Goal: Book appointment/travel/reservation

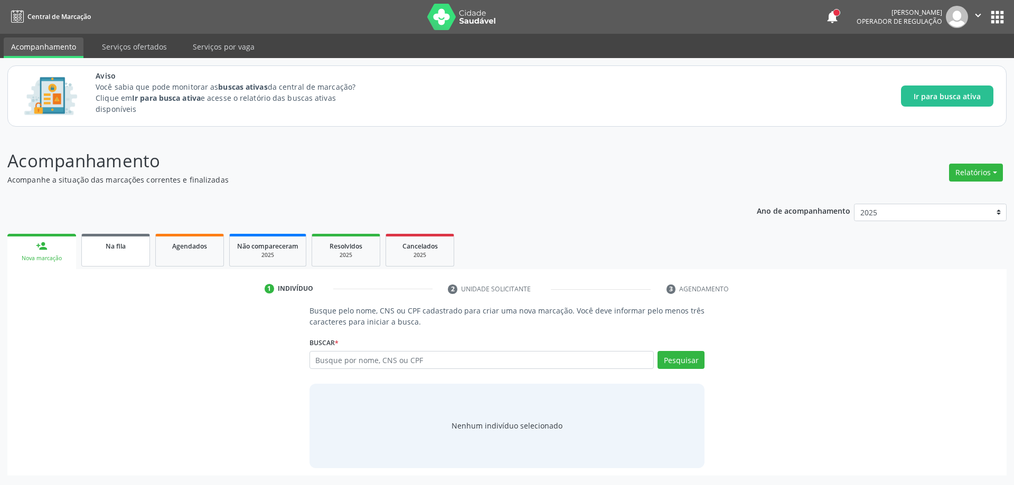
click at [95, 253] on link "Na fila" at bounding box center [115, 250] width 69 height 33
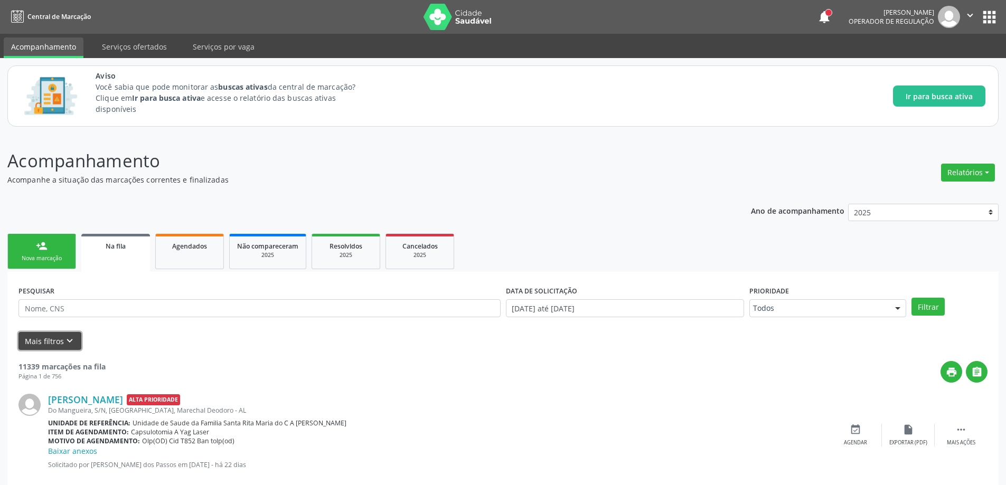
click at [68, 340] on icon "keyboard_arrow_down" at bounding box center [70, 341] width 12 height 12
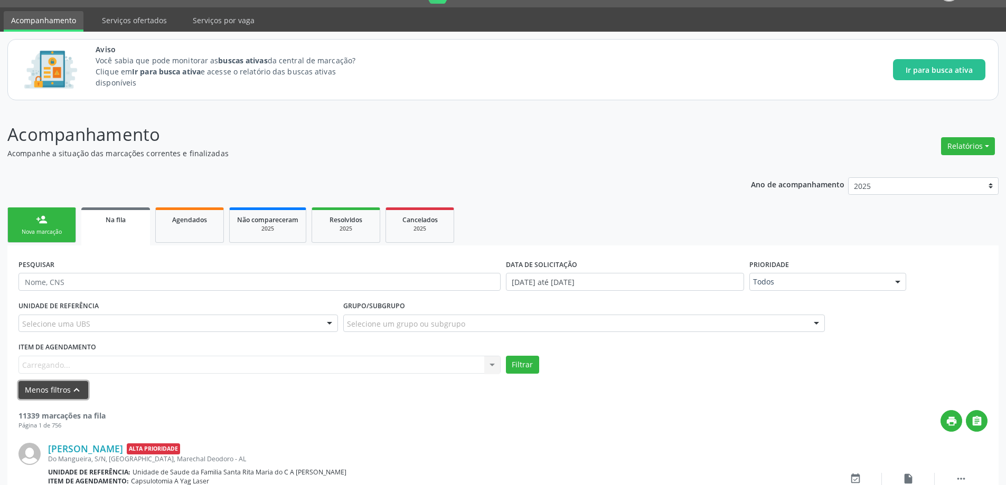
scroll to position [53, 0]
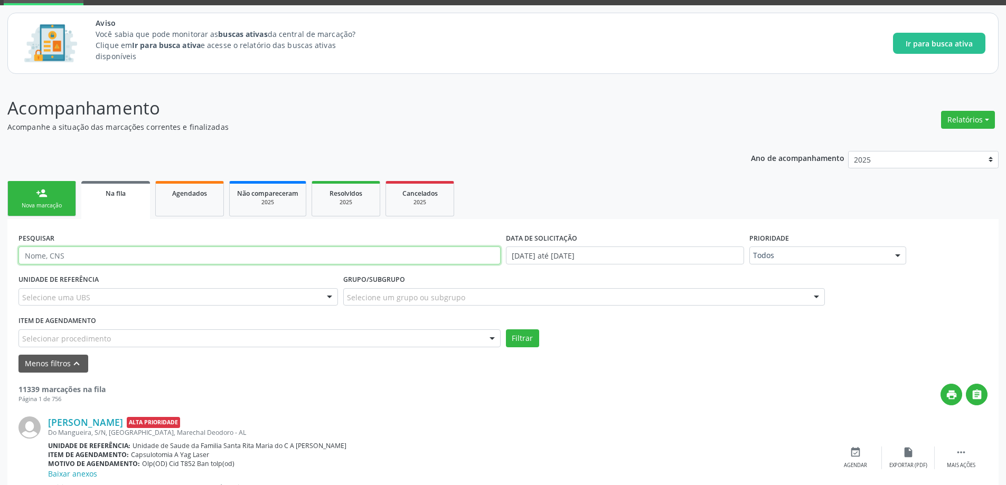
paste input "704701782596934"
click at [529, 341] on button "Filtrar" at bounding box center [522, 339] width 33 height 18
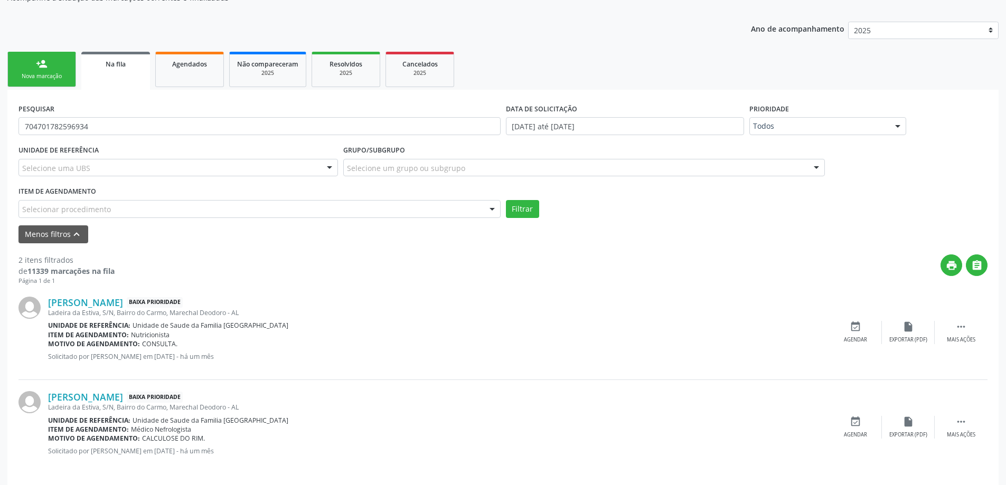
scroll to position [190, 0]
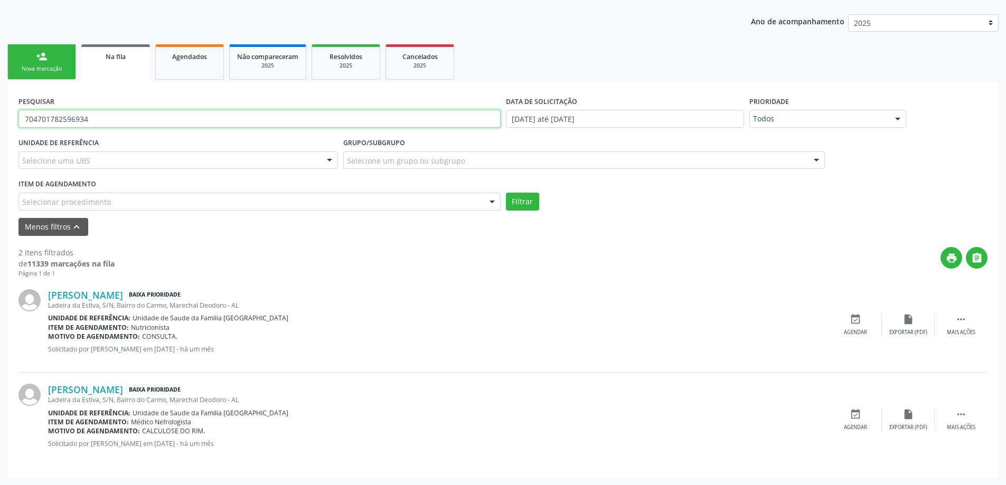
click at [115, 117] on input "704701782596934" at bounding box center [259, 119] width 482 height 18
click at [529, 205] on button "Filtrar" at bounding box center [522, 202] width 33 height 18
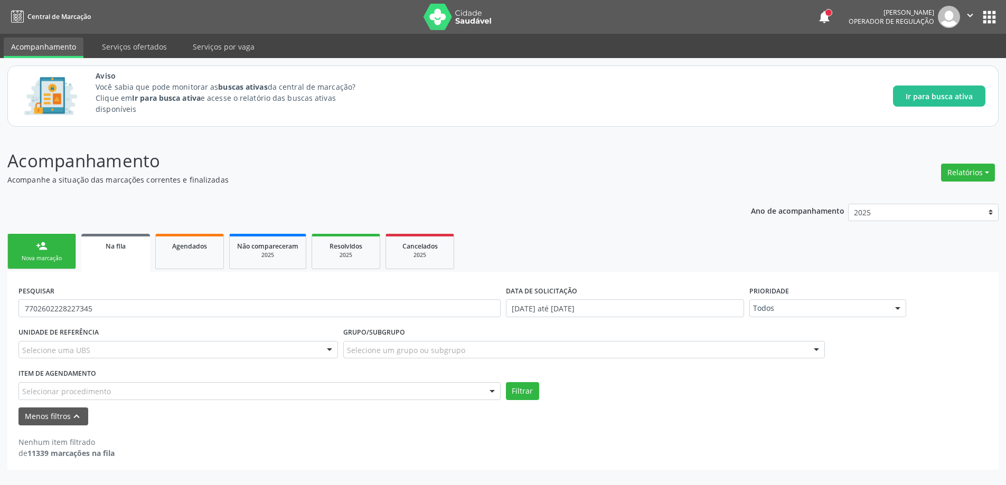
scroll to position [0, 0]
click at [149, 307] on input "7702602228227345" at bounding box center [261, 308] width 486 height 18
type input "7"
click at [525, 393] on button "Filtrar" at bounding box center [526, 391] width 33 height 18
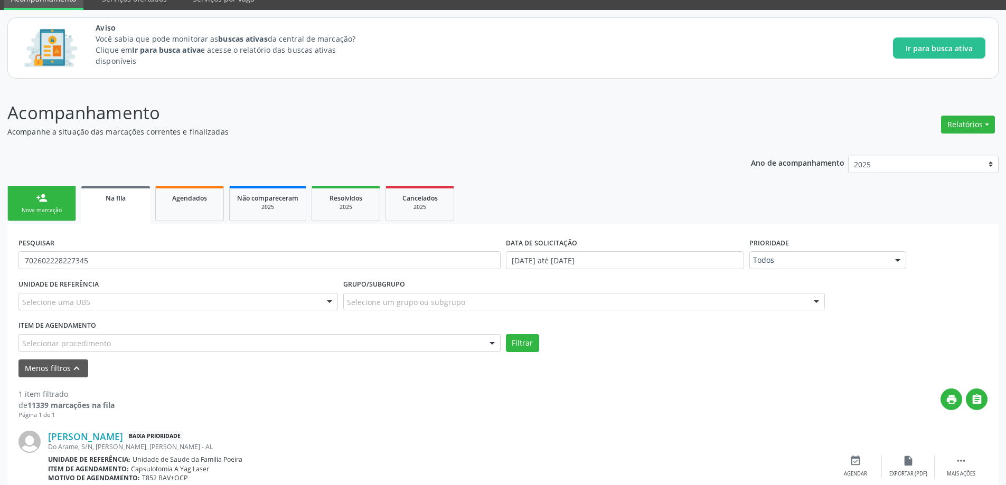
scroll to position [95, 0]
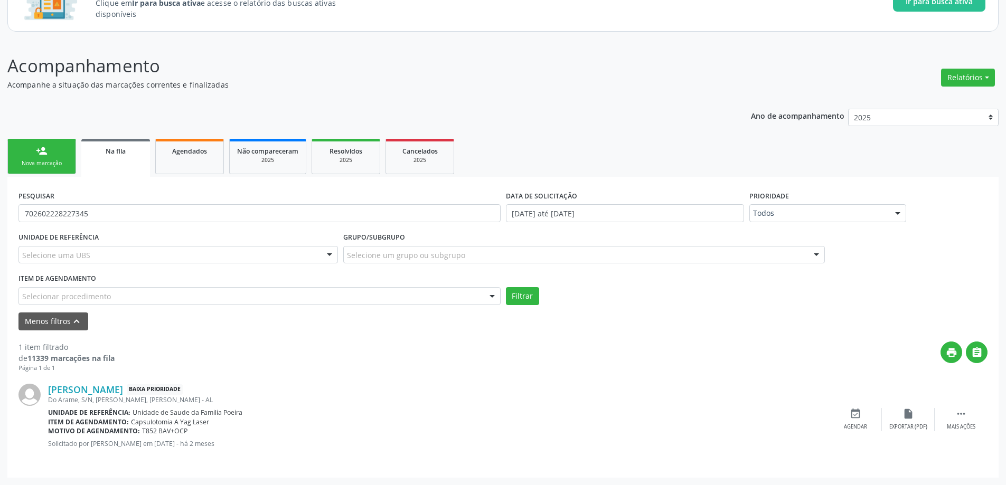
click at [99, 224] on div "PESQUISAR 702602228227345" at bounding box center [259, 208] width 487 height 41
click at [100, 217] on input "702602228227345" at bounding box center [259, 213] width 482 height 18
type input "7"
click at [518, 296] on button "Filtrar" at bounding box center [522, 296] width 33 height 18
click at [129, 166] on link "Na fila" at bounding box center [115, 158] width 69 height 38
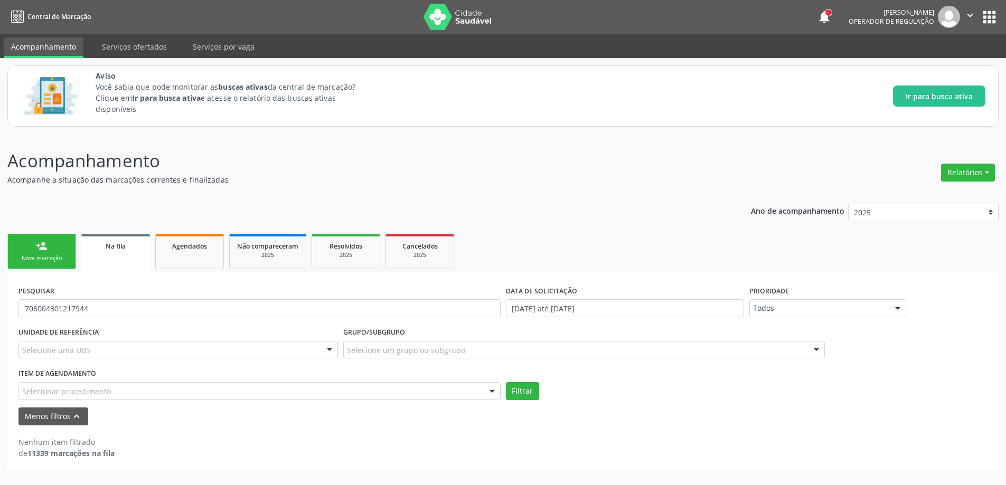
scroll to position [0, 0]
click at [127, 306] on input "706004301217944" at bounding box center [261, 308] width 486 height 18
type input "7"
paste input "704200708943980"
type input "704200708943980"
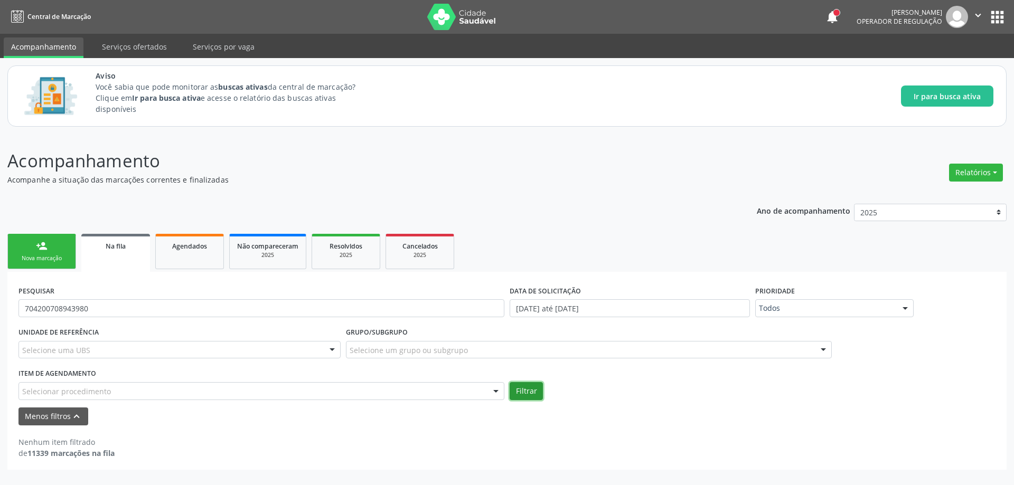
click at [534, 389] on button "Filtrar" at bounding box center [526, 391] width 33 height 18
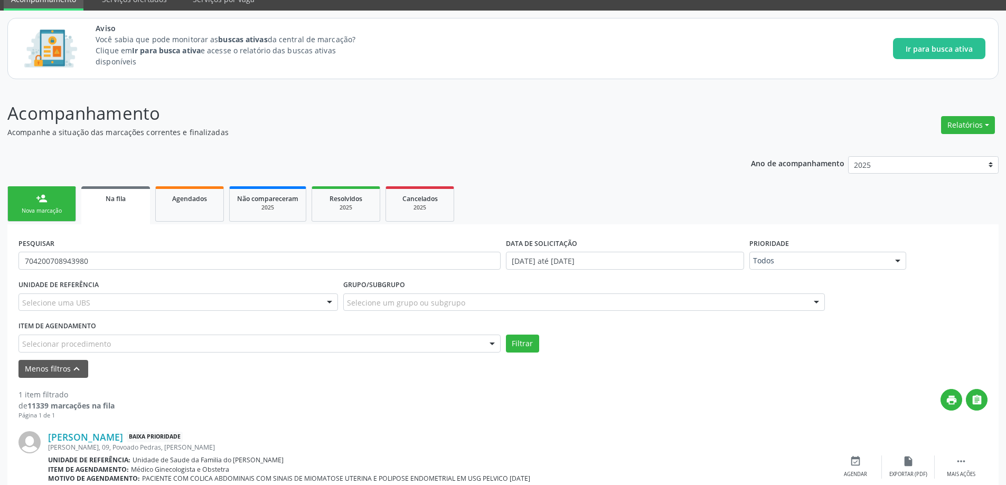
scroll to position [95, 0]
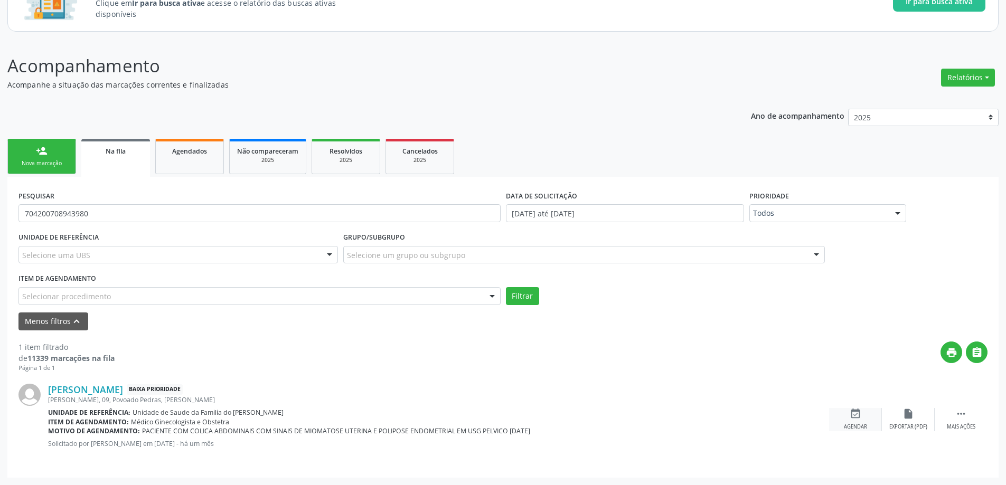
click at [857, 418] on icon "event_available" at bounding box center [856, 414] width 12 height 12
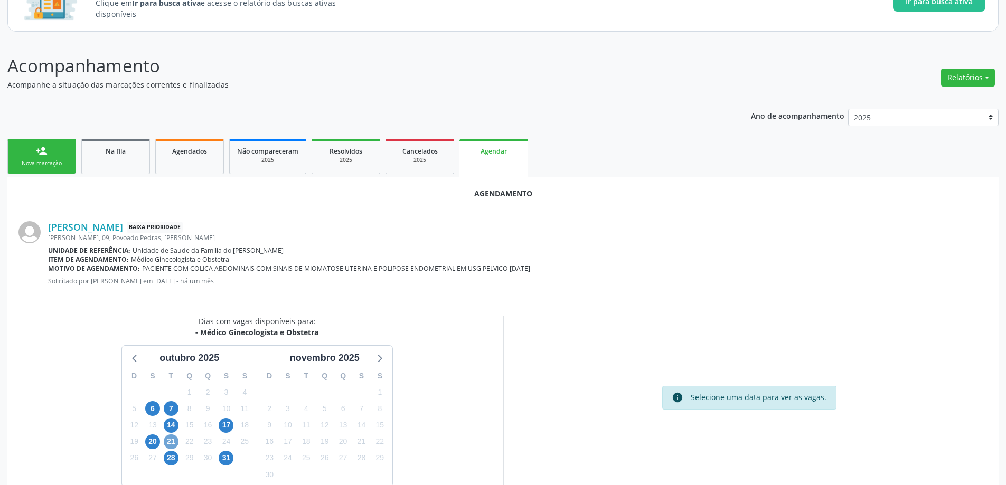
click at [172, 447] on span "21" at bounding box center [171, 442] width 15 height 15
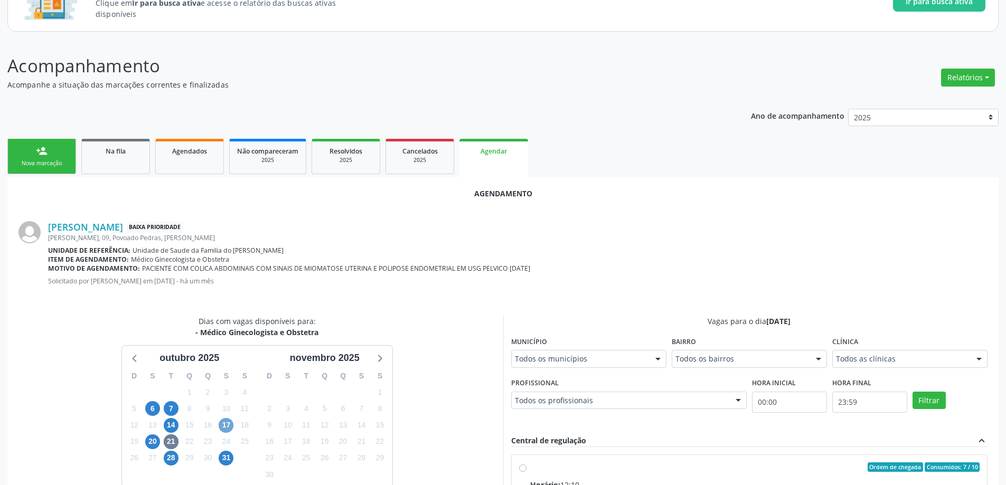
click at [225, 426] on span "17" at bounding box center [226, 425] width 15 height 15
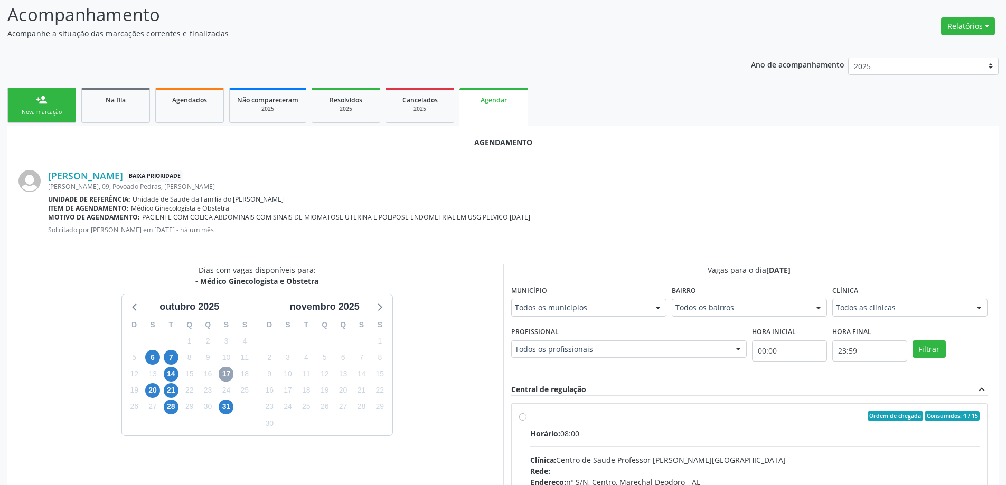
scroll to position [148, 0]
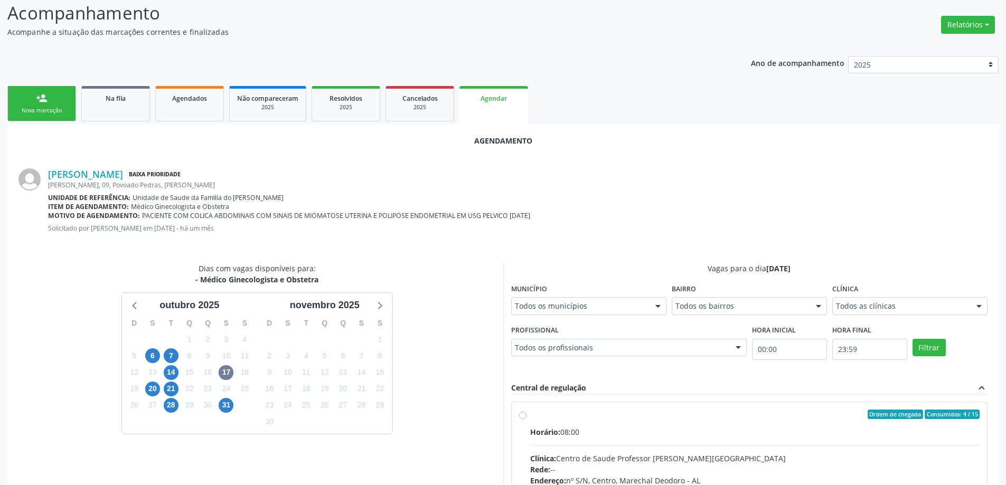
click at [530, 417] on label "Ordem de chegada Consumidos: 4 / 15 Horário: 08:00 Clínica: Centro de Saude Pro…" at bounding box center [755, 491] width 450 height 162
click at [522, 417] on input "Ordem de chegada Consumidos: 4 / 15 Horário: 08:00 Clínica: Centro de Saude Pro…" at bounding box center [522, 415] width 7 height 10
radio input "true"
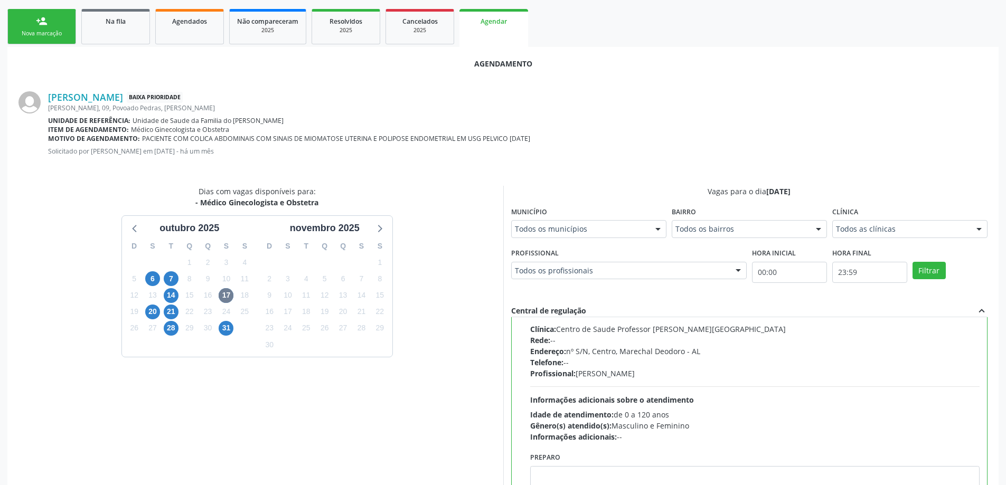
scroll to position [312, 0]
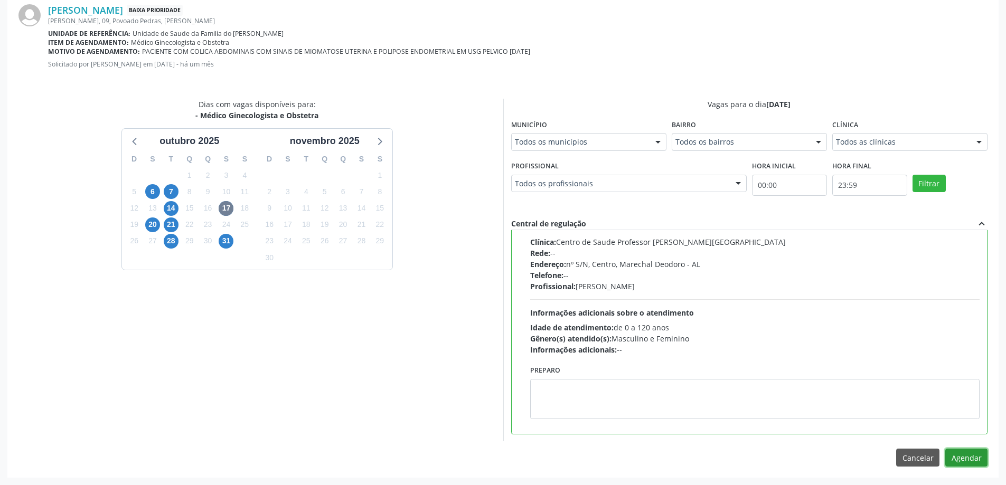
click at [973, 455] on button "Agendar" at bounding box center [966, 458] width 42 height 18
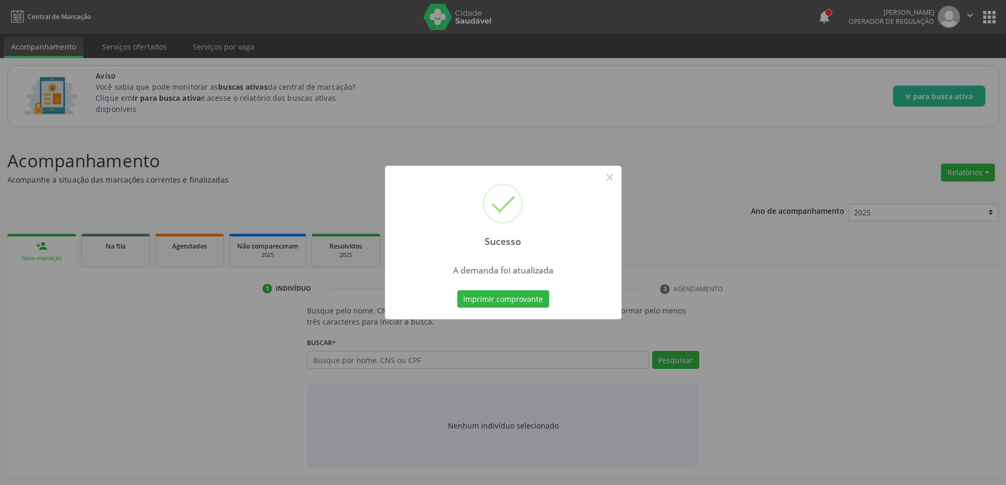
scroll to position [0, 0]
click at [618, 179] on button "×" at bounding box center [614, 177] width 18 height 18
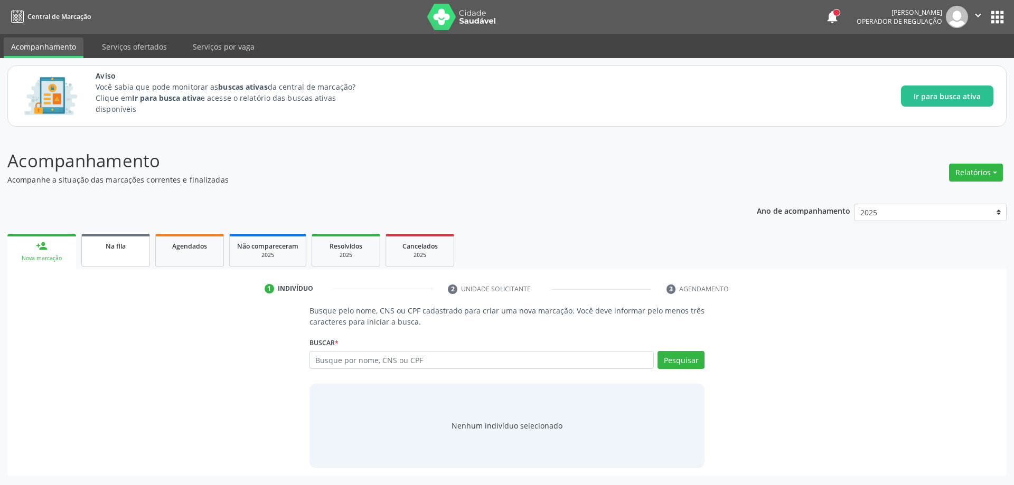
click at [112, 257] on link "Na fila" at bounding box center [115, 250] width 69 height 33
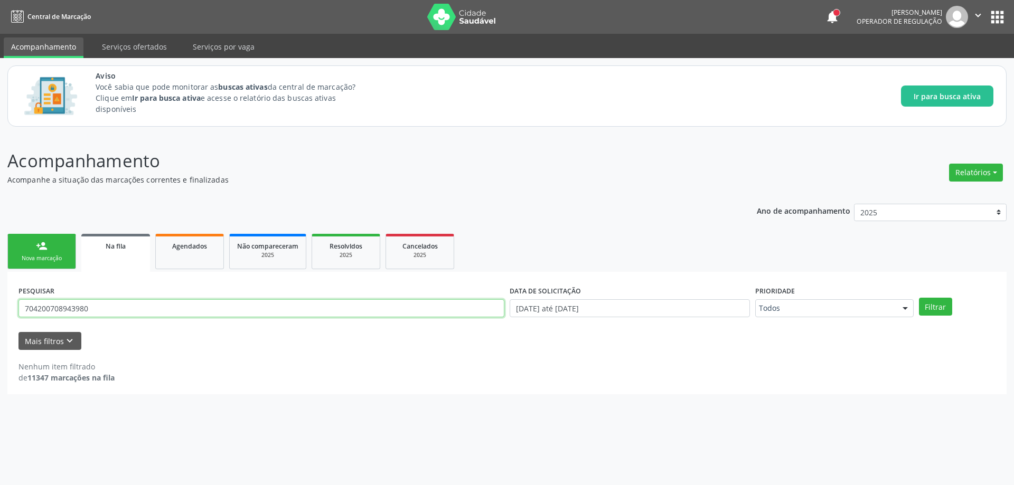
click at [112, 300] on input "704200708943980" at bounding box center [261, 308] width 486 height 18
type input "7"
paste input "700802426430688"
type input "700802426430688"
click at [944, 308] on button "Filtrar" at bounding box center [935, 307] width 33 height 18
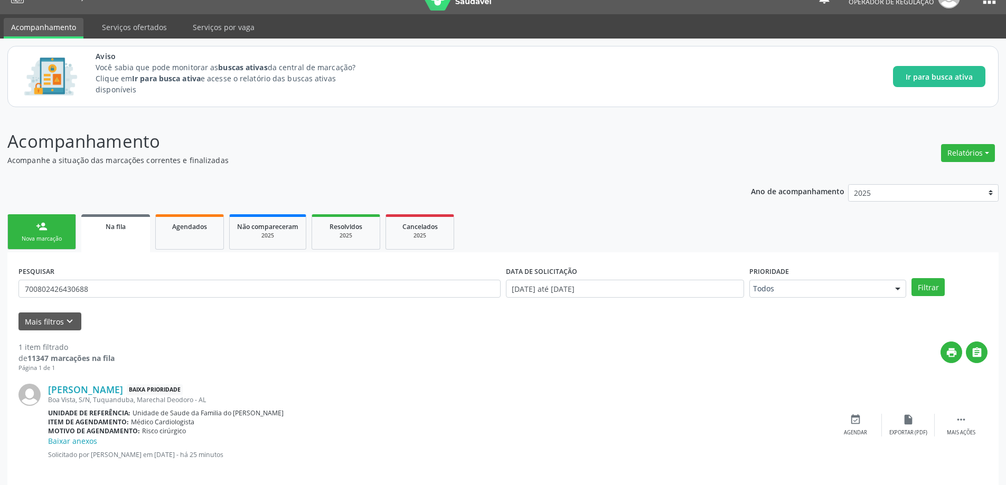
scroll to position [31, 0]
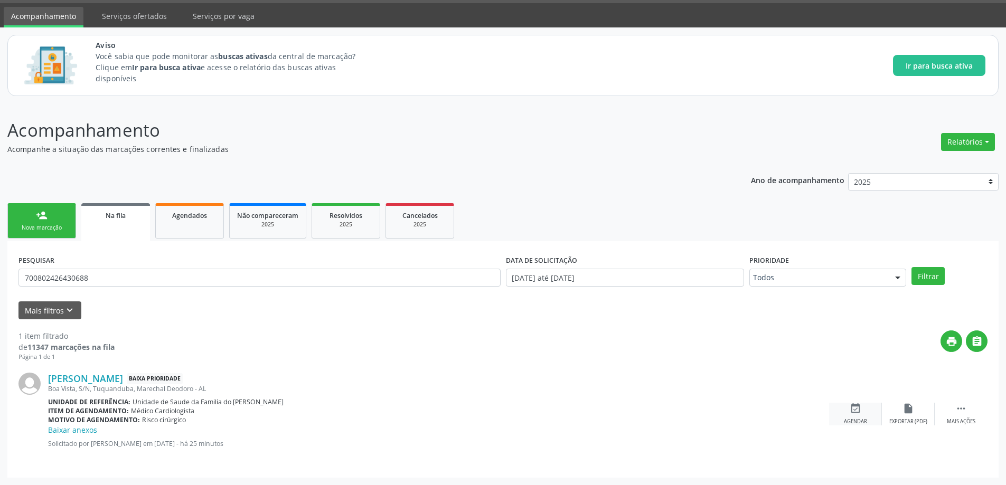
click at [860, 417] on div "event_available Agendar" at bounding box center [855, 414] width 53 height 23
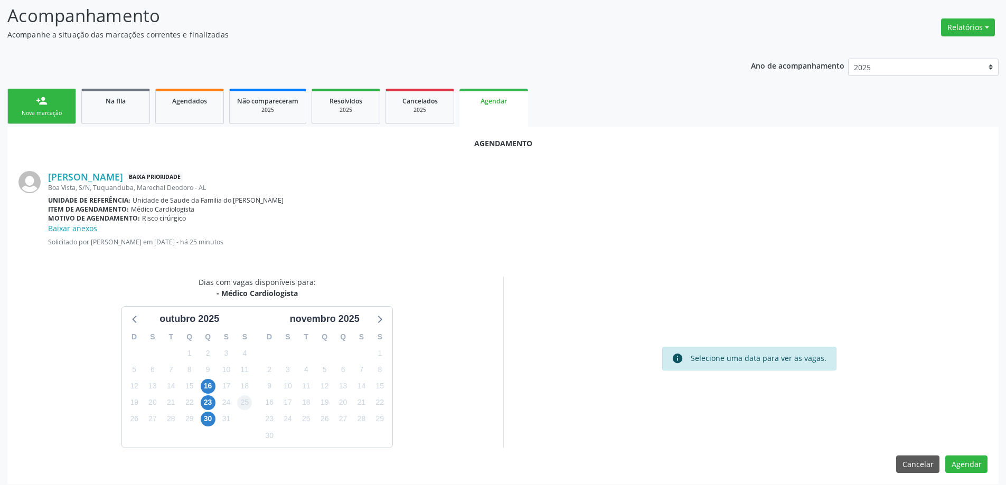
scroll to position [152, 0]
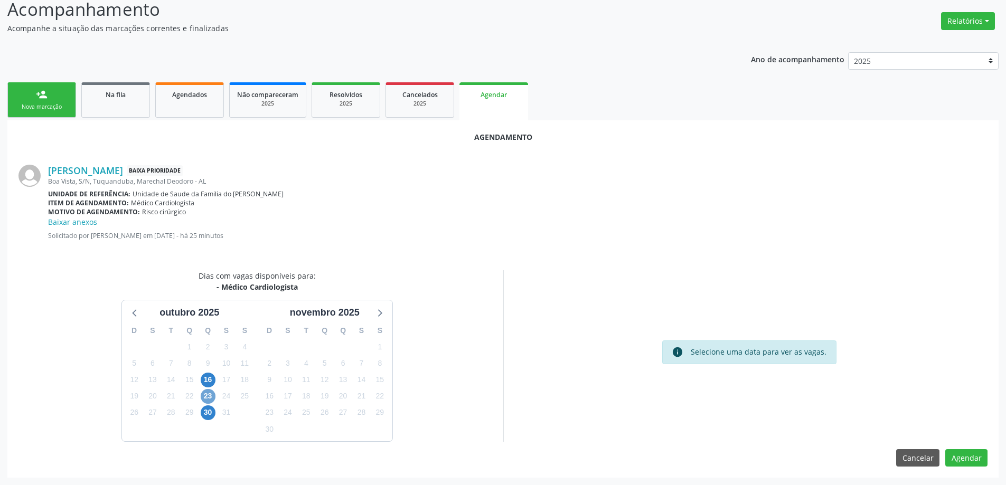
click at [206, 395] on span "23" at bounding box center [208, 396] width 15 height 15
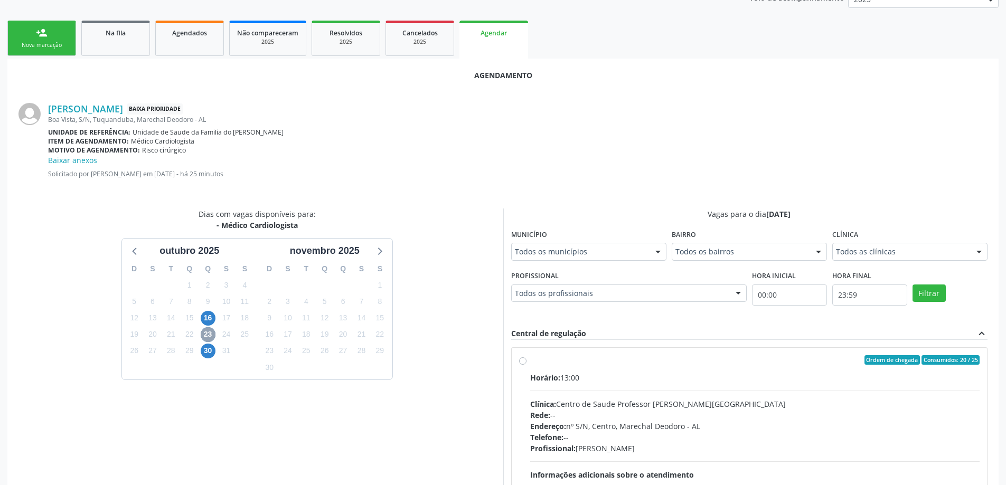
scroll to position [257, 0]
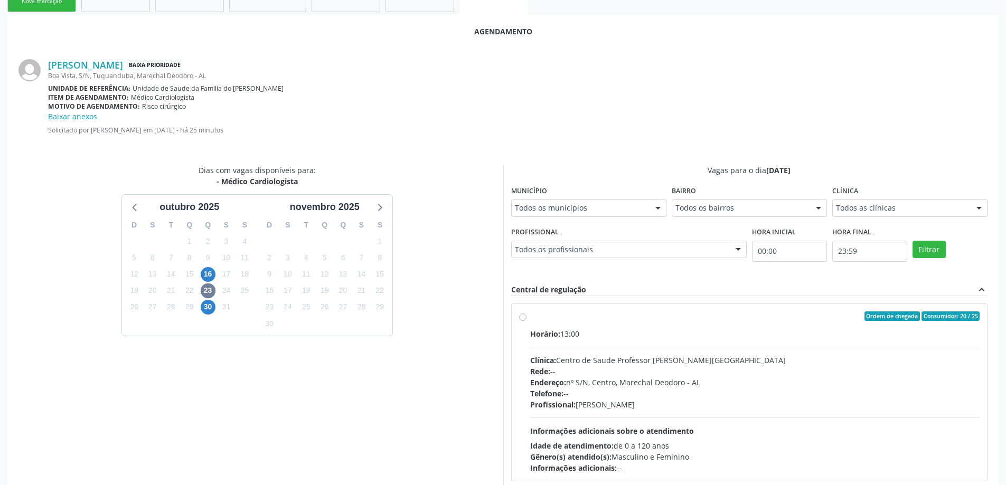
click at [530, 315] on label "Ordem de chegada Consumidos: 20 / 25 Horário: 13:00 Clínica: Centro de Saude Pr…" at bounding box center [755, 393] width 450 height 162
click at [523, 315] on input "Ordem de chegada Consumidos: 20 / 25 Horário: 13:00 Clínica: Centro de Saude Pr…" at bounding box center [522, 317] width 7 height 10
radio input "true"
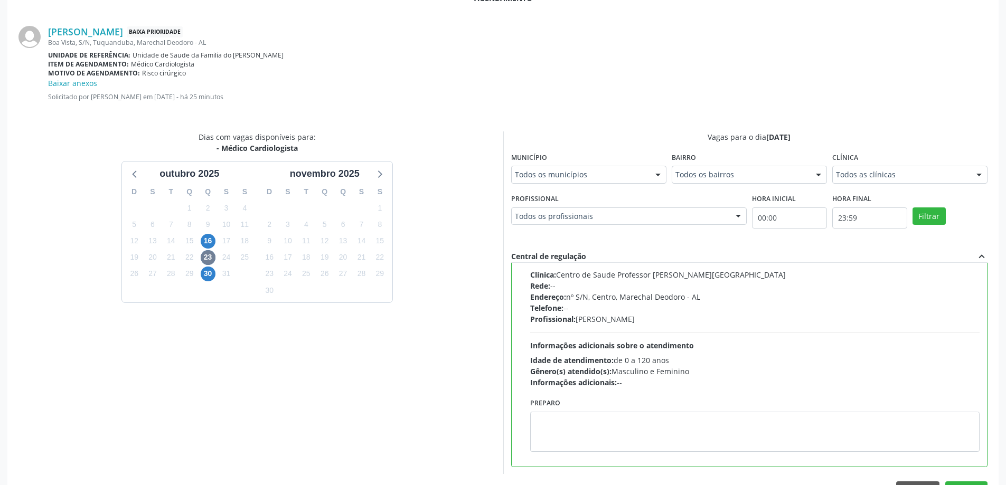
scroll to position [323, 0]
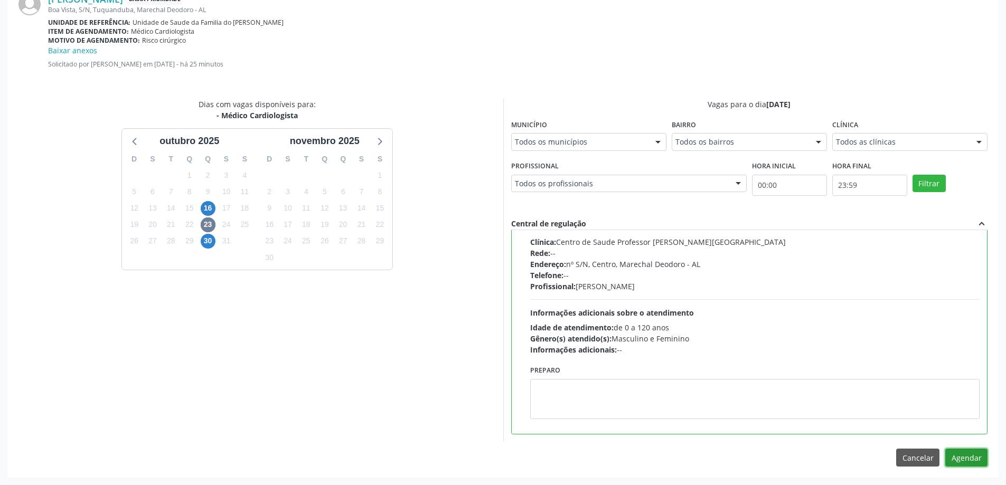
click at [962, 455] on button "Agendar" at bounding box center [966, 458] width 42 height 18
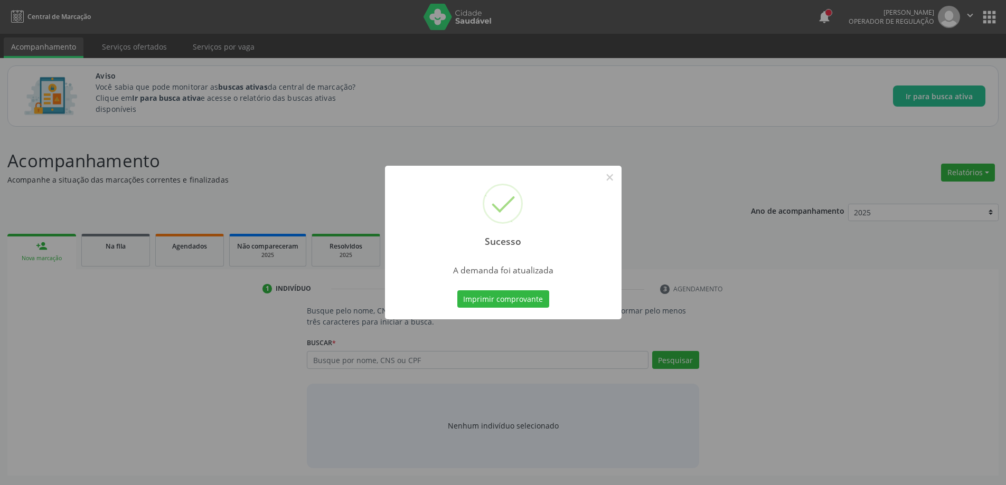
scroll to position [0, 0]
click at [612, 174] on button "×" at bounding box center [614, 177] width 18 height 18
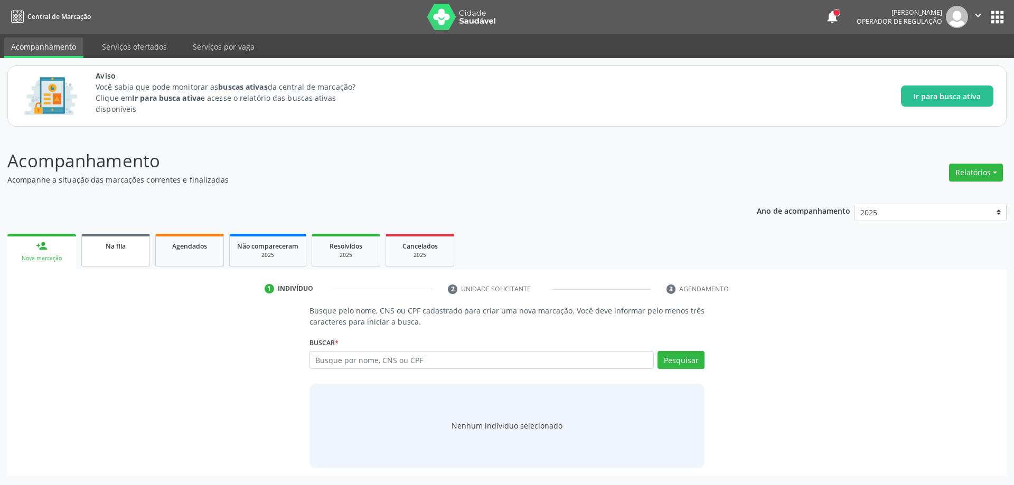
click at [114, 256] on link "Na fila" at bounding box center [115, 250] width 69 height 33
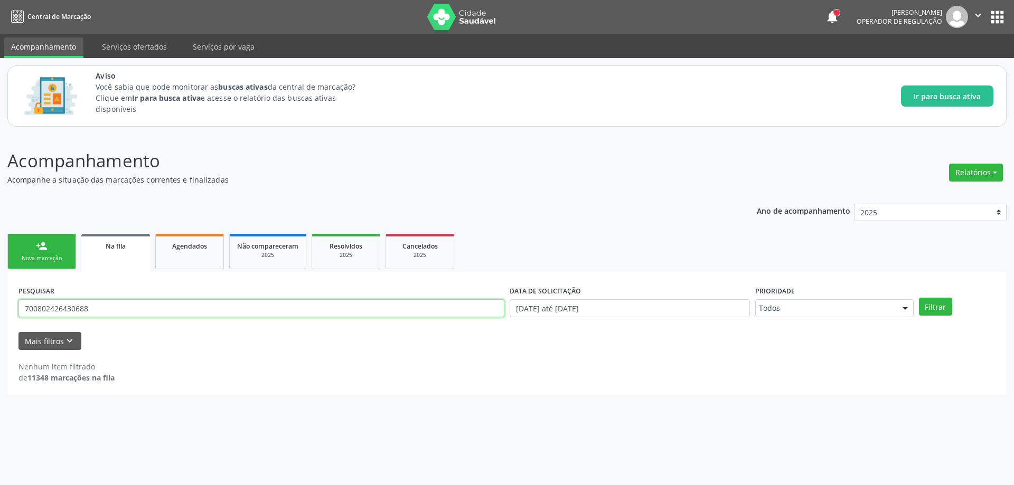
click at [109, 308] on input "700802426430688" at bounding box center [261, 308] width 486 height 18
type input "7"
paste input "706004301217944"
type input "706004301217944"
click at [931, 312] on button "Filtrar" at bounding box center [935, 307] width 33 height 18
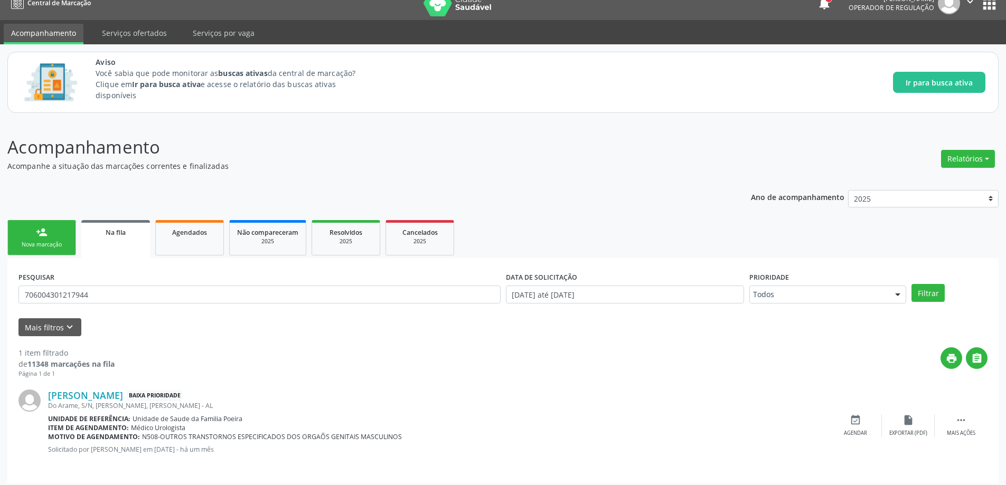
scroll to position [20, 0]
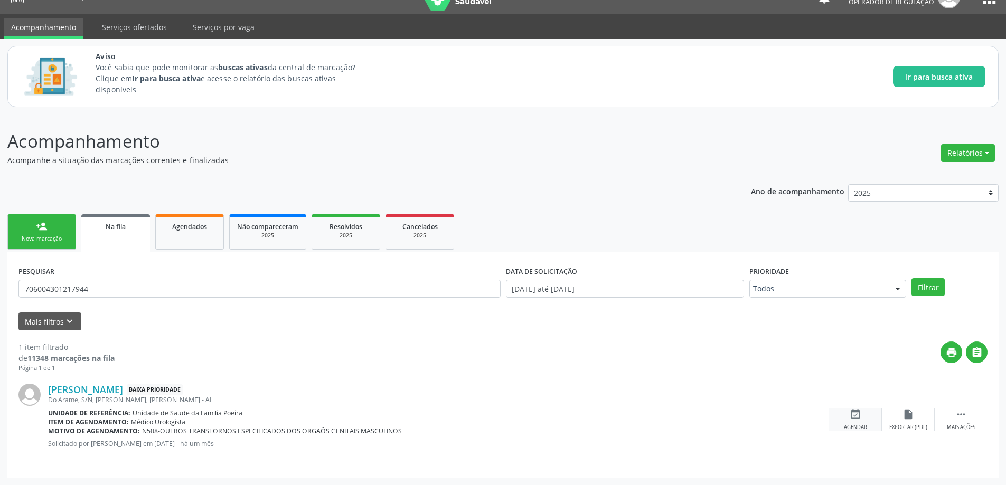
click at [852, 419] on icon "event_available" at bounding box center [856, 415] width 12 height 12
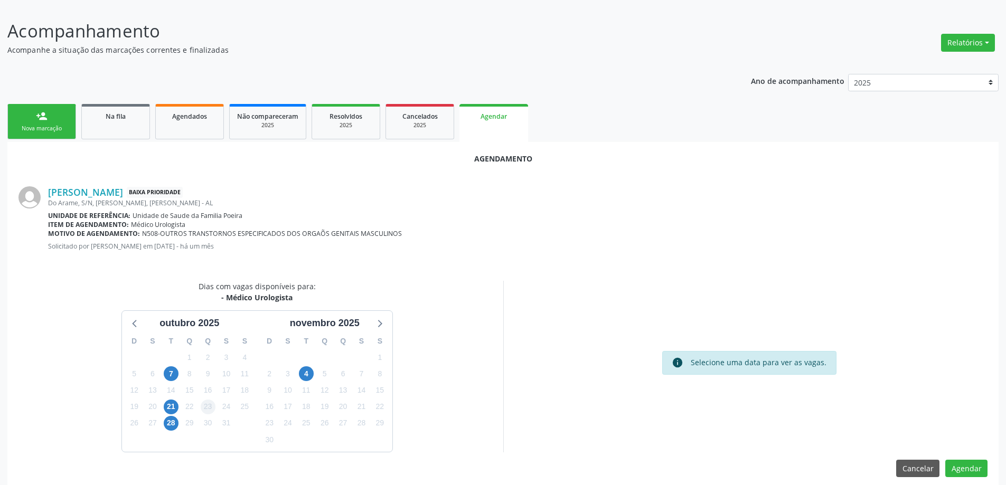
scroll to position [140, 0]
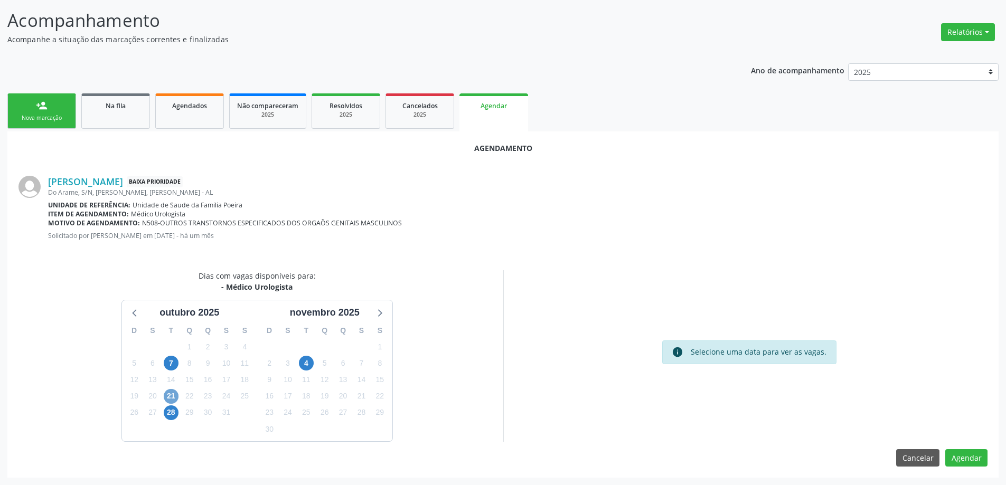
click at [171, 400] on span "21" at bounding box center [171, 396] width 15 height 15
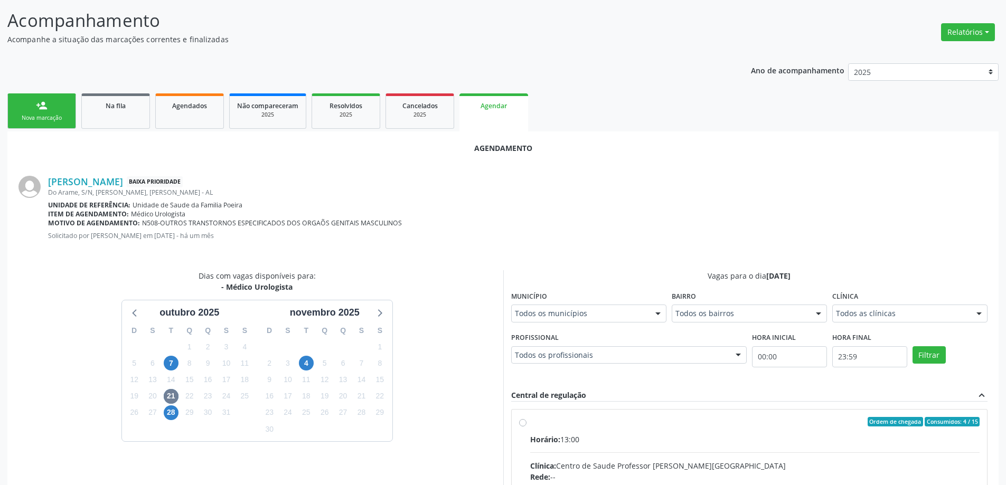
click at [526, 425] on input "Ordem de chegada Consumidos: 4 / 15 Horário: 13:00 Clínica: Centro de Saude Pro…" at bounding box center [522, 422] width 7 height 10
radio input "true"
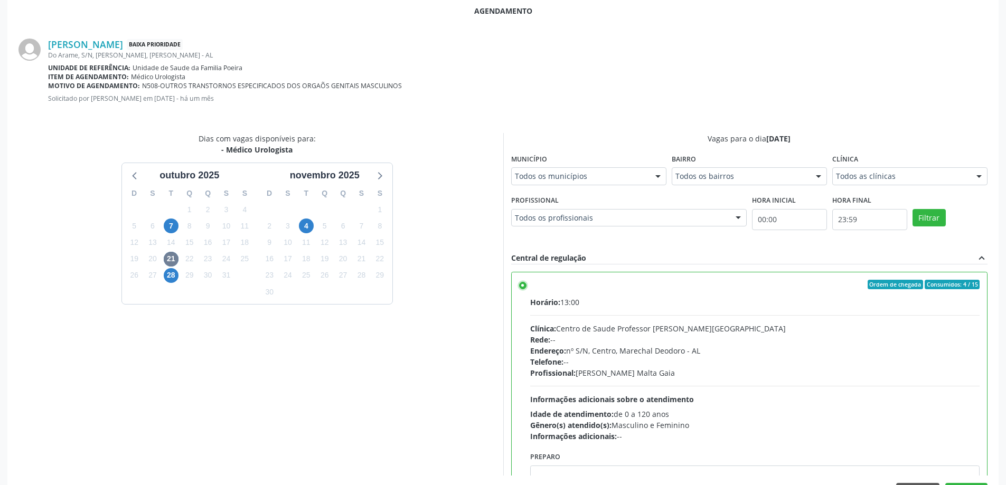
scroll to position [312, 0]
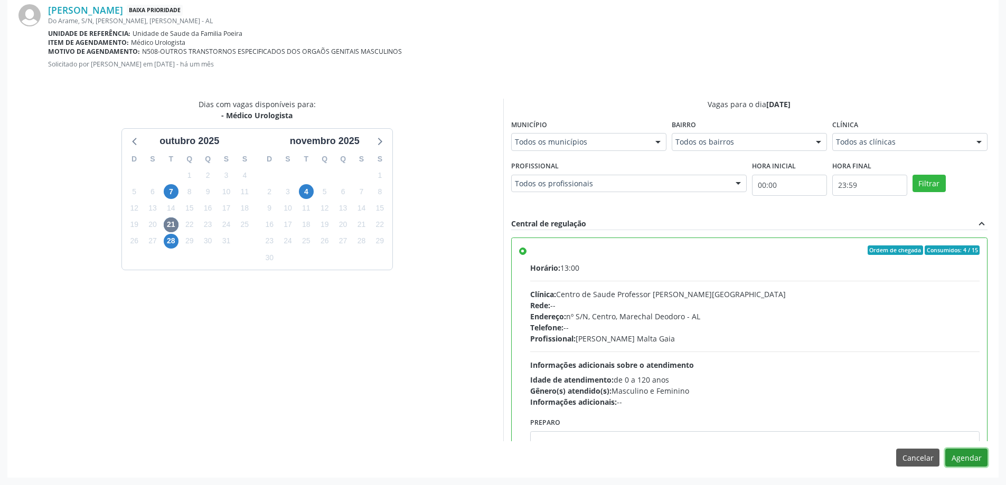
click at [976, 460] on button "Agendar" at bounding box center [966, 458] width 42 height 18
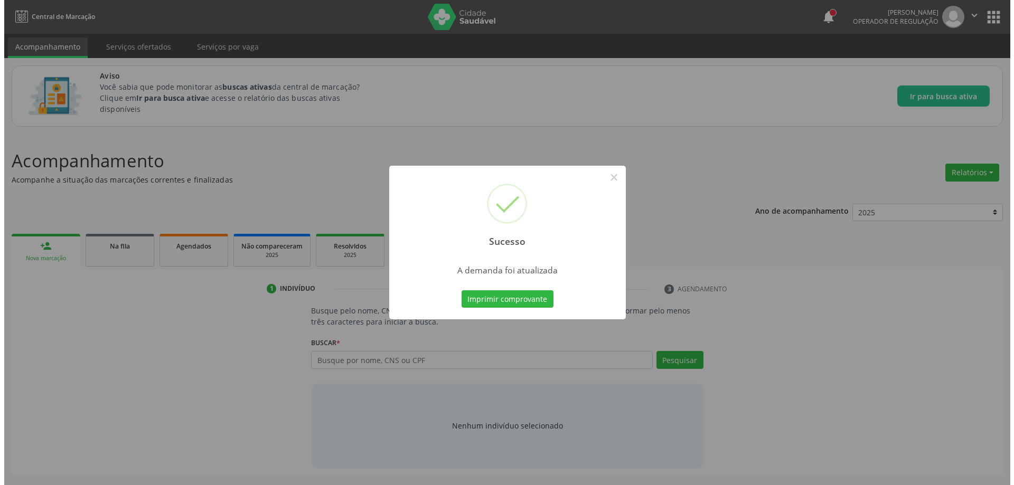
scroll to position [0, 0]
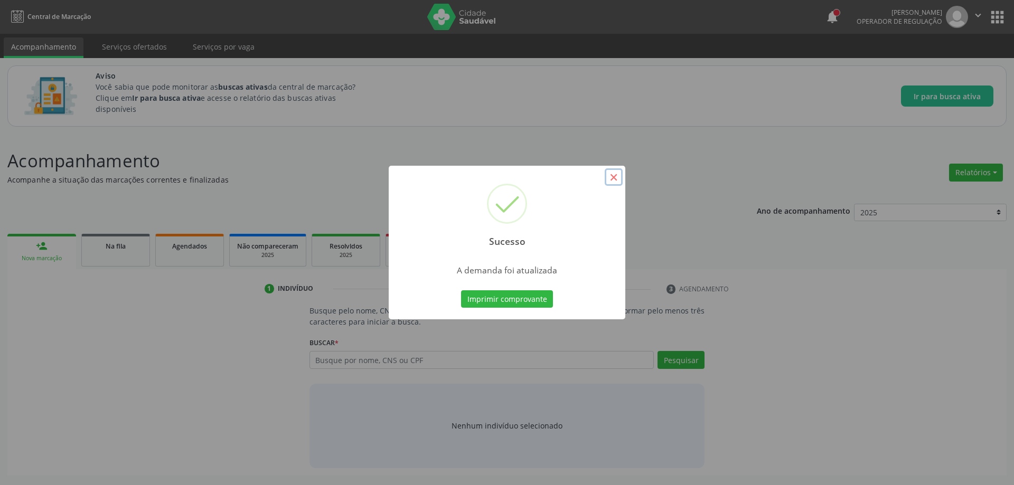
click at [614, 174] on button "×" at bounding box center [614, 177] width 18 height 18
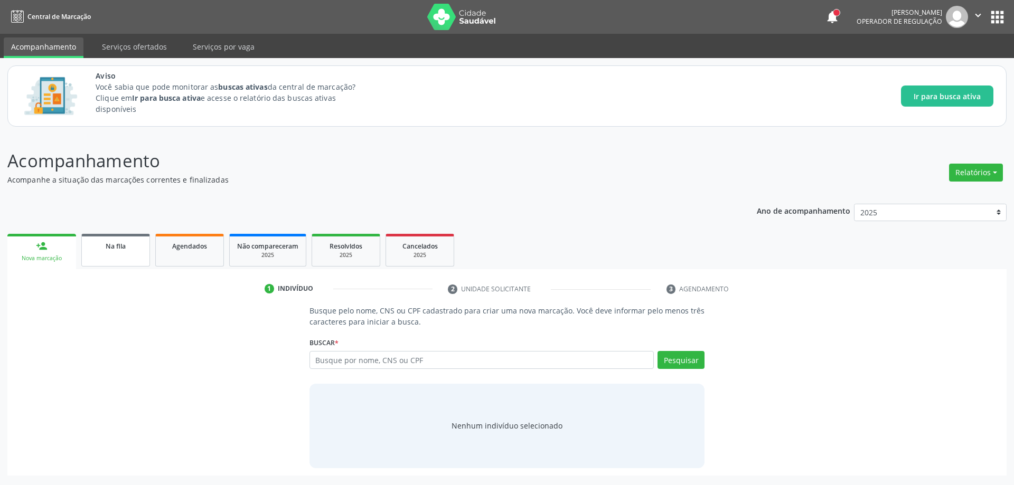
click at [117, 251] on div "Na fila" at bounding box center [115, 245] width 53 height 11
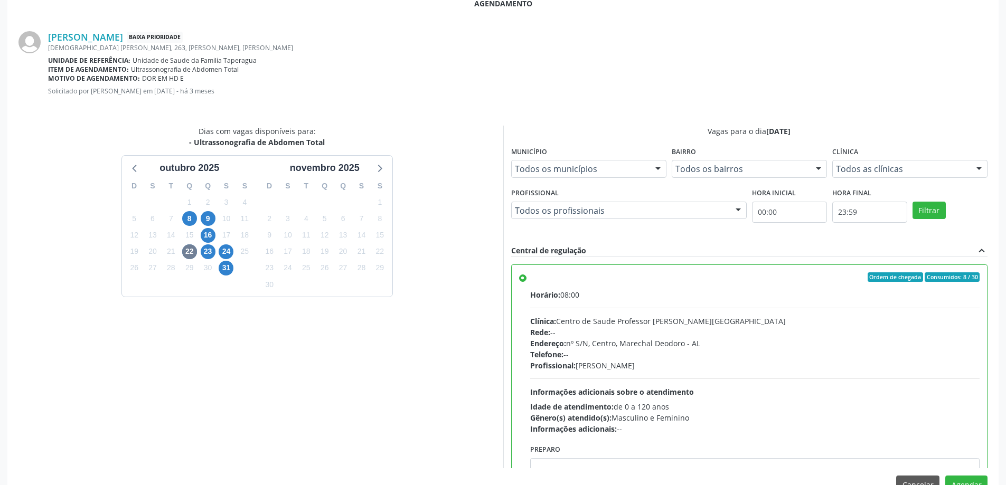
scroll to position [312, 0]
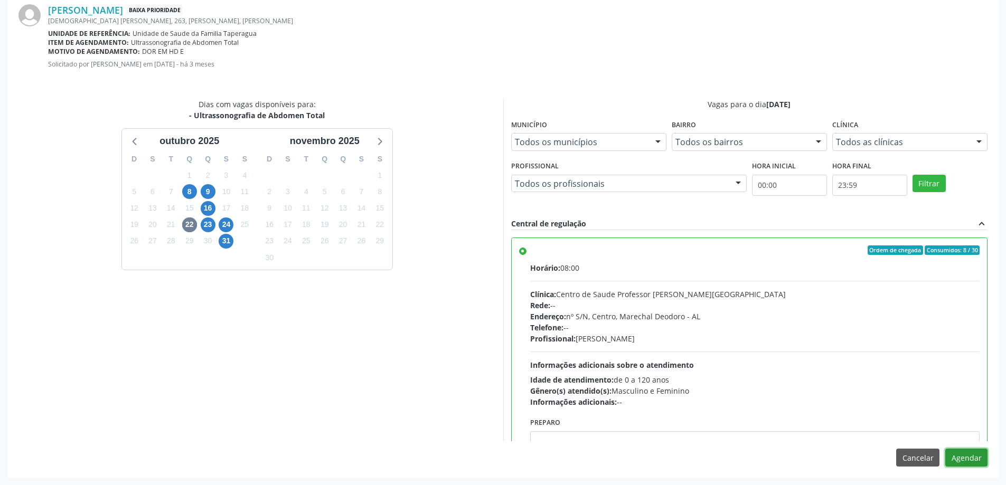
click at [970, 460] on button "Agendar" at bounding box center [966, 458] width 42 height 18
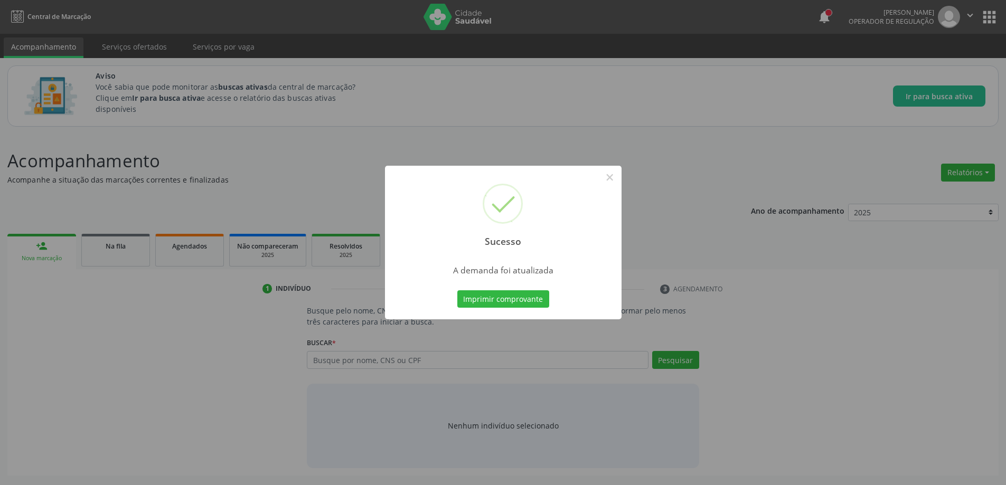
scroll to position [0, 0]
click at [616, 178] on button "×" at bounding box center [614, 177] width 18 height 18
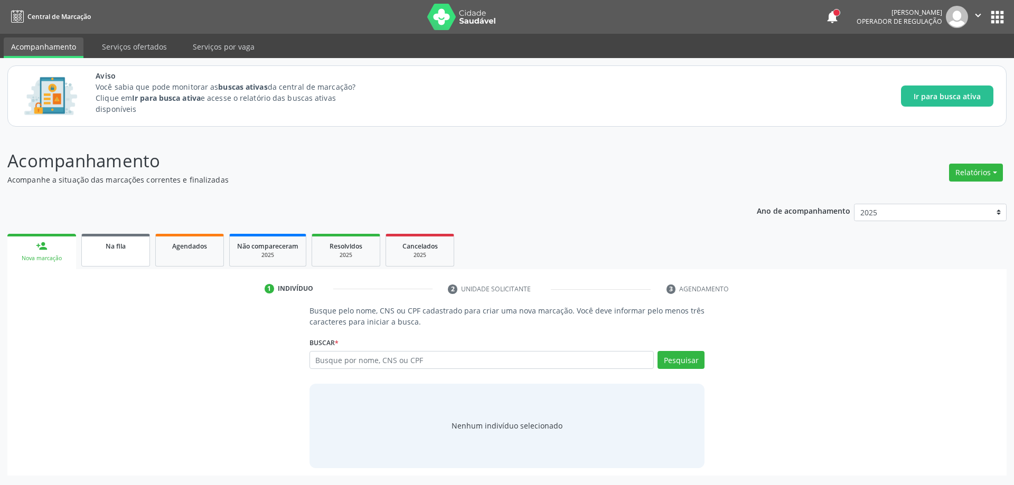
click at [97, 258] on link "Na fila" at bounding box center [115, 250] width 69 height 33
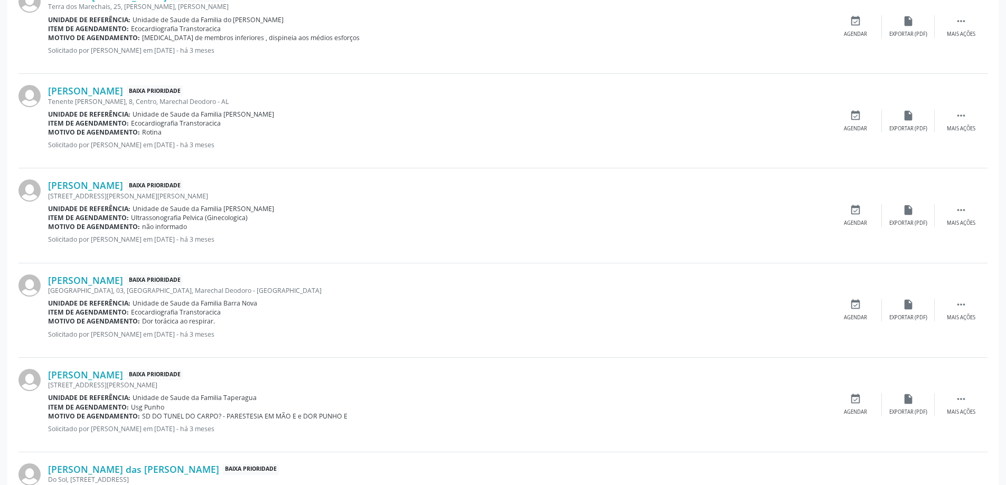
scroll to position [1267, 0]
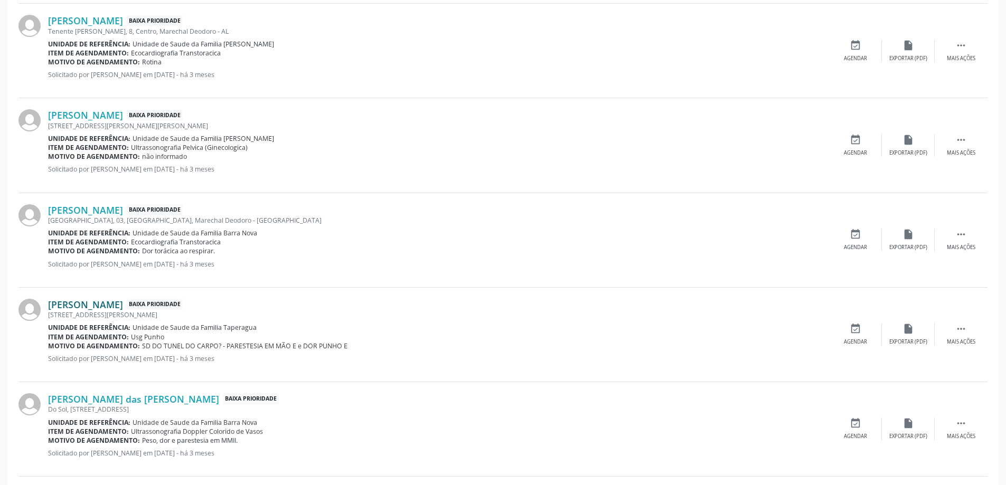
click at [123, 310] on link "[PERSON_NAME]" at bounding box center [85, 305] width 75 height 12
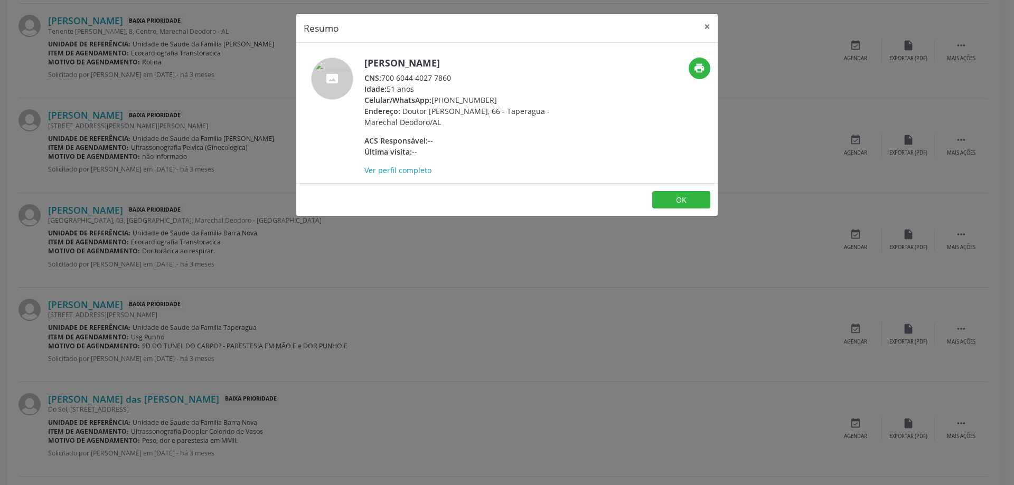
drag, startPoint x: 450, startPoint y: 79, endPoint x: 417, endPoint y: 79, distance: 32.7
click at [417, 79] on div "CNS: 700 6044 4027 7860" at bounding box center [466, 77] width 205 height 11
click at [452, 80] on div "CNS: 700 6044 4027 7860" at bounding box center [466, 77] width 205 height 11
drag, startPoint x: 453, startPoint y: 77, endPoint x: 383, endPoint y: 78, distance: 69.2
click at [383, 78] on div "CNS: 700 6044 4027 7860" at bounding box center [466, 77] width 205 height 11
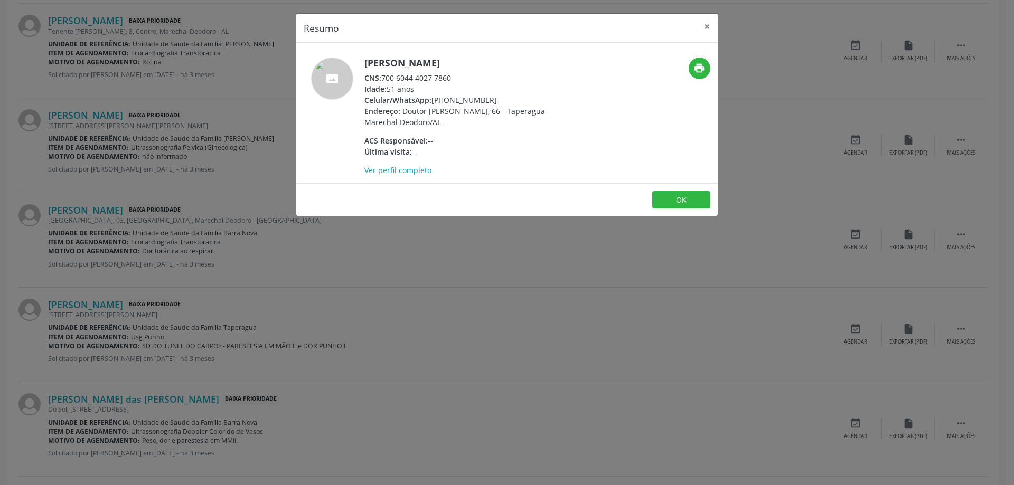
copy div "700 6044 4027 7860"
click at [708, 26] on button "×" at bounding box center [707, 27] width 21 height 26
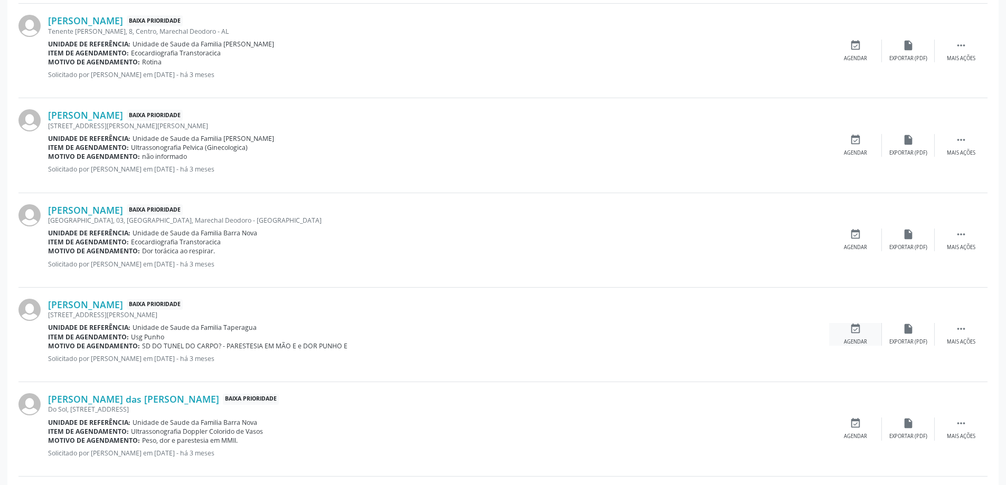
click at [853, 330] on icon "event_available" at bounding box center [856, 329] width 12 height 12
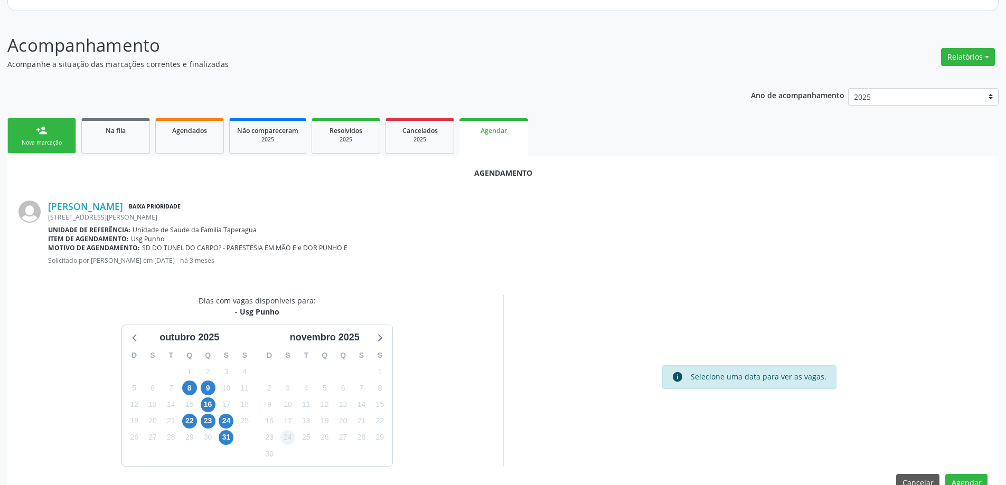
scroll to position [140, 0]
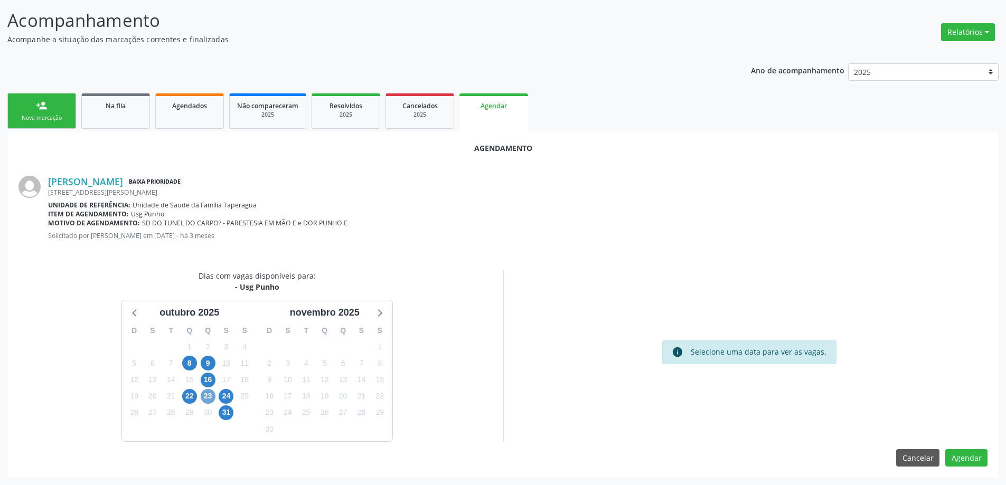
click at [210, 396] on span "23" at bounding box center [208, 396] width 15 height 15
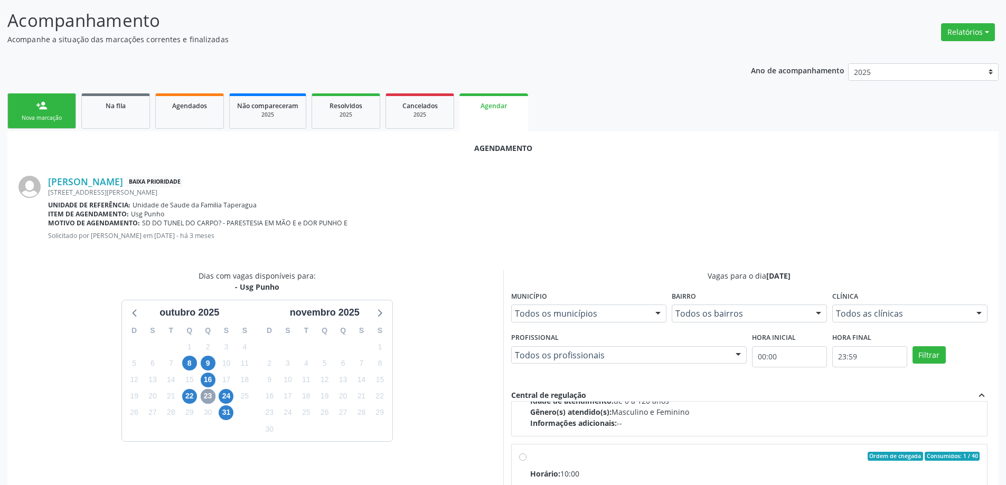
scroll to position [158, 0]
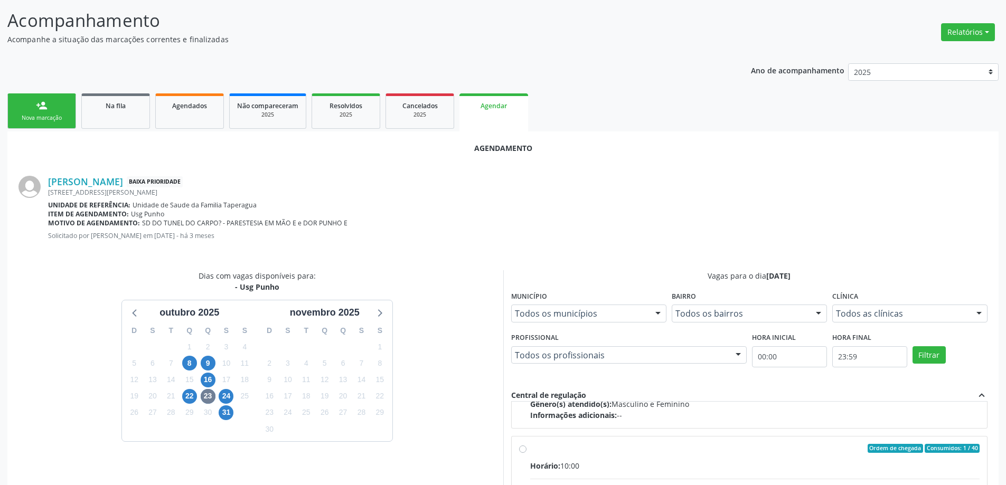
click at [525, 451] on input "Ordem de chegada Consumidos: 1 / 40 Horário: 10:00 Clínica: Centro de Saude Pro…" at bounding box center [522, 449] width 7 height 10
radio input "true"
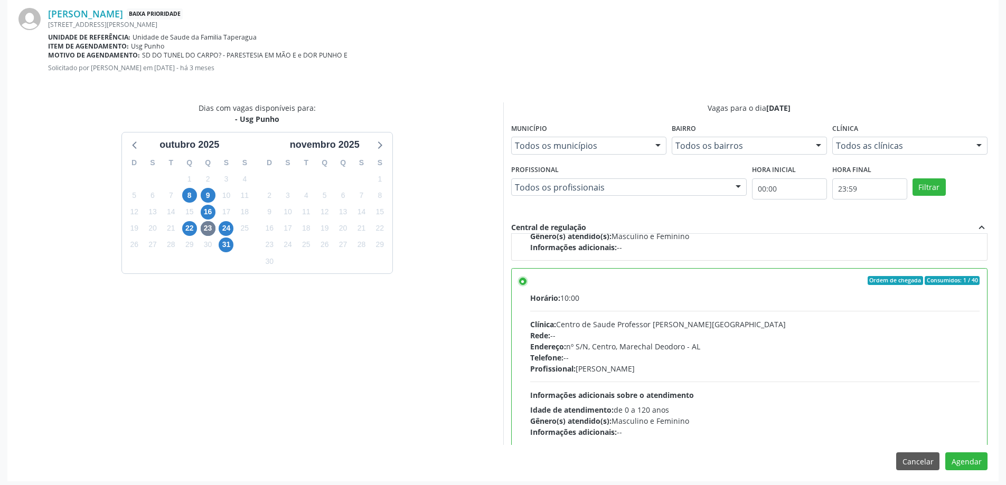
scroll to position [312, 0]
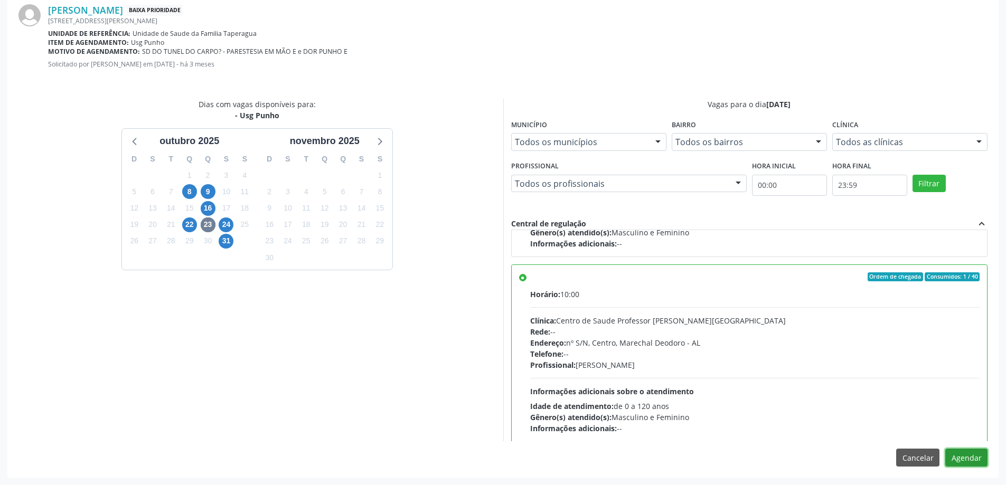
click at [970, 460] on button "Agendar" at bounding box center [966, 458] width 42 height 18
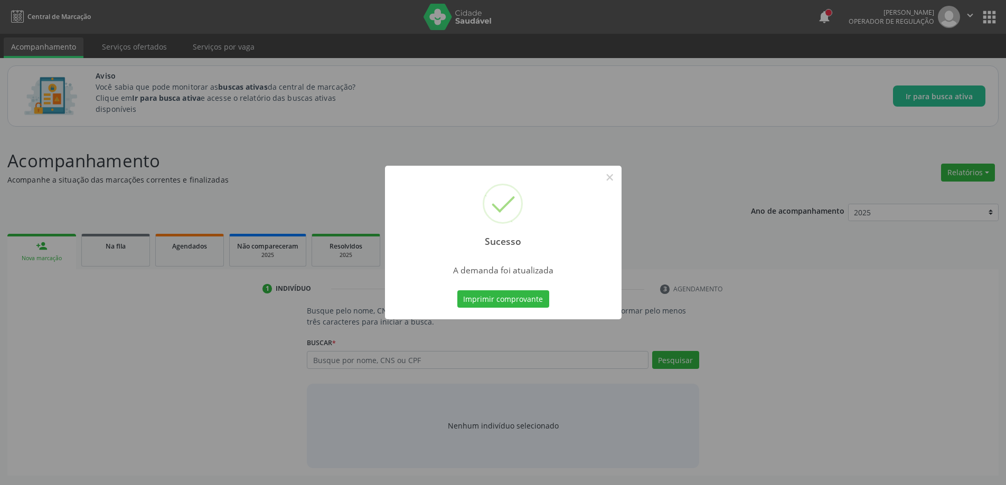
scroll to position [0, 0]
click at [614, 179] on button "×" at bounding box center [614, 177] width 18 height 18
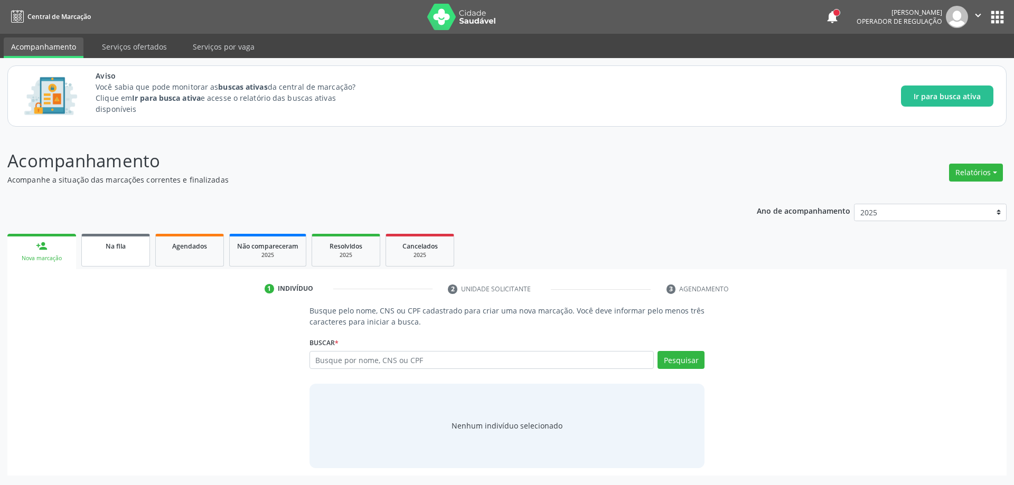
click at [129, 261] on link "Na fila" at bounding box center [115, 250] width 69 height 33
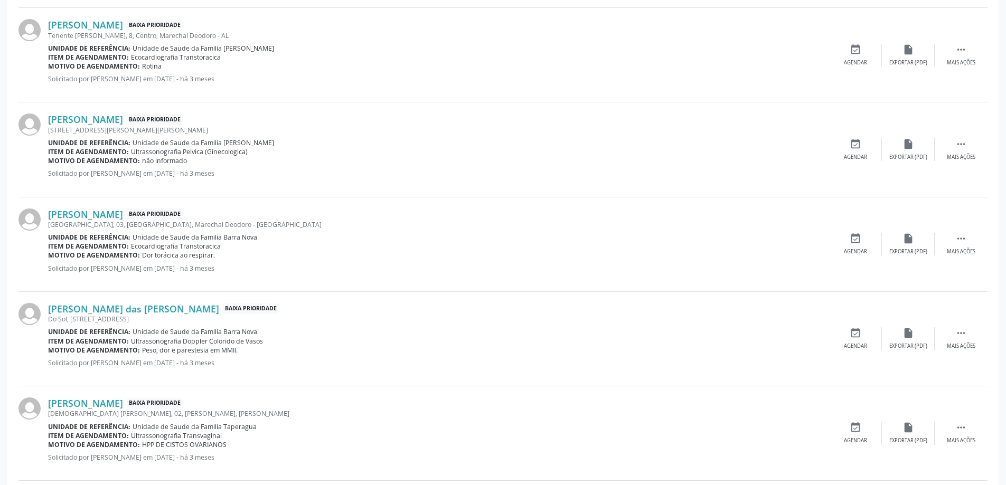
scroll to position [1267, 0]
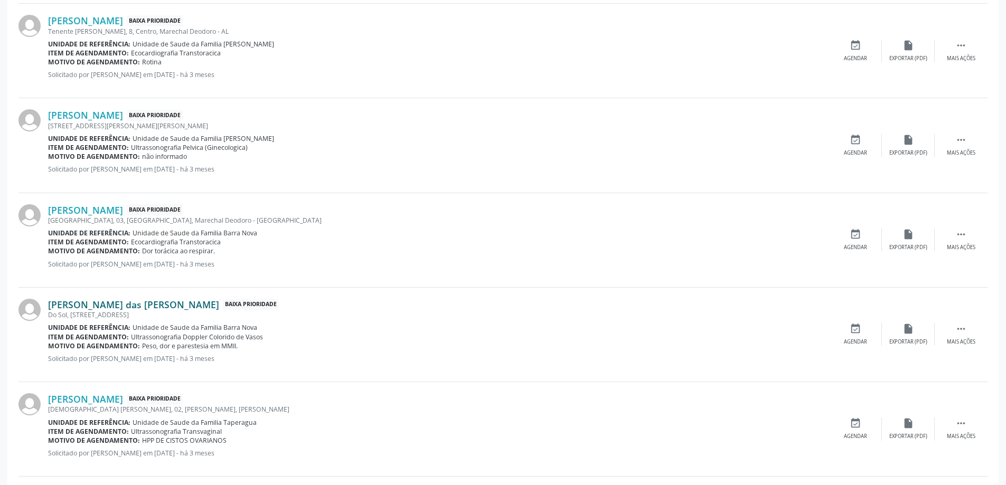
click at [108, 306] on link "[PERSON_NAME] das [PERSON_NAME]" at bounding box center [133, 305] width 171 height 12
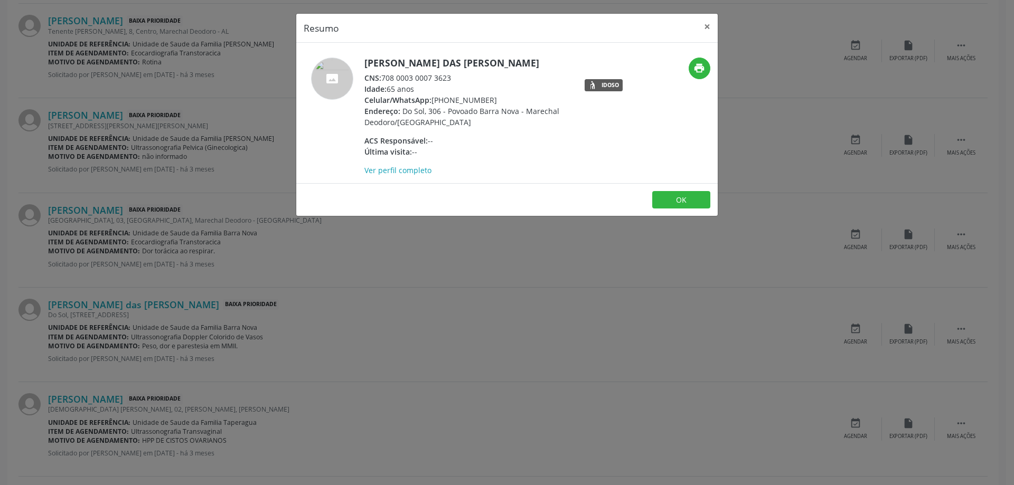
drag, startPoint x: 450, startPoint y: 78, endPoint x: 385, endPoint y: 81, distance: 65.6
click at [385, 81] on div "CNS: 708 0003 0007 3623" at bounding box center [466, 77] width 205 height 11
copy div "708 0003 0007 3623"
click at [703, 24] on button "×" at bounding box center [707, 27] width 21 height 26
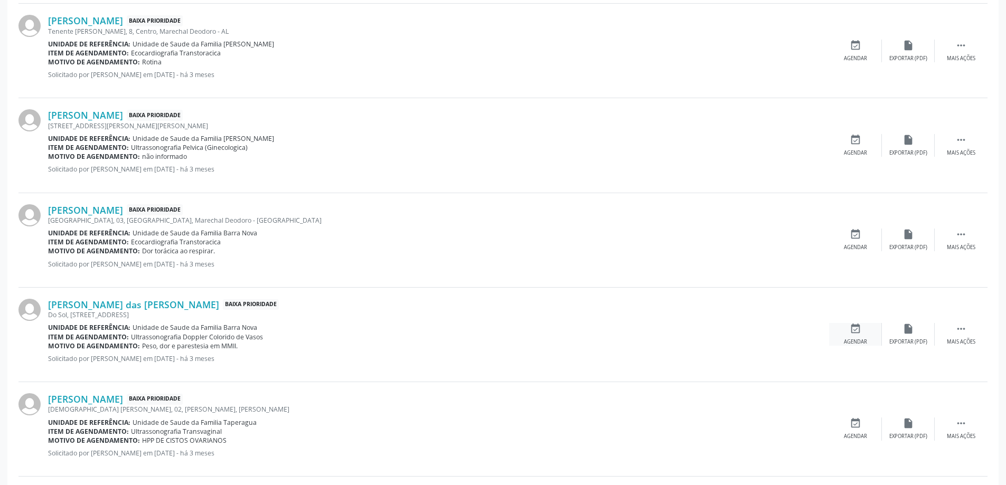
click at [851, 329] on icon "event_available" at bounding box center [856, 329] width 12 height 12
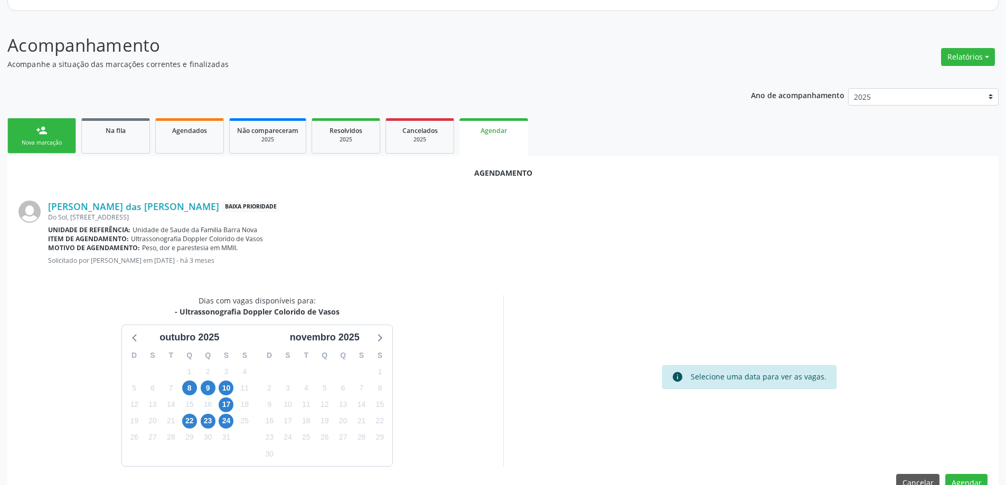
scroll to position [140, 0]
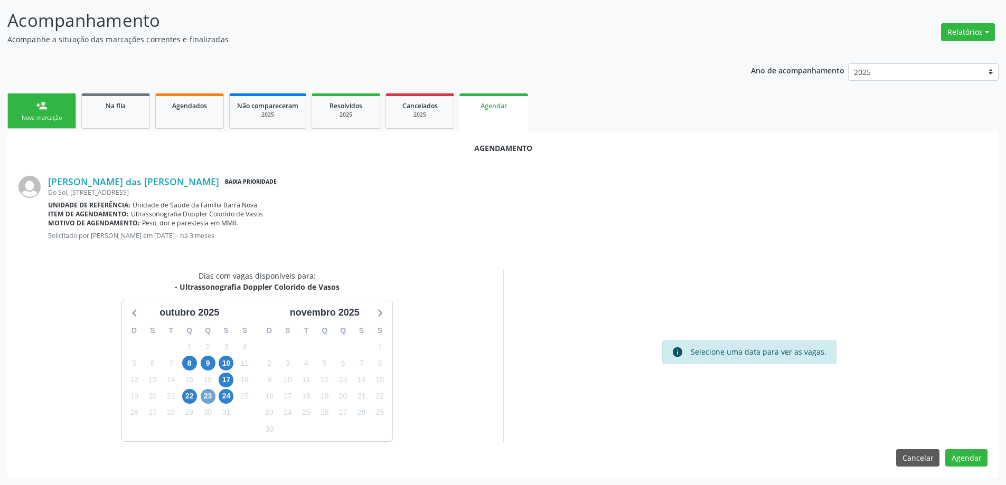
click at [210, 397] on span "23" at bounding box center [208, 396] width 15 height 15
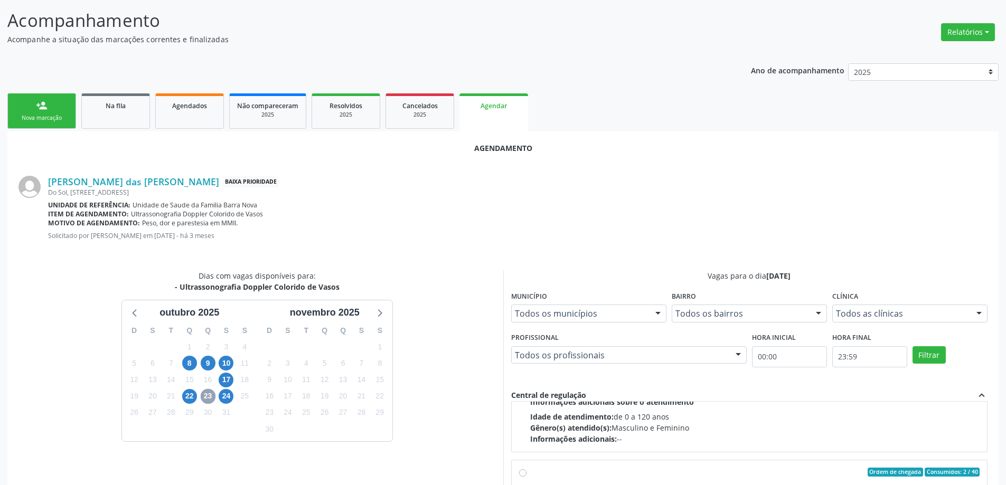
scroll to position [166, 0]
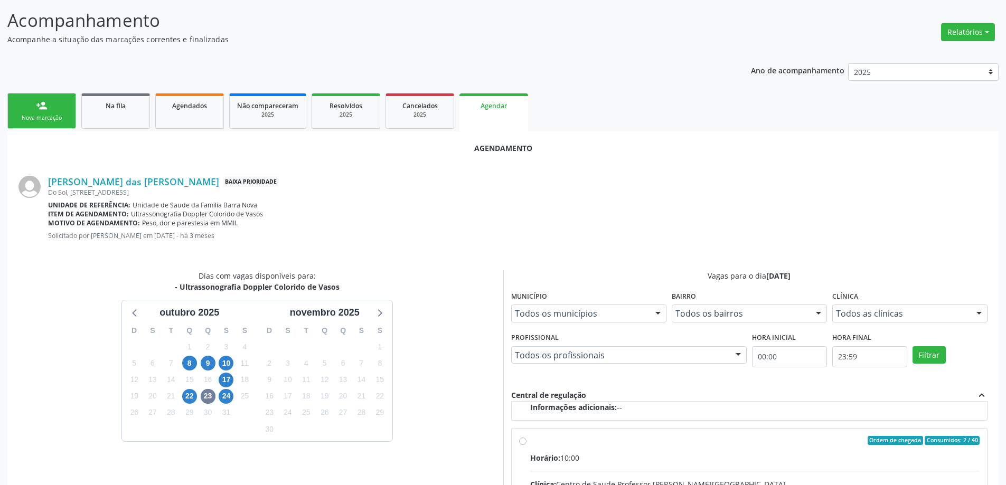
click at [524, 438] on input "Ordem de chegada Consumidos: 2 / 40 Horário: 10:00 Clínica: Centro de Saude Pro…" at bounding box center [522, 441] width 7 height 10
radio input "true"
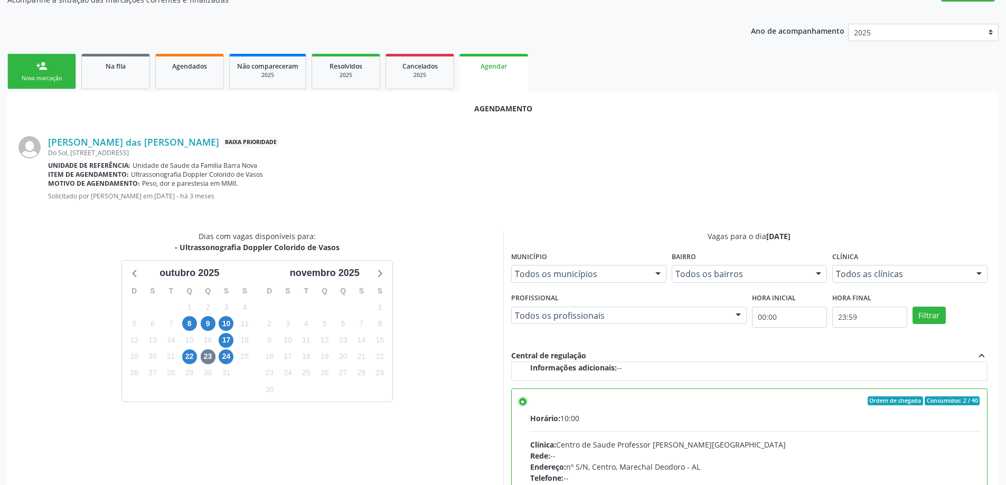
scroll to position [312, 0]
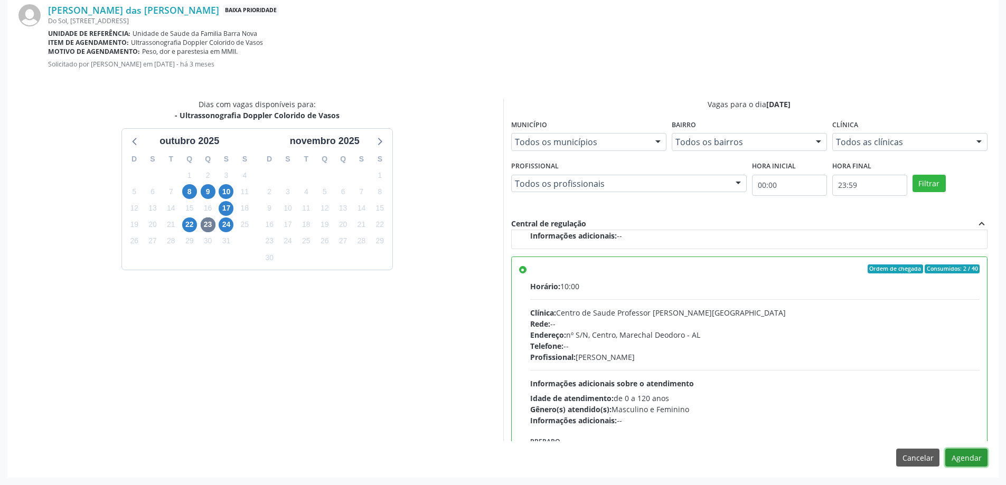
click at [962, 459] on button "Agendar" at bounding box center [966, 458] width 42 height 18
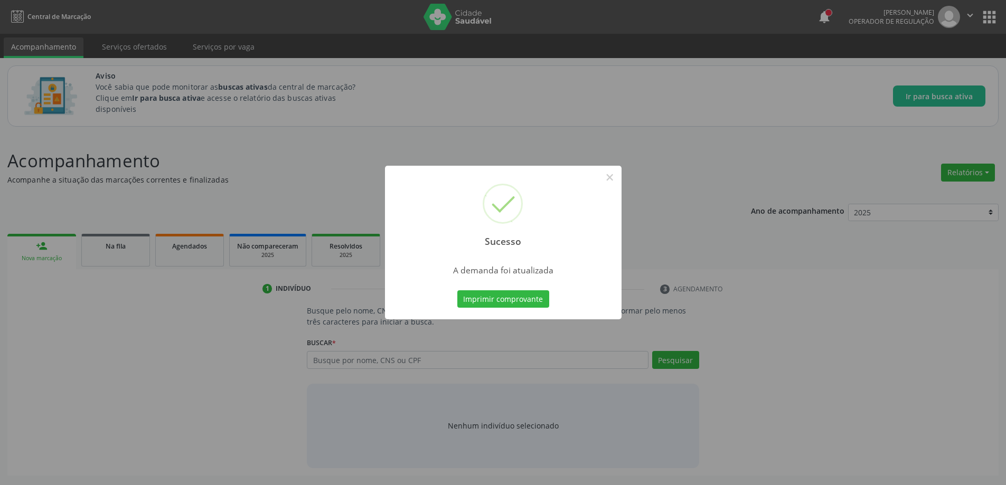
scroll to position [0, 0]
click at [615, 171] on button "×" at bounding box center [614, 177] width 18 height 18
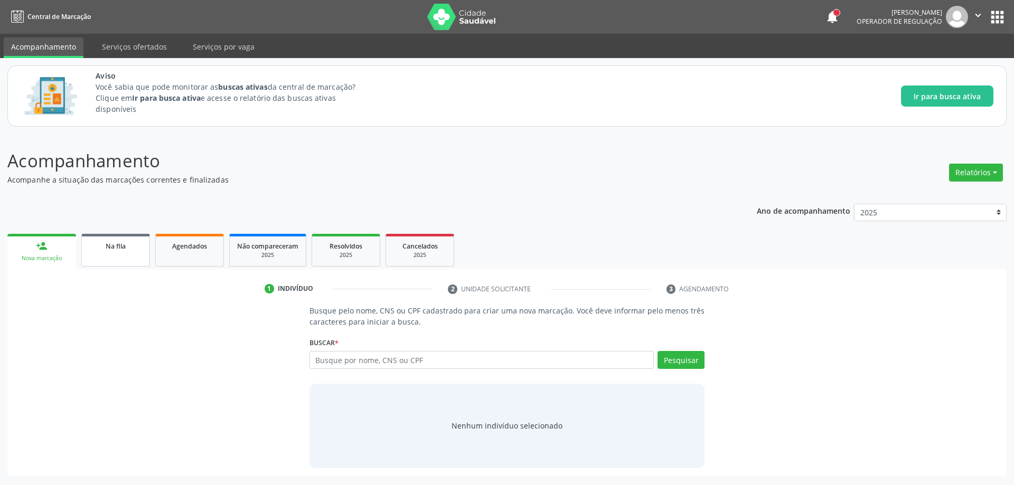
click at [101, 248] on div "Na fila" at bounding box center [115, 245] width 53 height 11
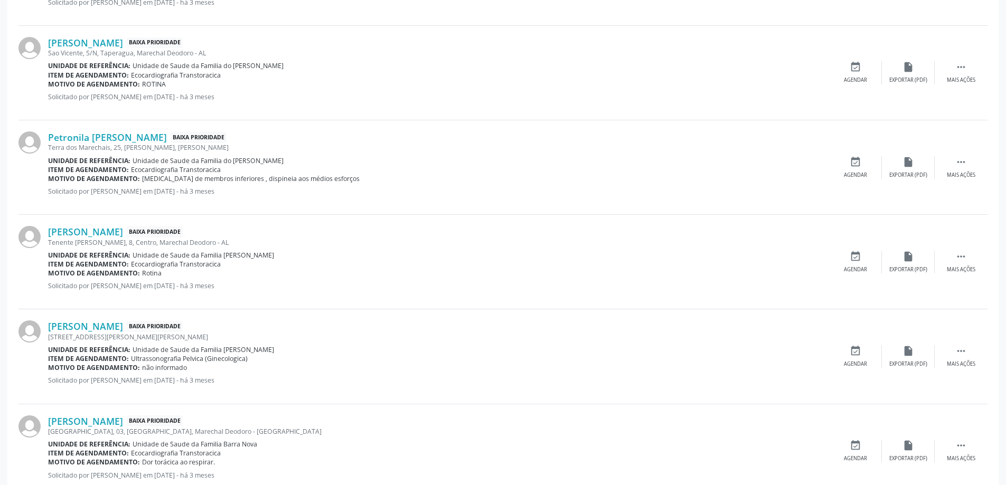
scroll to position [1402, 0]
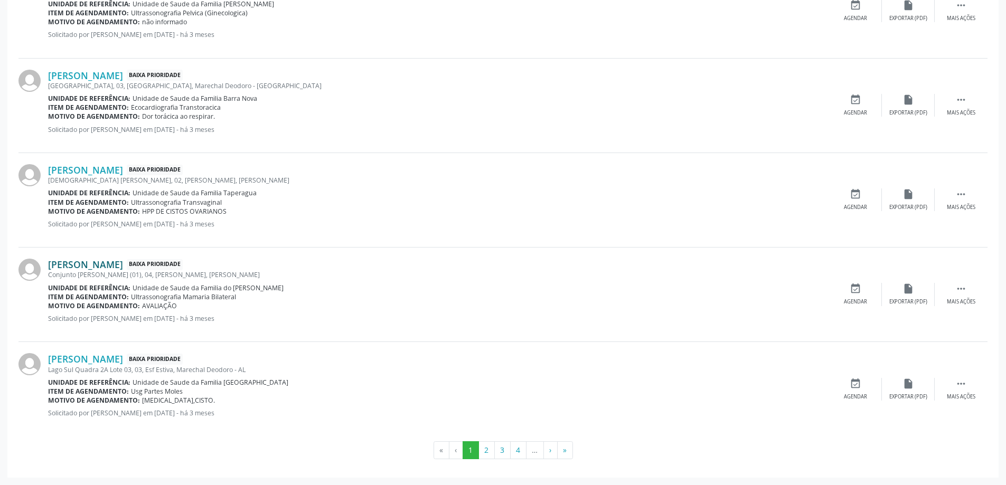
click at [123, 269] on link "[PERSON_NAME]" at bounding box center [85, 265] width 75 height 12
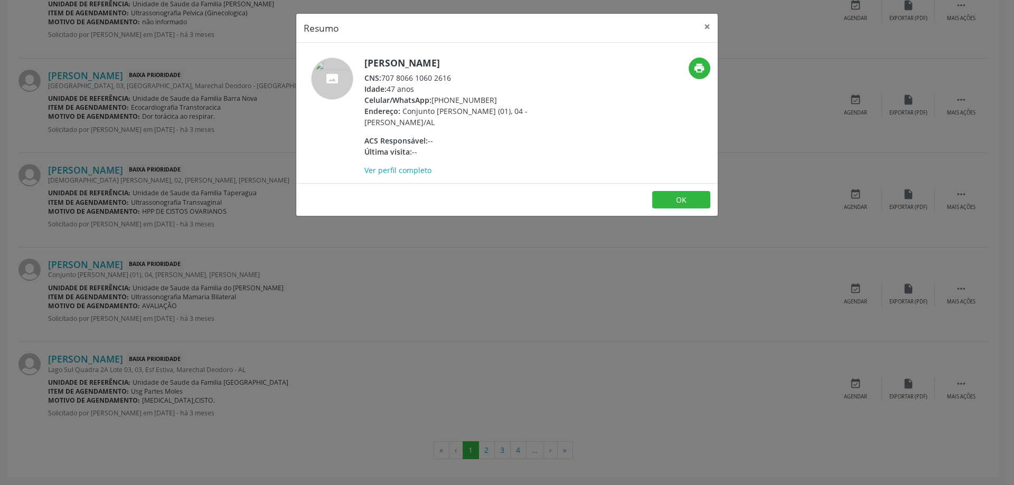
drag, startPoint x: 452, startPoint y: 77, endPoint x: 382, endPoint y: 81, distance: 69.8
click at [382, 81] on div "CNS: 707 8066 1060 2616" at bounding box center [466, 77] width 205 height 11
copy div "707 8066 1060 2616"
click at [702, 27] on button "×" at bounding box center [707, 27] width 21 height 26
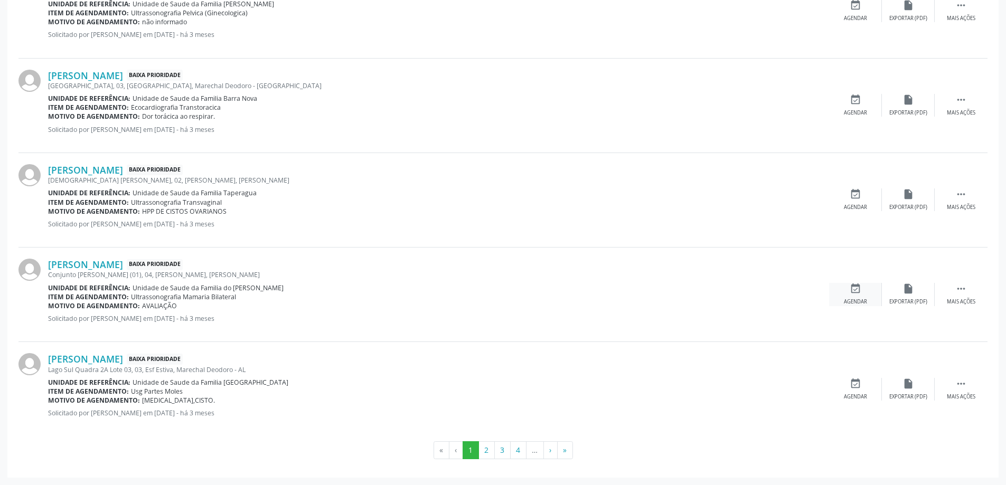
click at [844, 294] on div "event_available Agendar" at bounding box center [855, 294] width 53 height 23
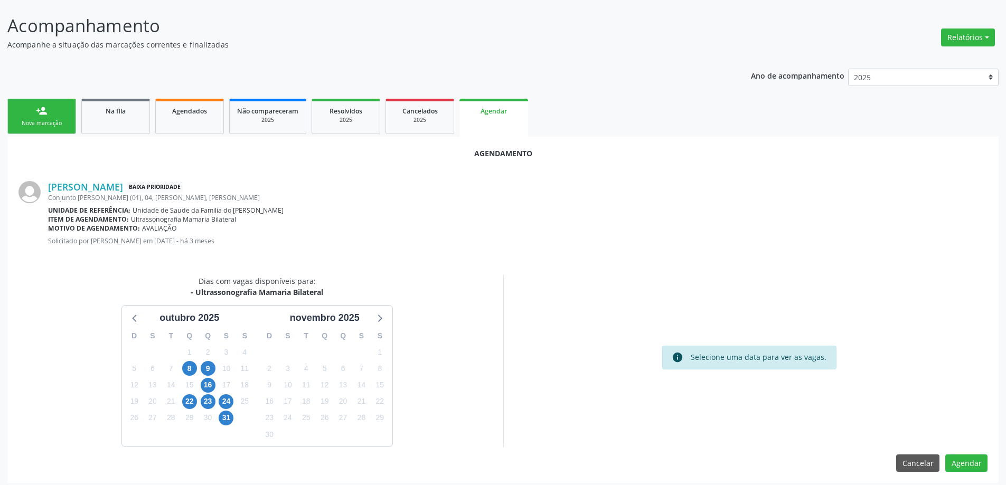
scroll to position [140, 0]
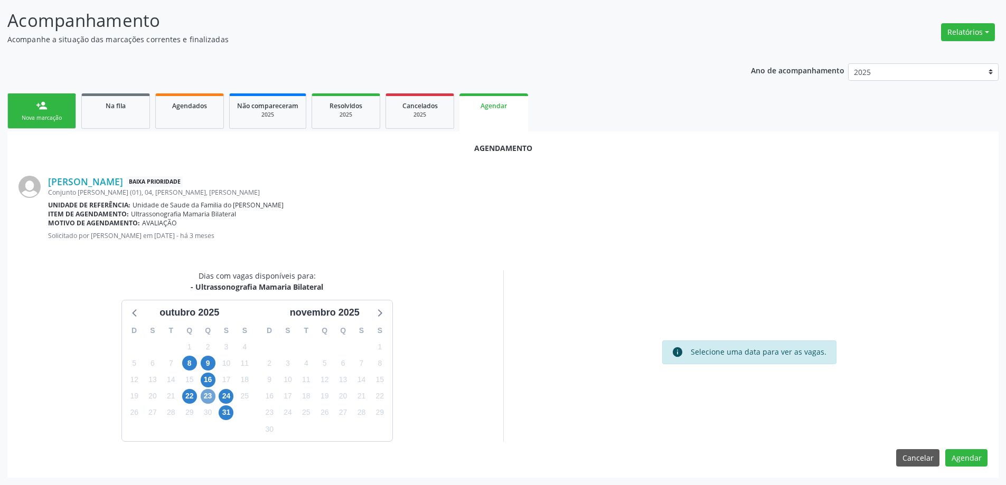
click at [208, 396] on span "23" at bounding box center [208, 396] width 15 height 15
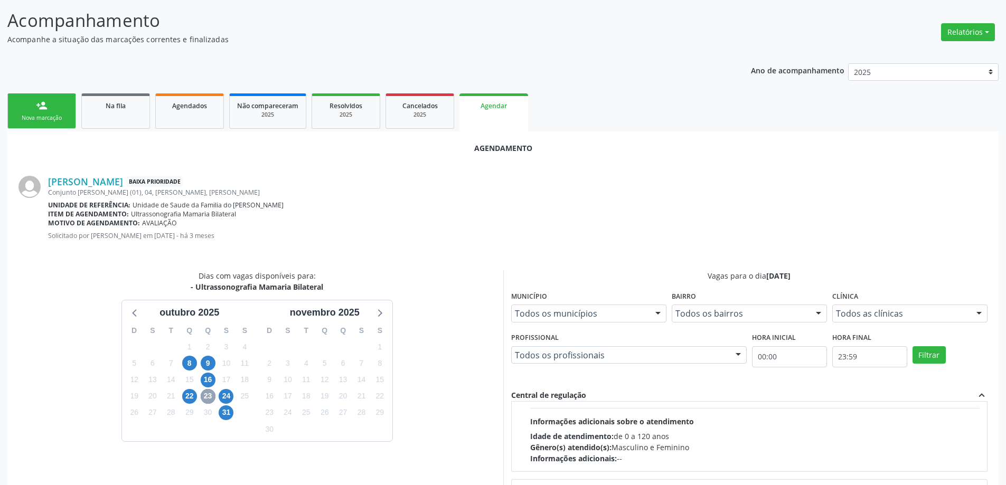
scroll to position [166, 0]
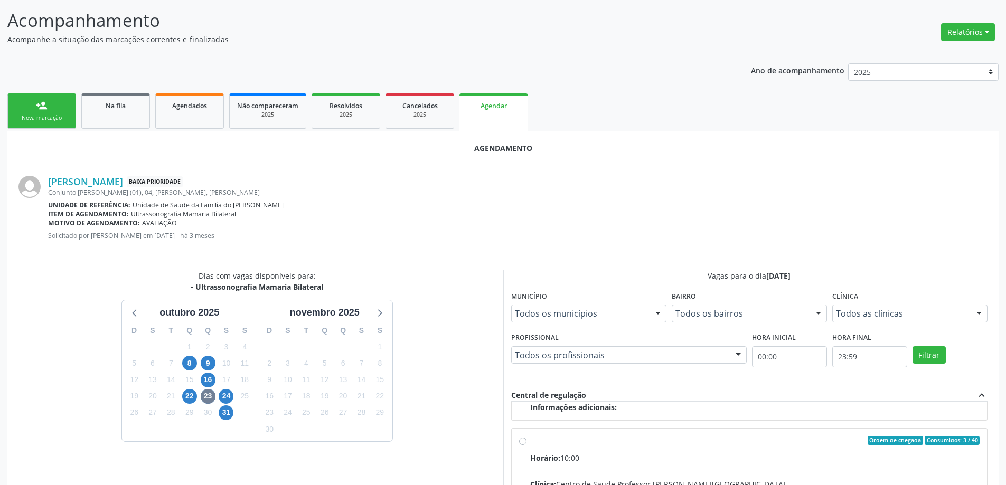
click at [523, 442] on input "Ordem de chegada Consumidos: 3 / 40 Horário: 10:00 Clínica: Centro de Saude Pro…" at bounding box center [522, 441] width 7 height 10
radio input "true"
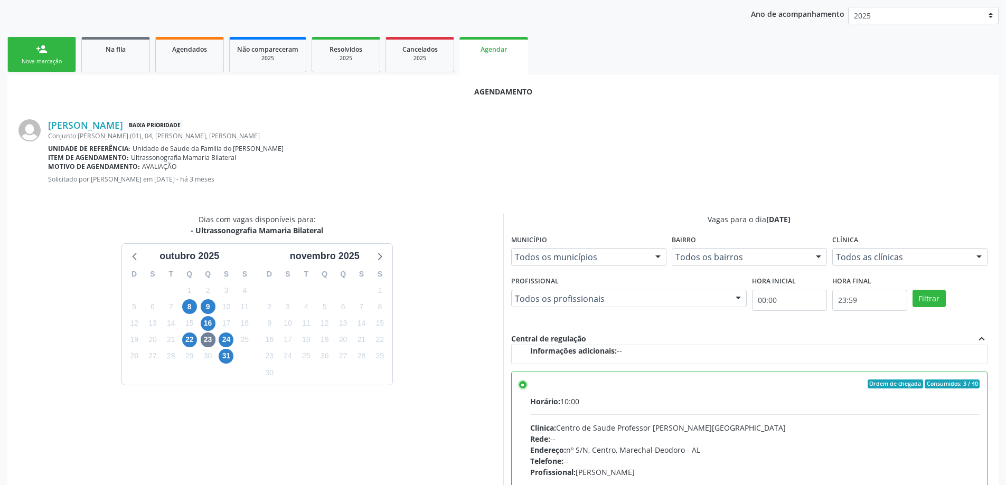
scroll to position [312, 0]
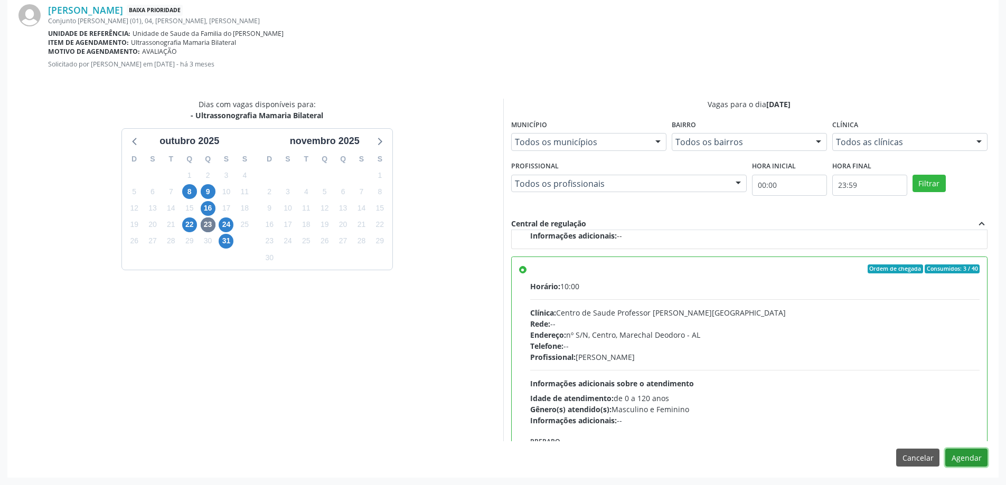
click at [962, 453] on button "Agendar" at bounding box center [966, 458] width 42 height 18
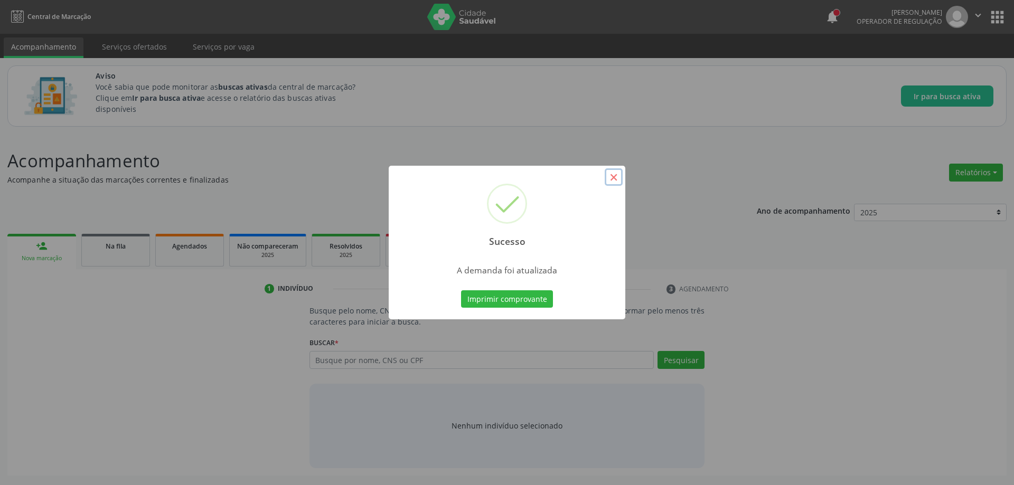
click at [614, 178] on button "×" at bounding box center [614, 177] width 18 height 18
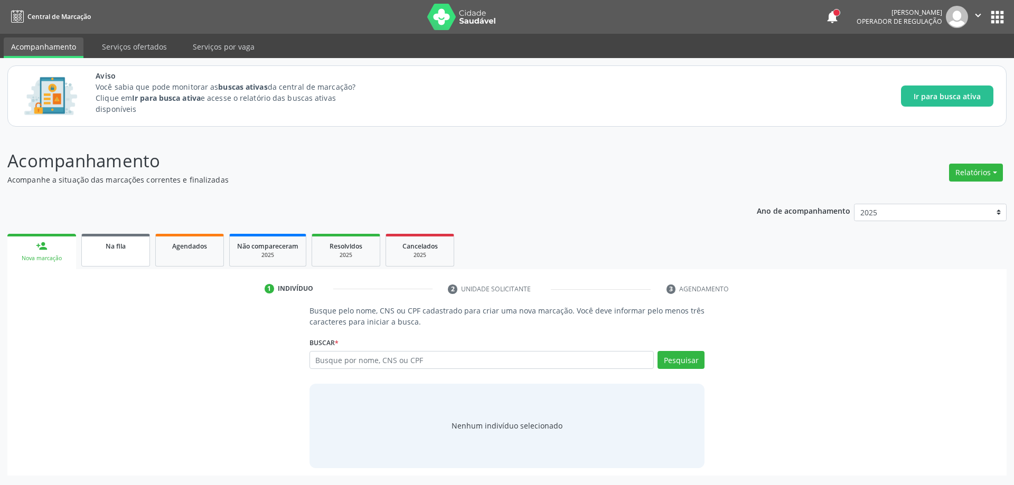
click at [87, 255] on link "Na fila" at bounding box center [115, 250] width 69 height 33
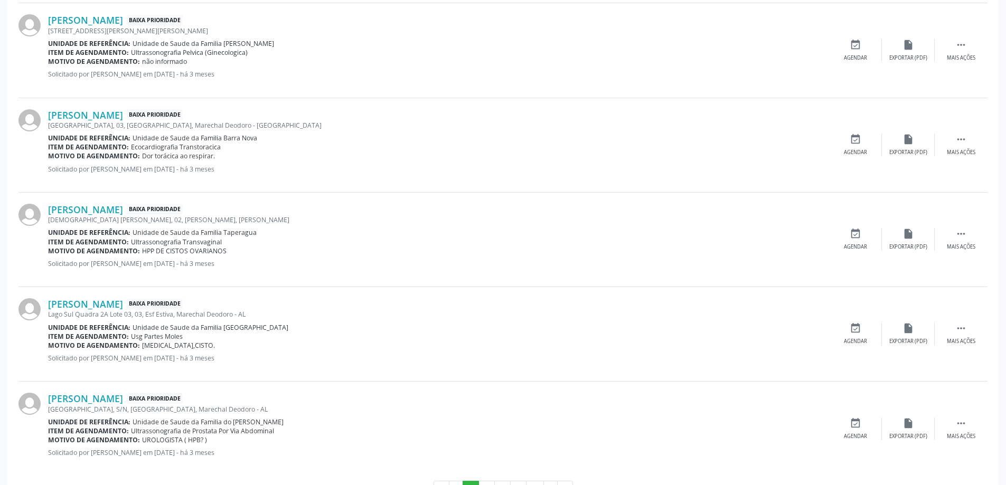
scroll to position [1402, 0]
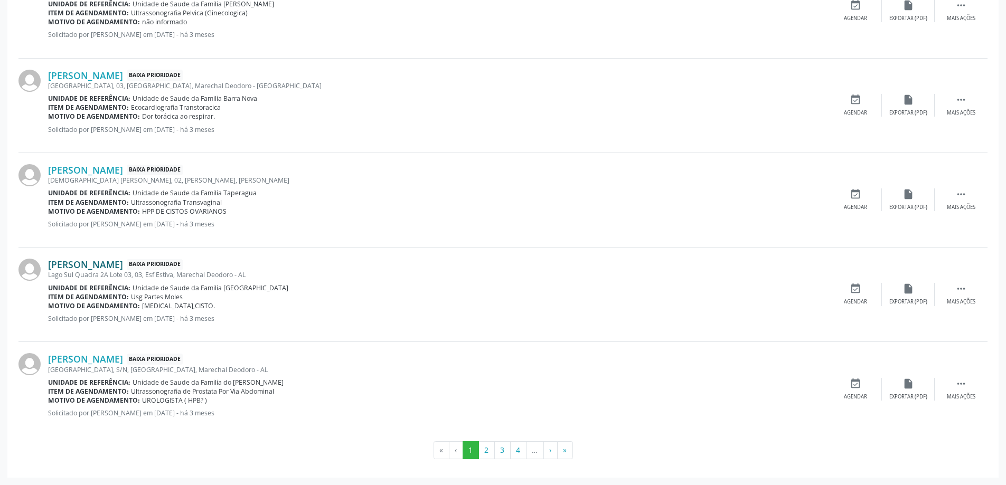
click at [106, 263] on link "[PERSON_NAME]" at bounding box center [85, 265] width 75 height 12
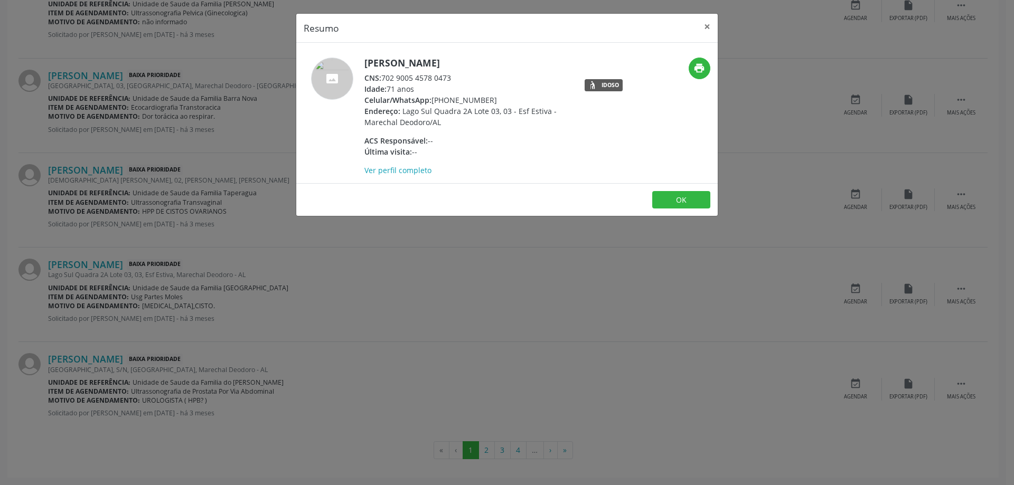
drag, startPoint x: 453, startPoint y: 77, endPoint x: 383, endPoint y: 82, distance: 70.4
click at [383, 82] on div "CNS: 702 9005 4578 0473" at bounding box center [466, 77] width 205 height 11
copy div "702 9005 4578 0473"
click at [708, 27] on button "×" at bounding box center [707, 27] width 21 height 26
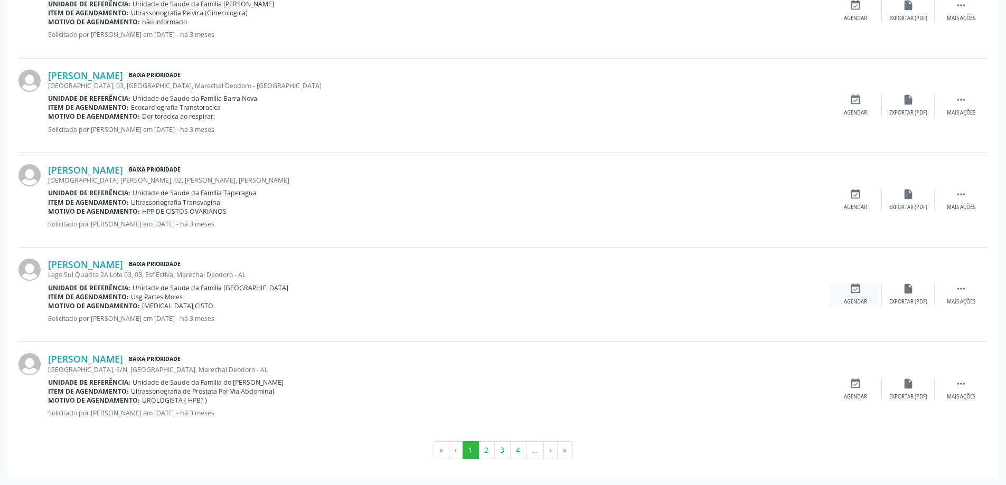
click at [863, 292] on div "event_available Agendar" at bounding box center [855, 294] width 53 height 23
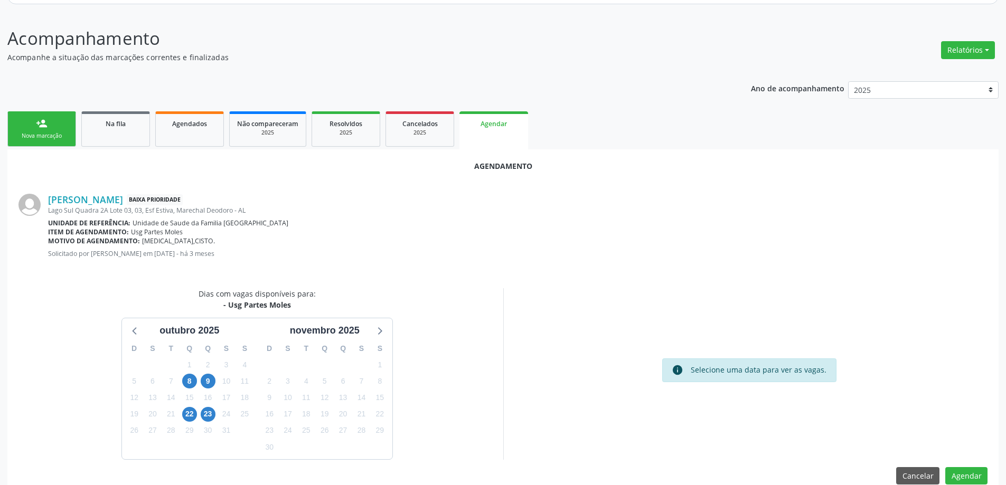
scroll to position [140, 0]
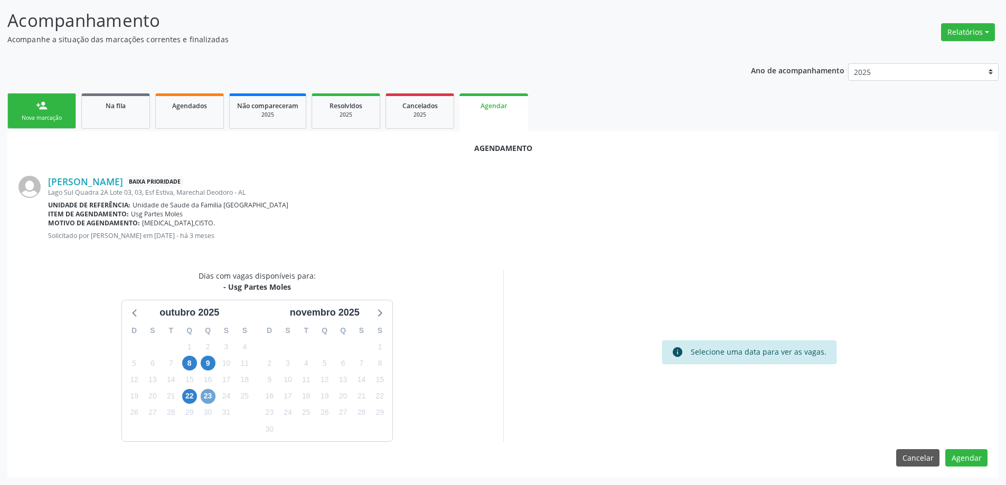
click at [204, 401] on span "23" at bounding box center [208, 396] width 15 height 15
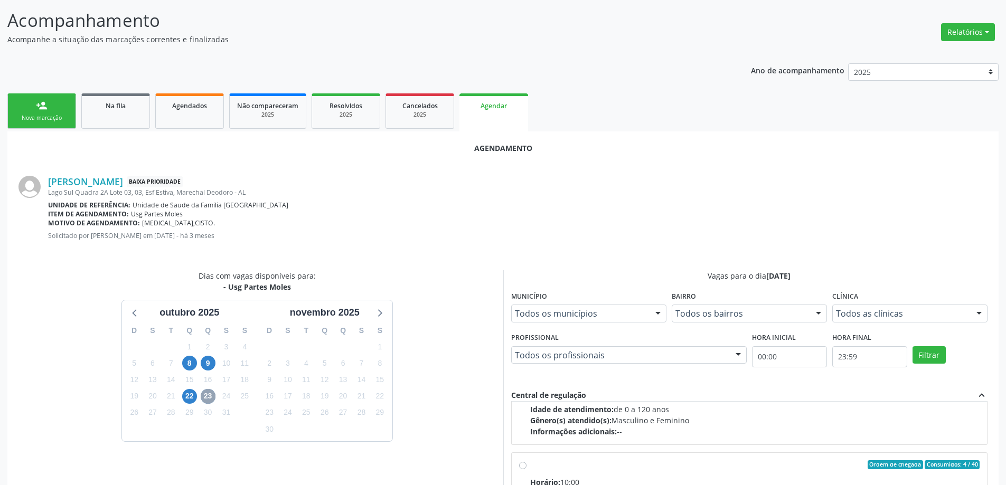
scroll to position [158, 0]
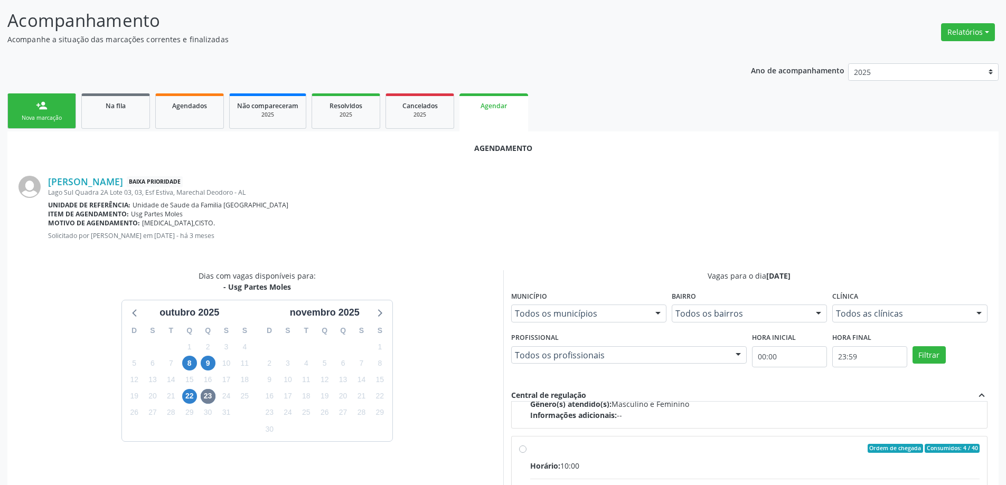
click at [525, 450] on input "Ordem de chegada Consumidos: 4 / 40 Horário: 10:00 Clínica: Centro de Saude Pro…" at bounding box center [522, 449] width 7 height 10
radio input "true"
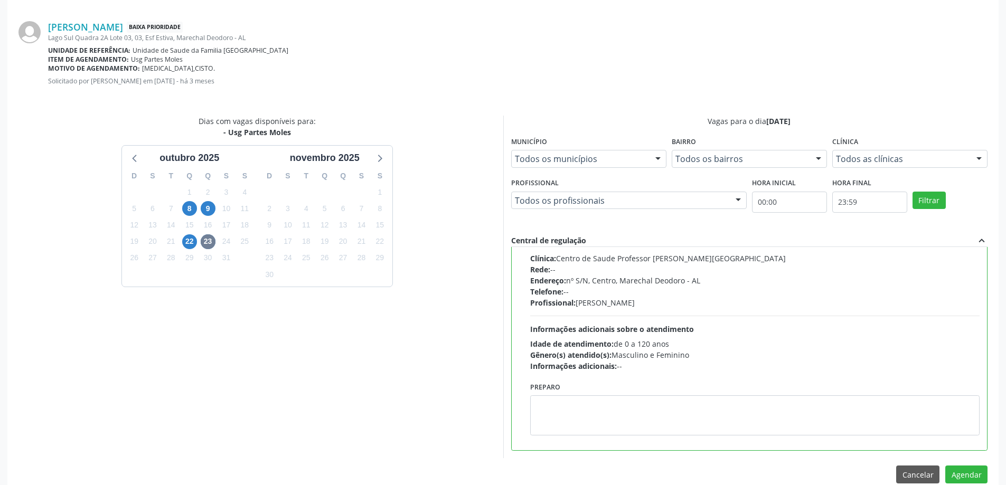
scroll to position [312, 0]
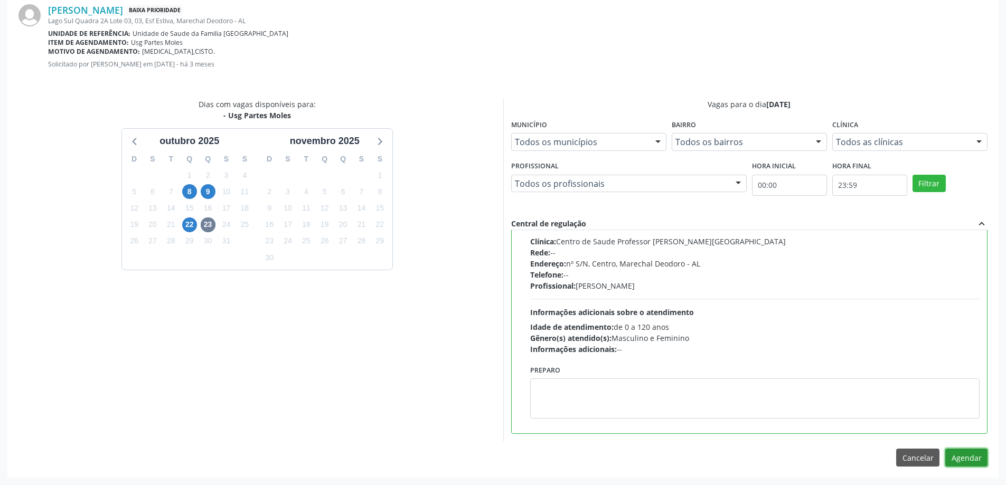
click at [952, 457] on button "Agendar" at bounding box center [966, 458] width 42 height 18
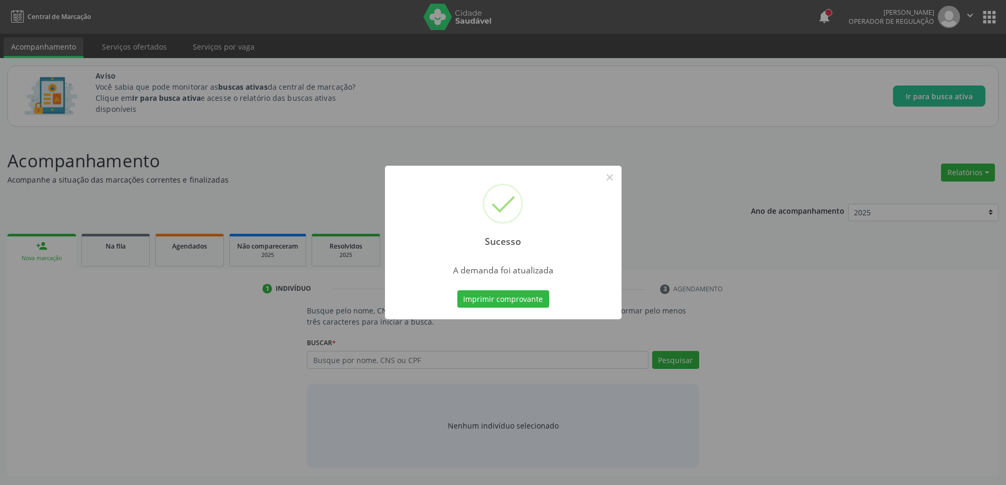
scroll to position [0, 0]
click at [610, 174] on button "×" at bounding box center [614, 177] width 18 height 18
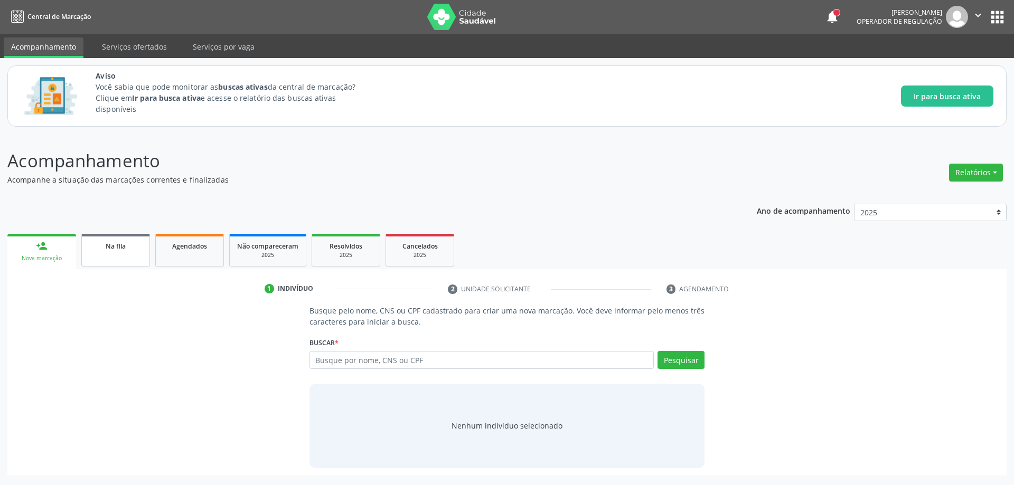
click at [119, 238] on link "Na fila" at bounding box center [115, 250] width 69 height 33
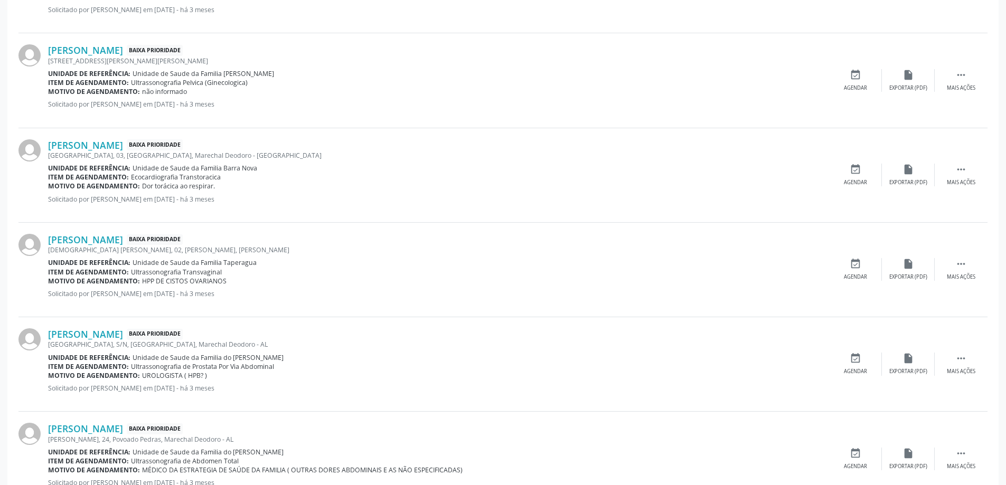
scroll to position [1402, 0]
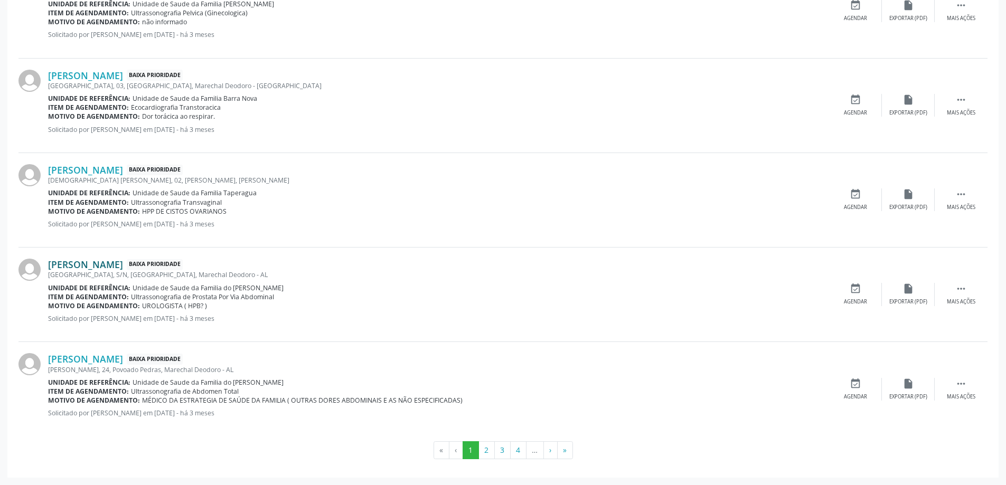
click at [91, 262] on link "[PERSON_NAME]" at bounding box center [85, 265] width 75 height 12
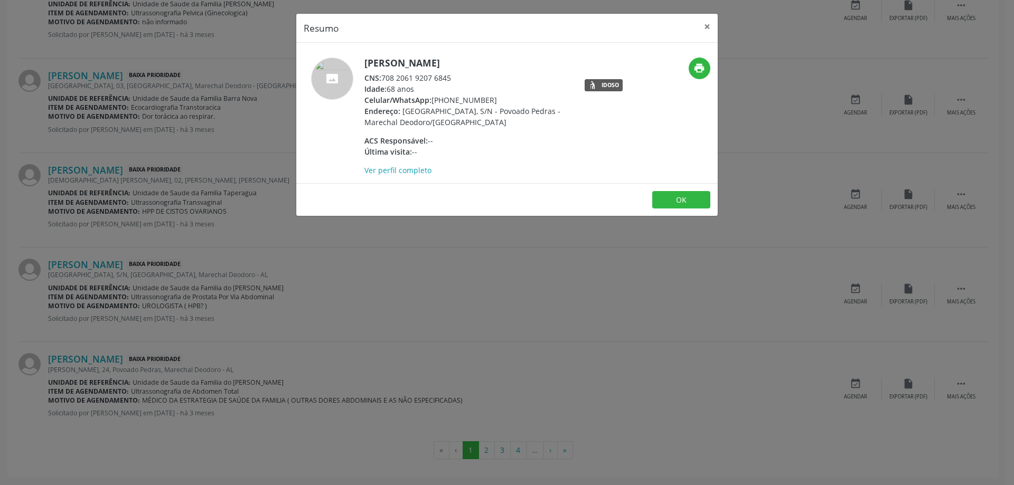
click at [450, 77] on div "CNS: 708 2061 9207 6845" at bounding box center [466, 77] width 205 height 11
click at [452, 78] on div "CNS: 708 2061 9207 6845" at bounding box center [466, 77] width 205 height 11
click at [455, 78] on div "CNS: 708 2061 9207 6845" at bounding box center [466, 77] width 205 height 11
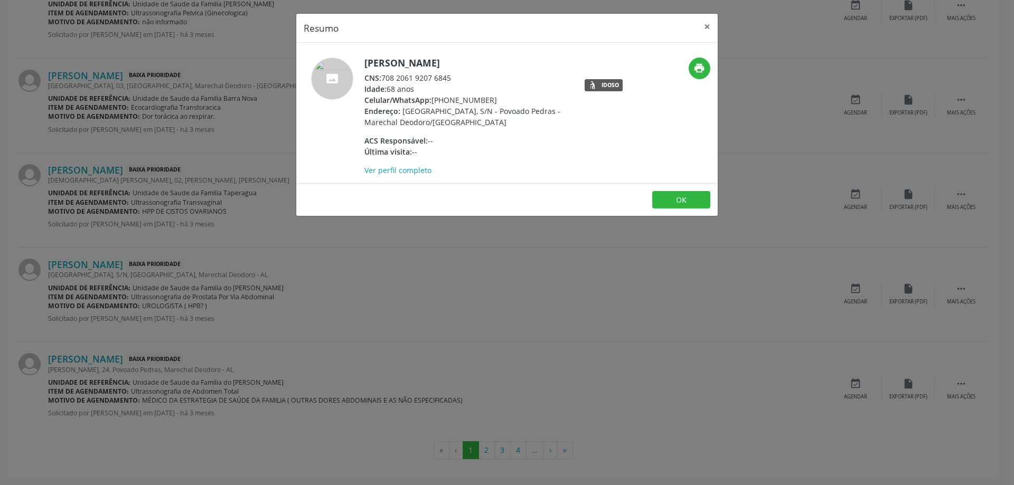
click at [418, 77] on div "CNS: 708 2061 9207 6845" at bounding box center [466, 77] width 205 height 11
drag, startPoint x: 384, startPoint y: 75, endPoint x: 453, endPoint y: 76, distance: 68.1
click at [453, 76] on div "CNS: 708 2061 9207 6845" at bounding box center [466, 77] width 205 height 11
copy div "708 2061 9207 6845"
click at [706, 25] on button "×" at bounding box center [707, 27] width 21 height 26
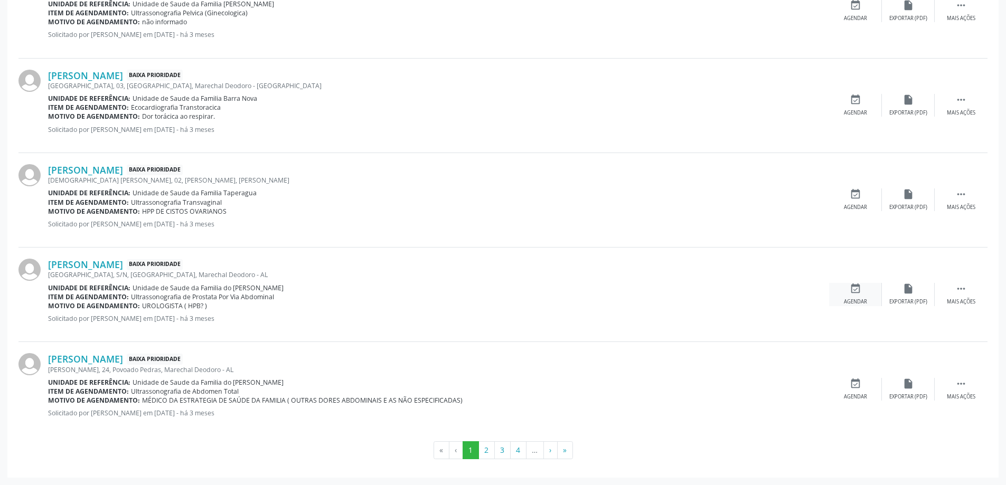
click at [854, 293] on icon "event_available" at bounding box center [856, 289] width 12 height 12
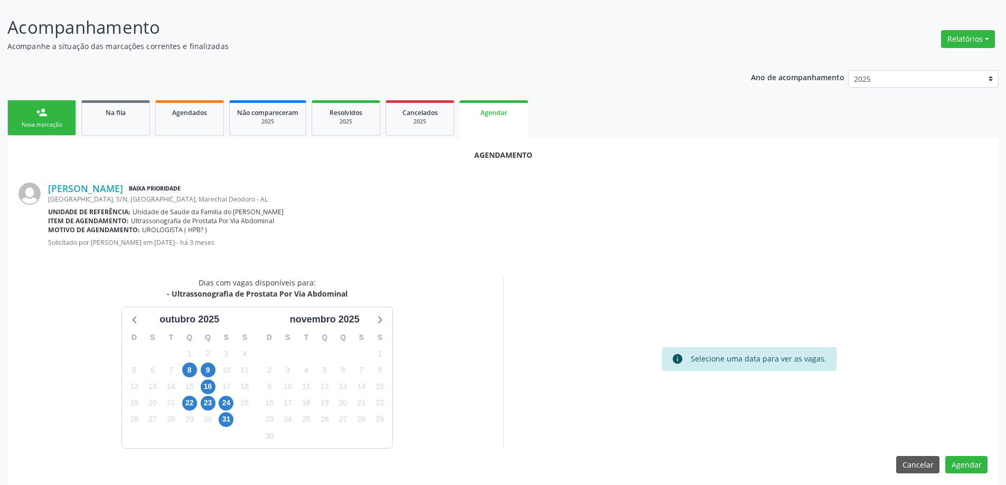
scroll to position [140, 0]
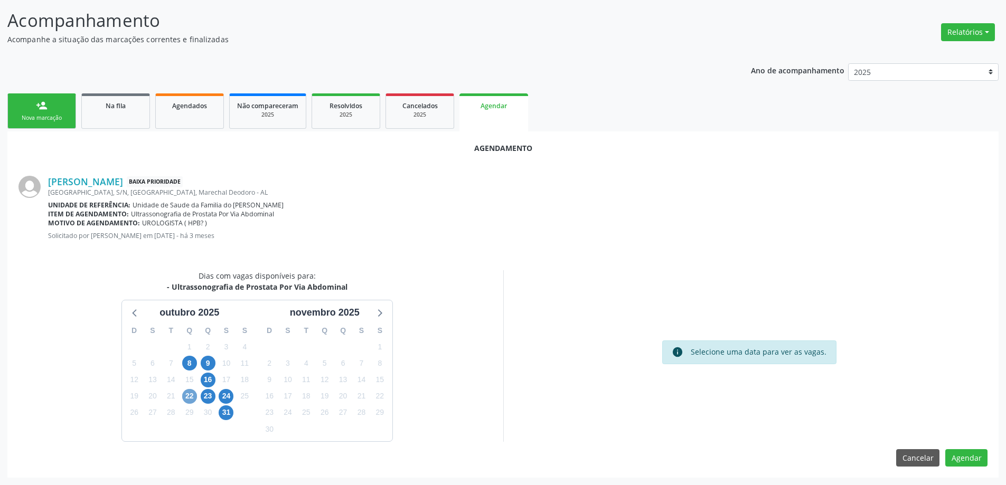
click at [186, 398] on span "22" at bounding box center [189, 396] width 15 height 15
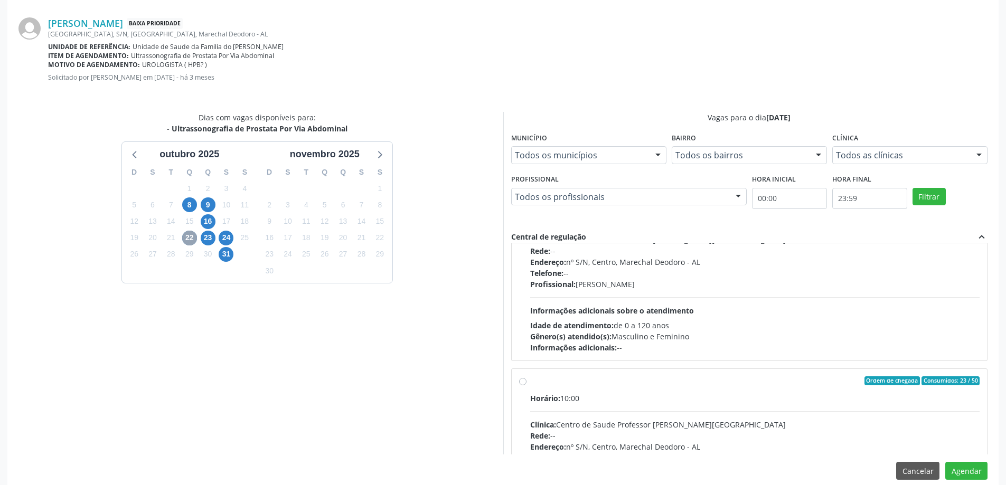
scroll to position [106, 0]
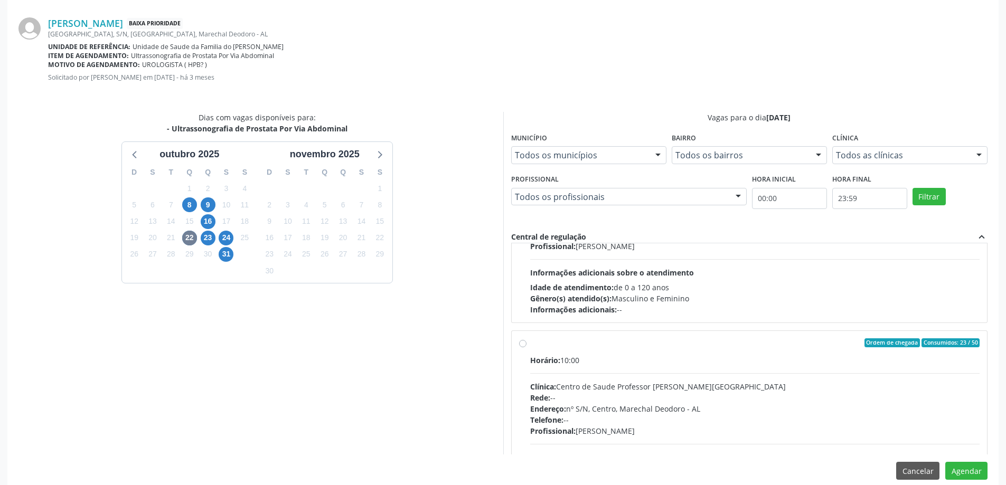
click at [530, 347] on label "Ordem de chegada Consumidos: 23 / 50 Horário: 10:00 Clínica: Centro de Saude Pr…" at bounding box center [755, 420] width 450 height 162
click at [525, 347] on input "Ordem de chegada Consumidos: 23 / 50 Horário: 10:00 Clínica: Centro de Saude Pr…" at bounding box center [522, 344] width 7 height 10
radio input "true"
click at [971, 470] on button "Agendar" at bounding box center [966, 471] width 42 height 18
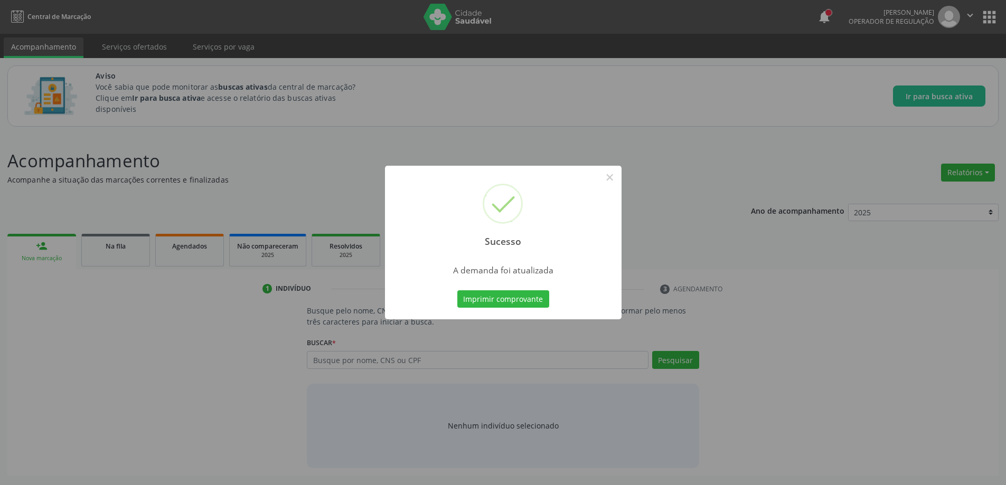
scroll to position [0, 0]
click at [615, 177] on button "×" at bounding box center [614, 177] width 18 height 18
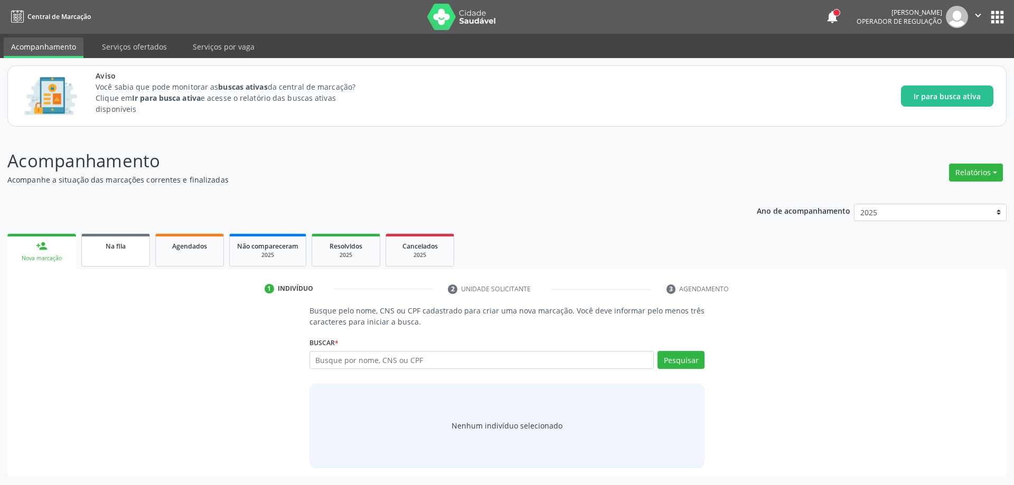
click at [120, 253] on link "Na fila" at bounding box center [115, 250] width 69 height 33
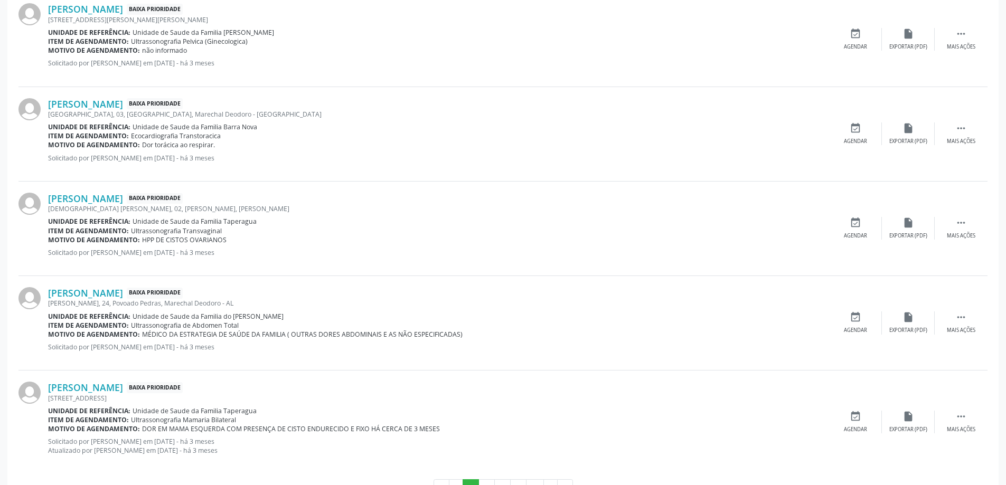
scroll to position [1411, 0]
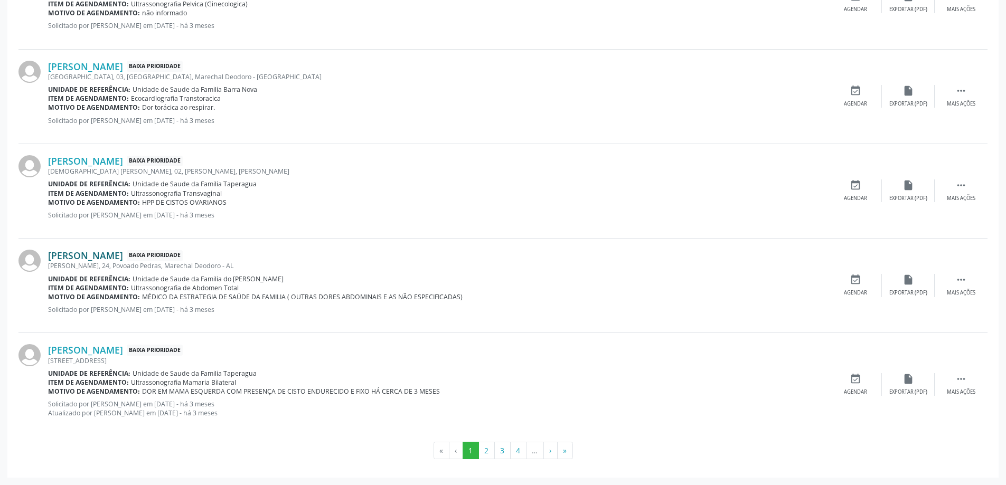
click at [103, 259] on link "[PERSON_NAME]" at bounding box center [85, 256] width 75 height 12
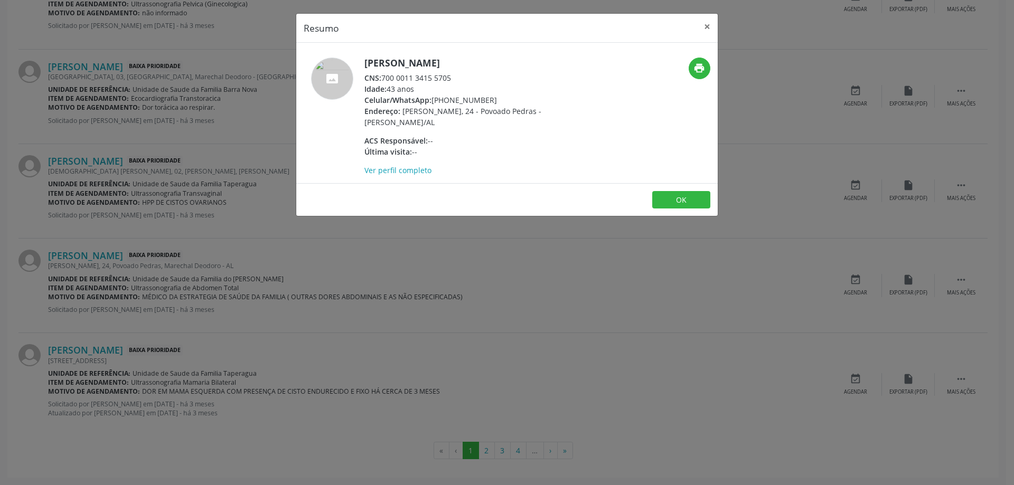
drag, startPoint x: 452, startPoint y: 77, endPoint x: 385, endPoint y: 78, distance: 66.5
click at [385, 78] on div "CNS: 700 0011 3415 5705" at bounding box center [466, 77] width 205 height 11
copy div "700 0011 3415 5705"
click at [710, 31] on button "×" at bounding box center [707, 27] width 21 height 26
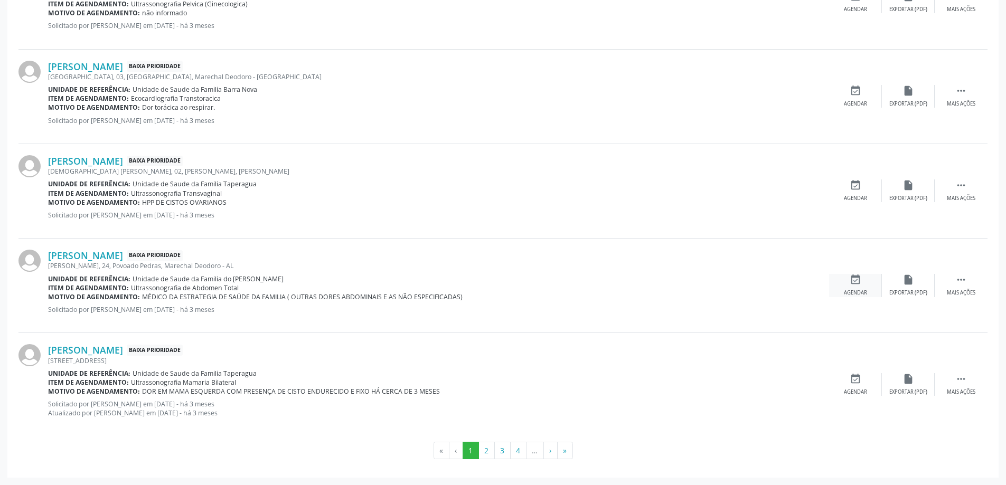
click at [856, 284] on icon "event_available" at bounding box center [856, 280] width 12 height 12
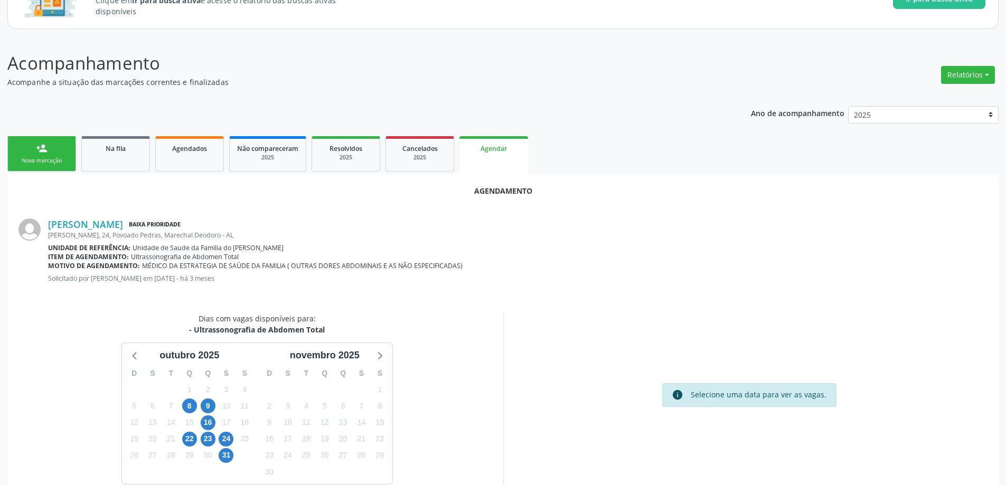
scroll to position [106, 0]
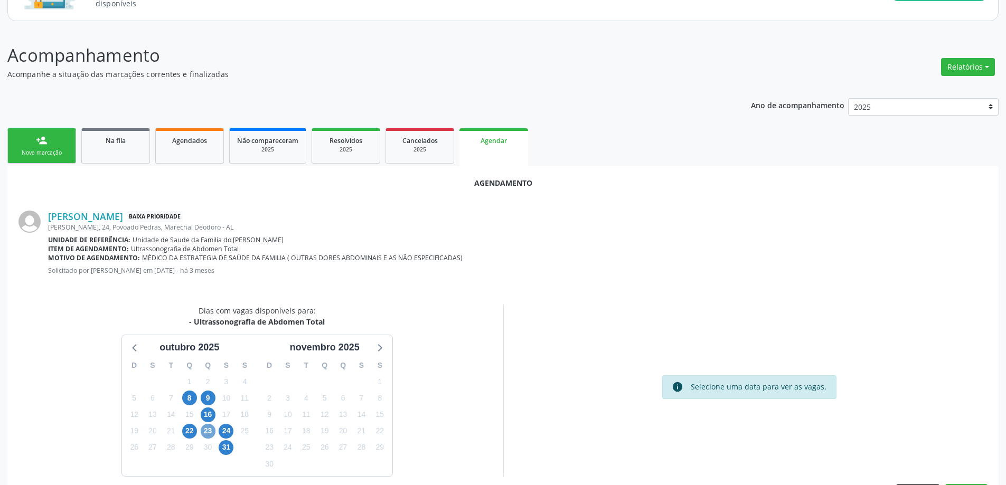
click at [206, 432] on span "23" at bounding box center [208, 431] width 15 height 15
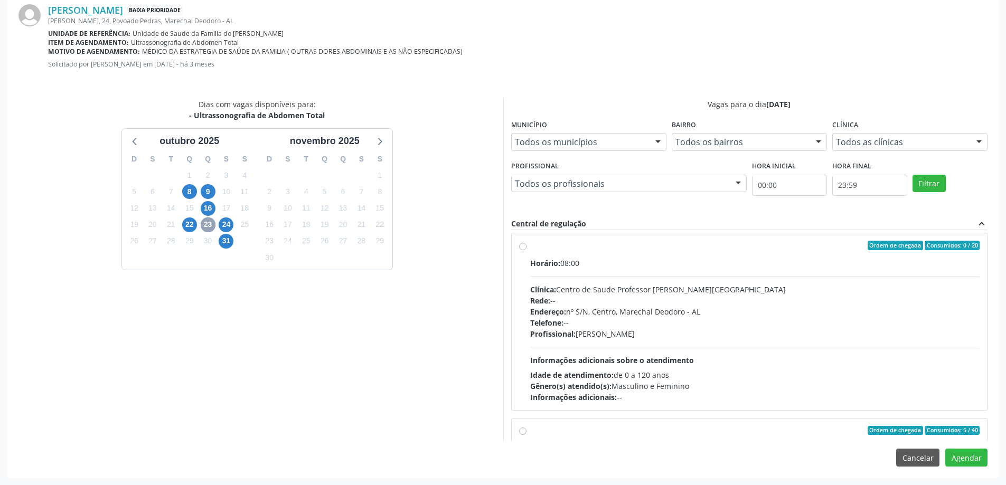
scroll to position [0, 0]
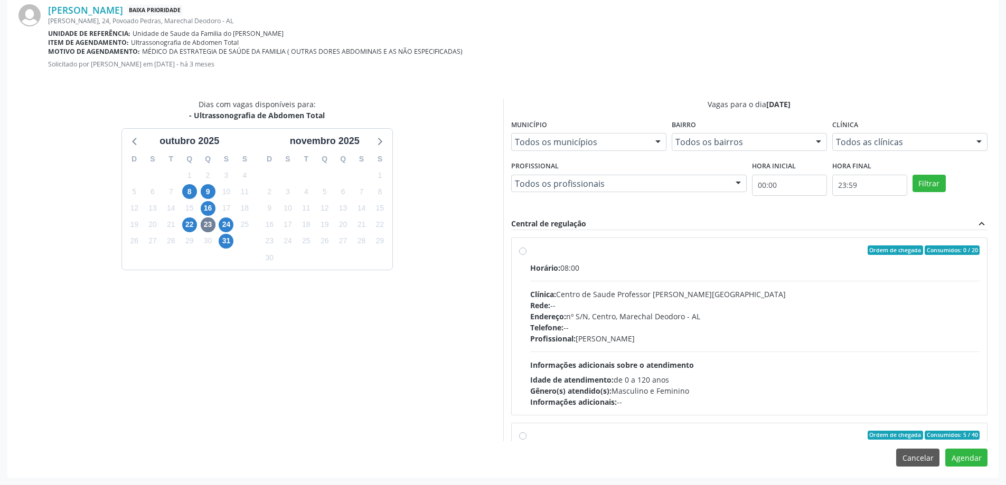
click at [527, 252] on div "Ordem de chegada Consumidos: 0 / 20 Horário: 08:00 Clínica: Centro de Saude Pro…" at bounding box center [749, 327] width 461 height 162
radio input "true"
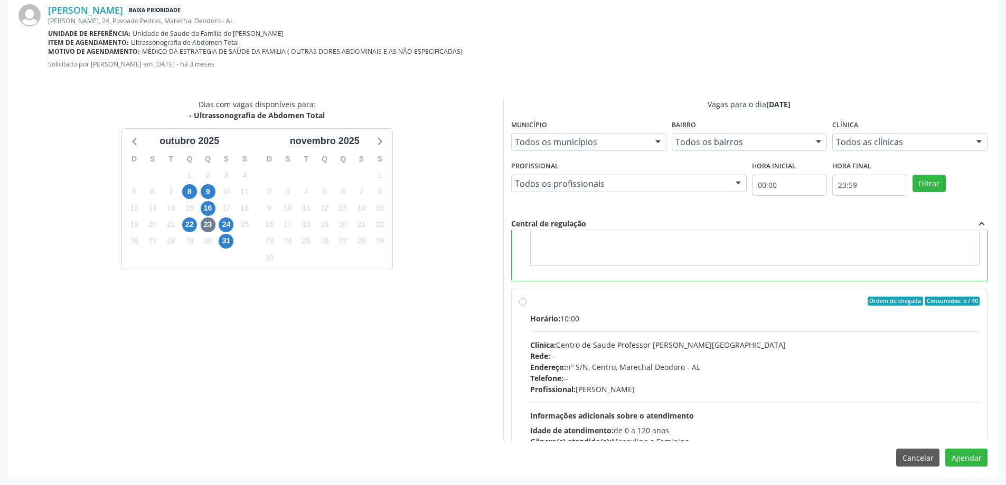
scroll to position [238, 0]
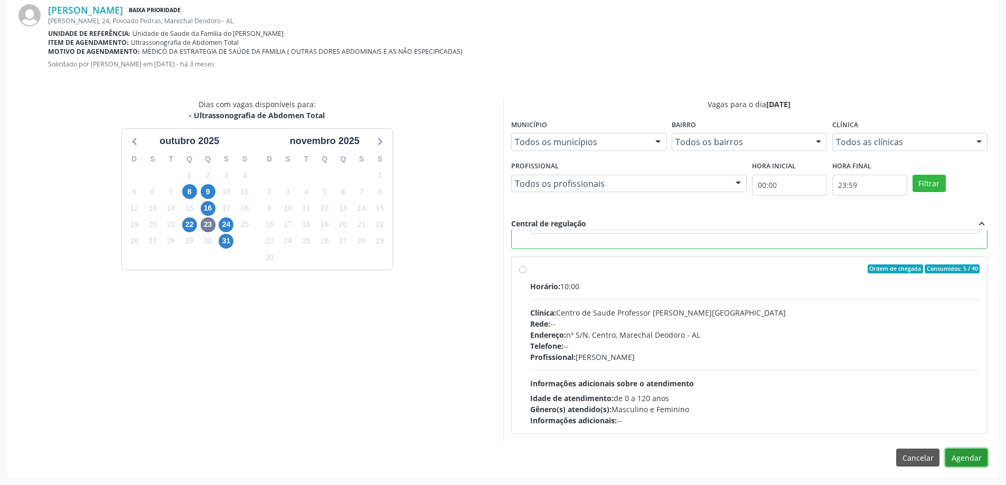
click at [973, 462] on button "Agendar" at bounding box center [966, 458] width 42 height 18
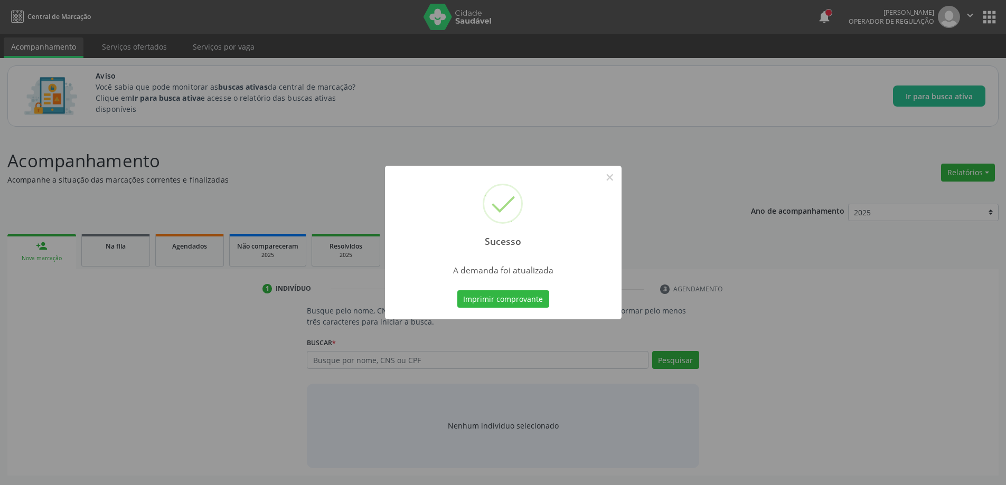
scroll to position [0, 0]
click at [619, 178] on button "×" at bounding box center [614, 177] width 18 height 18
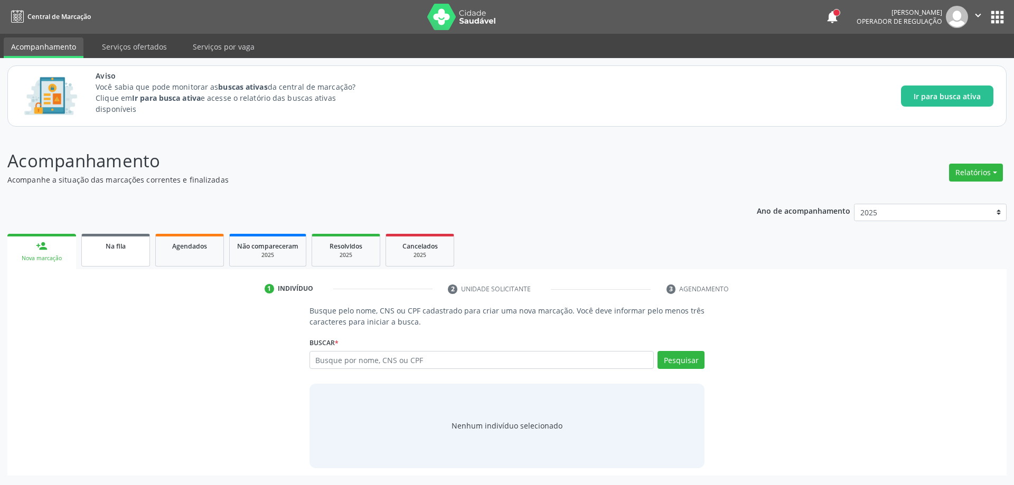
click at [98, 255] on link "Na fila" at bounding box center [115, 250] width 69 height 33
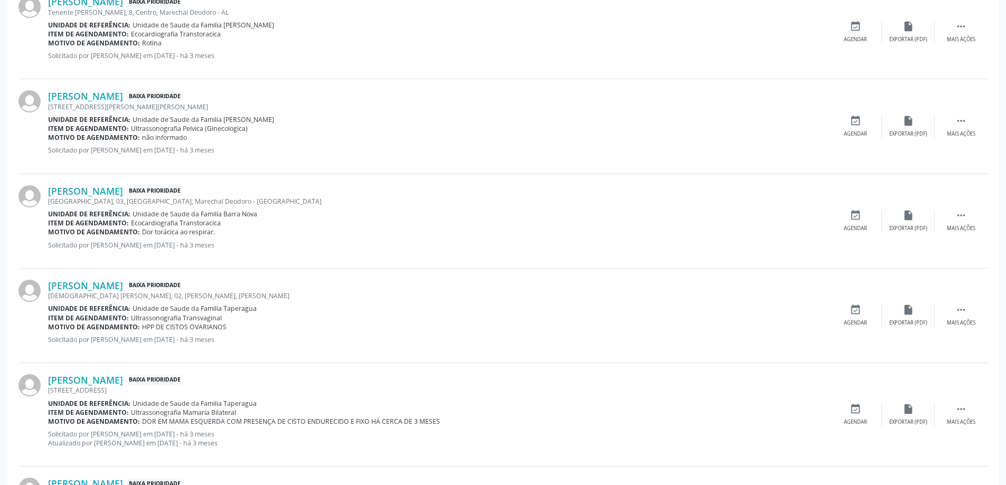
scroll to position [1411, 0]
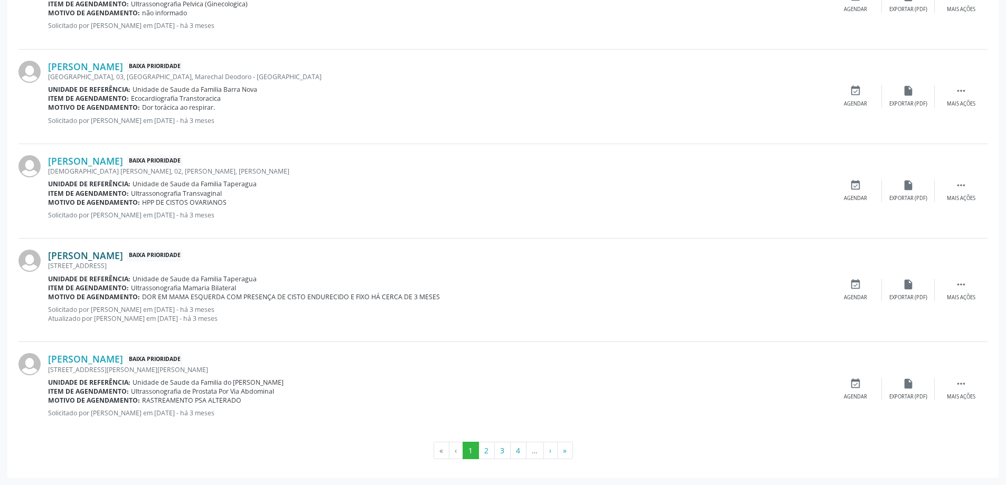
click at [109, 261] on link "[PERSON_NAME]" at bounding box center [85, 256] width 75 height 12
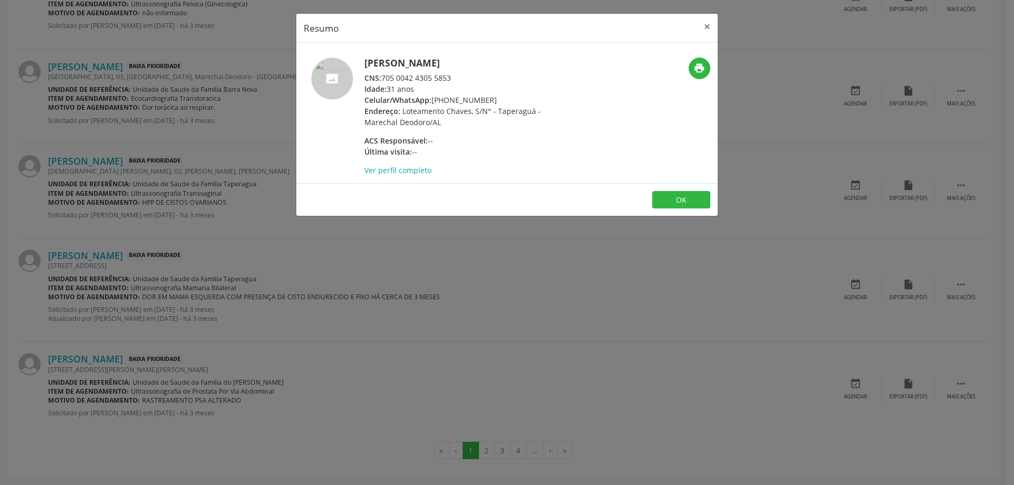
drag, startPoint x: 452, startPoint y: 78, endPoint x: 384, endPoint y: 79, distance: 67.6
click at [384, 79] on div "CNS: 705 0042 4305 5853" at bounding box center [466, 77] width 205 height 11
copy div "705 0042 4305 5853"
click at [706, 27] on button "×" at bounding box center [707, 27] width 21 height 26
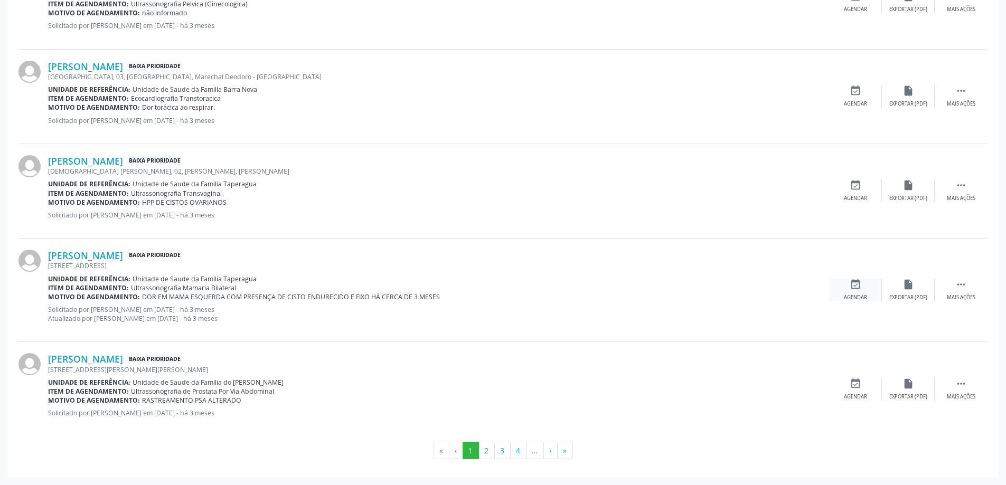
click at [852, 290] on icon "event_available" at bounding box center [856, 285] width 12 height 12
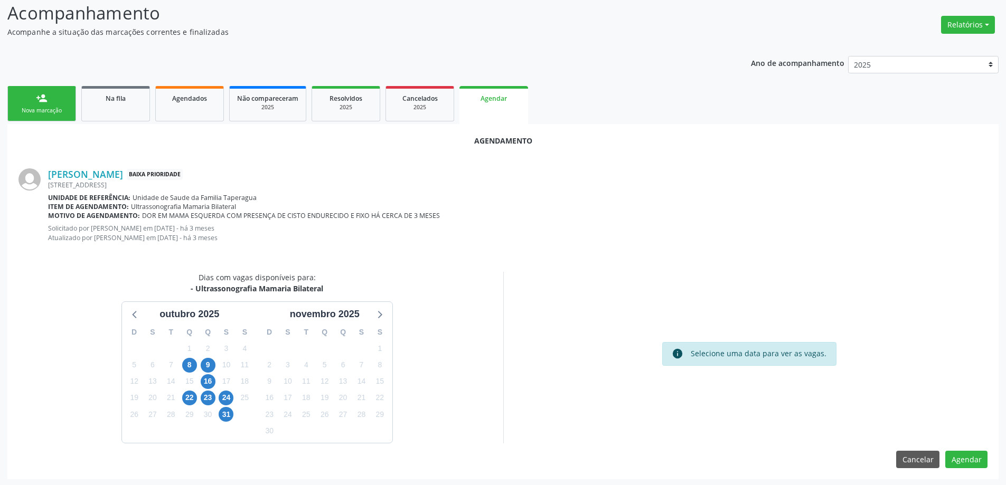
scroll to position [149, 0]
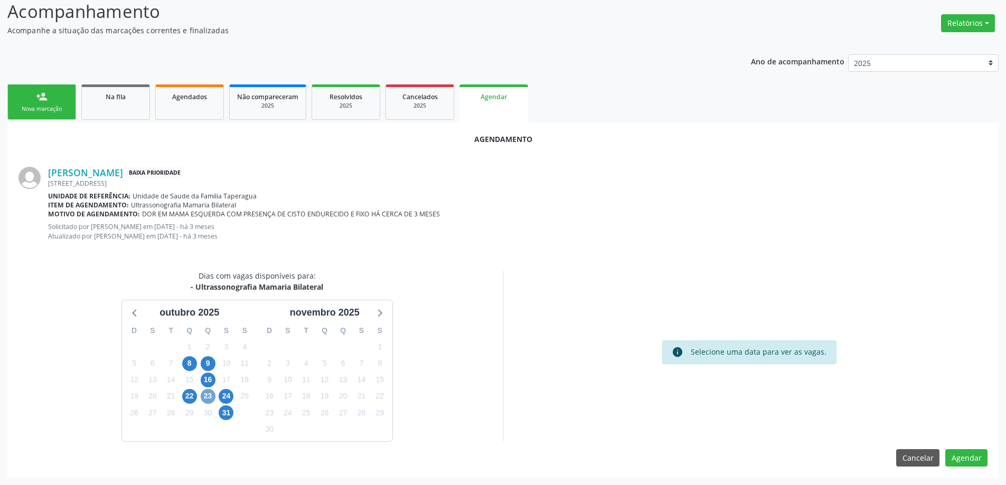
click at [208, 397] on span "23" at bounding box center [208, 396] width 15 height 15
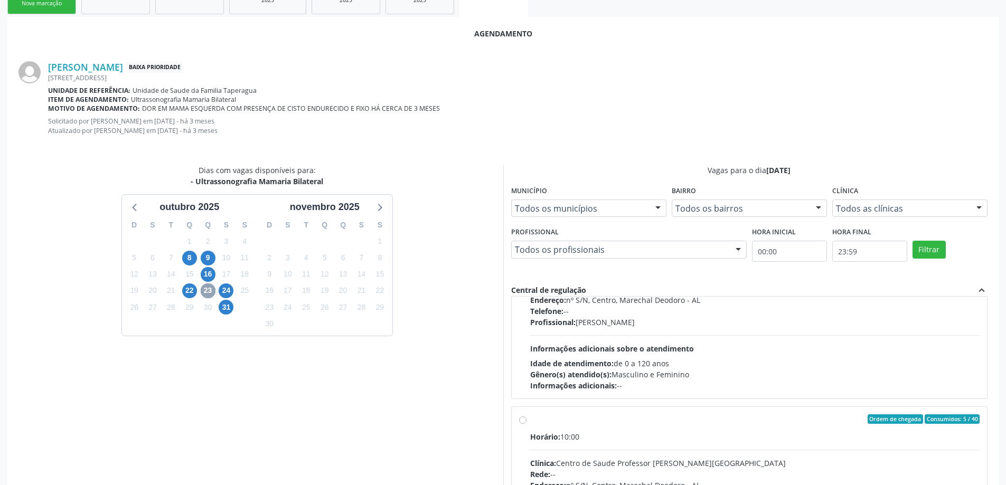
scroll to position [166, 0]
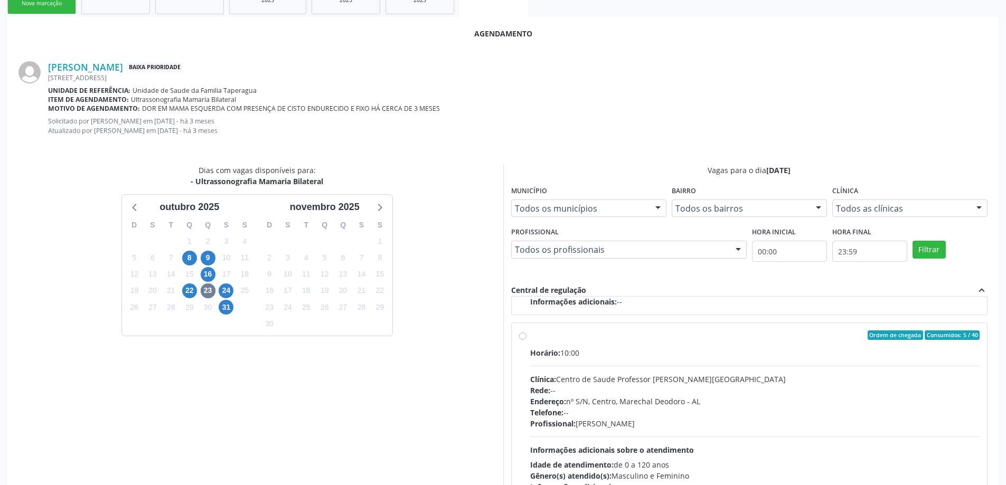
click at [524, 343] on div "Ordem de chegada Consumidos: 5 / 40 Horário: 10:00 Clínica: Centro de Saude Pro…" at bounding box center [749, 412] width 461 height 162
radio input "true"
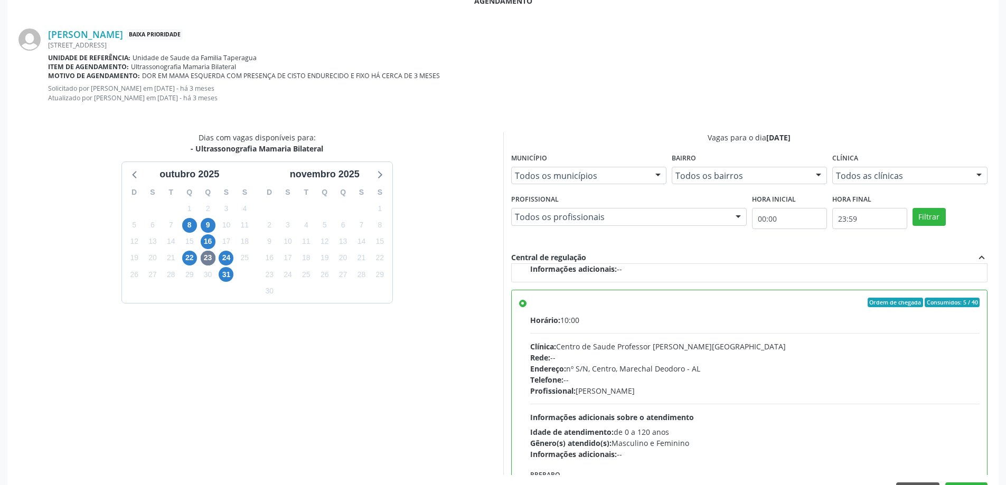
scroll to position [321, 0]
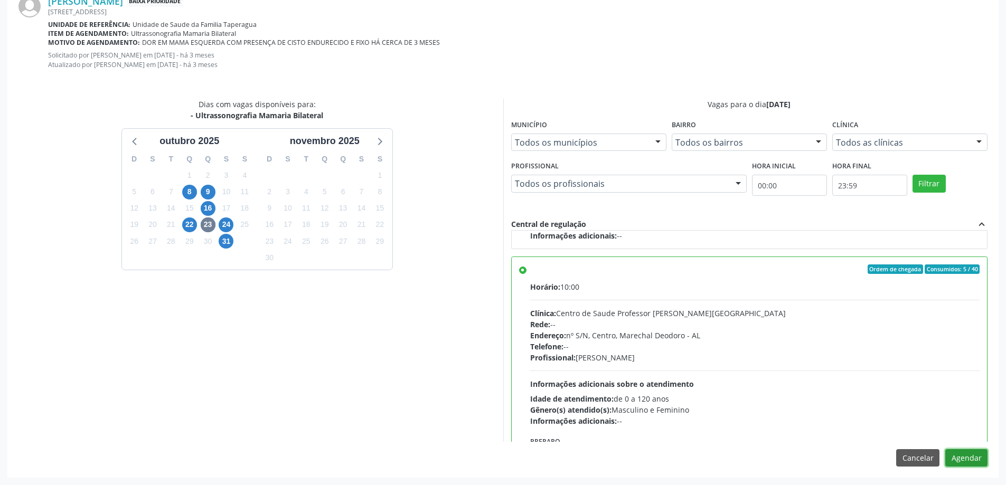
click at [966, 465] on button "Agendar" at bounding box center [966, 458] width 42 height 18
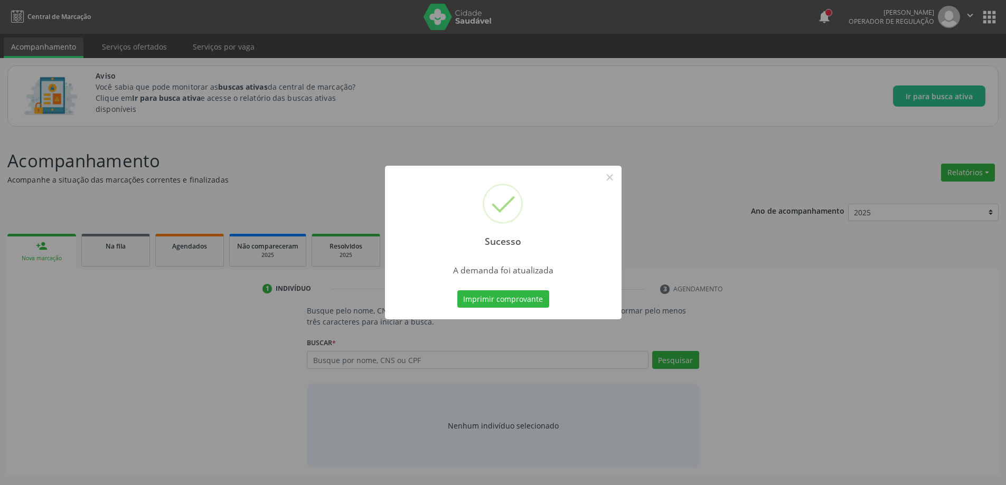
scroll to position [0, 0]
click at [617, 181] on button "×" at bounding box center [614, 177] width 18 height 18
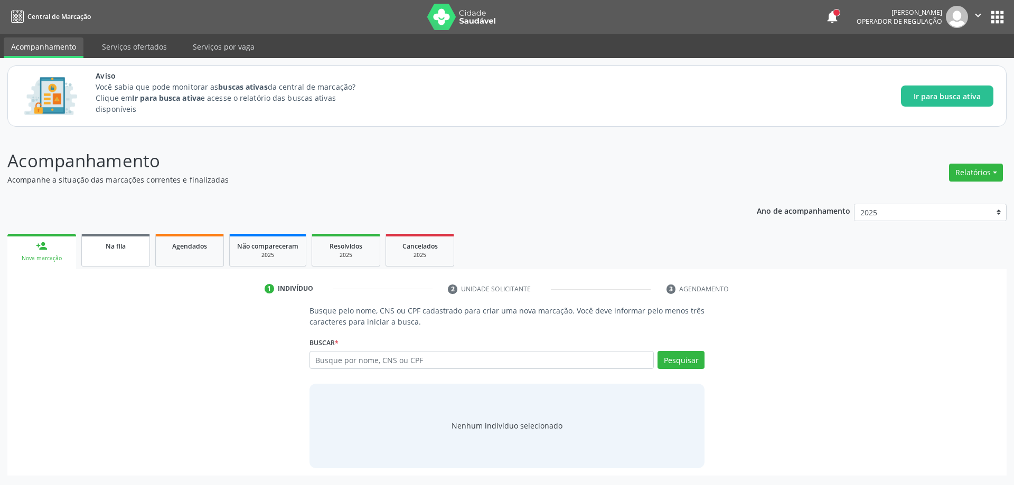
click at [117, 254] on link "Na fila" at bounding box center [115, 250] width 69 height 33
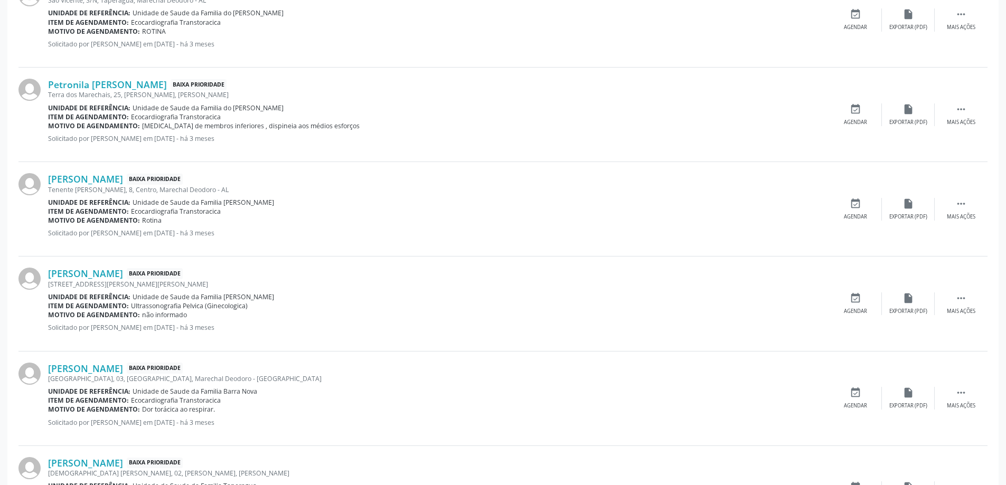
scroll to position [1402, 0]
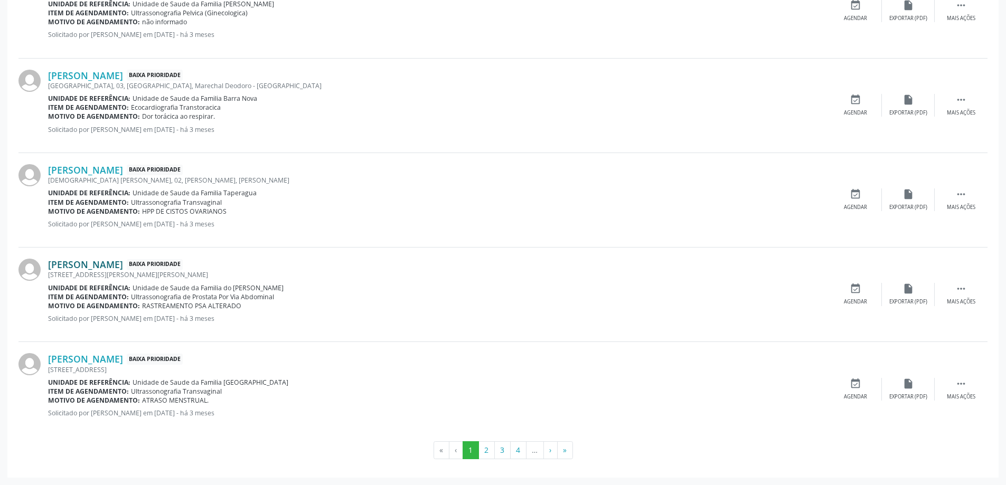
click at [123, 265] on link "[PERSON_NAME]" at bounding box center [85, 265] width 75 height 12
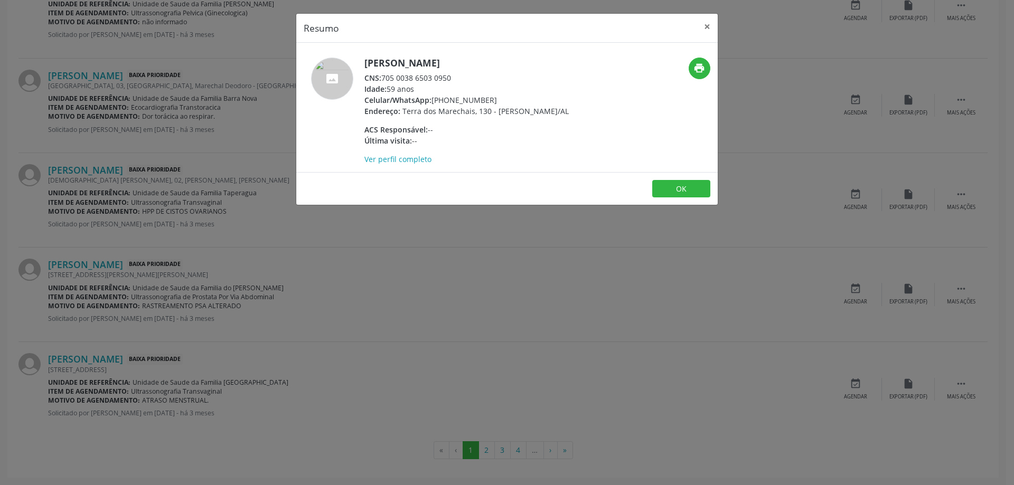
drag, startPoint x: 454, startPoint y: 79, endPoint x: 383, endPoint y: 80, distance: 70.8
click at [383, 80] on div "CNS: 705 0038 6503 0950" at bounding box center [466, 77] width 204 height 11
copy div "705 0038 6503 0950"
click at [702, 23] on button "×" at bounding box center [707, 27] width 21 height 26
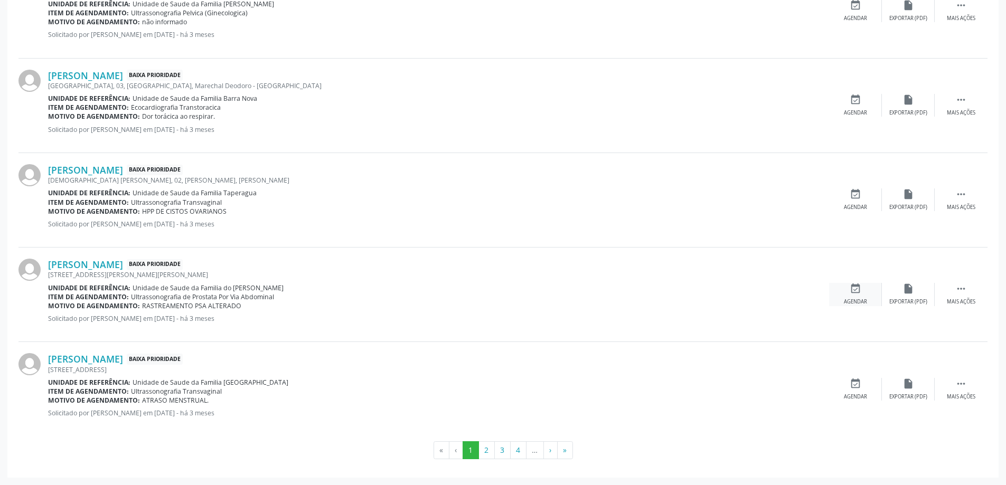
click at [846, 289] on div "event_available Agendar" at bounding box center [855, 294] width 53 height 23
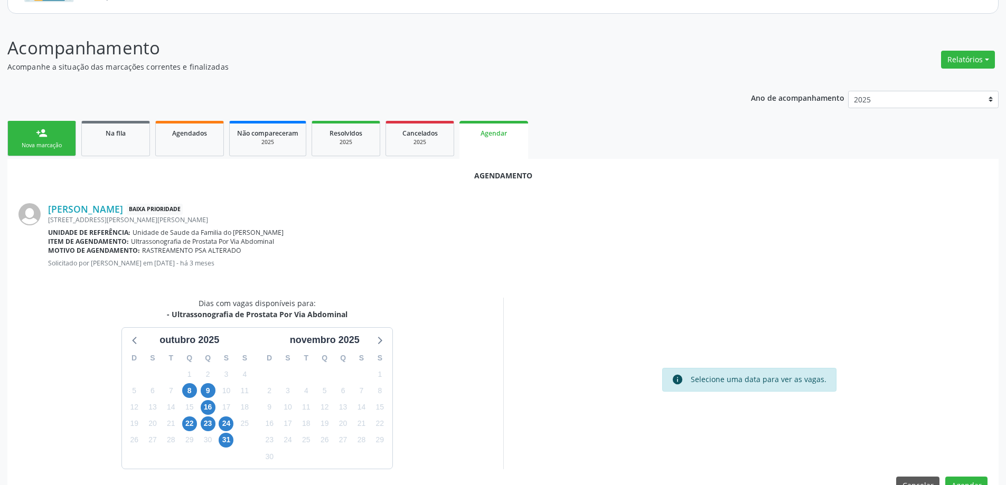
scroll to position [140, 0]
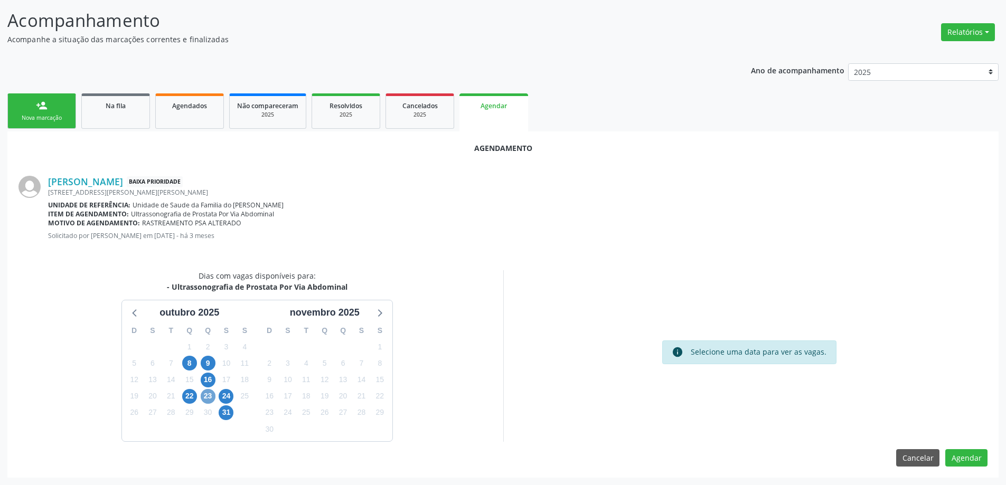
click at [208, 399] on span "23" at bounding box center [208, 396] width 15 height 15
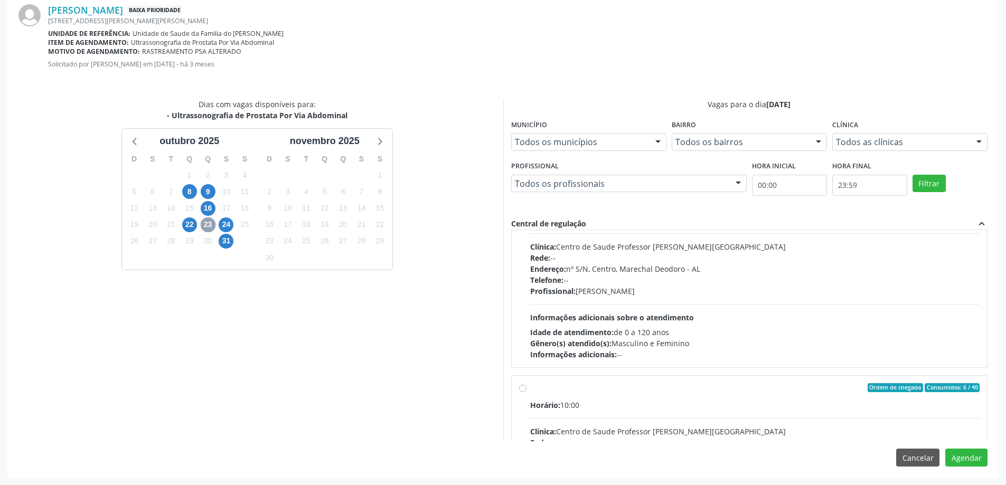
scroll to position [106, 0]
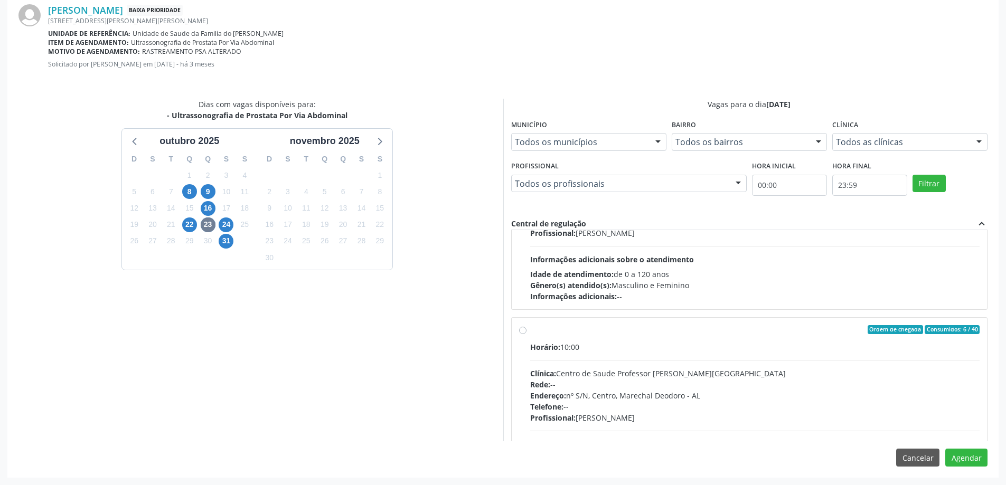
click at [530, 330] on label "Ordem de chegada Consumidos: 6 / 40 Horário: 10:00 Clínica: Centro de Saude Pro…" at bounding box center [755, 406] width 450 height 162
click at [523, 330] on input "Ordem de chegada Consumidos: 6 / 40 Horário: 10:00 Clínica: Centro de Saude Pro…" at bounding box center [522, 330] width 7 height 10
radio input "true"
click at [967, 460] on button "Agendar" at bounding box center [966, 458] width 42 height 18
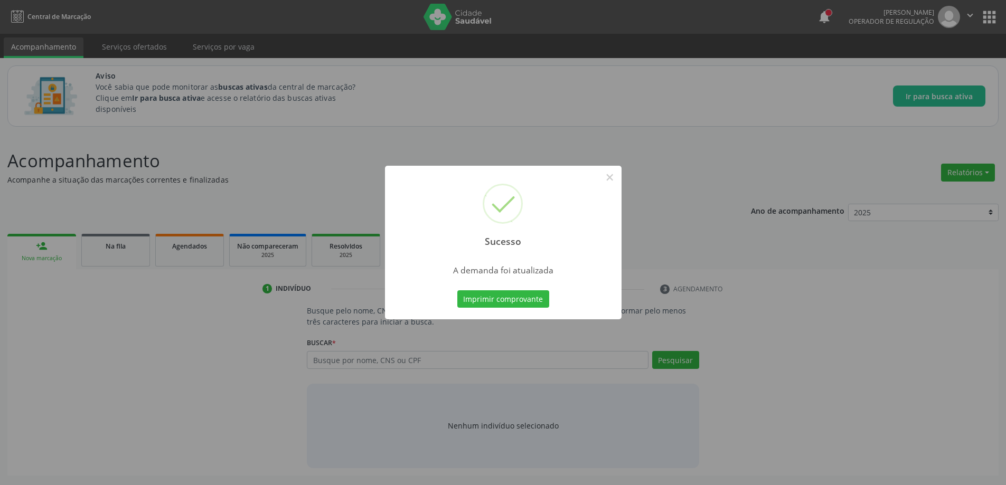
scroll to position [0, 0]
click at [613, 181] on button "×" at bounding box center [614, 177] width 18 height 18
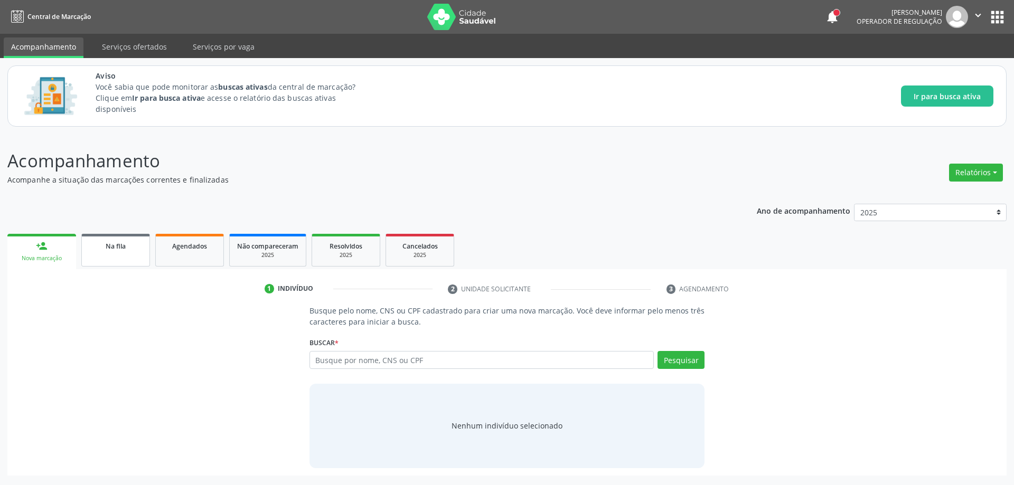
click at [106, 255] on link "Na fila" at bounding box center [115, 250] width 69 height 33
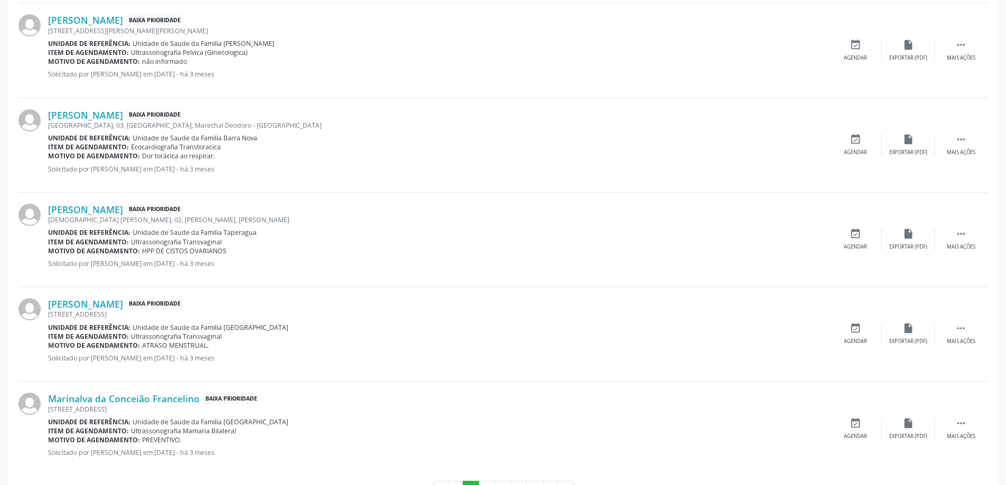
scroll to position [1402, 0]
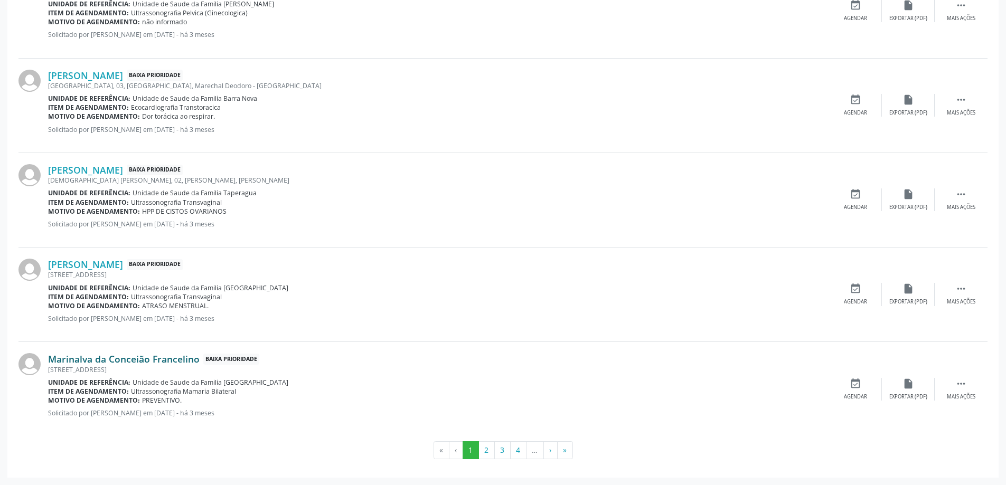
click at [125, 358] on link "Marinalva da Conceião Francelino" at bounding box center [124, 359] width 152 height 12
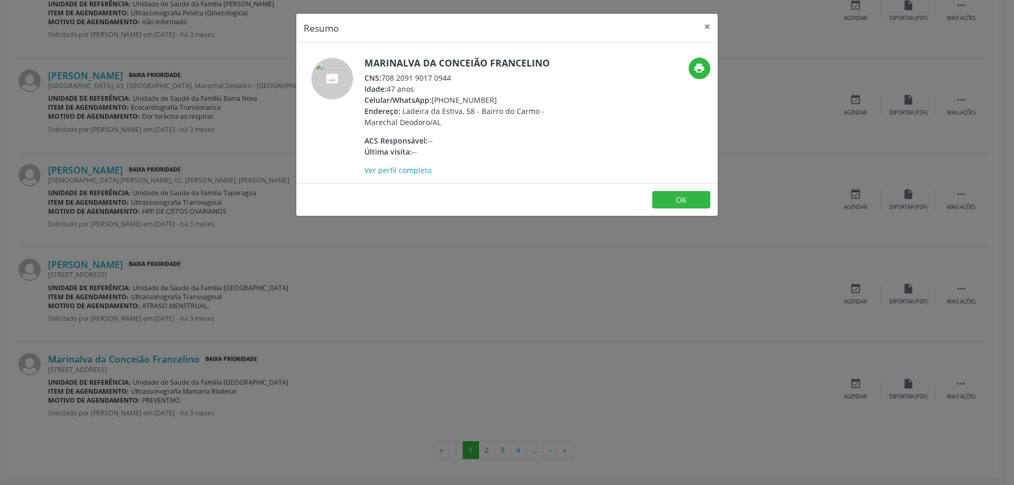
drag, startPoint x: 456, startPoint y: 78, endPoint x: 381, endPoint y: 79, distance: 75.0
click at [381, 79] on div "CNS: 708 2091 9017 0944" at bounding box center [466, 77] width 205 height 11
click at [465, 83] on div "Idade: 47 anos" at bounding box center [466, 88] width 205 height 11
drag, startPoint x: 382, startPoint y: 78, endPoint x: 456, endPoint y: 78, distance: 74.5
click at [456, 78] on div "CNS: 708 2091 9017 0944" at bounding box center [466, 77] width 205 height 11
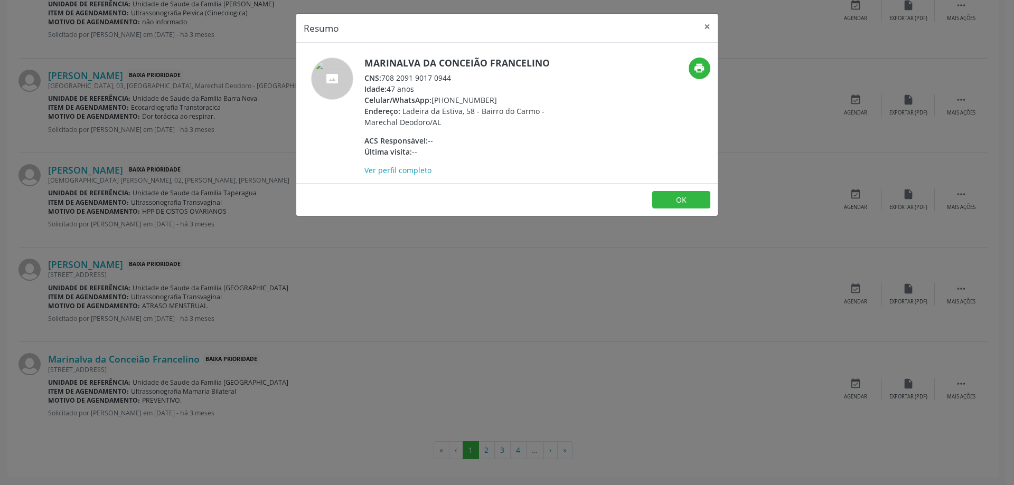
copy div "708 2091 9017 0944"
click at [418, 75] on div "CNS: 708 2091 9017 0944" at bounding box center [466, 77] width 205 height 11
click at [384, 77] on div "CNS: 708 2091 9017 0944" at bounding box center [466, 77] width 205 height 11
click at [423, 72] on div "CNS: 708 2091 9017 0944" at bounding box center [466, 77] width 205 height 11
drag, startPoint x: 383, startPoint y: 76, endPoint x: 458, endPoint y: 78, distance: 75.0
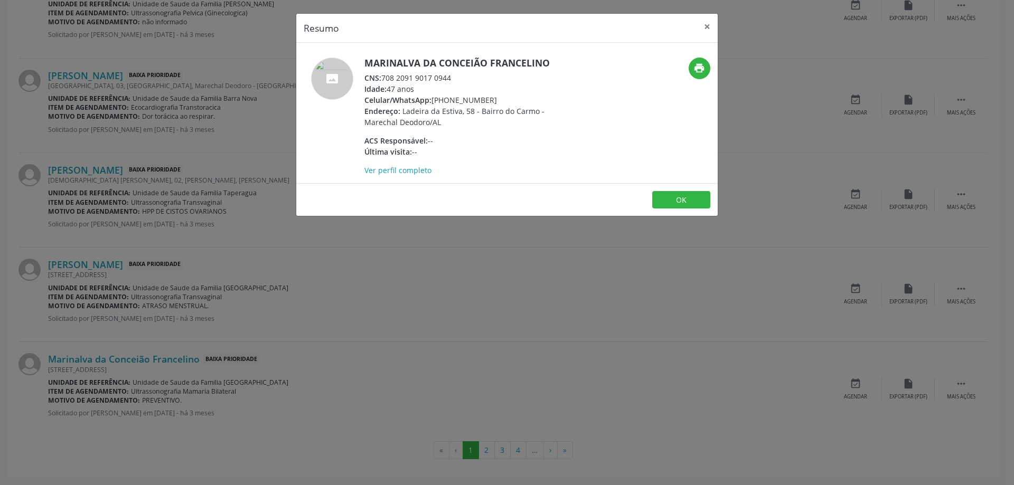
click at [458, 78] on div "CNS: 708 2091 9017 0944" at bounding box center [466, 77] width 205 height 11
copy div "708 2091 9017 0944"
click at [494, 60] on h5 "Marinalva da Conceião Francelino" at bounding box center [466, 63] width 205 height 11
drag, startPoint x: 383, startPoint y: 78, endPoint x: 452, endPoint y: 80, distance: 69.2
click at [452, 80] on div "CNS: 708 2091 9017 0944" at bounding box center [466, 77] width 205 height 11
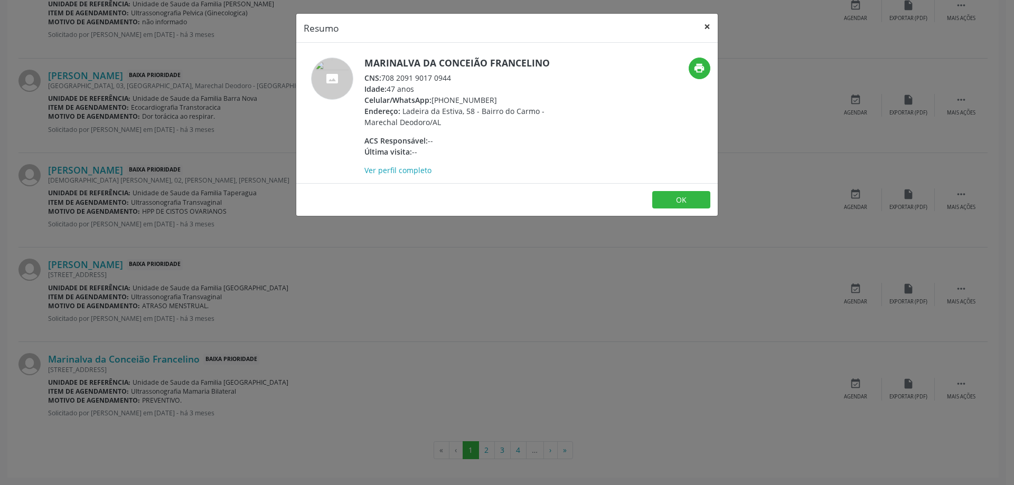
click at [715, 28] on button "×" at bounding box center [707, 27] width 21 height 26
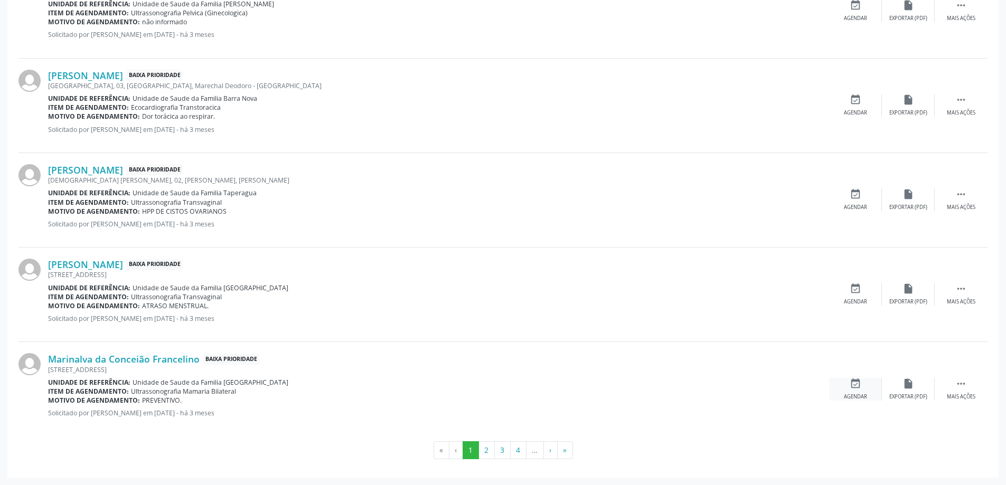
click at [850, 384] on icon "event_available" at bounding box center [856, 384] width 12 height 12
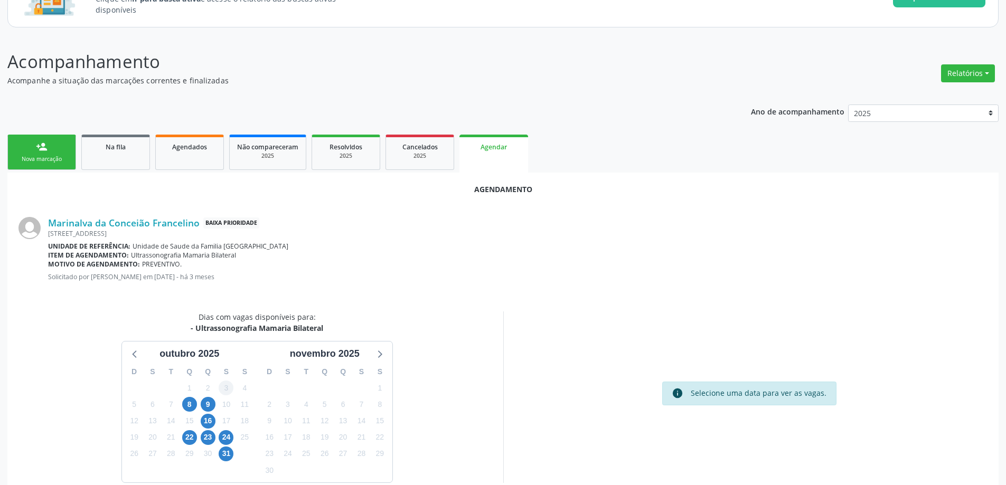
scroll to position [106, 0]
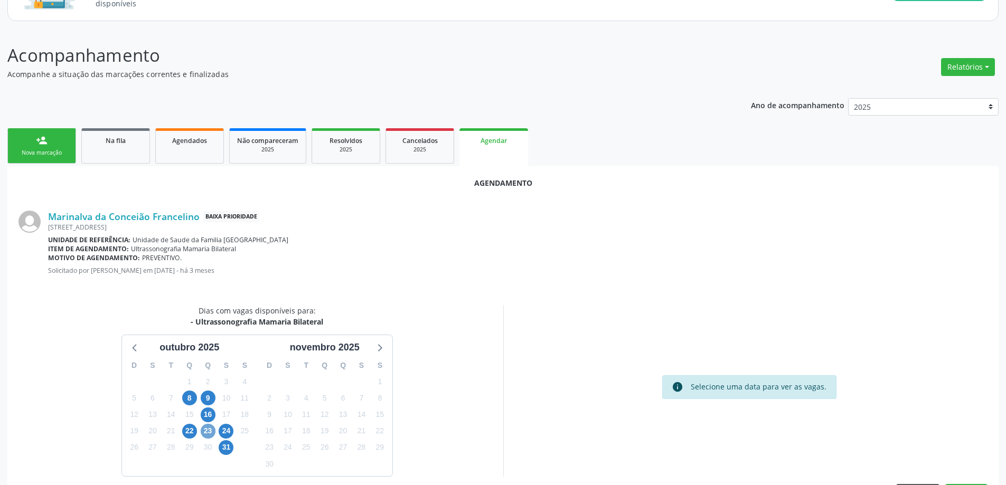
click at [206, 431] on span "23" at bounding box center [208, 431] width 15 height 15
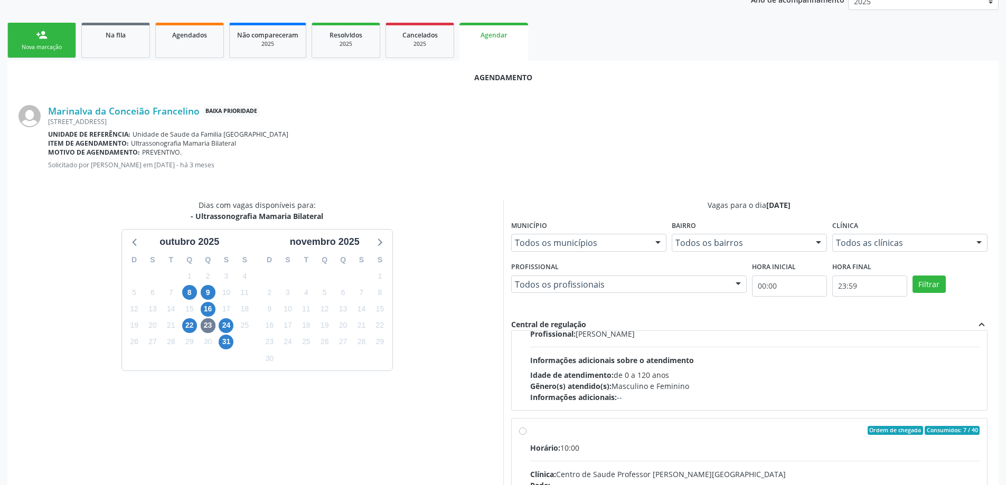
click at [524, 434] on input "Ordem de chegada Consumidos: 7 / 40 Horário: 10:00 Clínica: Centro de Saude Pro…" at bounding box center [522, 431] width 7 height 10
radio input "true"
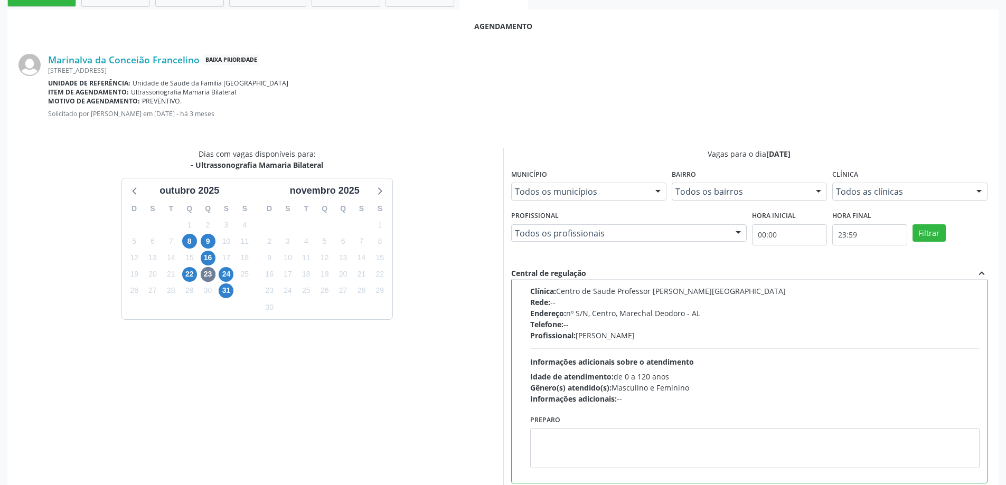
scroll to position [312, 0]
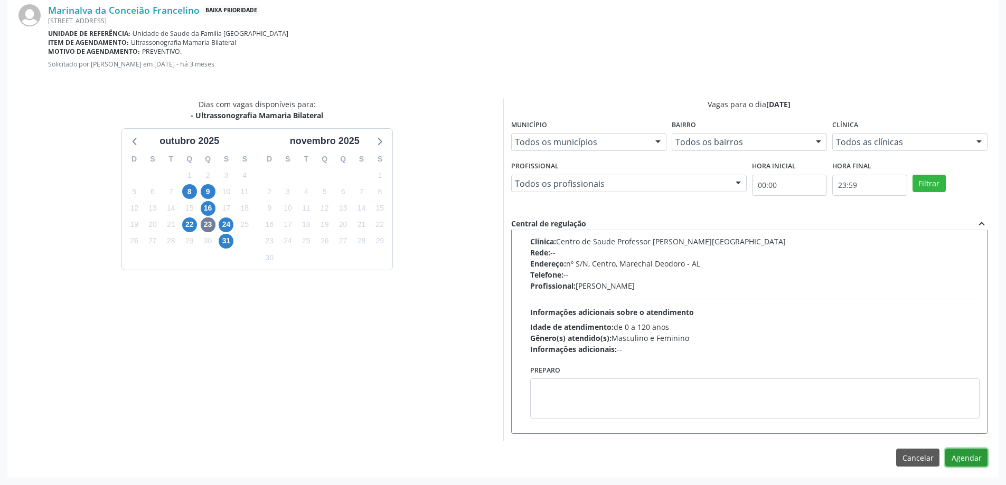
click at [967, 461] on button "Agendar" at bounding box center [966, 458] width 42 height 18
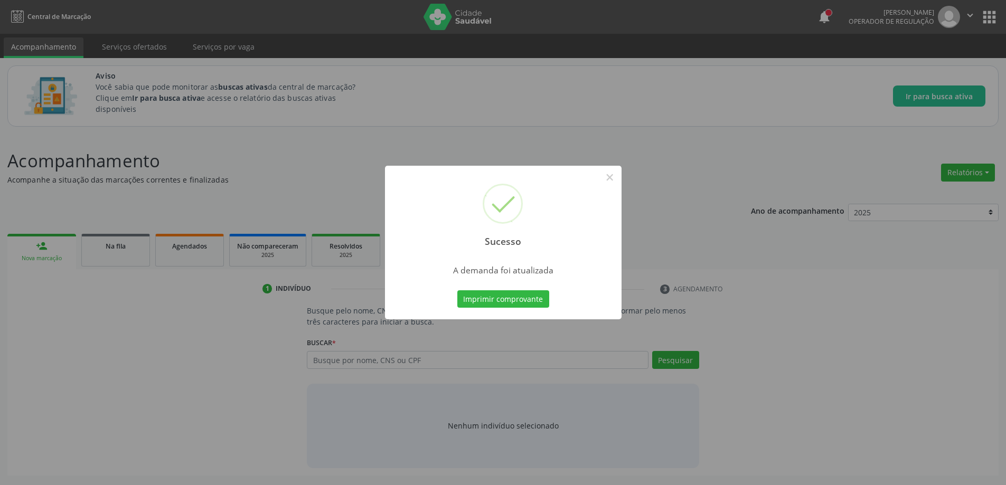
scroll to position [0, 0]
click at [613, 180] on button "×" at bounding box center [614, 177] width 18 height 18
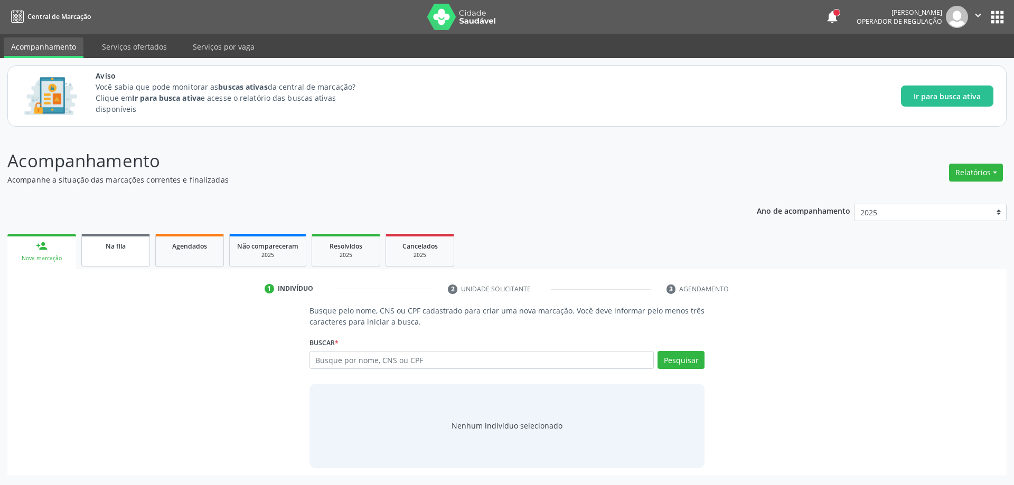
click at [102, 248] on div "Na fila" at bounding box center [115, 245] width 53 height 11
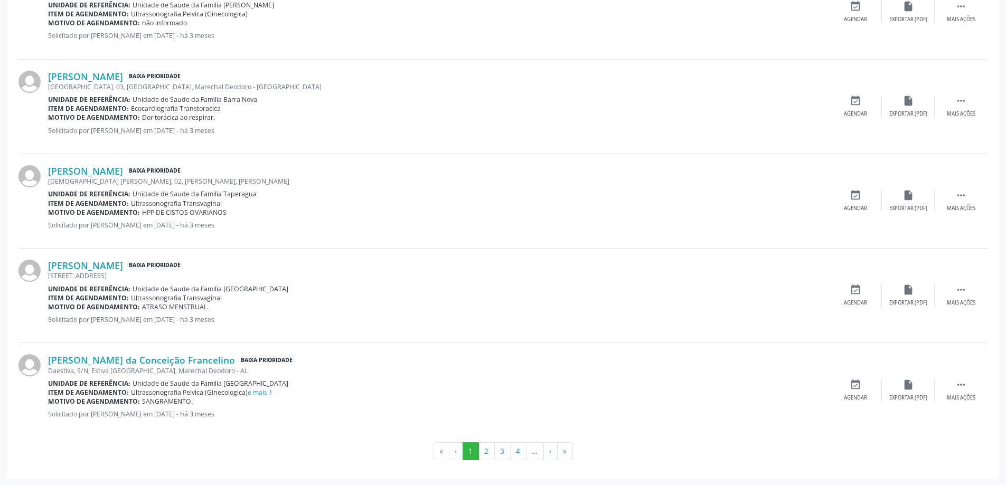
scroll to position [1402, 0]
click at [484, 456] on button "2" at bounding box center [486, 450] width 16 height 18
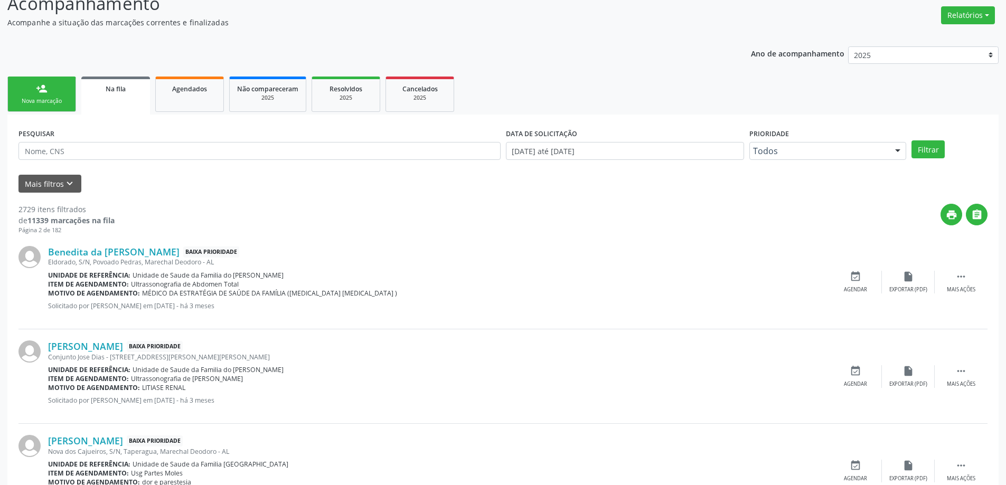
scroll to position [158, 0]
click at [90, 252] on link "Benedita da [PERSON_NAME]" at bounding box center [113, 251] width 131 height 12
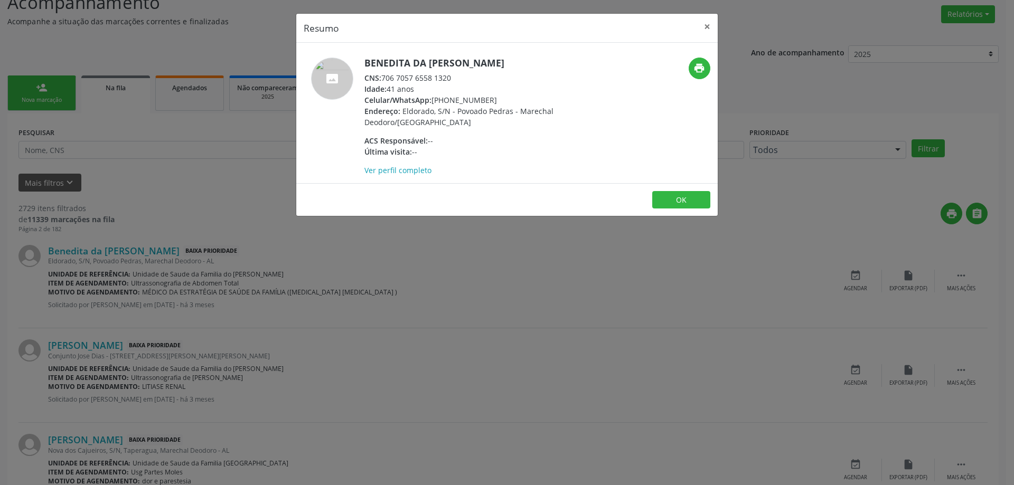
drag, startPoint x: 453, startPoint y: 76, endPoint x: 384, endPoint y: 79, distance: 69.3
click at [384, 79] on div "CNS: 706 7057 6558 1320" at bounding box center [466, 77] width 205 height 11
click at [704, 30] on button "×" at bounding box center [707, 27] width 21 height 26
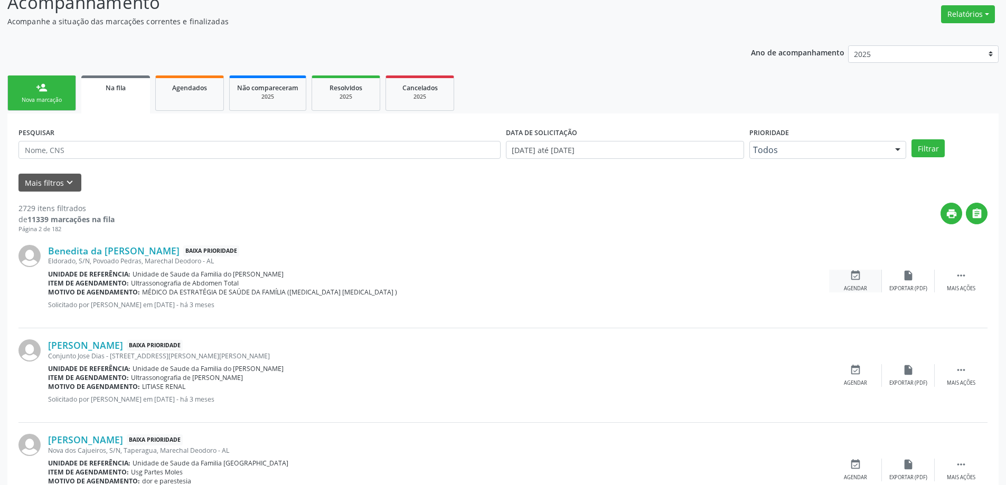
click at [858, 283] on div "event_available Agendar" at bounding box center [855, 281] width 53 height 23
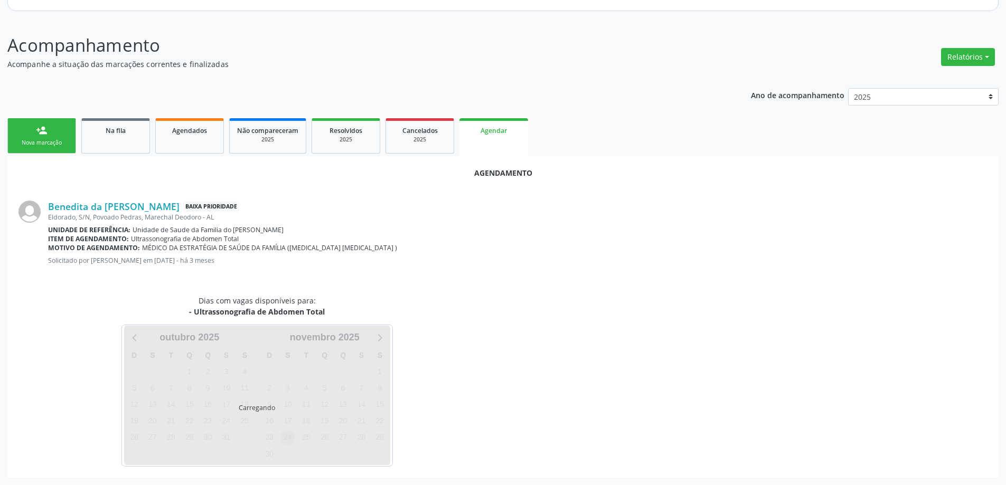
scroll to position [140, 0]
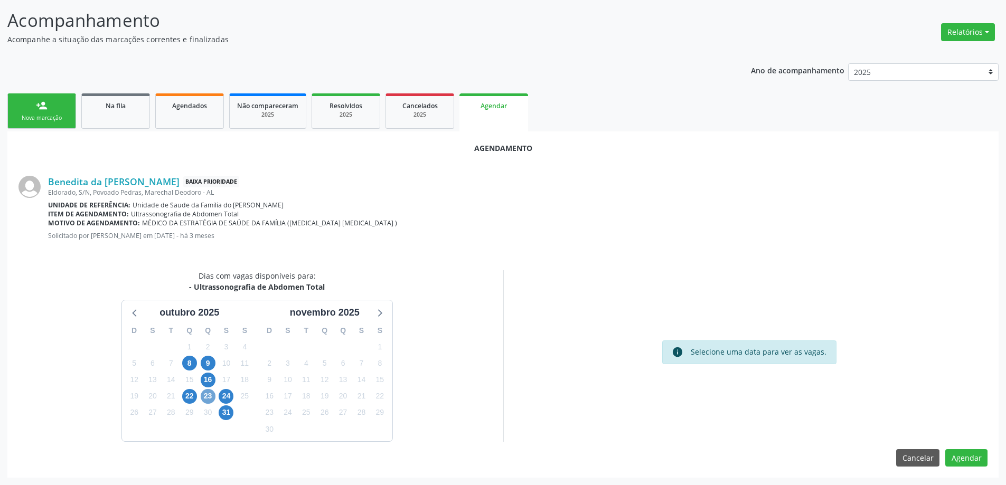
click at [206, 399] on span "23" at bounding box center [208, 396] width 15 height 15
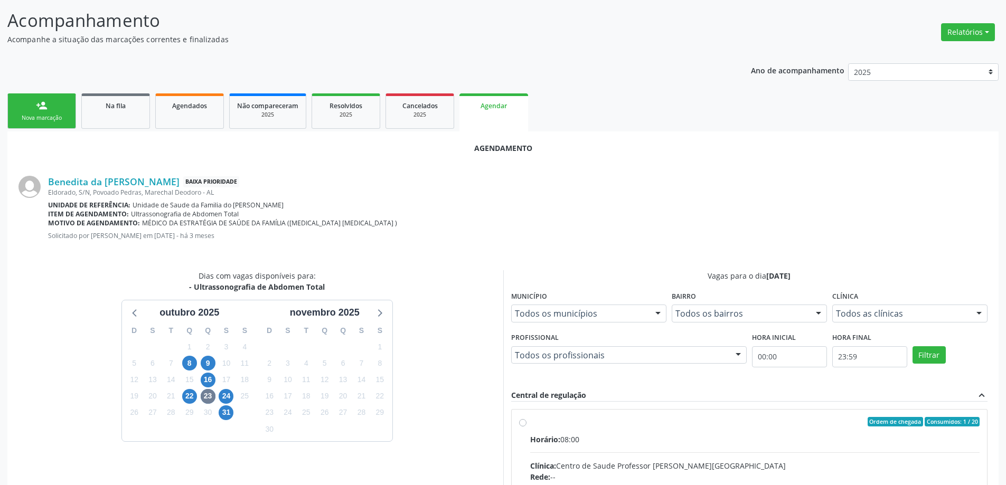
radio input "true"
click at [520, 423] on input "Ordem de chegada Consumidos: 1 / 20 Horário: 08:00 Clínica: Centro de Saude Pro…" at bounding box center [522, 422] width 7 height 10
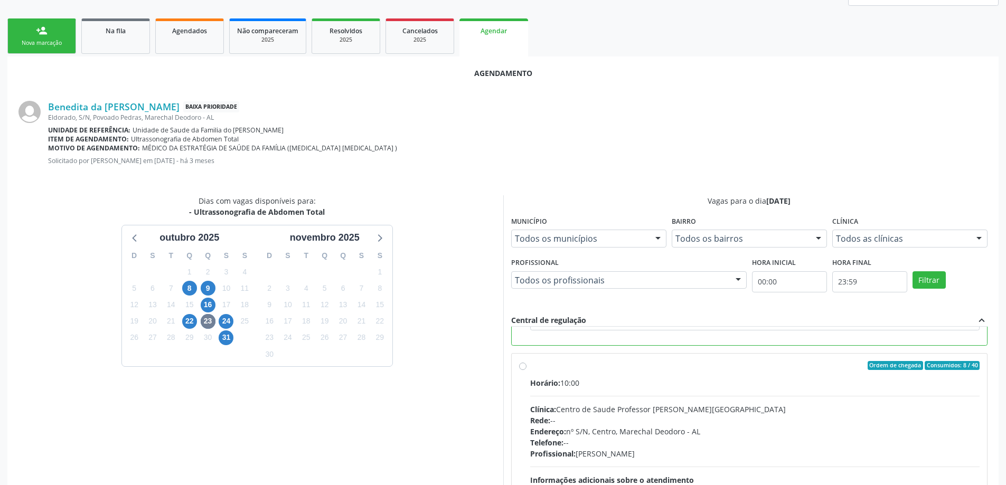
scroll to position [312, 0]
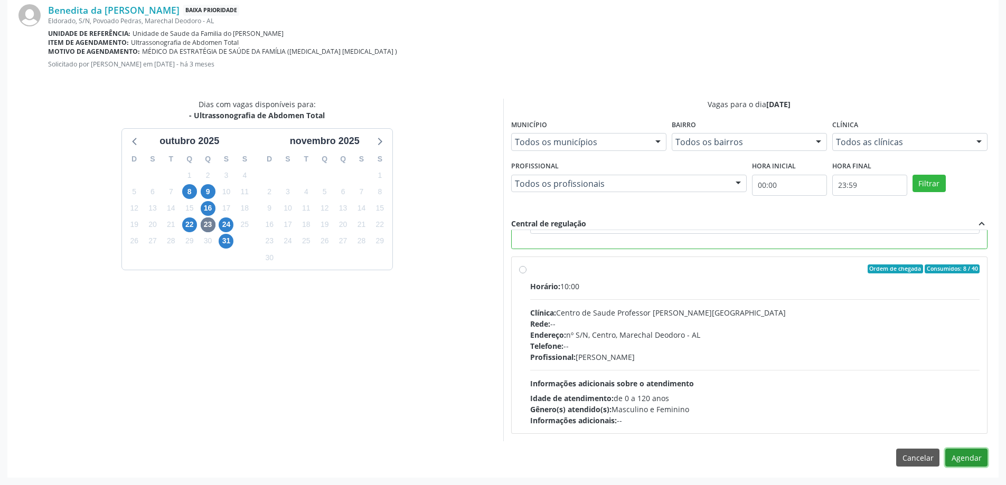
click at [972, 461] on button "Agendar" at bounding box center [966, 458] width 42 height 18
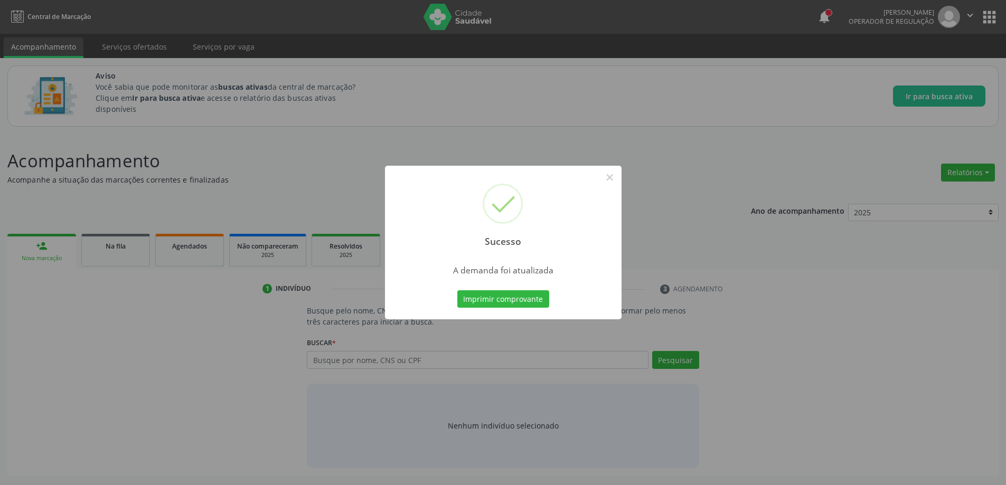
scroll to position [0, 0]
click at [616, 180] on button "×" at bounding box center [614, 177] width 18 height 18
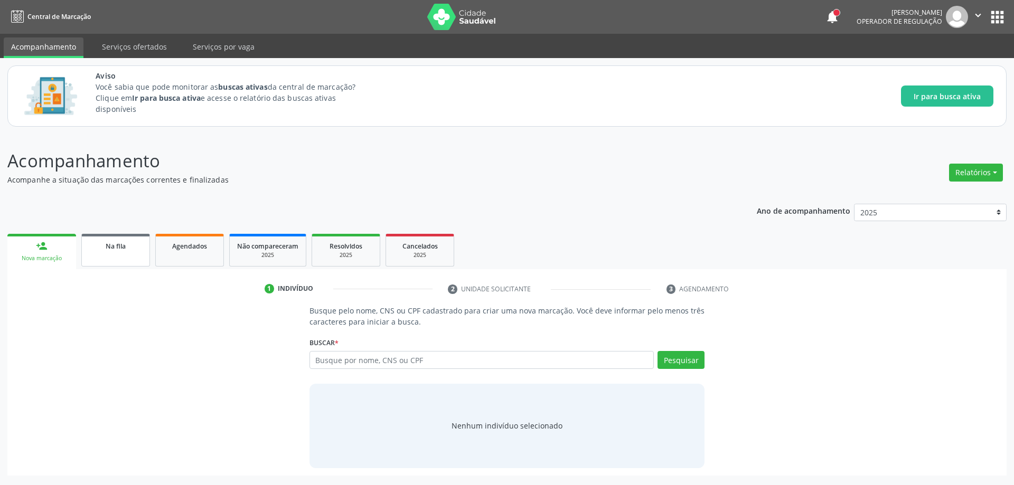
click at [95, 254] on link "Na fila" at bounding box center [115, 250] width 69 height 33
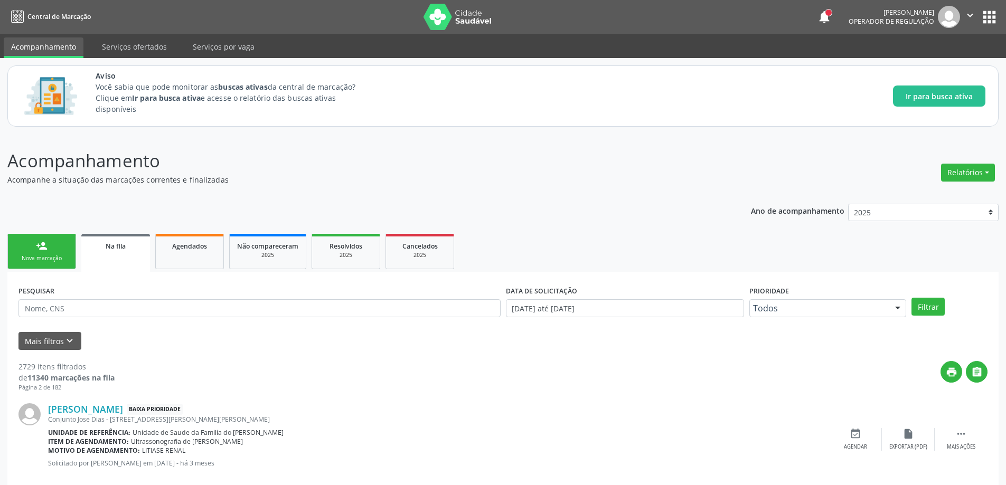
scroll to position [53, 0]
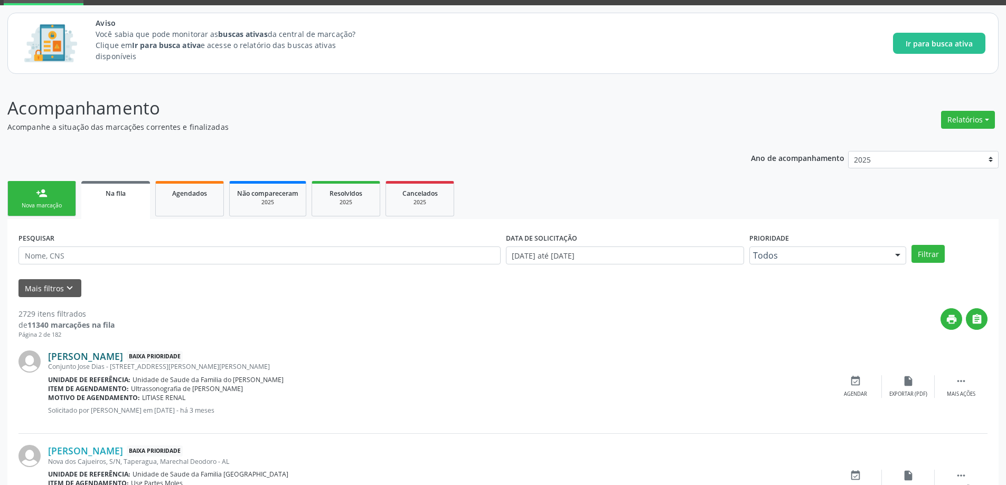
click at [114, 360] on link "[PERSON_NAME]" at bounding box center [85, 357] width 75 height 12
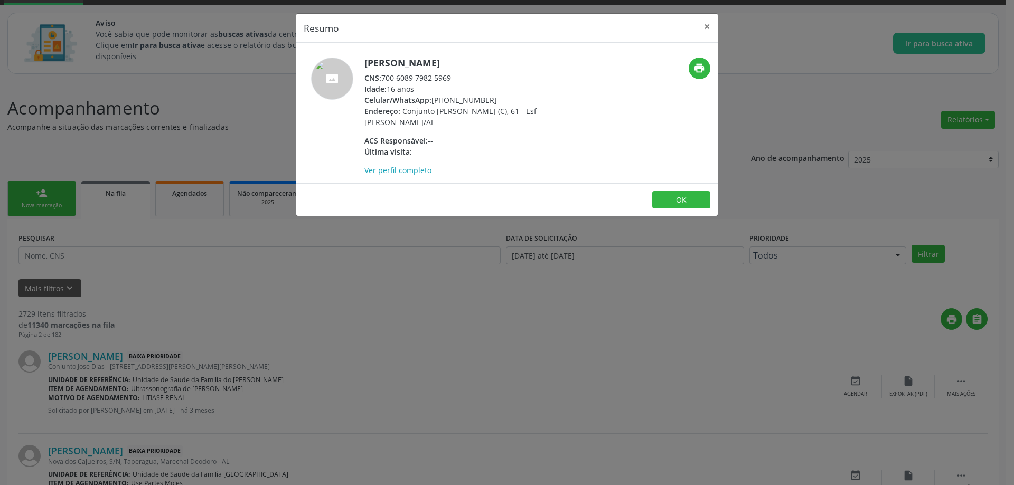
drag, startPoint x: 453, startPoint y: 80, endPoint x: 384, endPoint y: 79, distance: 68.7
click at [384, 79] on div "CNS: 700 6089 7982 5969" at bounding box center [466, 77] width 205 height 11
click at [704, 30] on button "×" at bounding box center [707, 27] width 21 height 26
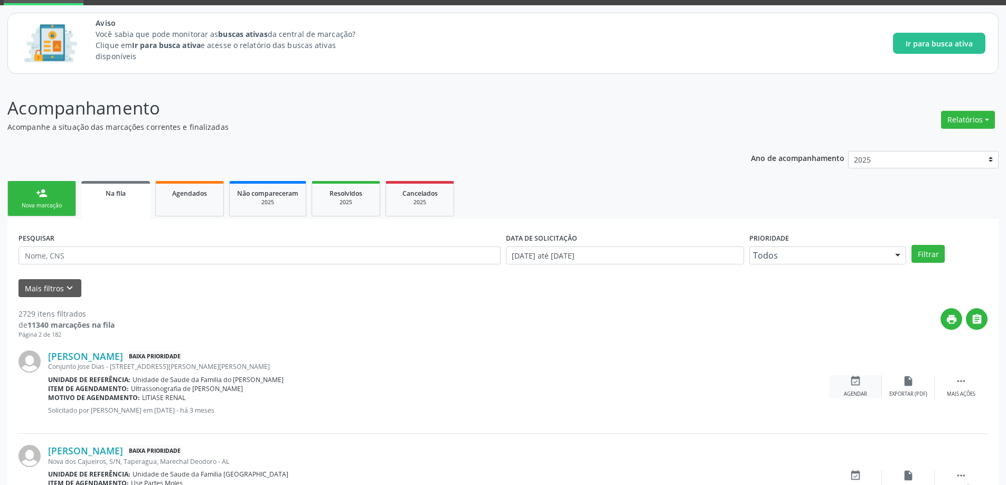
click at [845, 383] on div "event_available Agendar" at bounding box center [855, 386] width 53 height 23
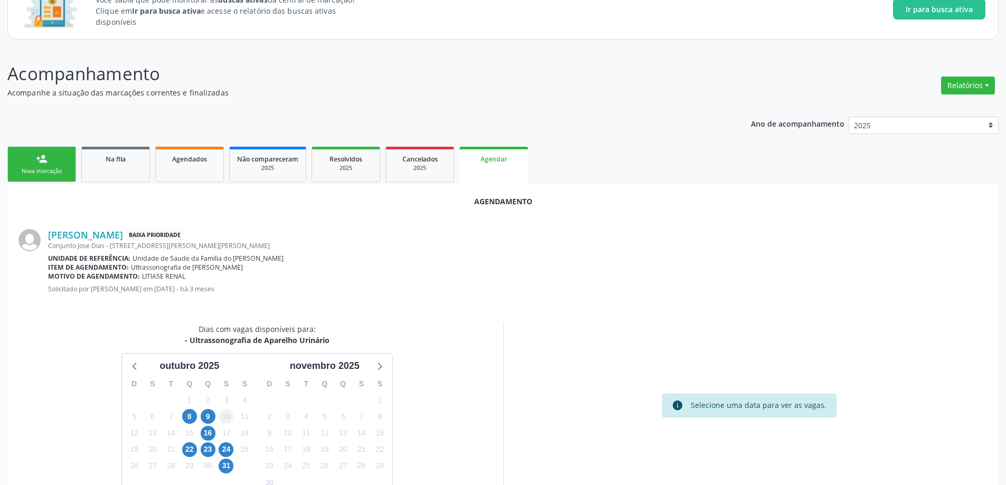
scroll to position [106, 0]
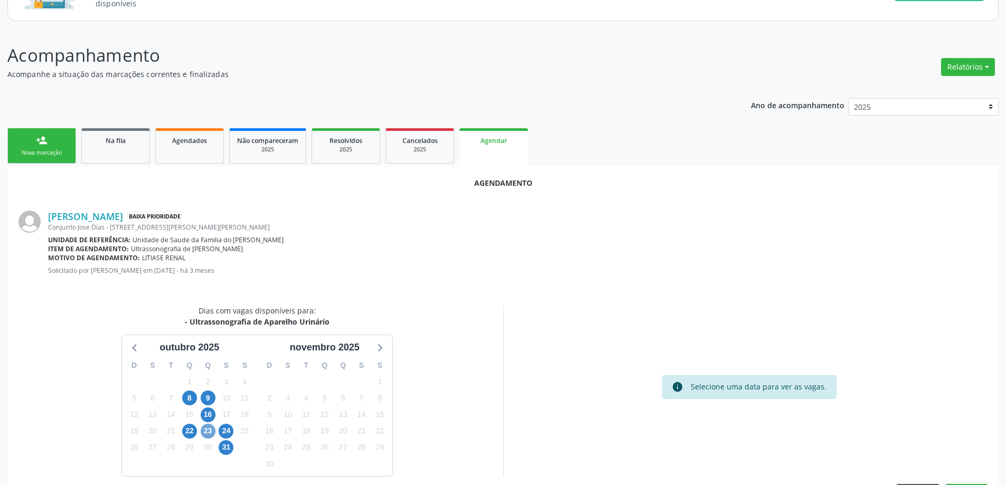
click at [212, 431] on span "23" at bounding box center [208, 431] width 15 height 15
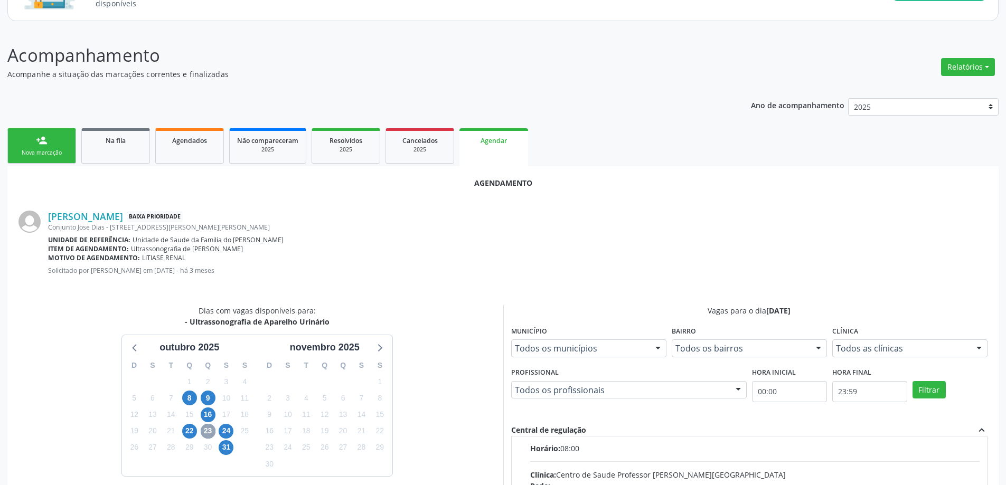
scroll to position [0, 0]
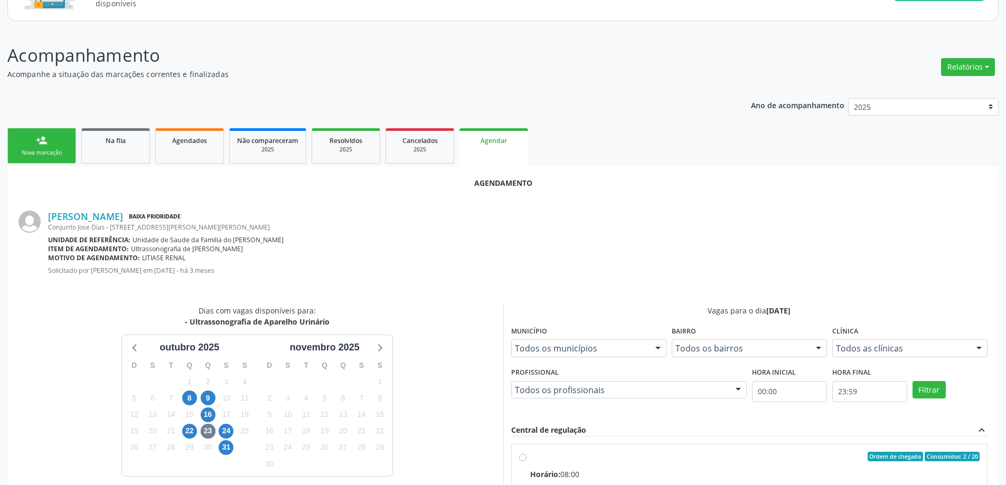
radio input "true"
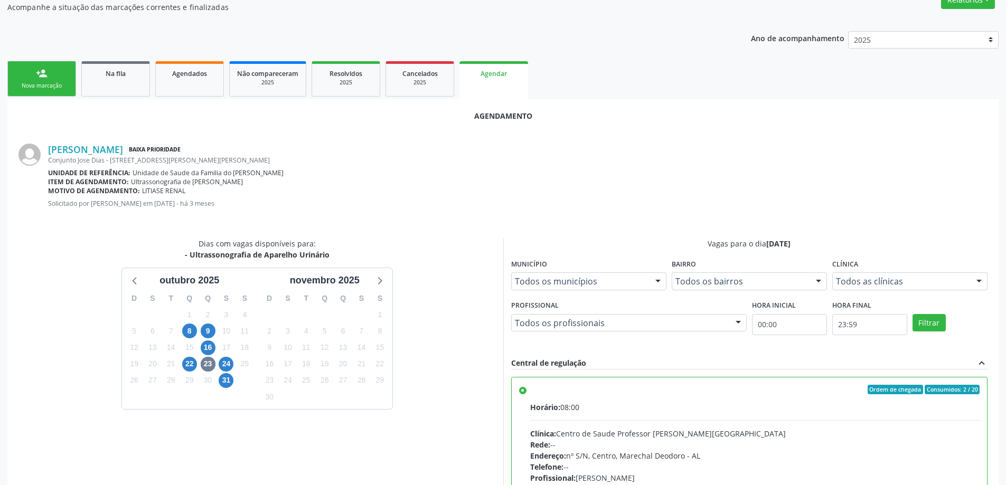
scroll to position [312, 0]
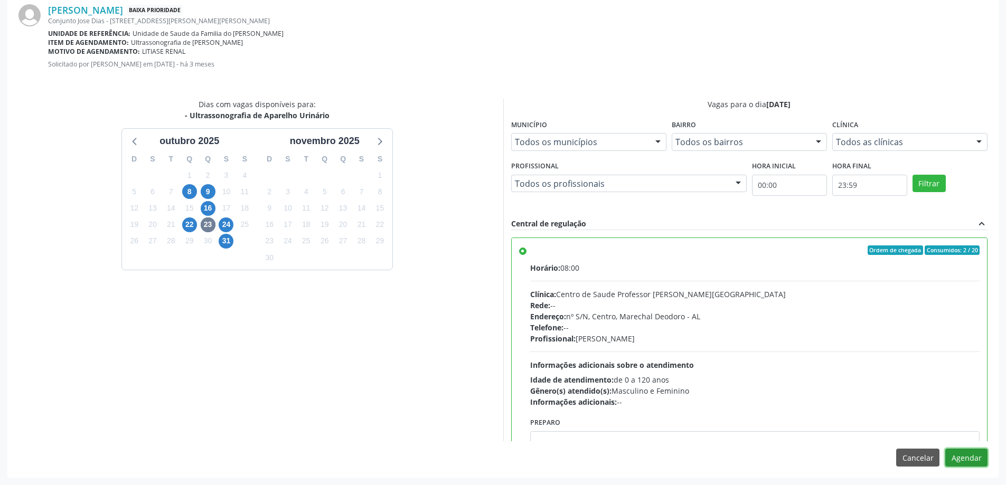
click at [974, 465] on button "Agendar" at bounding box center [966, 458] width 42 height 18
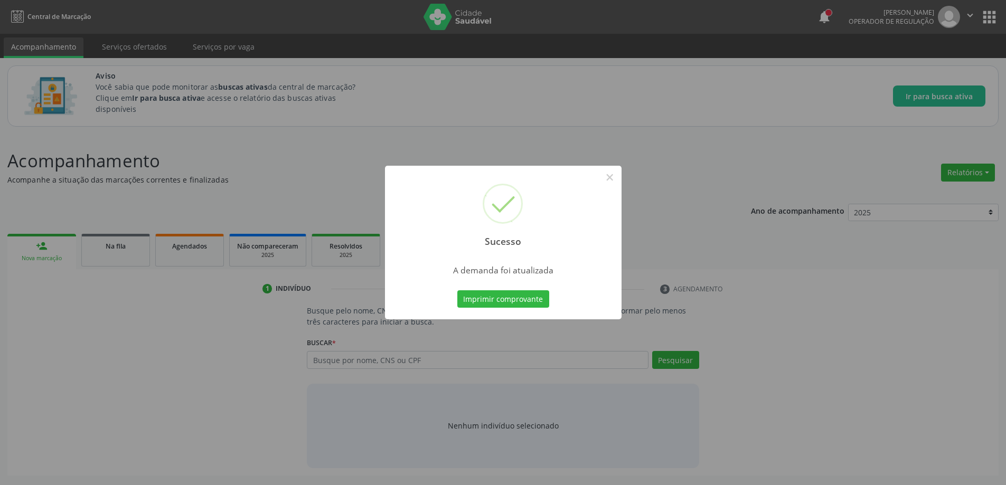
scroll to position [0, 0]
click at [611, 179] on button "×" at bounding box center [614, 177] width 18 height 18
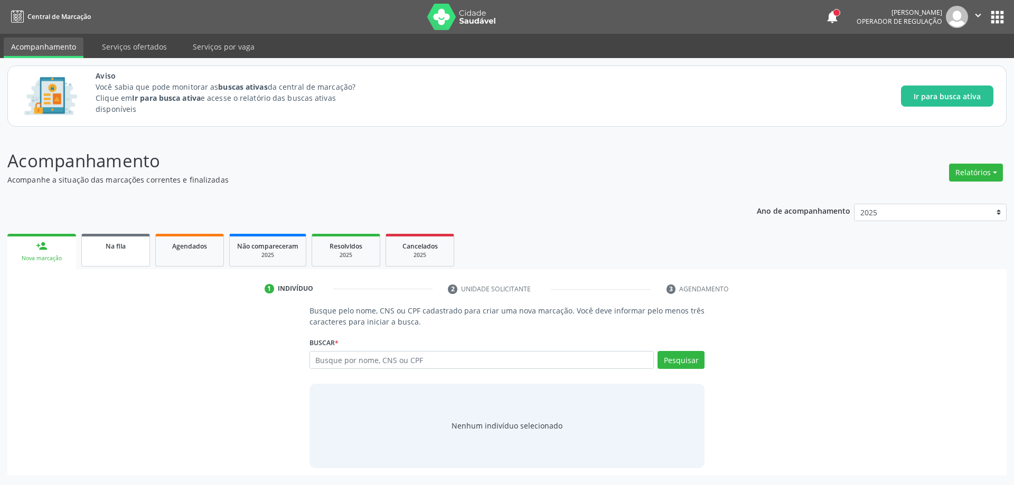
click at [141, 259] on link "Na fila" at bounding box center [115, 250] width 69 height 33
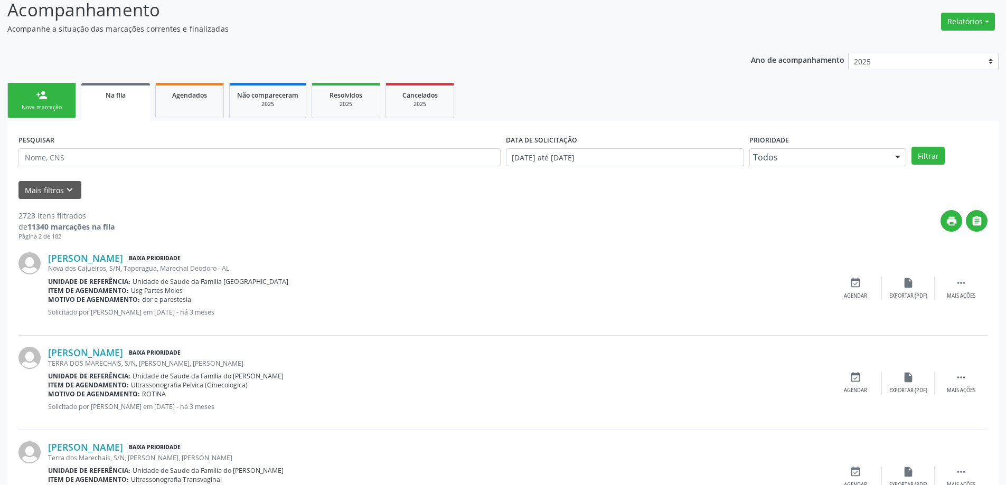
scroll to position [158, 0]
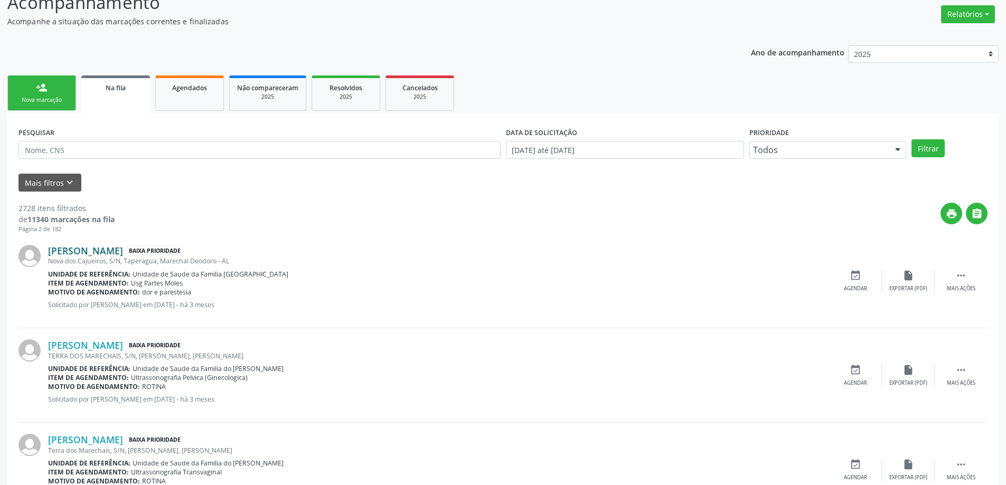
click at [116, 249] on link "[PERSON_NAME]" at bounding box center [85, 251] width 75 height 12
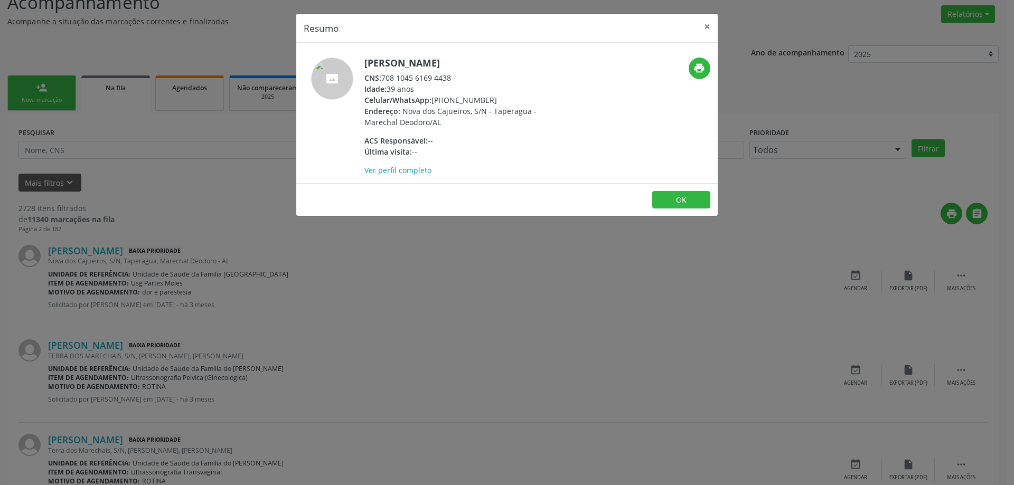
drag, startPoint x: 452, startPoint y: 77, endPoint x: 384, endPoint y: 76, distance: 67.1
click at [384, 76] on div "CNS: 708 1045 6169 4438" at bounding box center [466, 77] width 205 height 11
click at [707, 32] on button "×" at bounding box center [707, 27] width 21 height 26
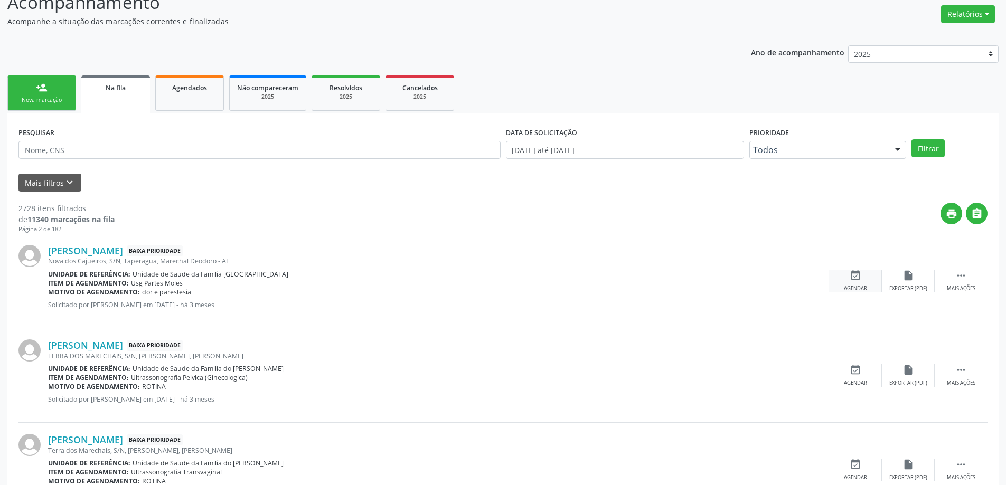
click at [859, 282] on div "event_available Agendar" at bounding box center [855, 281] width 53 height 23
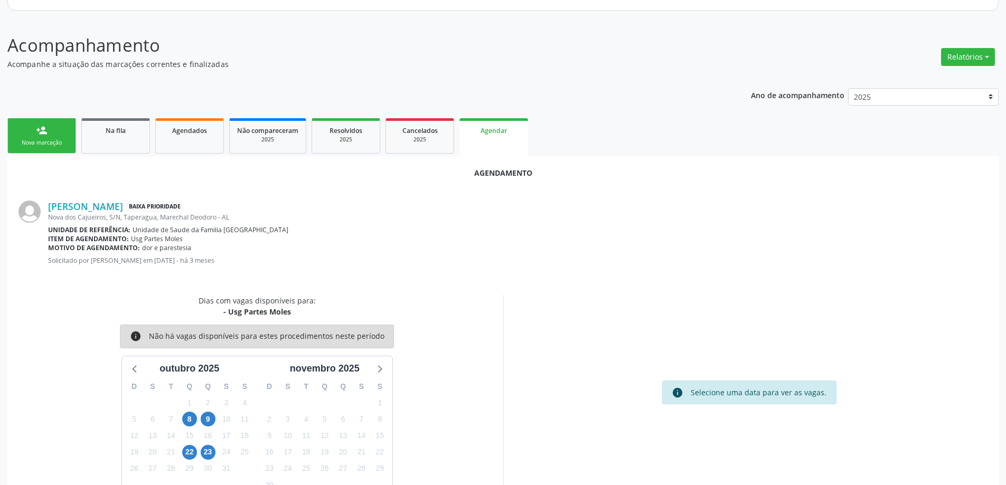
scroll to position [140, 0]
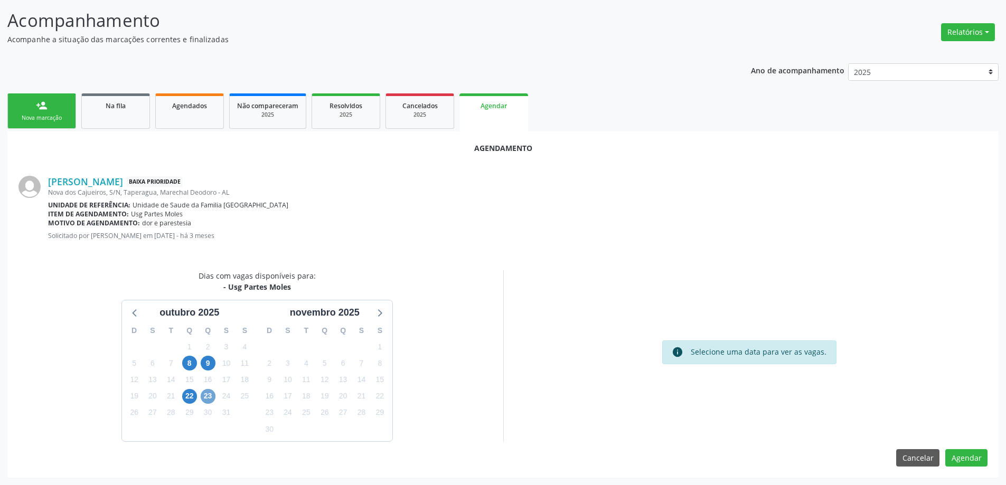
click at [203, 392] on span "23" at bounding box center [208, 396] width 15 height 15
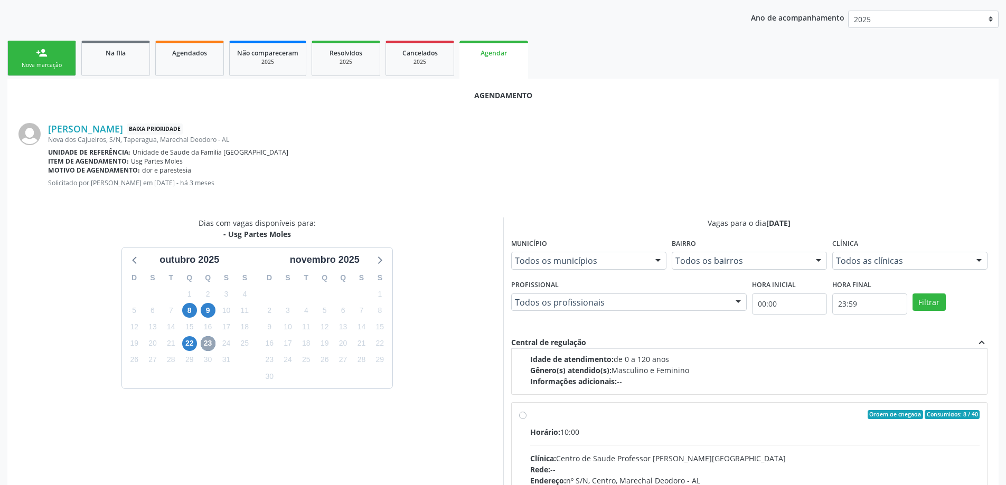
scroll to position [158, 0]
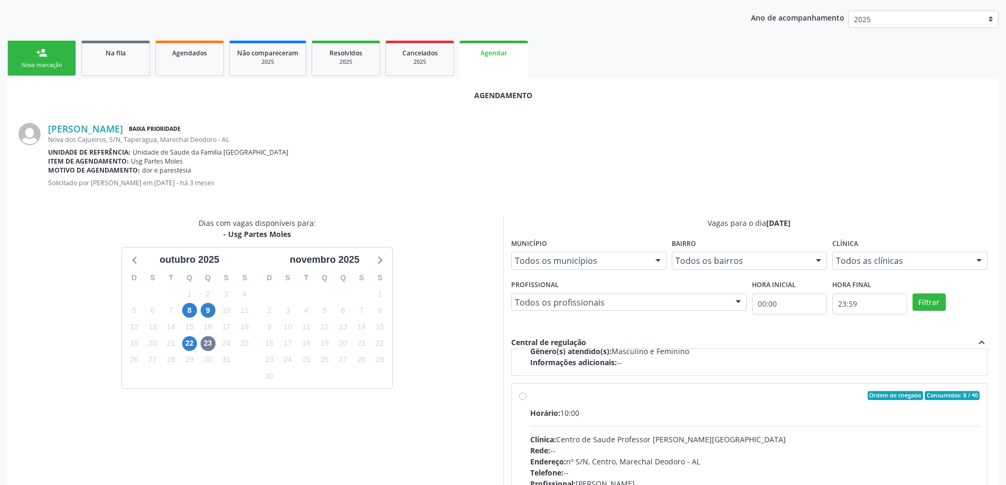
click at [530, 396] on label "Ordem de chegada Consumidos: 8 / 40 Horário: 10:00 Clínica: Centro de Saude Pro…" at bounding box center [755, 472] width 450 height 162
click at [524, 396] on input "Ordem de chegada Consumidos: 8 / 40 Horário: 10:00 Clínica: Centro de Saude Pro…" at bounding box center [522, 396] width 7 height 10
radio input "true"
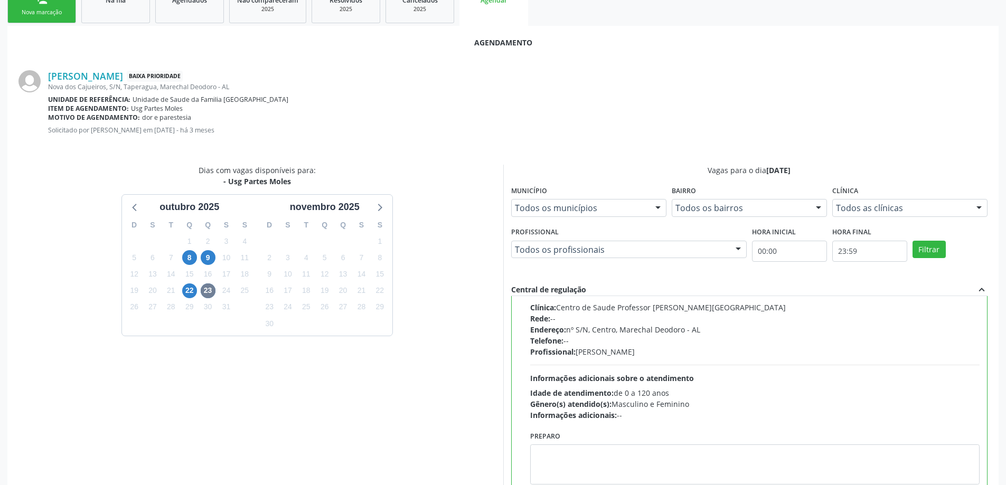
scroll to position [312, 0]
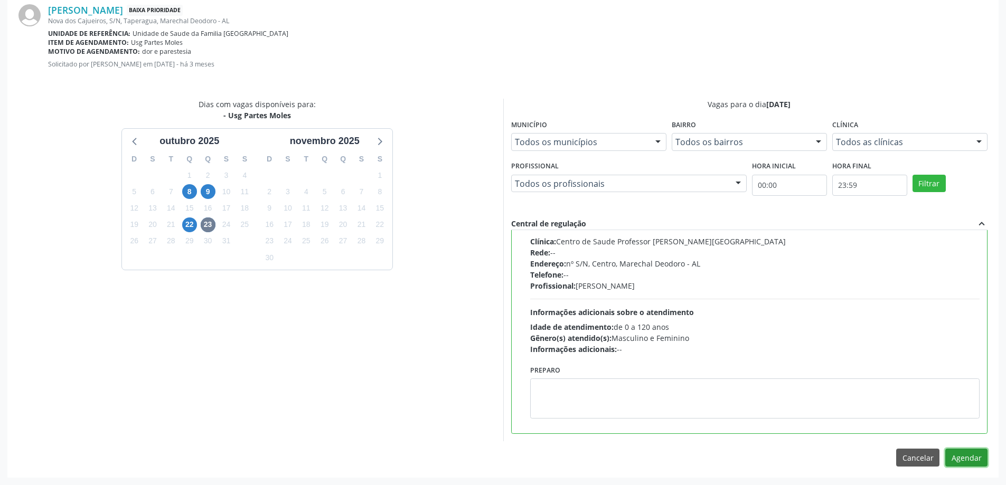
click at [963, 456] on button "Agendar" at bounding box center [966, 458] width 42 height 18
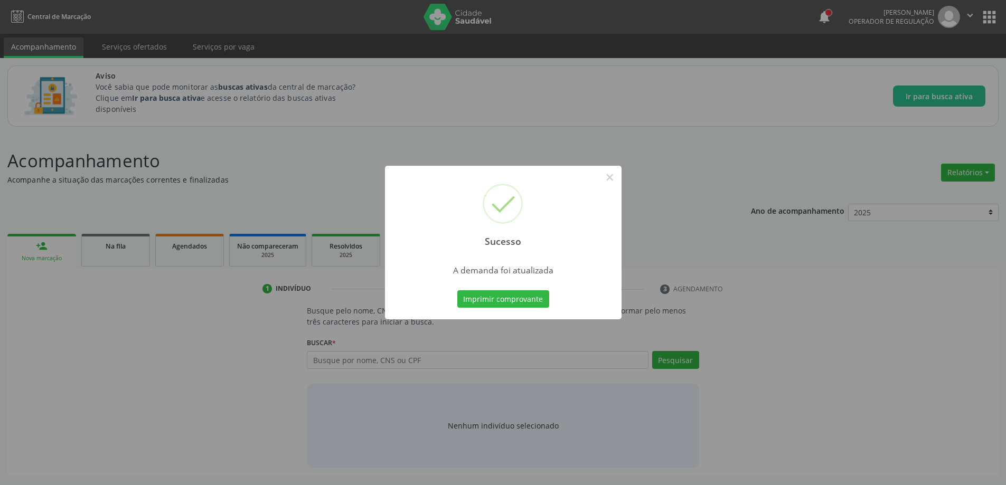
scroll to position [0, 0]
click at [606, 179] on button "×" at bounding box center [614, 177] width 18 height 18
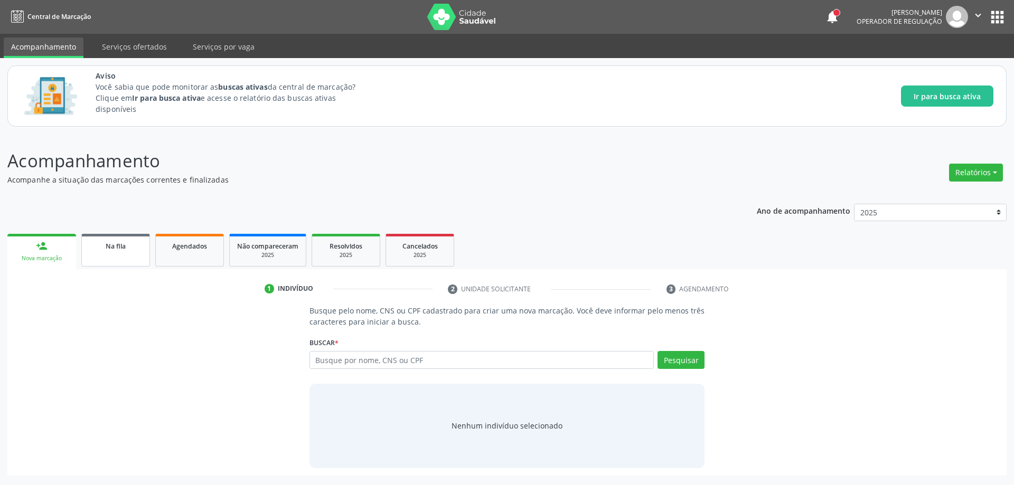
click at [94, 253] on link "Na fila" at bounding box center [115, 250] width 69 height 33
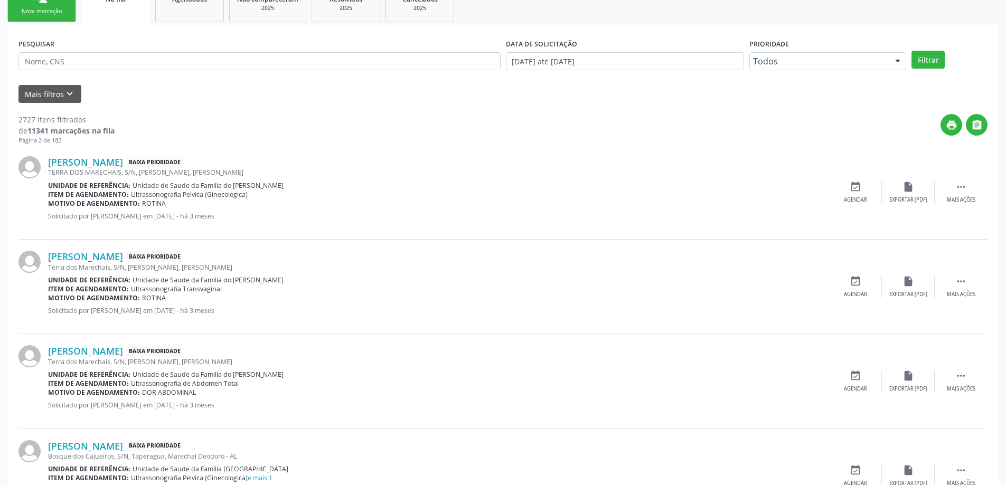
scroll to position [264, 0]
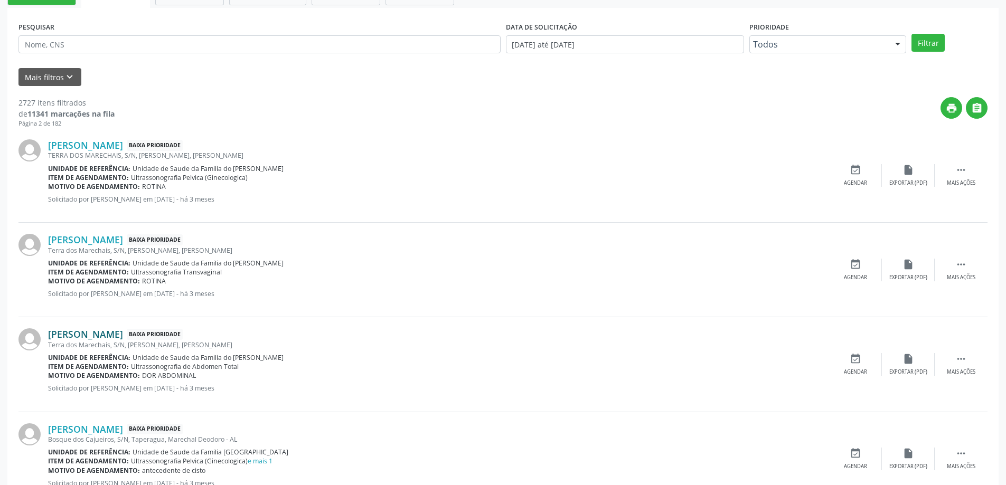
click at [101, 333] on link "[PERSON_NAME]" at bounding box center [85, 334] width 75 height 12
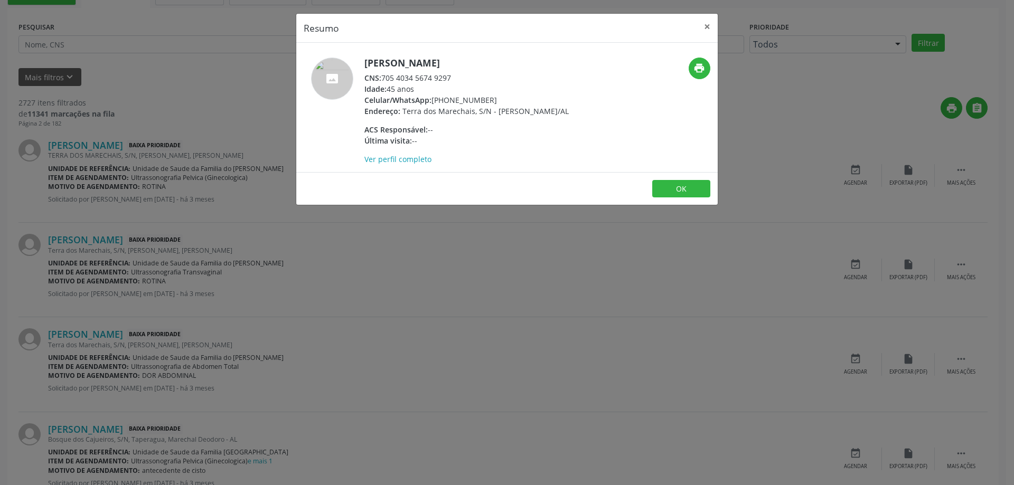
drag, startPoint x: 383, startPoint y: 76, endPoint x: 461, endPoint y: 76, distance: 77.6
click at [461, 76] on div "CNS: 705 4034 5674 9297" at bounding box center [466, 77] width 204 height 11
drag, startPoint x: 434, startPoint y: 78, endPoint x: 449, endPoint y: 92, distance: 21.3
click at [449, 92] on div "Idade: 45 anos" at bounding box center [466, 88] width 204 height 11
click at [381, 76] on span "CNS:" at bounding box center [372, 78] width 17 height 10
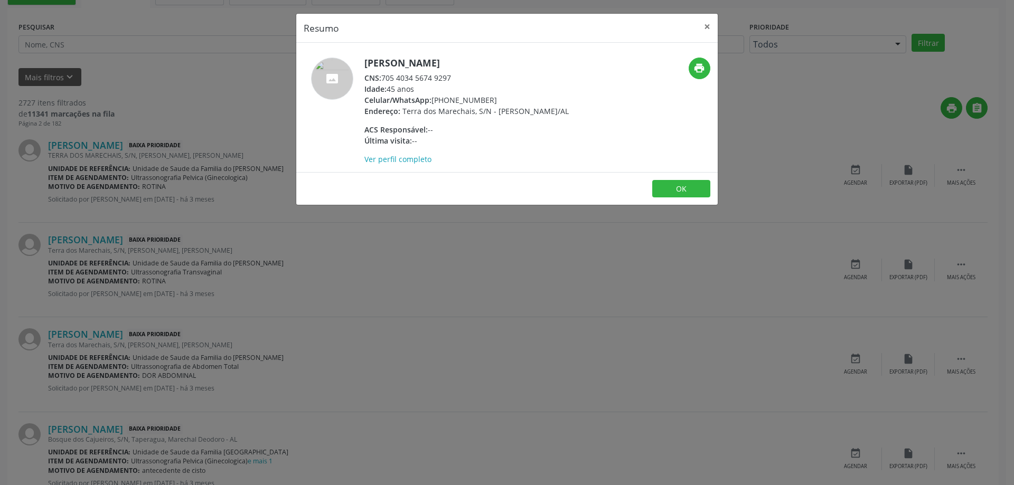
click at [384, 78] on div "CNS: 705 4034 5674 9297" at bounding box center [466, 77] width 204 height 11
drag, startPoint x: 382, startPoint y: 77, endPoint x: 455, endPoint y: 80, distance: 72.9
click at [455, 80] on div "CNS: 705 4034 5674 9297" at bounding box center [466, 77] width 204 height 11
click at [443, 85] on div "Idade: 45 anos" at bounding box center [466, 88] width 204 height 11
click at [381, 76] on span "CNS:" at bounding box center [372, 78] width 17 height 10
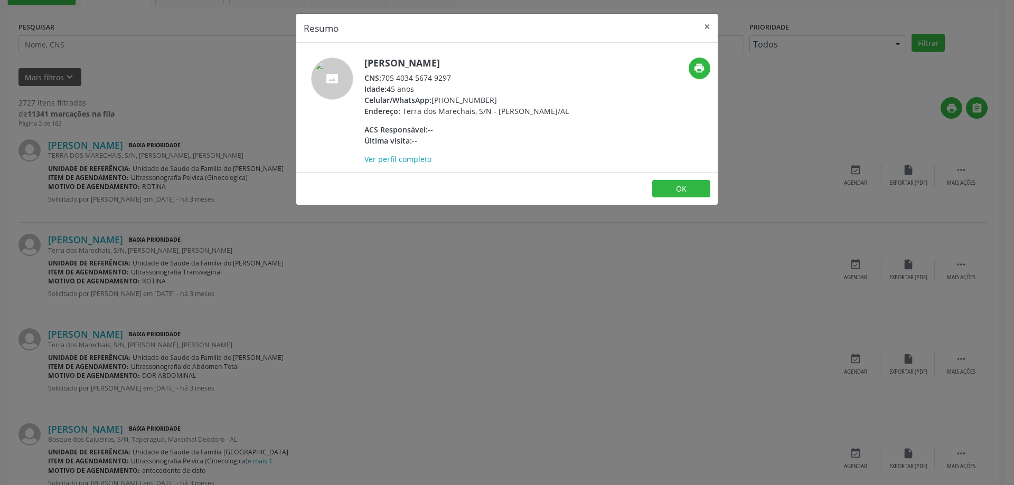
drag, startPoint x: 383, startPoint y: 78, endPoint x: 462, endPoint y: 78, distance: 78.7
click at [462, 78] on div "CNS: 705 4034 5674 9297" at bounding box center [466, 77] width 204 height 11
click at [699, 30] on button "×" at bounding box center [707, 27] width 21 height 26
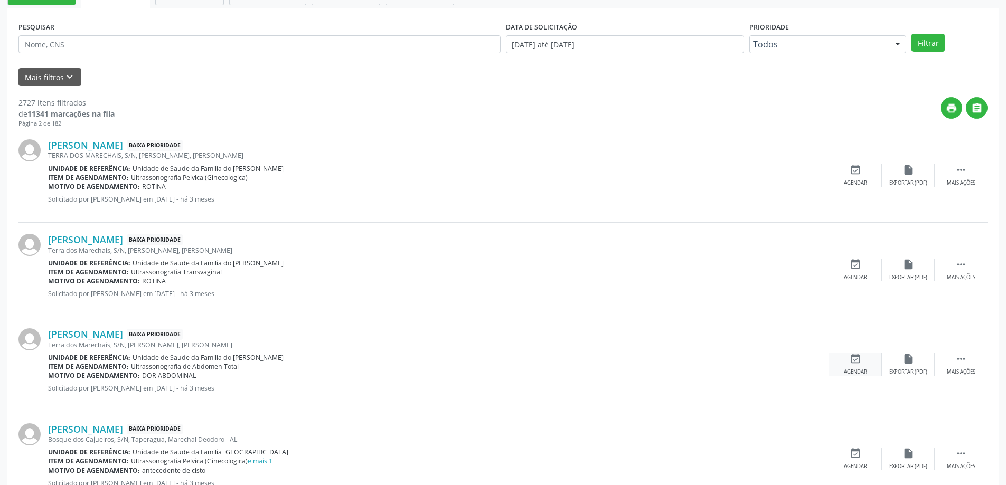
click at [869, 356] on div "event_available Agendar" at bounding box center [855, 364] width 53 height 23
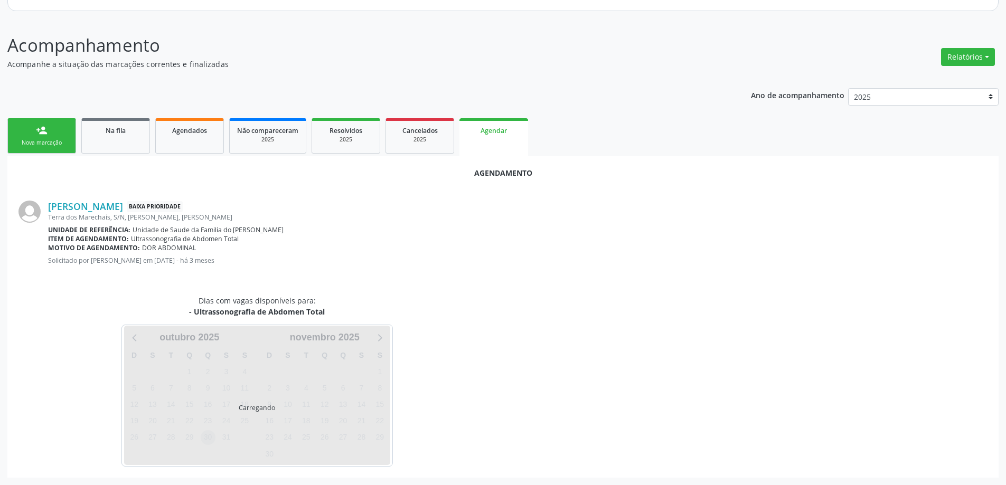
scroll to position [140, 0]
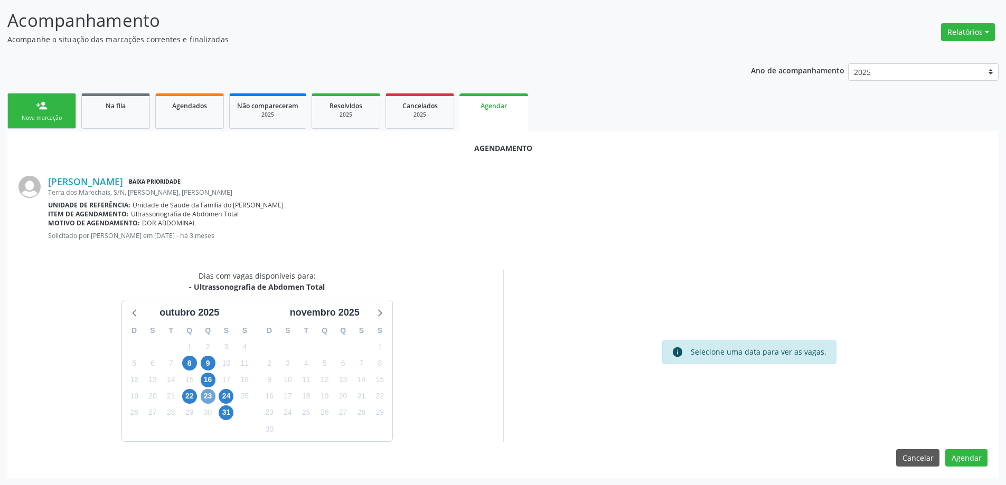
click at [206, 399] on span "23" at bounding box center [208, 396] width 15 height 15
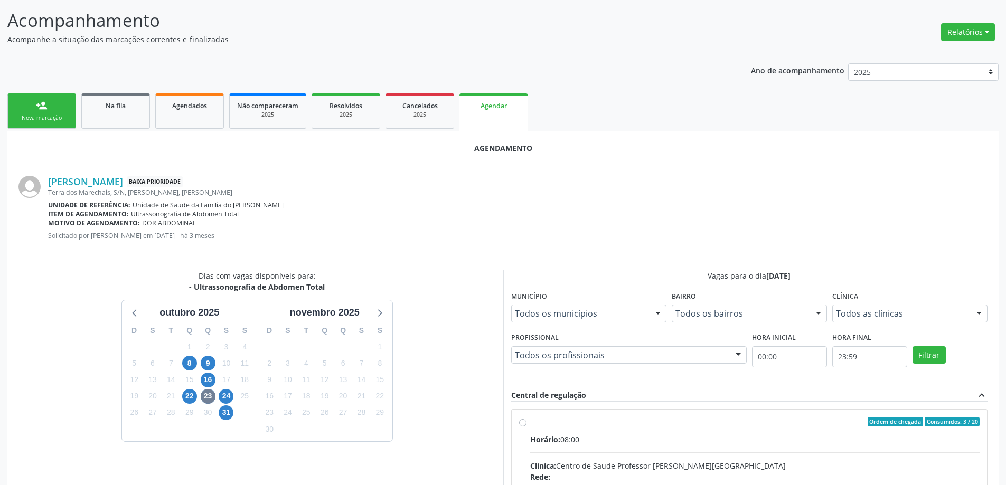
click at [524, 426] on input "Ordem de chegada Consumidos: 3 / 20 Horário: 08:00 Clínica: Centro de Saude Pro…" at bounding box center [522, 422] width 7 height 10
radio input "true"
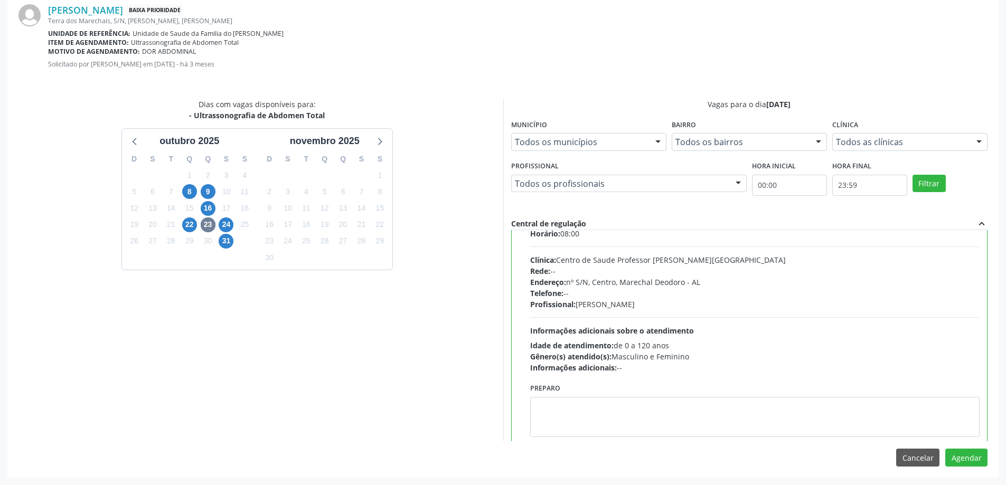
scroll to position [53, 0]
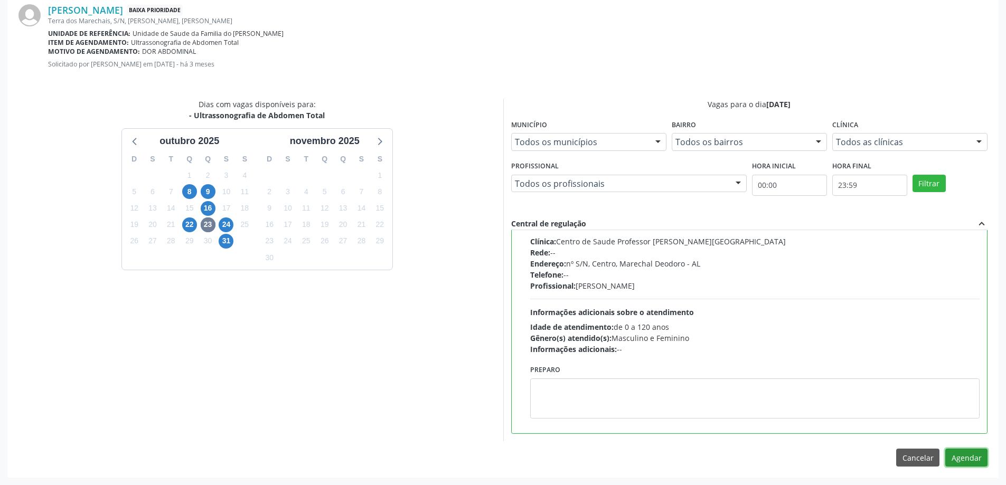
click at [967, 454] on button "Agendar" at bounding box center [966, 458] width 42 height 18
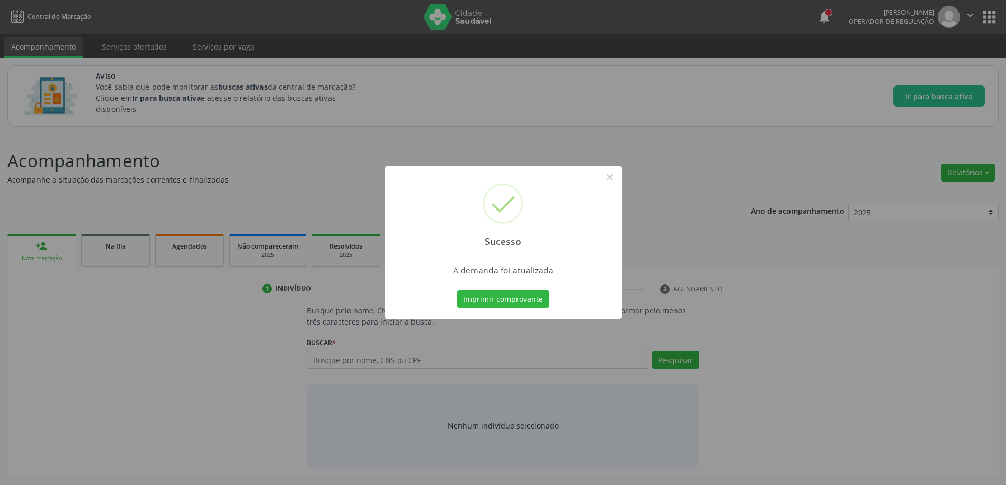
scroll to position [0, 0]
click at [614, 179] on button "×" at bounding box center [614, 177] width 18 height 18
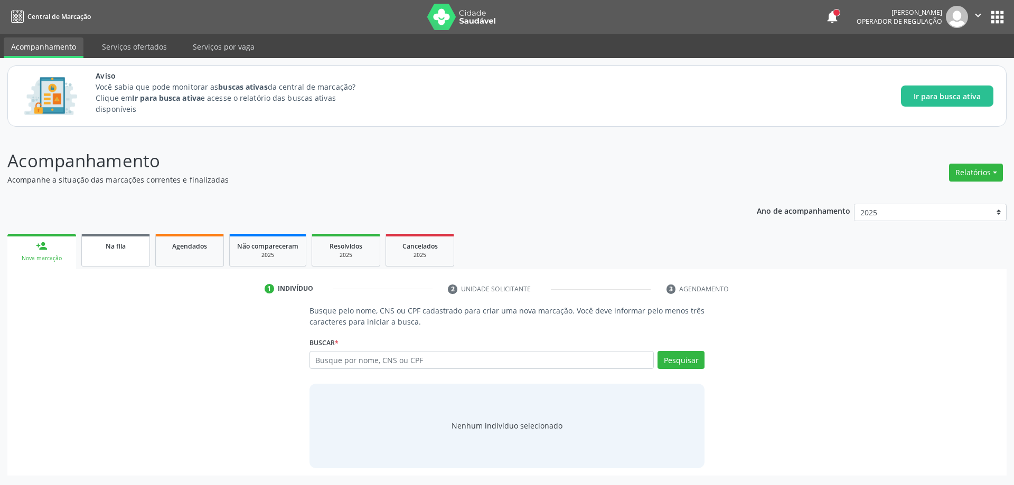
click at [101, 258] on link "Na fila" at bounding box center [115, 250] width 69 height 33
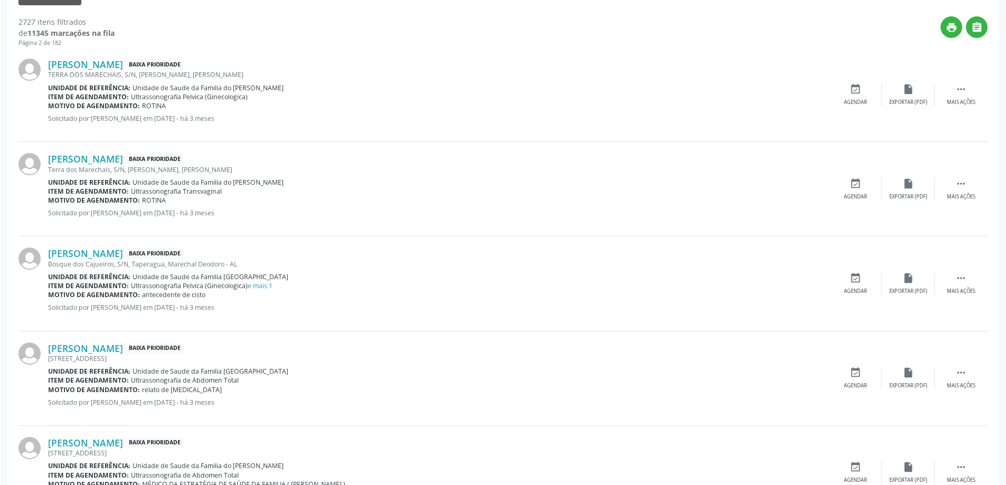
scroll to position [370, 0]
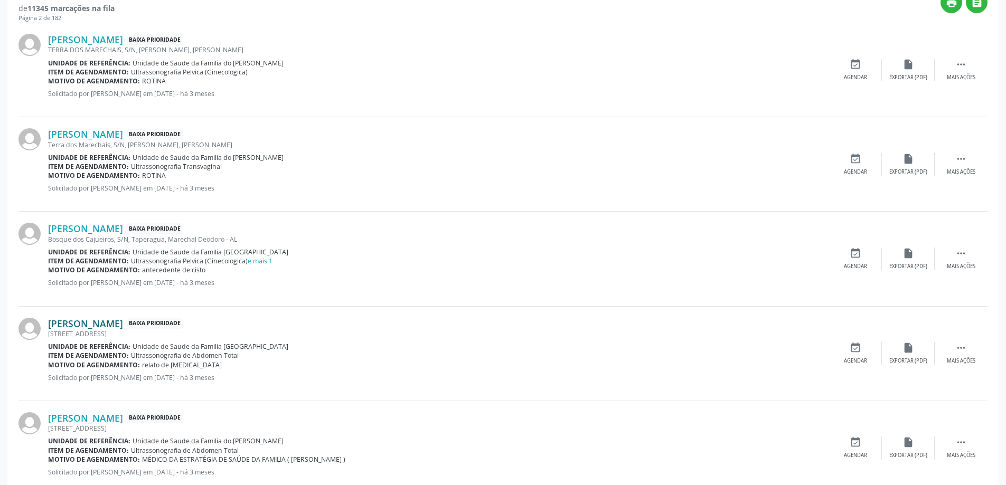
click at [123, 325] on link "[PERSON_NAME]" at bounding box center [85, 324] width 75 height 12
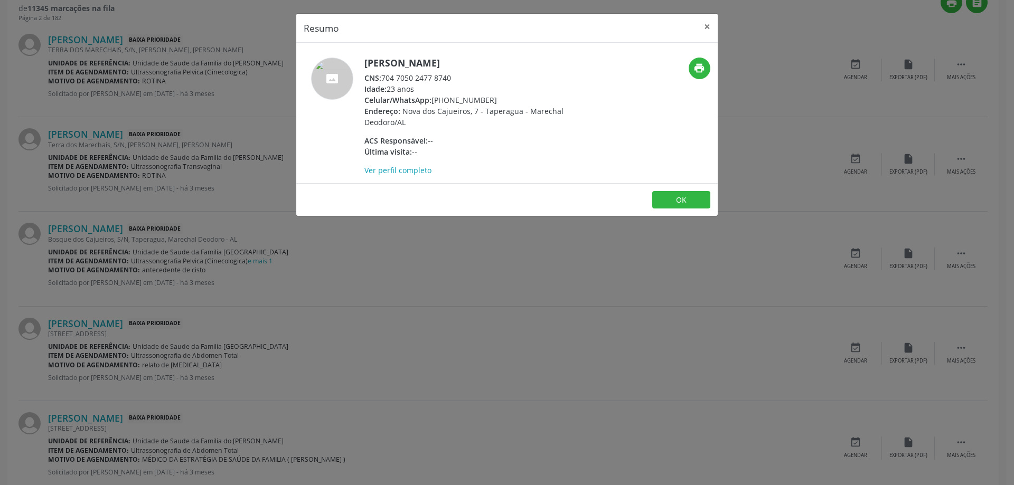
drag, startPoint x: 450, startPoint y: 79, endPoint x: 383, endPoint y: 80, distance: 66.6
click at [383, 80] on div "CNS: 704 7050 2477 8740" at bounding box center [466, 77] width 205 height 11
click at [478, 81] on div "CNS: 704 7050 2477 8740" at bounding box center [466, 77] width 205 height 11
drag, startPoint x: 384, startPoint y: 76, endPoint x: 464, endPoint y: 78, distance: 80.3
click at [464, 78] on div "CNS: 704 7050 2477 8740" at bounding box center [466, 77] width 205 height 11
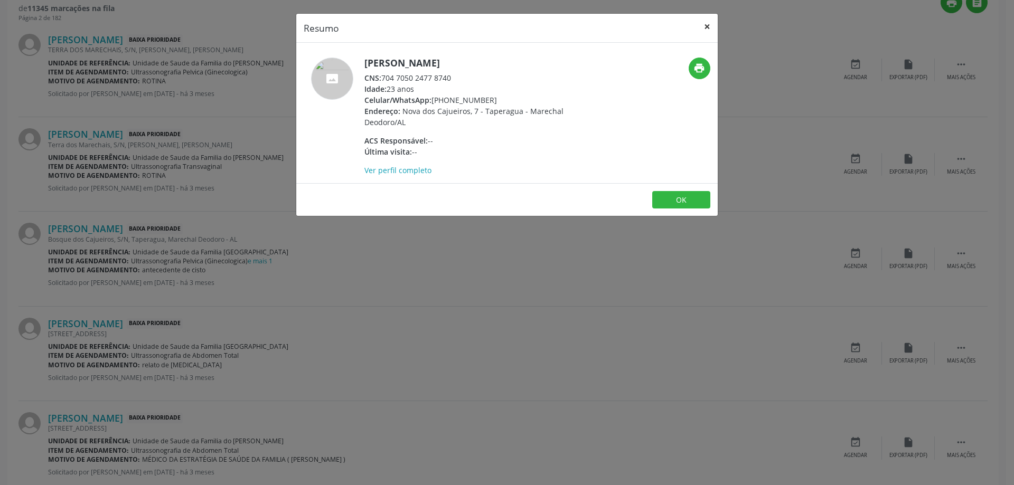
click at [704, 32] on button "×" at bounding box center [707, 27] width 21 height 26
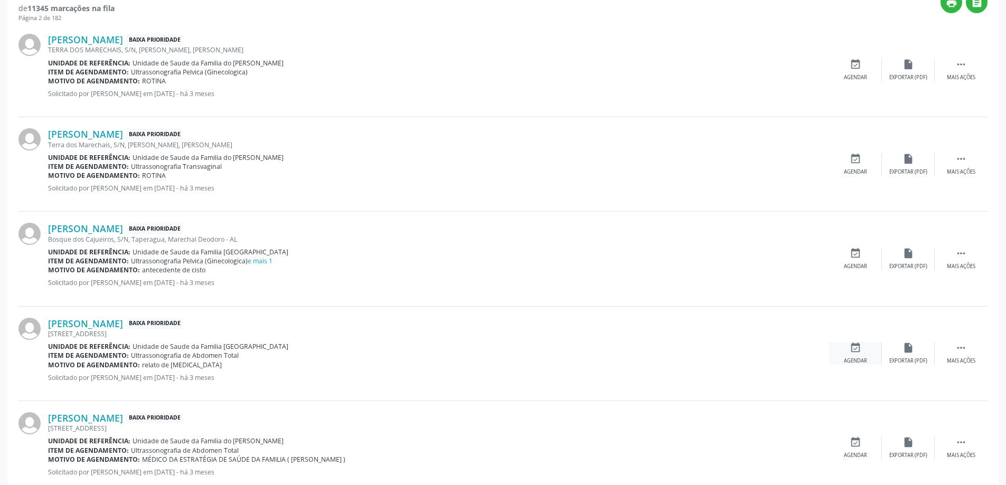
click at [851, 347] on icon "event_available" at bounding box center [856, 348] width 12 height 12
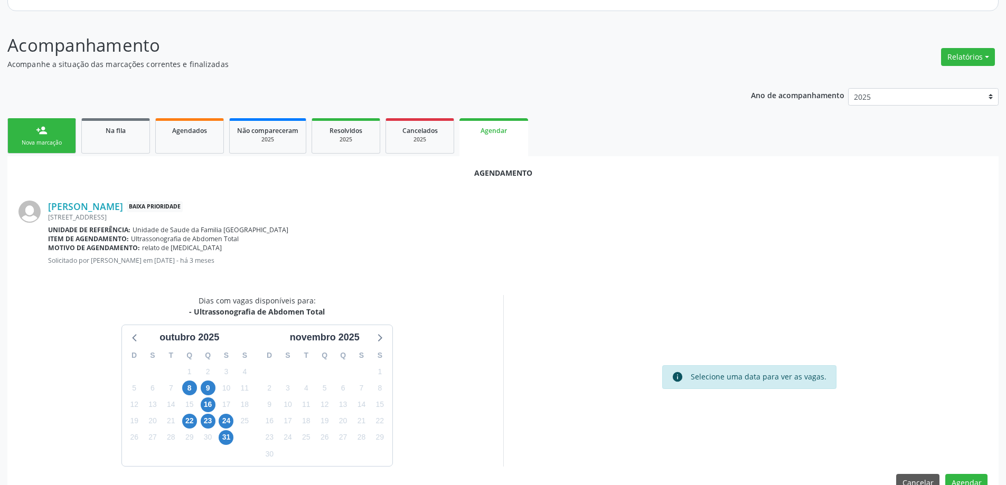
scroll to position [140, 0]
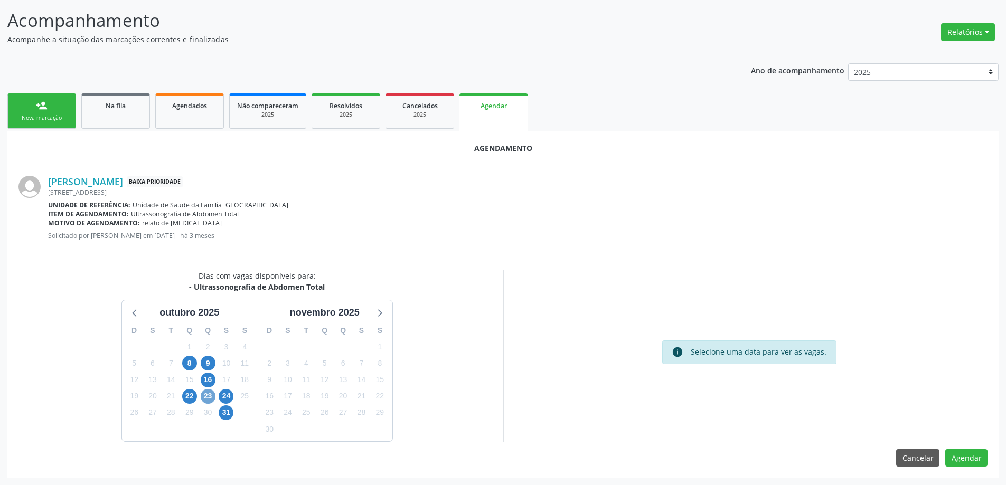
click at [203, 398] on span "23" at bounding box center [208, 396] width 15 height 15
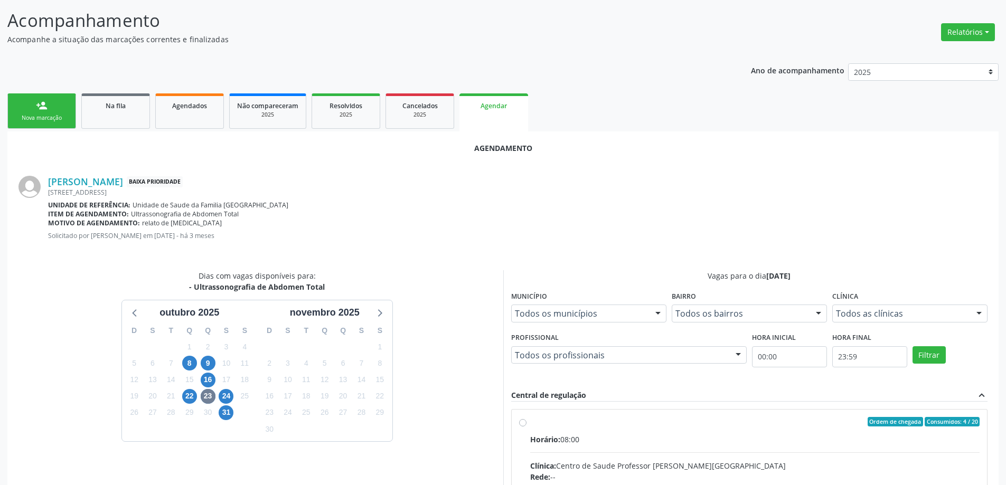
click at [522, 424] on input "Ordem de chegada Consumidos: 4 / 20 Horário: 08:00 Clínica: Centro de Saude Pro…" at bounding box center [522, 422] width 7 height 10
radio input "true"
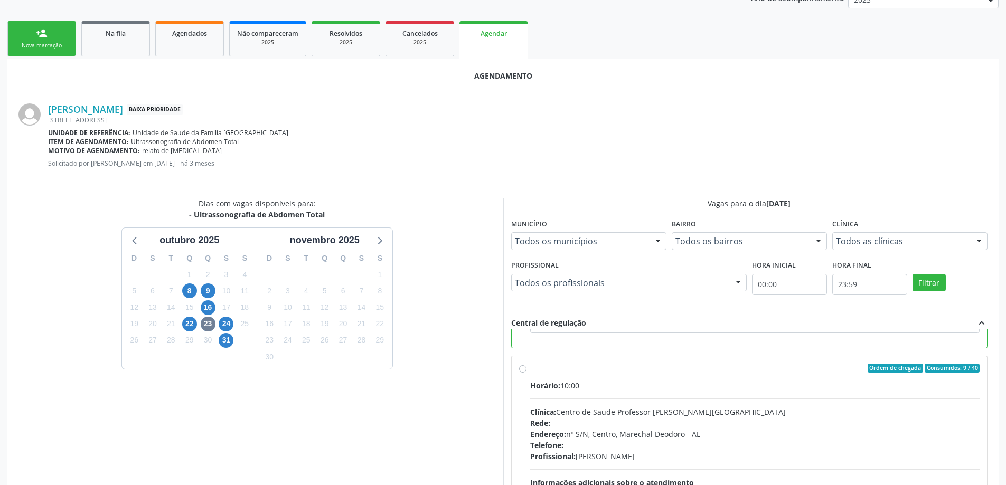
scroll to position [312, 0]
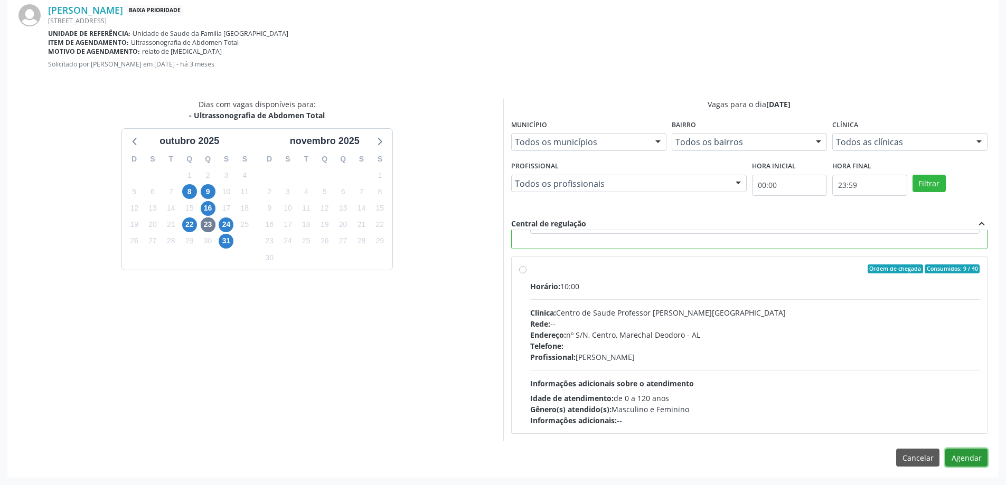
click at [951, 456] on button "Agendar" at bounding box center [966, 458] width 42 height 18
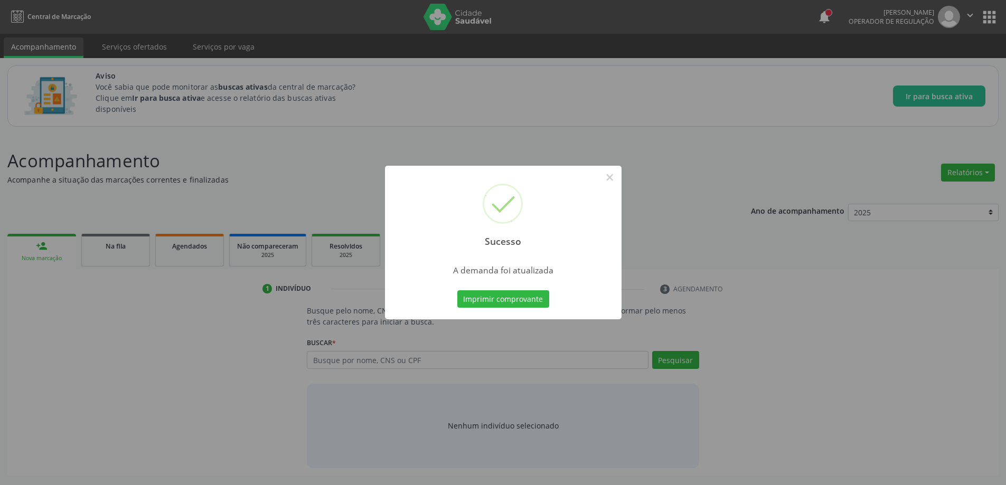
scroll to position [0, 0]
click at [615, 178] on button "×" at bounding box center [614, 177] width 18 height 18
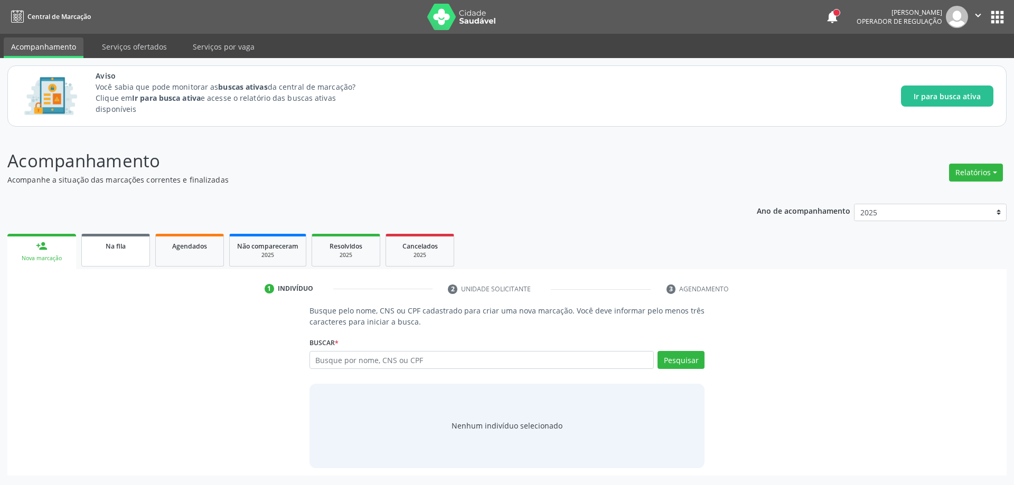
click at [97, 245] on div "Na fila" at bounding box center [115, 245] width 53 height 11
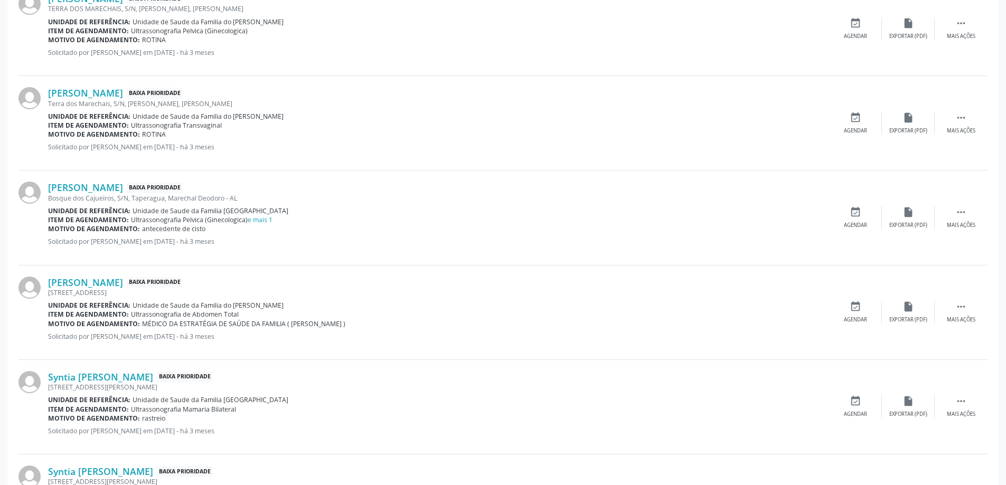
scroll to position [422, 0]
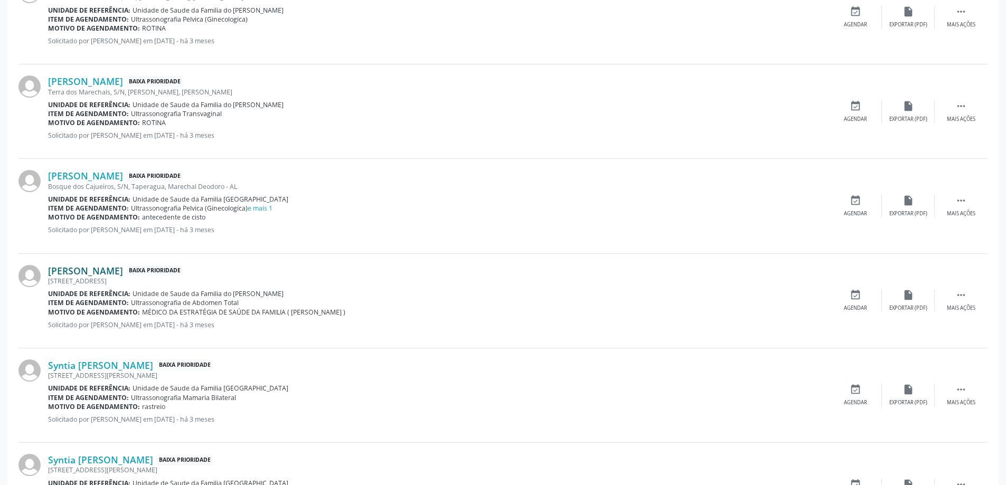
click at [110, 276] on link "[PERSON_NAME]" at bounding box center [85, 271] width 75 height 12
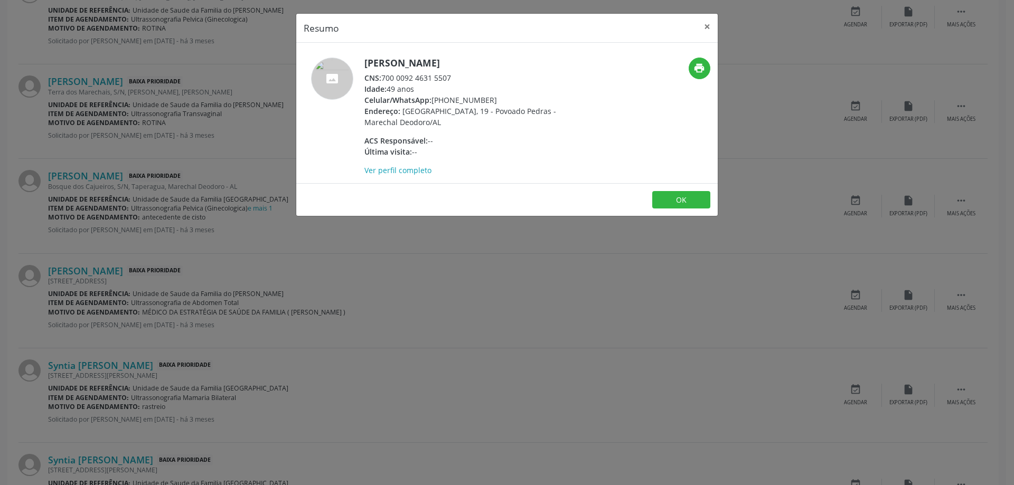
drag, startPoint x: 455, startPoint y: 77, endPoint x: 384, endPoint y: 81, distance: 70.9
click at [384, 81] on div "CNS: 700 0092 4631 5507" at bounding box center [466, 77] width 205 height 11
click at [708, 27] on button "×" at bounding box center [707, 27] width 21 height 26
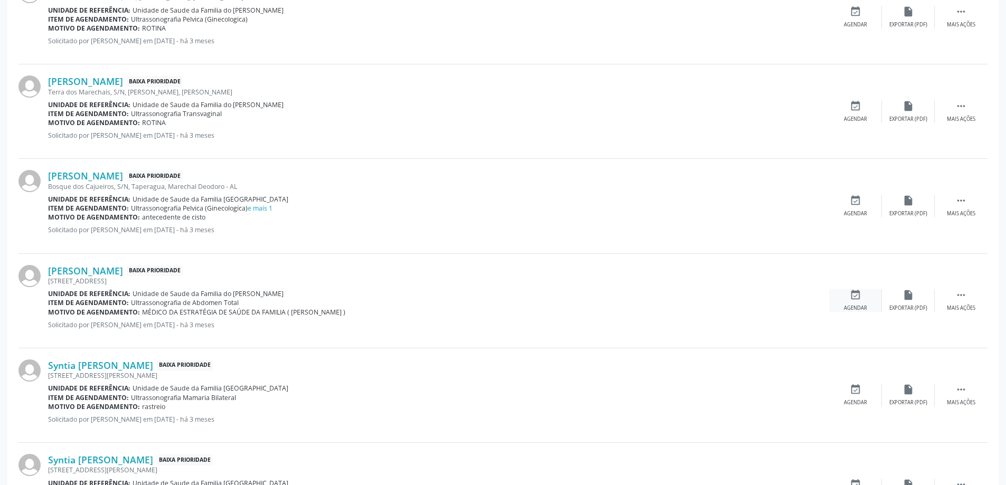
click at [857, 294] on icon "event_available" at bounding box center [856, 295] width 12 height 12
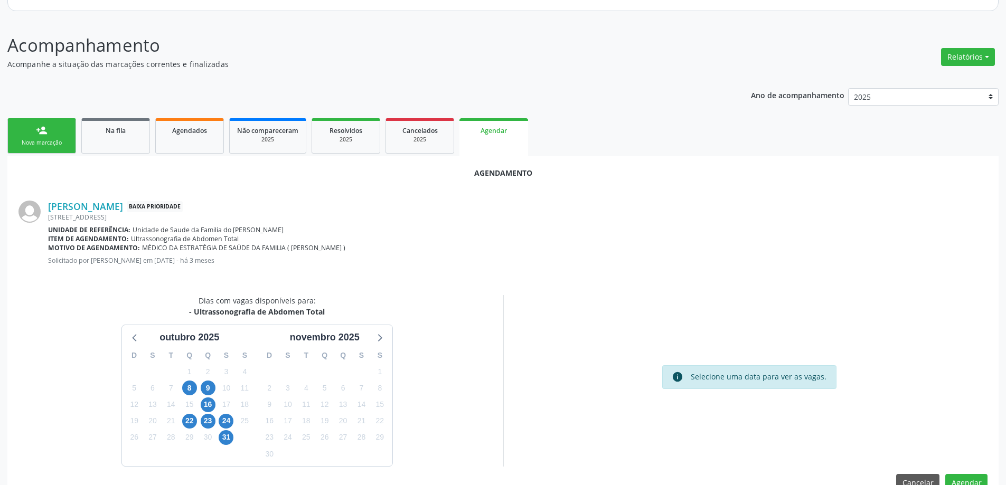
scroll to position [140, 0]
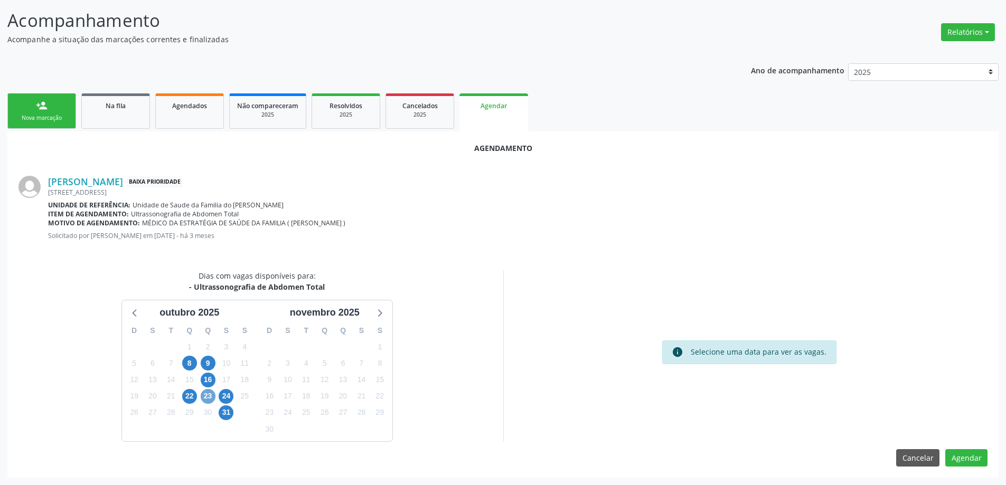
click at [204, 398] on span "23" at bounding box center [208, 396] width 15 height 15
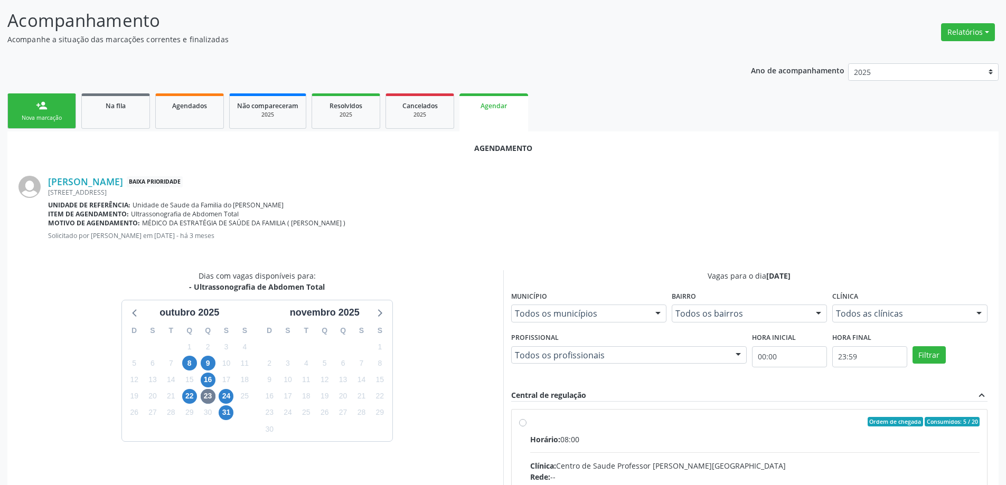
radio input "true"
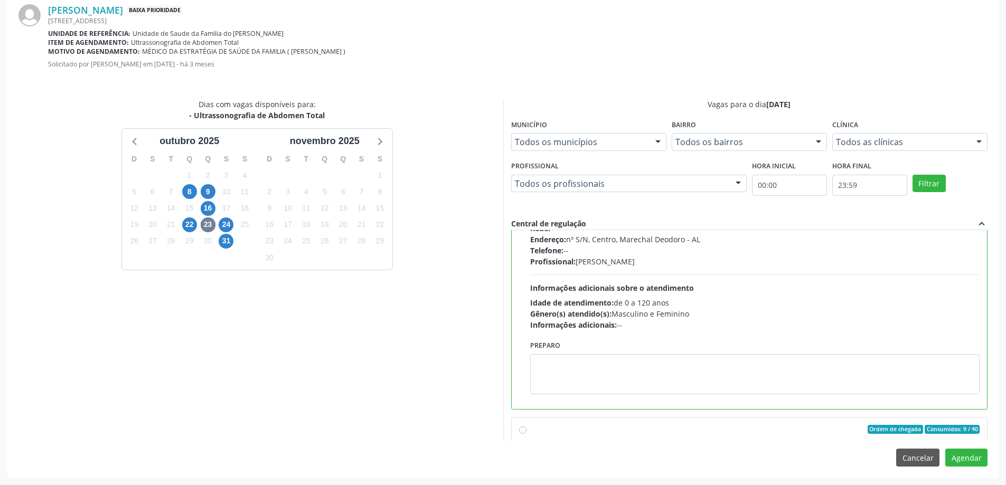
scroll to position [158, 0]
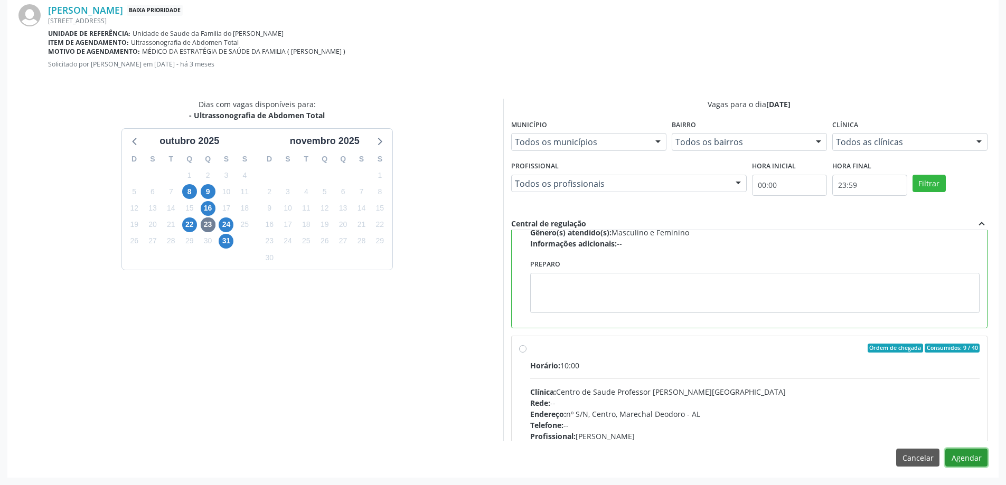
click at [971, 455] on button "Agendar" at bounding box center [966, 458] width 42 height 18
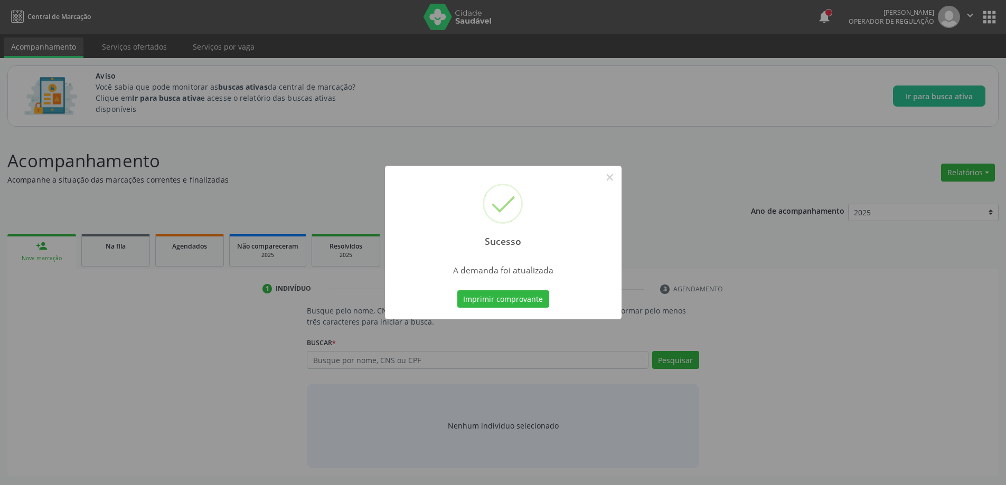
scroll to position [0, 0]
click at [617, 180] on button "×" at bounding box center [614, 177] width 18 height 18
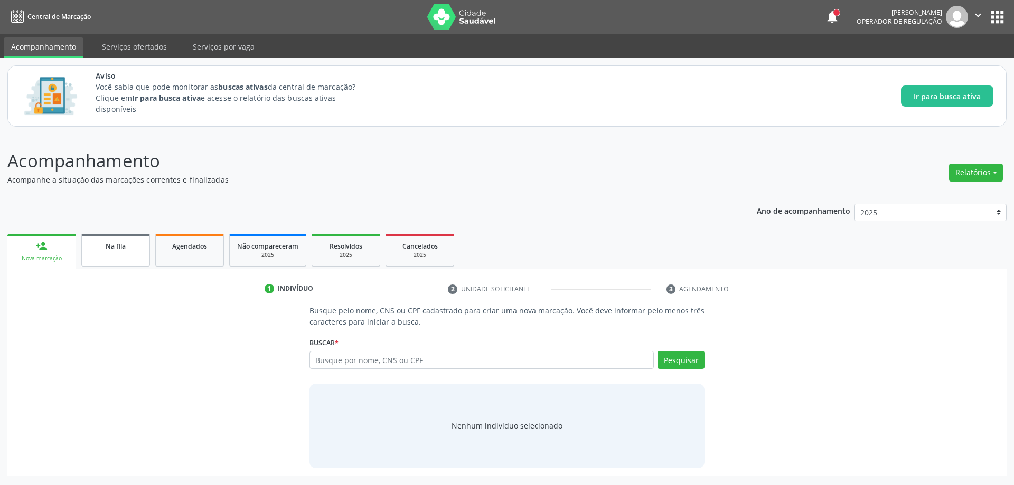
click at [108, 251] on div "Na fila" at bounding box center [115, 245] width 53 height 11
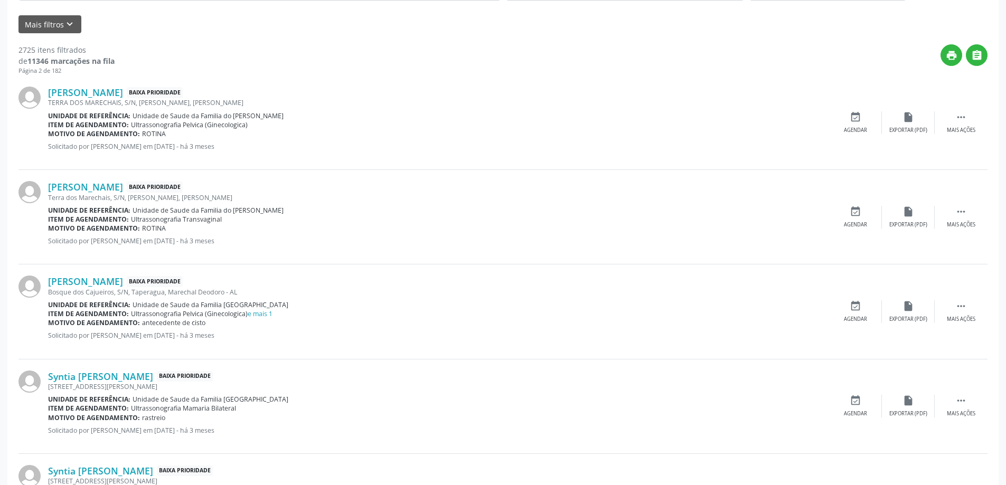
scroll to position [370, 0]
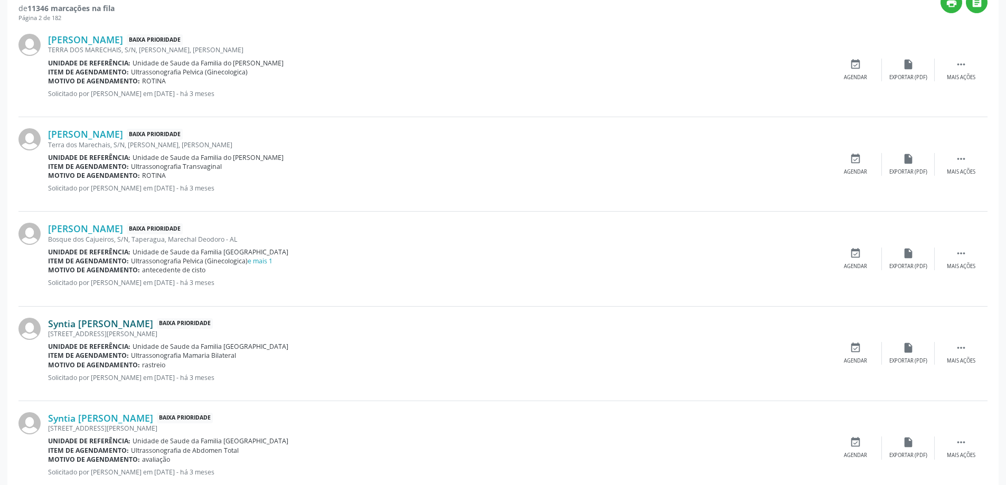
click at [106, 327] on link "Syntia [PERSON_NAME]" at bounding box center [100, 324] width 105 height 12
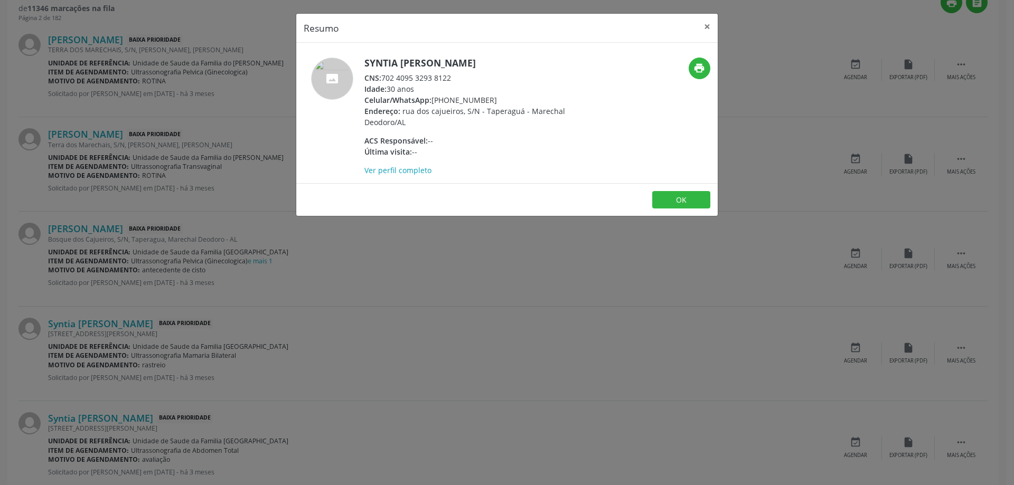
drag, startPoint x: 451, startPoint y: 77, endPoint x: 384, endPoint y: 81, distance: 67.2
click at [384, 81] on div "CNS: 702 4095 3293 8122" at bounding box center [466, 77] width 205 height 11
click at [712, 31] on button "×" at bounding box center [707, 27] width 21 height 26
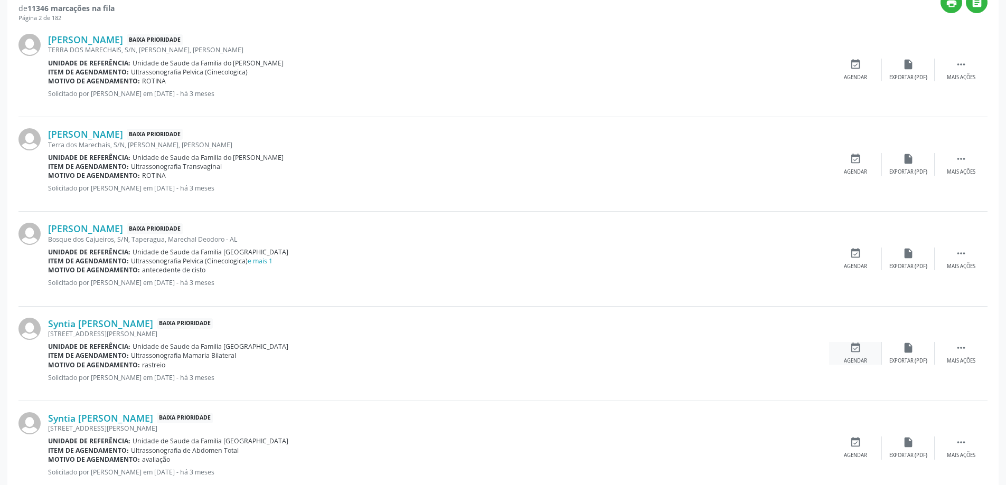
click at [858, 350] on icon "event_available" at bounding box center [856, 348] width 12 height 12
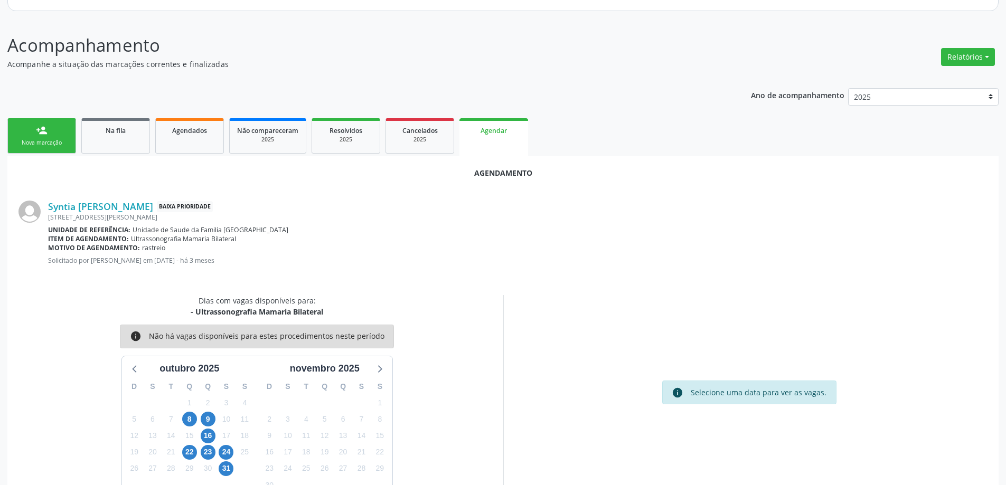
scroll to position [140, 0]
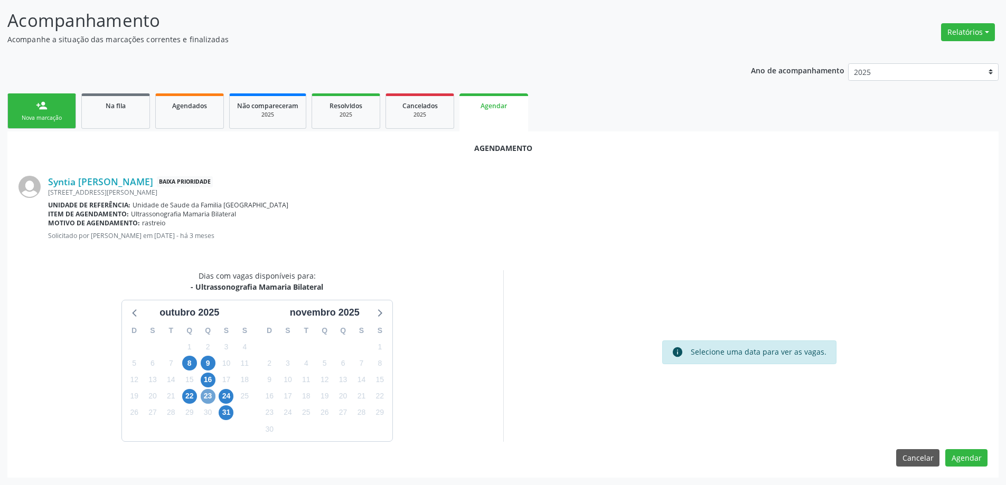
click at [208, 402] on span "23" at bounding box center [208, 396] width 15 height 15
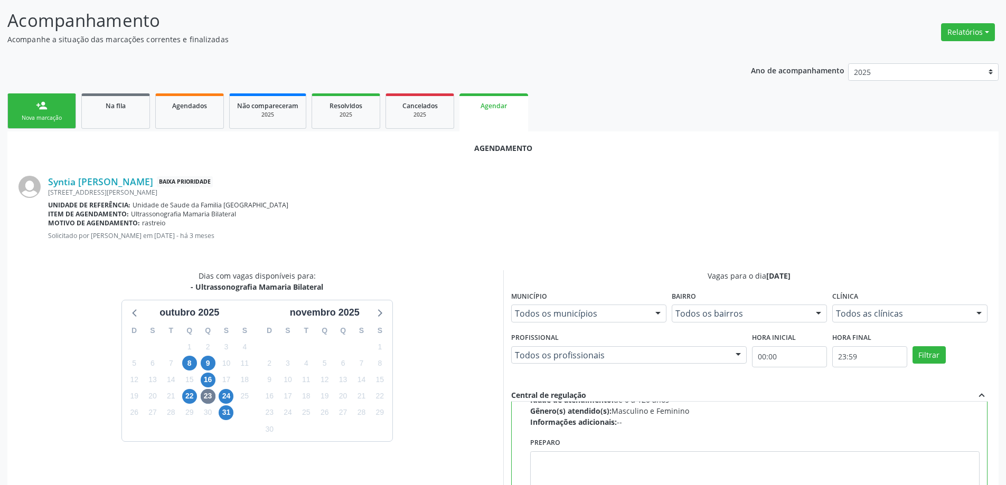
scroll to position [211, 0]
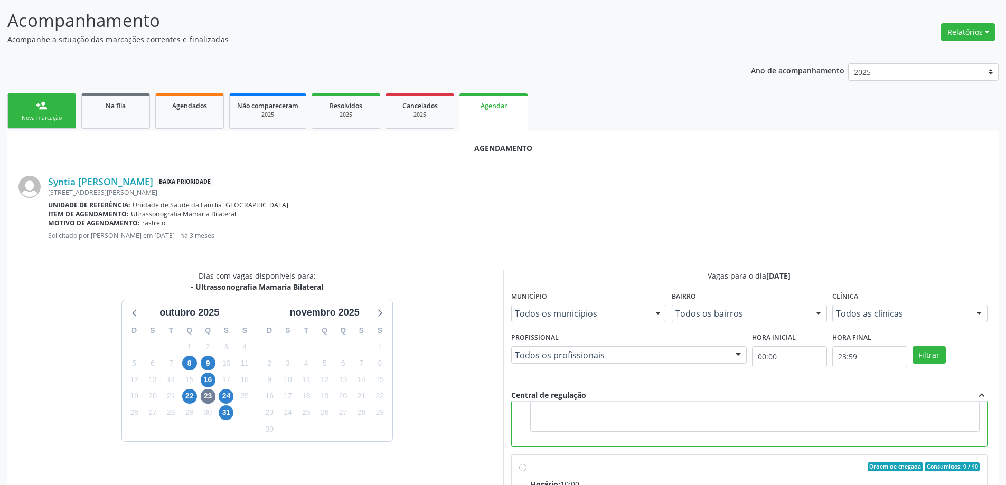
radio input "false"
radio input "true"
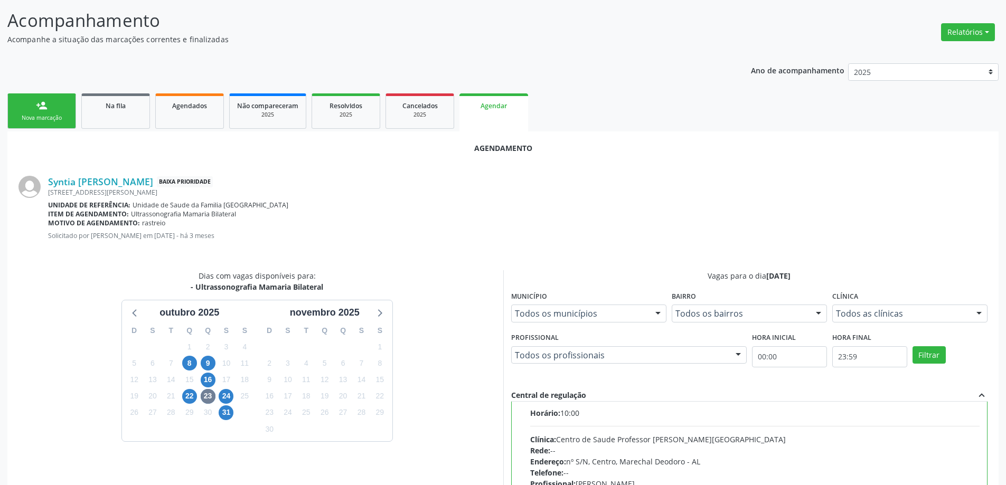
click at [529, 419] on div "Ordem de chegada Consumidos: 9 / 40 Horário: 10:00 Clínica: Centro de Saude Pro…" at bounding box center [749, 472] width 461 height 162
click at [527, 418] on div "Ordem de chegada Consumidos: 9 / 40 Horário: 10:00 Clínica: Centro de Saude Pro…" at bounding box center [749, 472] width 461 height 162
click at [519, 416] on div "Ordem de chegada Consumidos: 9 / 40 Horário: 10:00 Clínica: Centro de Saude Pro…" at bounding box center [749, 472] width 461 height 162
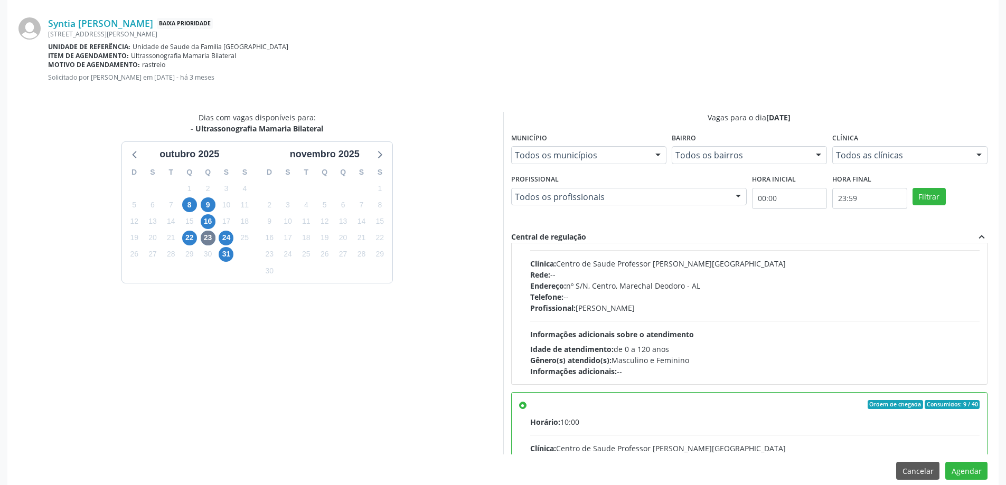
scroll to position [26, 0]
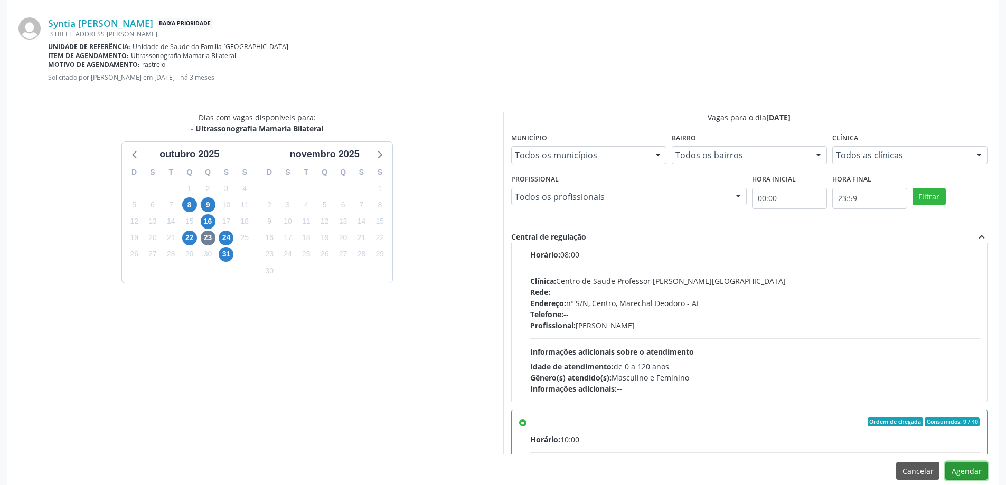
click at [980, 464] on button "Agendar" at bounding box center [966, 471] width 42 height 18
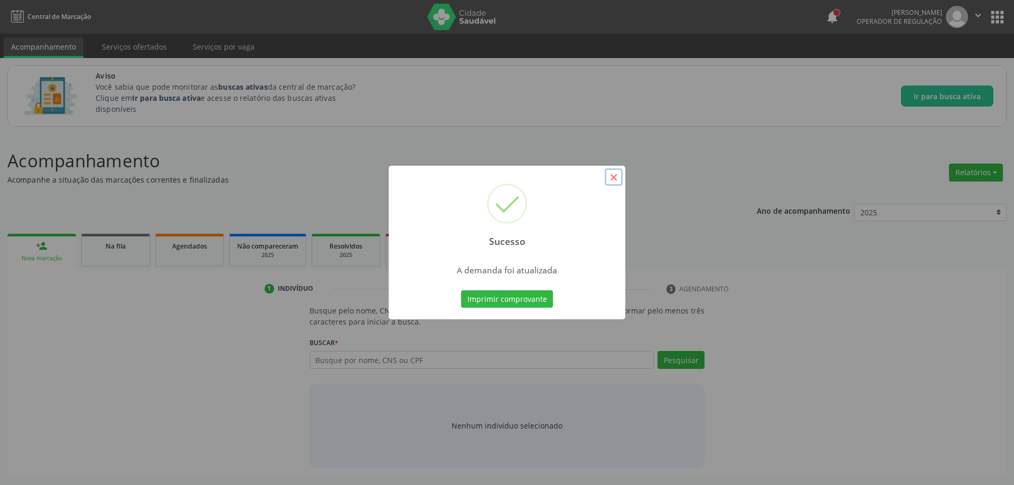
click at [612, 181] on button "×" at bounding box center [614, 177] width 18 height 18
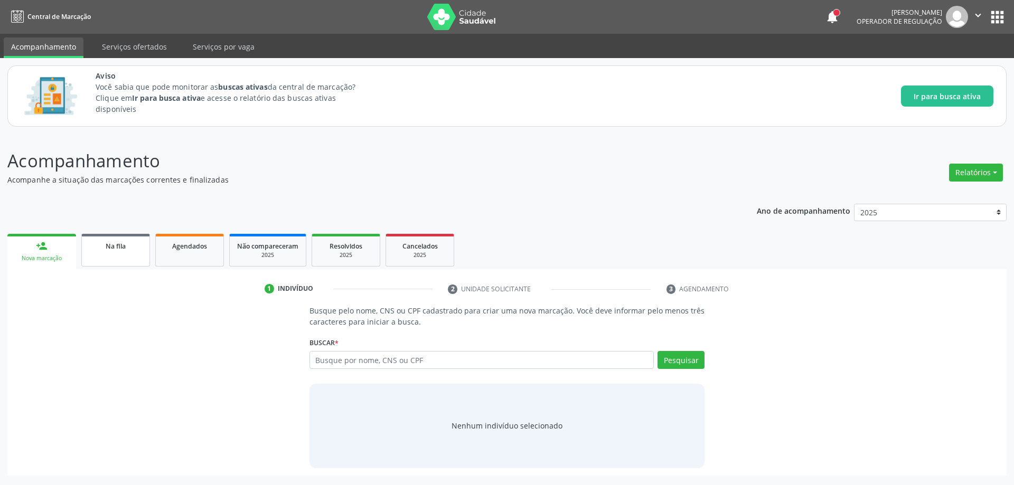
click at [105, 251] on link "Na fila" at bounding box center [115, 250] width 69 height 33
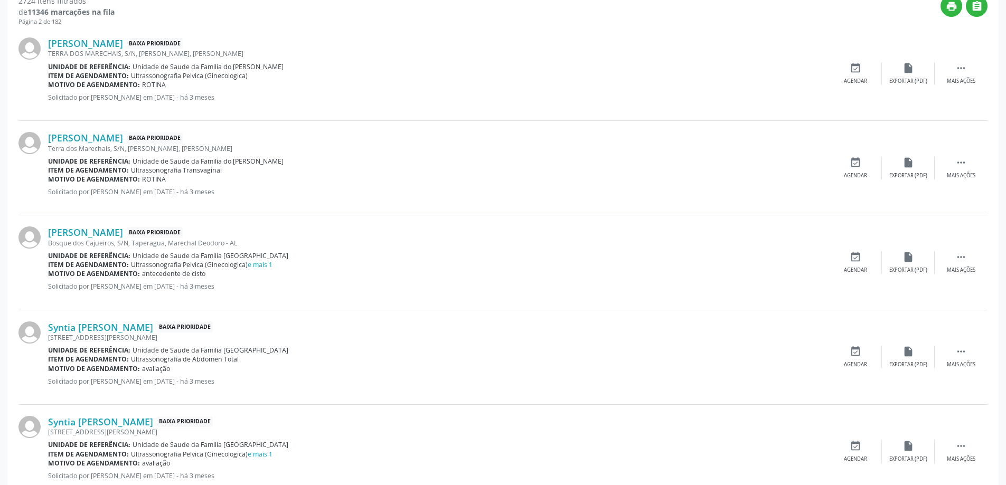
scroll to position [422, 0]
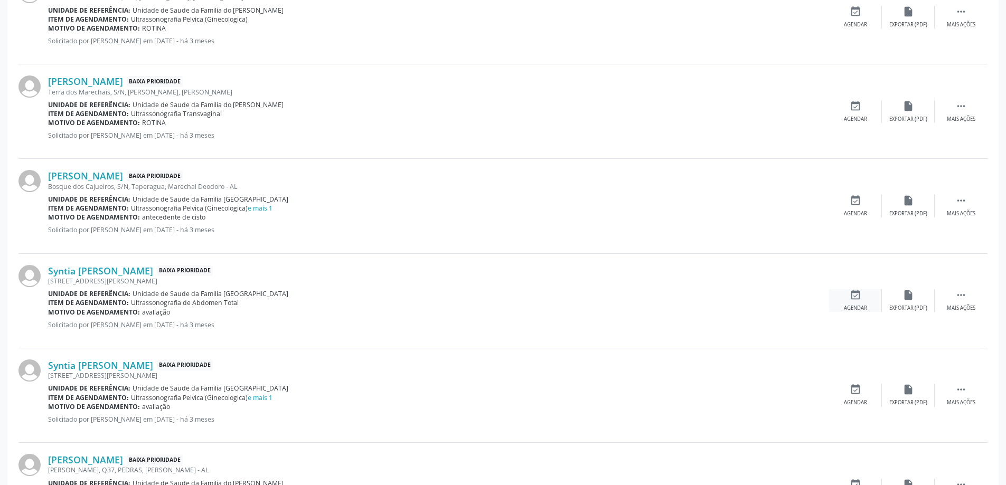
click at [869, 296] on div "event_available Agendar" at bounding box center [855, 300] width 53 height 23
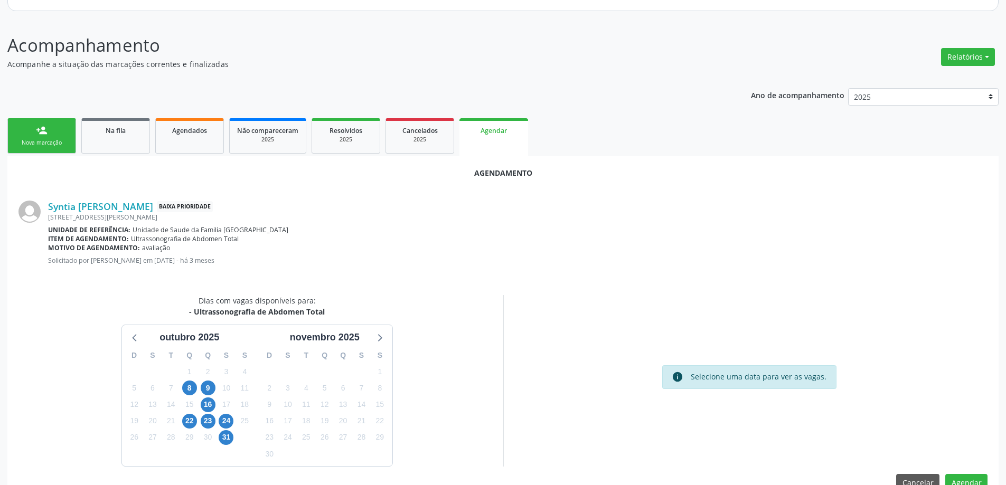
scroll to position [140, 0]
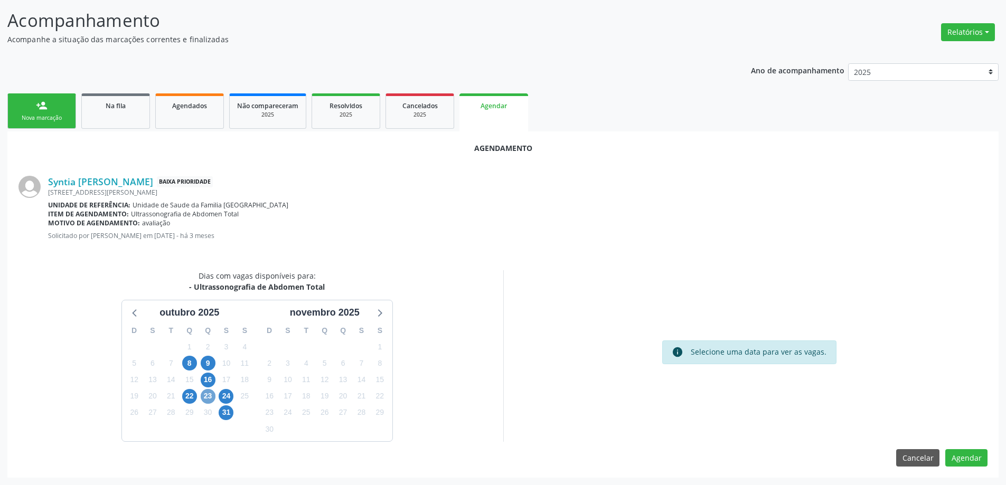
click at [207, 398] on span "23" at bounding box center [208, 396] width 15 height 15
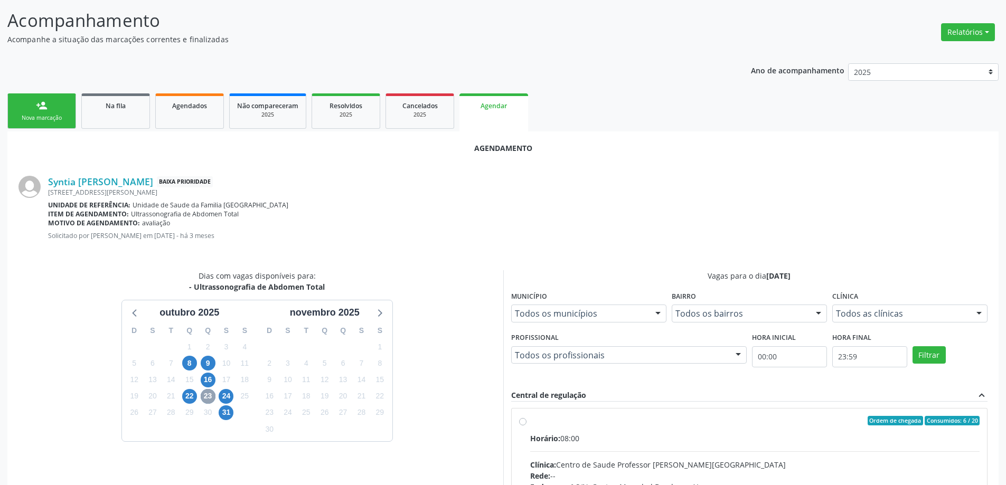
scroll to position [0, 0]
click at [520, 424] on input "Ordem de chegada Consumidos: 6 / 20 Horário: 08:00 Clínica: Centro de Saude Pro…" at bounding box center [522, 422] width 7 height 10
radio input "true"
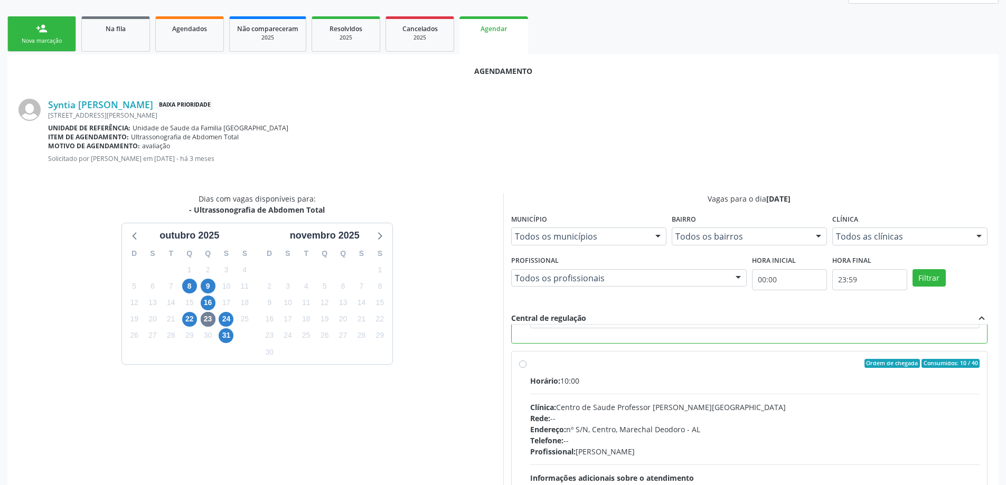
scroll to position [312, 0]
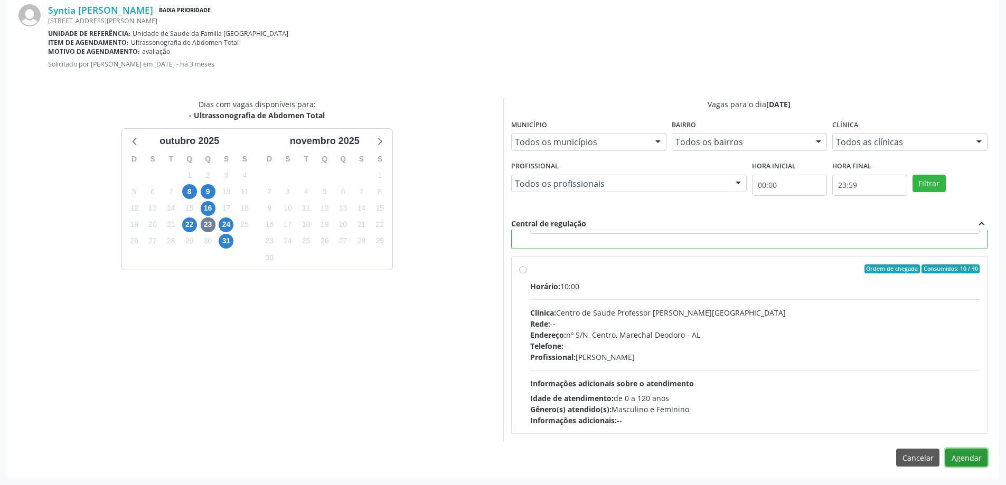
click at [964, 456] on button "Agendar" at bounding box center [966, 458] width 42 height 18
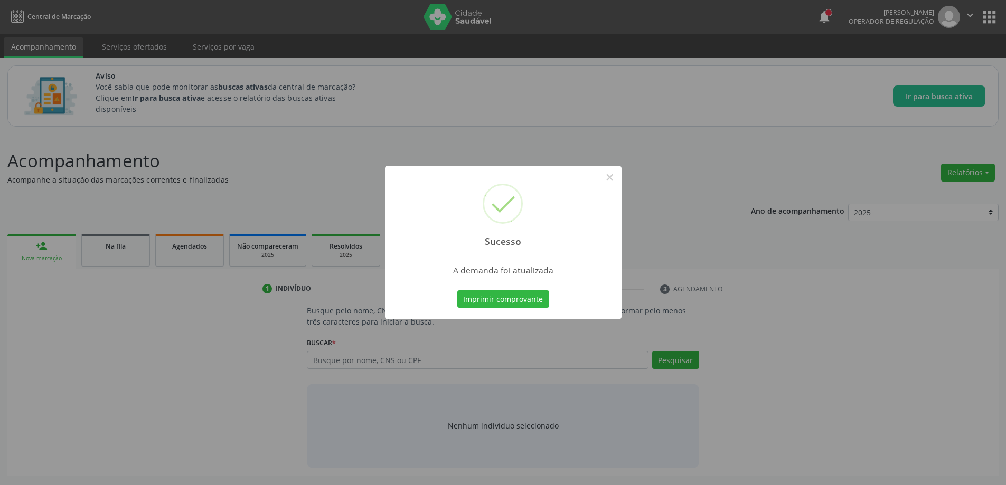
scroll to position [0, 0]
click at [618, 181] on button "×" at bounding box center [614, 177] width 18 height 18
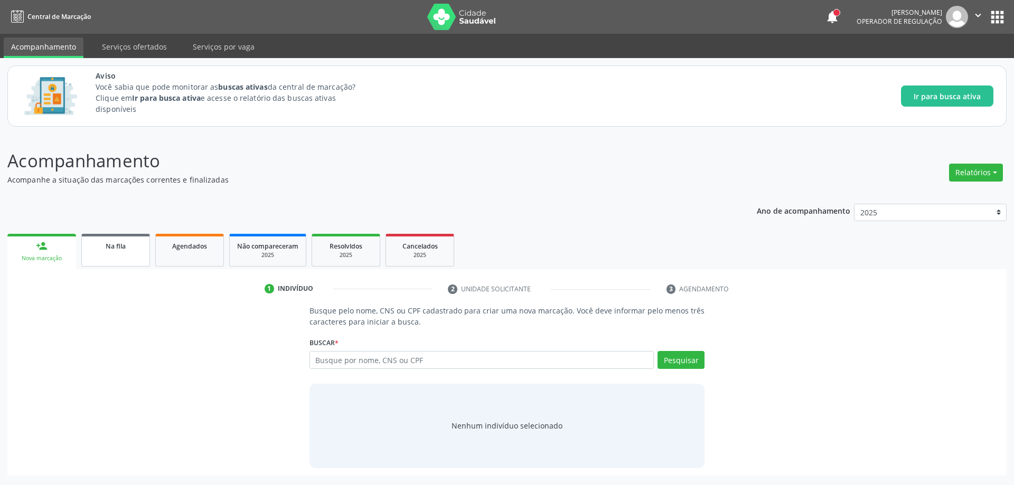
click at [91, 250] on div "Na fila" at bounding box center [115, 245] width 53 height 11
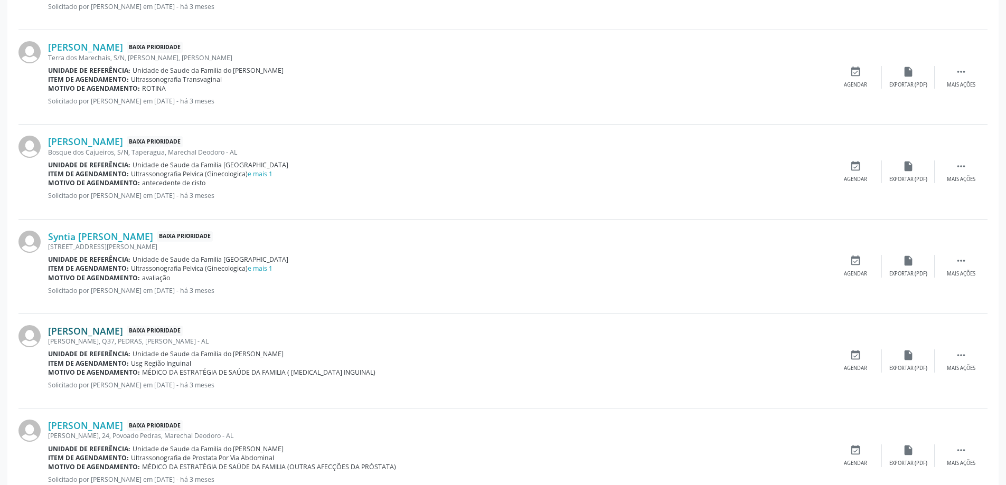
scroll to position [475, 0]
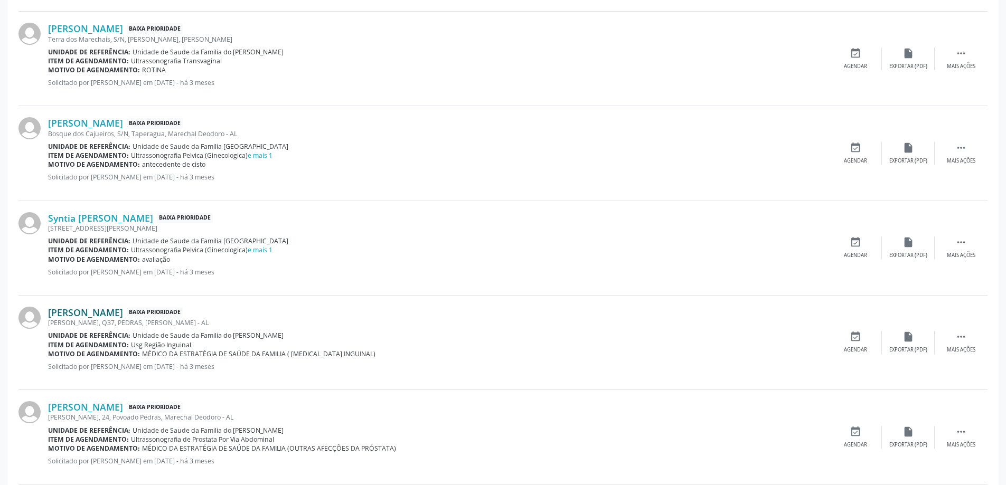
click at [112, 309] on link "[PERSON_NAME]" at bounding box center [85, 313] width 75 height 12
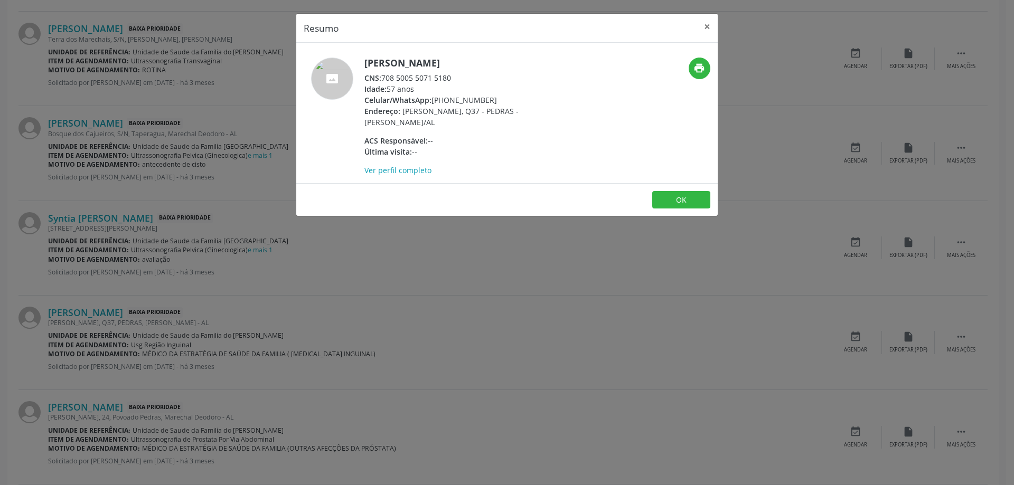
drag, startPoint x: 456, startPoint y: 77, endPoint x: 383, endPoint y: 77, distance: 72.3
click at [383, 77] on div "CNS: 708 5005 5071 5180" at bounding box center [466, 77] width 205 height 11
click at [700, 27] on button "×" at bounding box center [707, 27] width 21 height 26
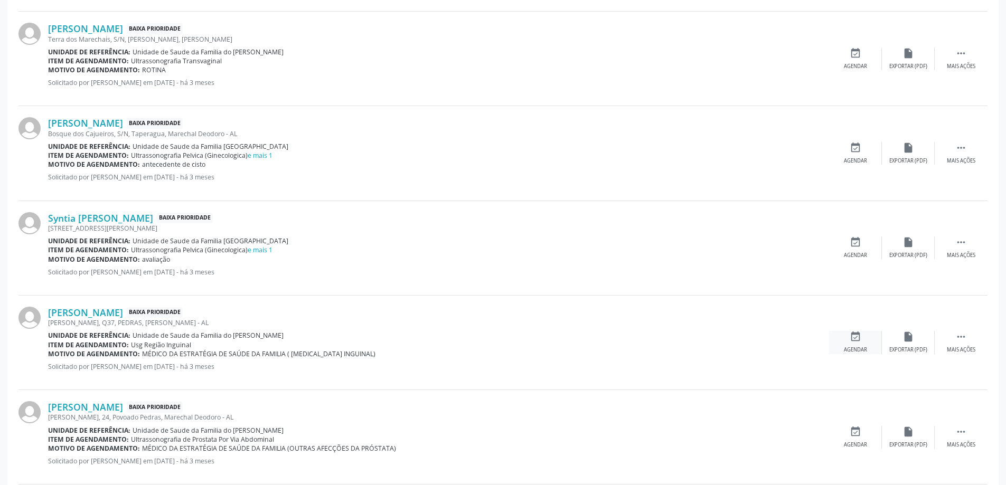
click at [856, 343] on icon "event_available" at bounding box center [856, 337] width 12 height 12
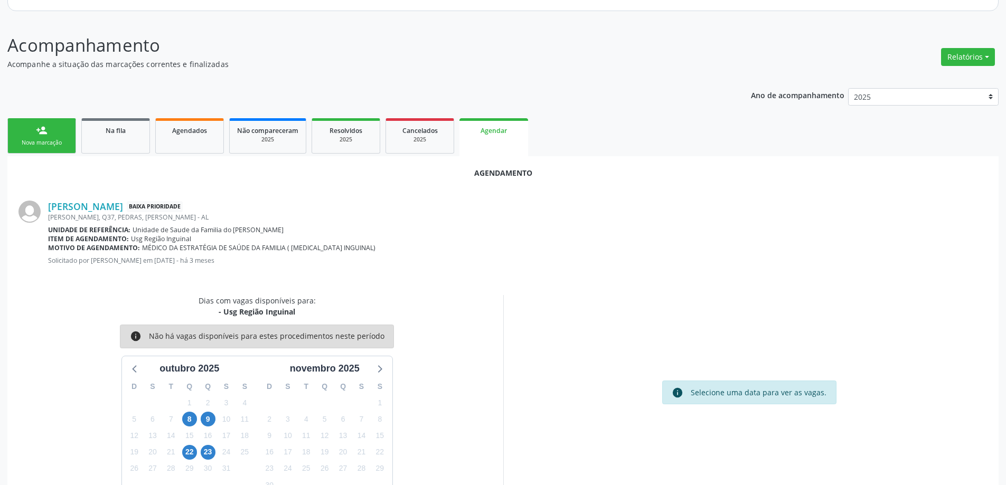
scroll to position [140, 0]
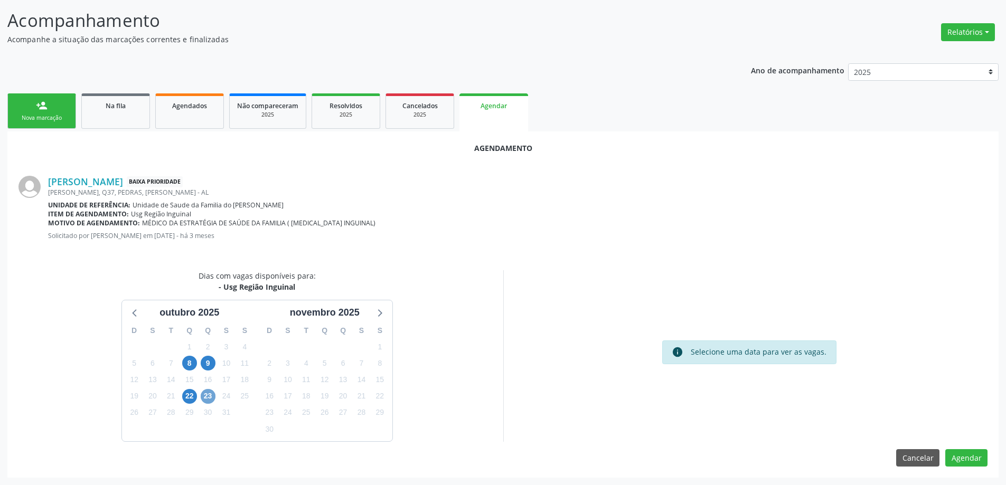
click at [208, 397] on span "23" at bounding box center [208, 396] width 15 height 15
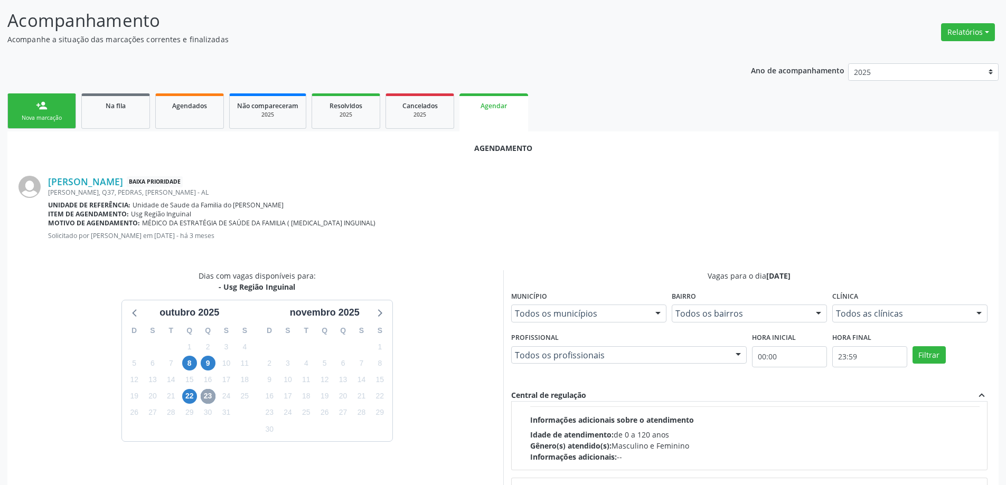
scroll to position [158, 0]
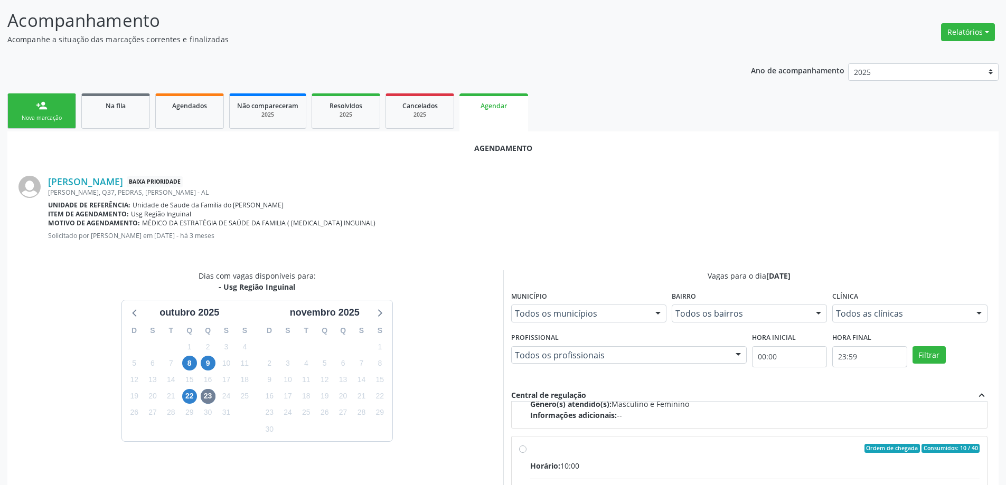
radio input "true"
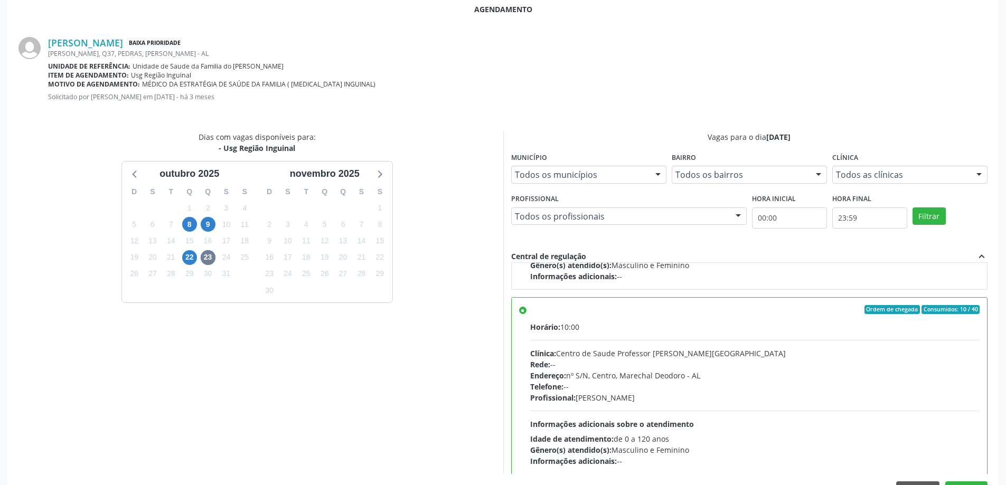
scroll to position [312, 0]
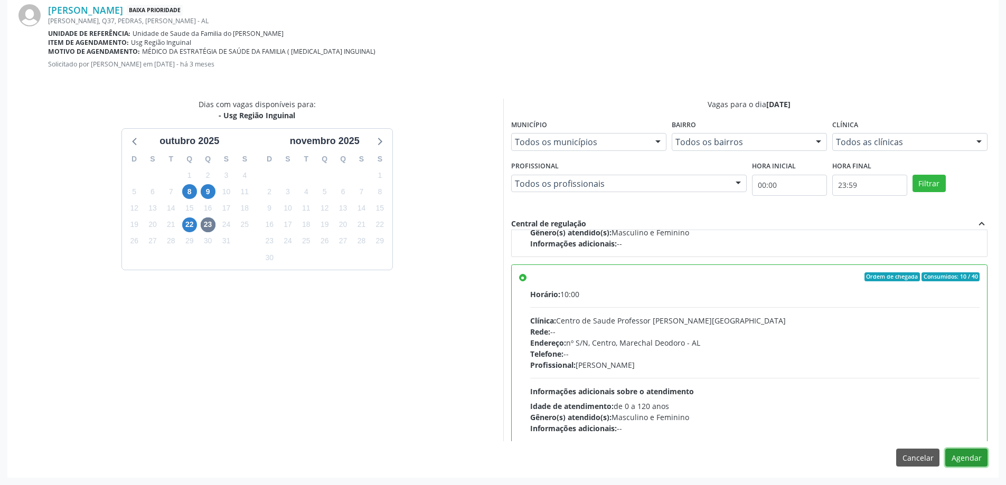
click at [959, 459] on button "Agendar" at bounding box center [966, 458] width 42 height 18
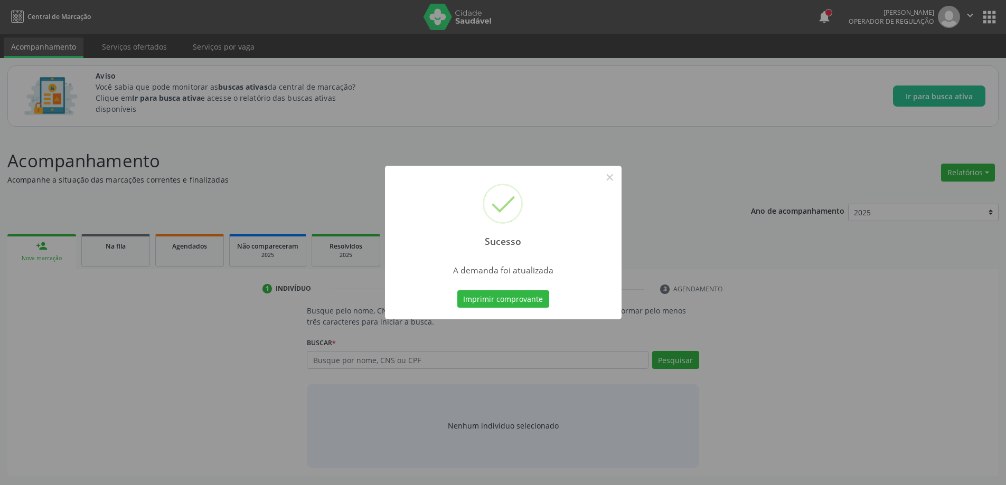
scroll to position [0, 0]
click at [618, 176] on button "×" at bounding box center [614, 177] width 18 height 18
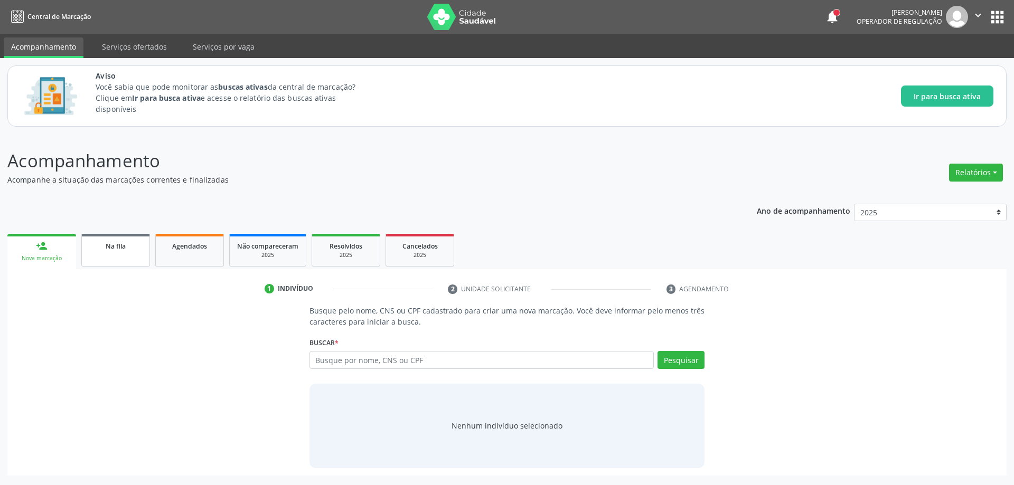
click at [127, 259] on link "Na fila" at bounding box center [115, 250] width 69 height 33
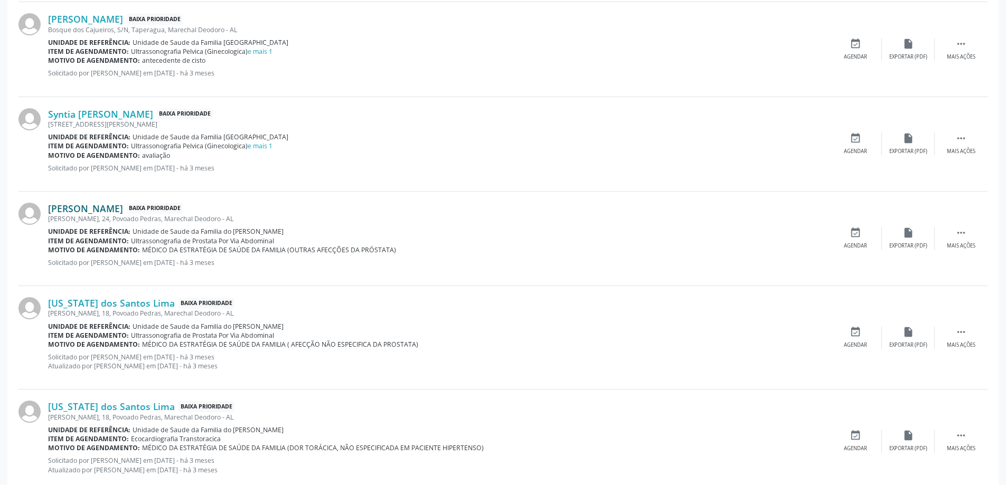
scroll to position [581, 0]
click at [123, 209] on link "[PERSON_NAME]" at bounding box center [85, 207] width 75 height 12
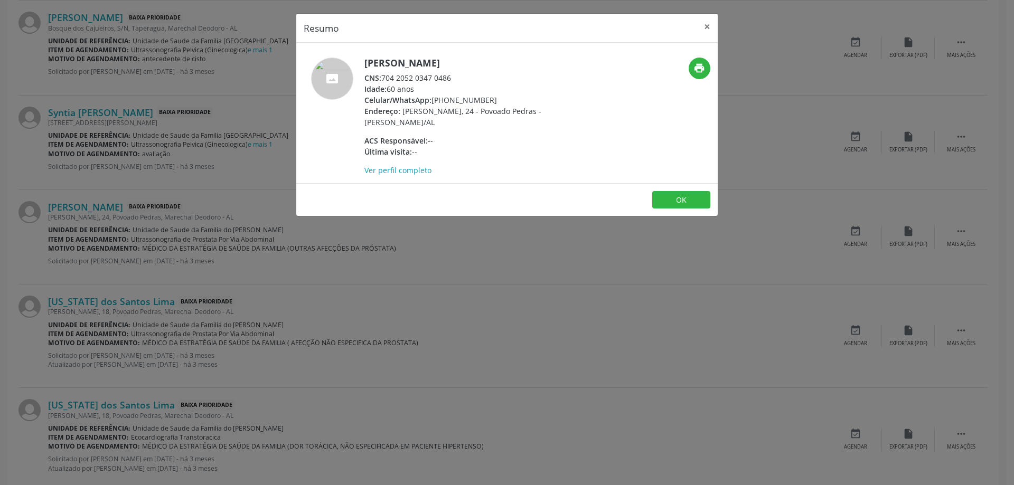
drag, startPoint x: 452, startPoint y: 77, endPoint x: 382, endPoint y: 77, distance: 69.7
click at [382, 77] on div "CNS: 704 2052 0347 0486" at bounding box center [466, 77] width 205 height 11
click at [702, 24] on button "×" at bounding box center [707, 27] width 21 height 26
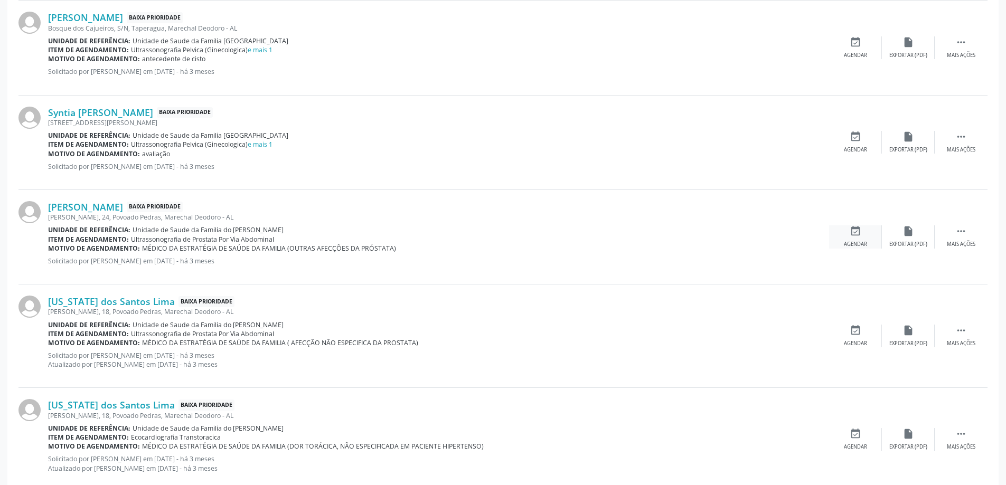
click at [856, 230] on icon "event_available" at bounding box center [856, 231] width 12 height 12
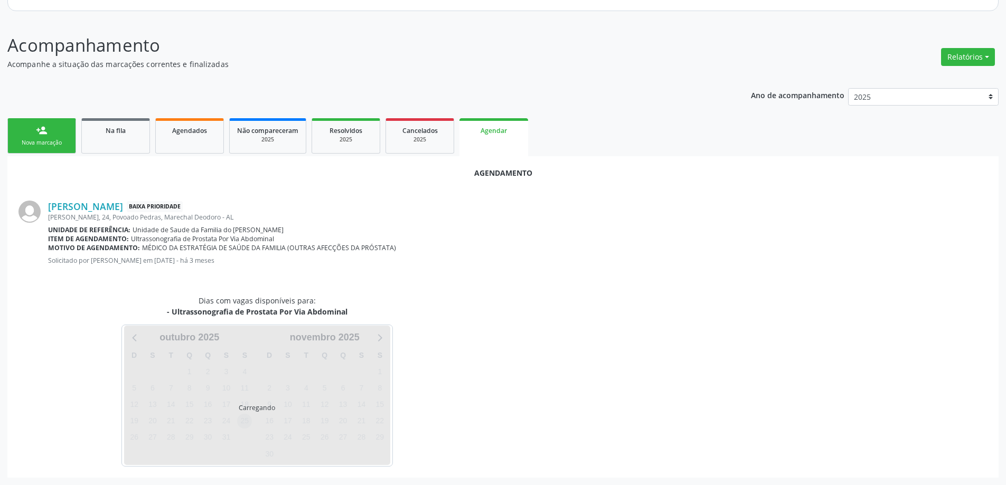
scroll to position [140, 0]
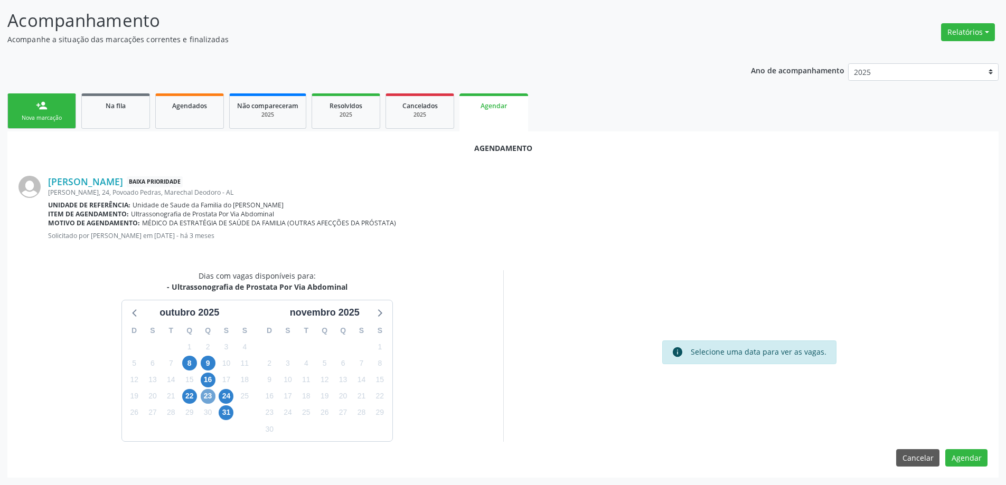
click at [209, 403] on span "23" at bounding box center [208, 396] width 15 height 15
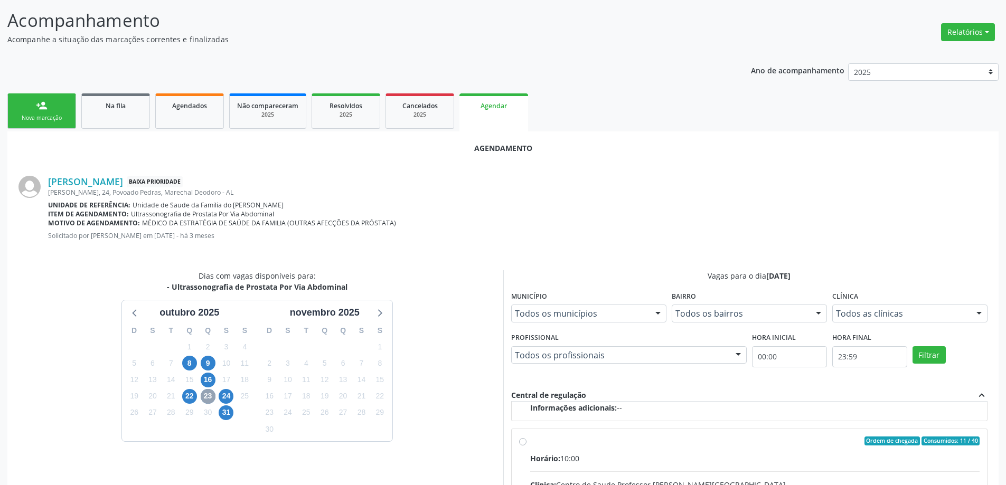
scroll to position [166, 0]
radio input "true"
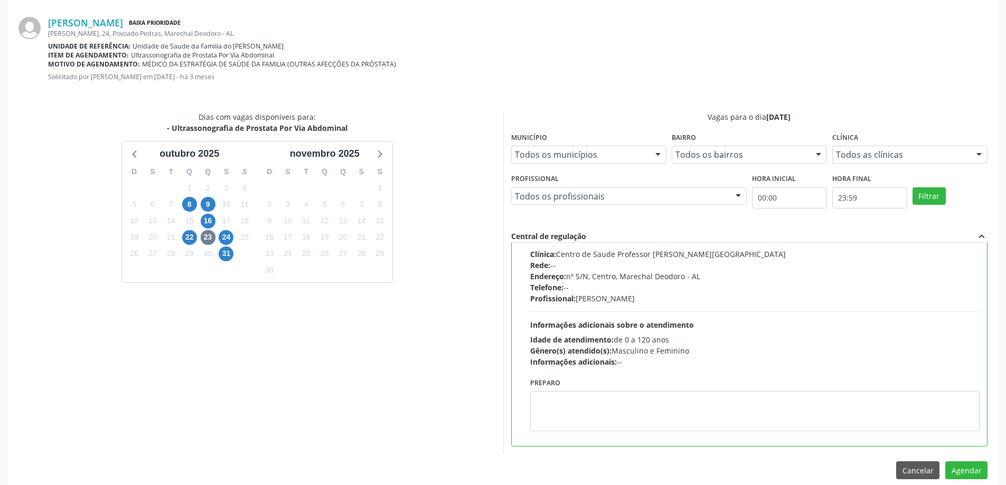
scroll to position [312, 0]
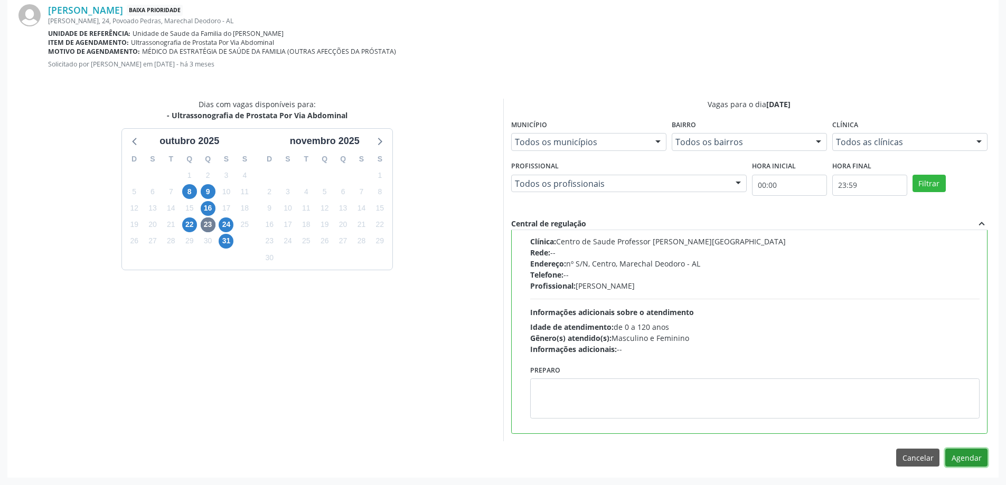
click at [961, 456] on button "Agendar" at bounding box center [966, 458] width 42 height 18
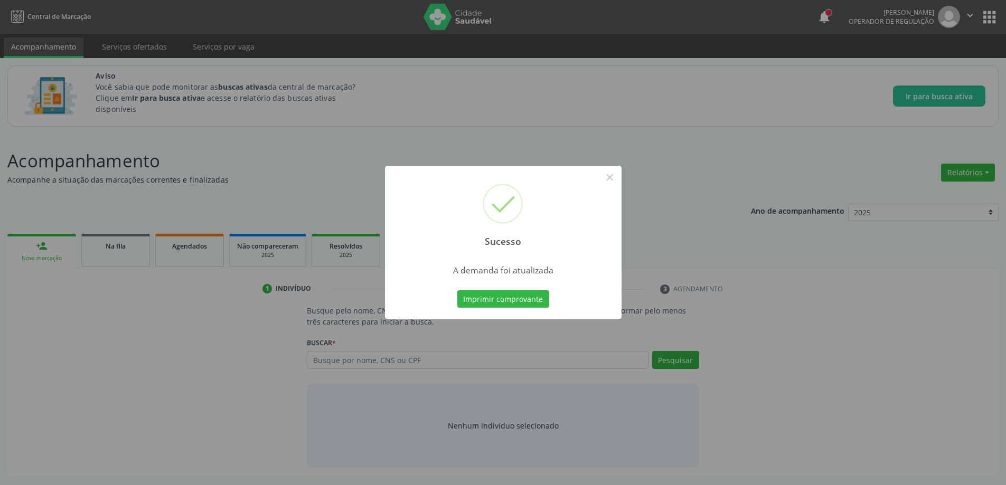
scroll to position [0, 0]
drag, startPoint x: 615, startPoint y: 180, endPoint x: 537, endPoint y: 196, distance: 80.3
click at [615, 180] on button "×" at bounding box center [614, 177] width 18 height 18
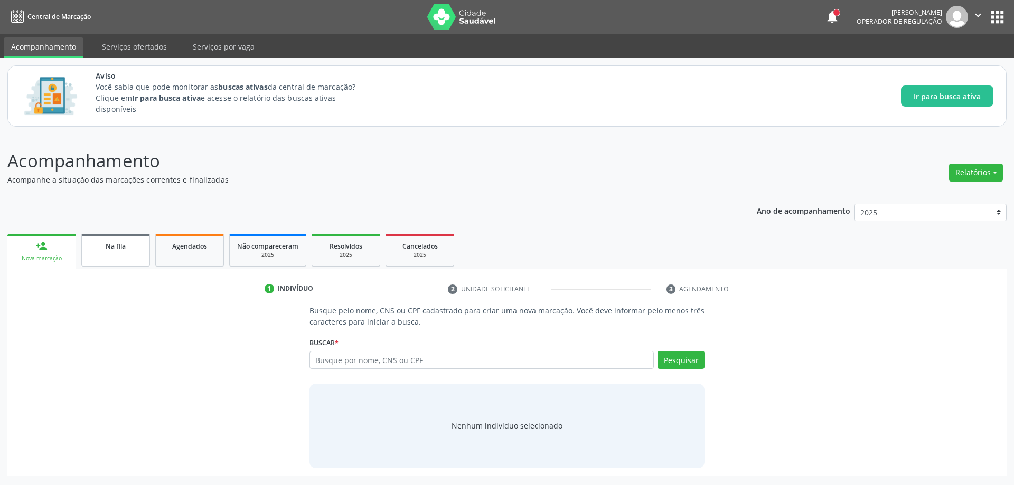
click at [111, 257] on link "Na fila" at bounding box center [115, 250] width 69 height 33
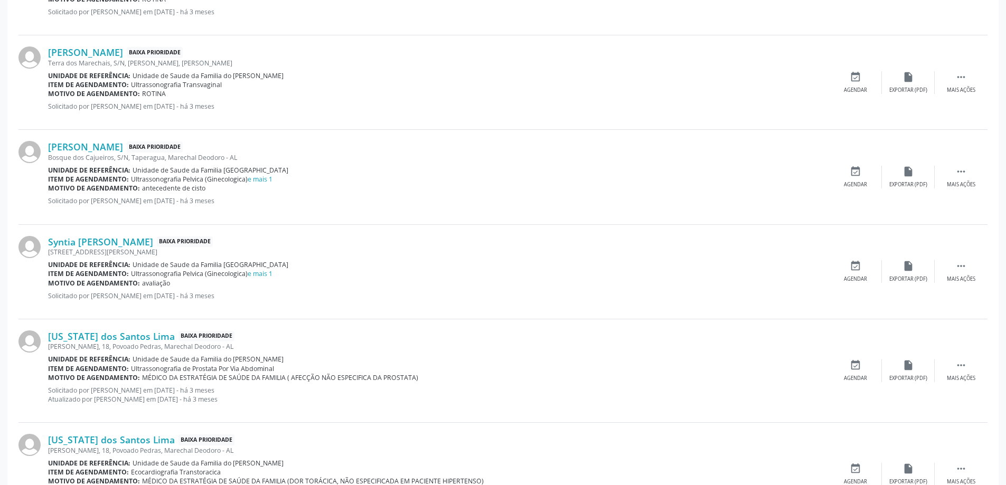
scroll to position [528, 0]
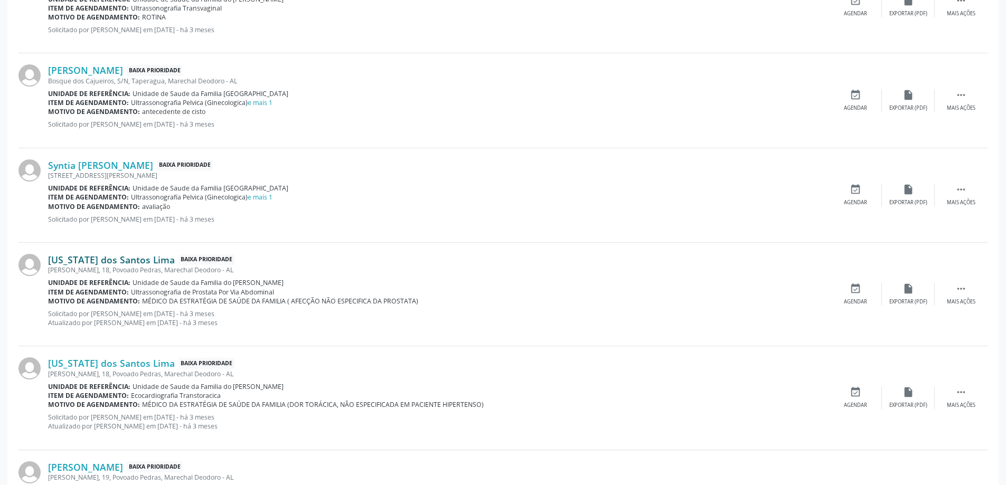
click at [90, 264] on link "[US_STATE] dos Santos Lima" at bounding box center [111, 260] width 127 height 12
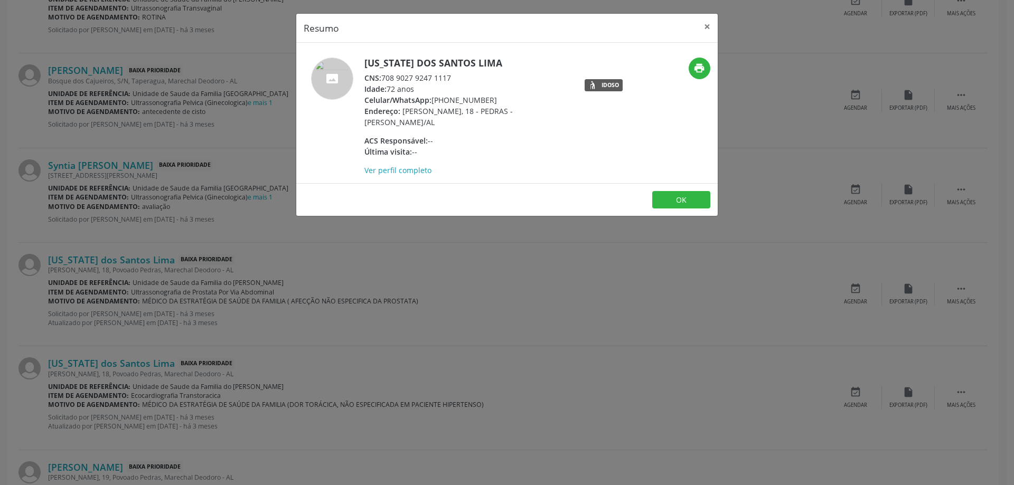
drag, startPoint x: 454, startPoint y: 77, endPoint x: 385, endPoint y: 80, distance: 68.7
click at [385, 80] on div "CNS: 708 9027 9247 1117" at bounding box center [466, 77] width 205 height 11
click at [709, 27] on button "×" at bounding box center [707, 27] width 21 height 26
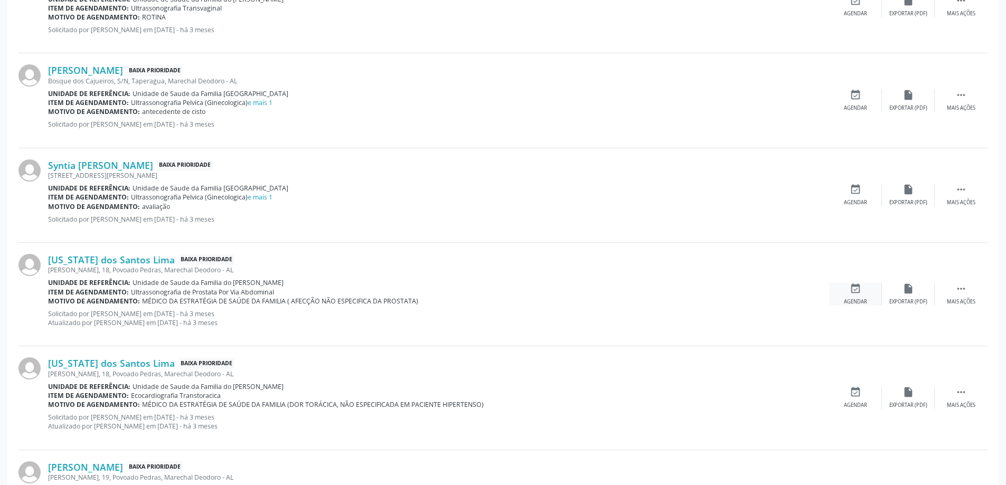
click at [850, 294] on icon "event_available" at bounding box center [856, 289] width 12 height 12
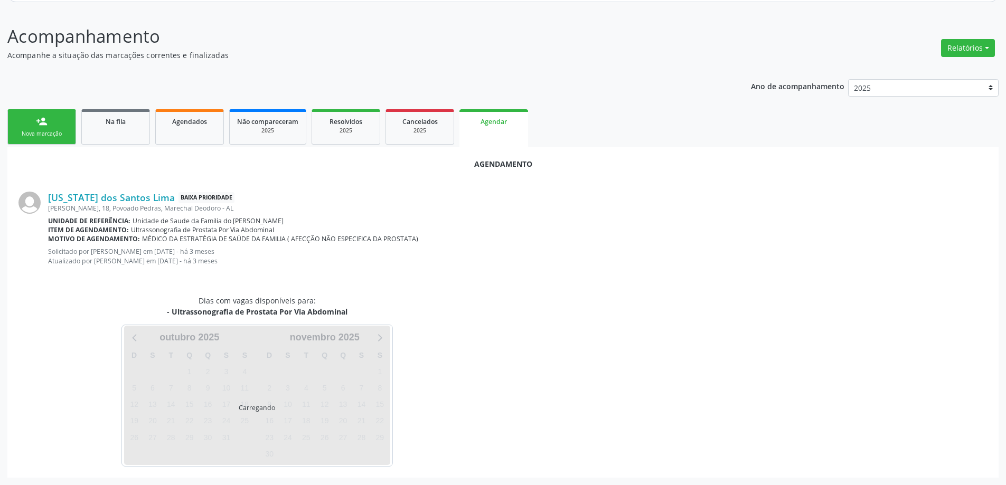
scroll to position [149, 0]
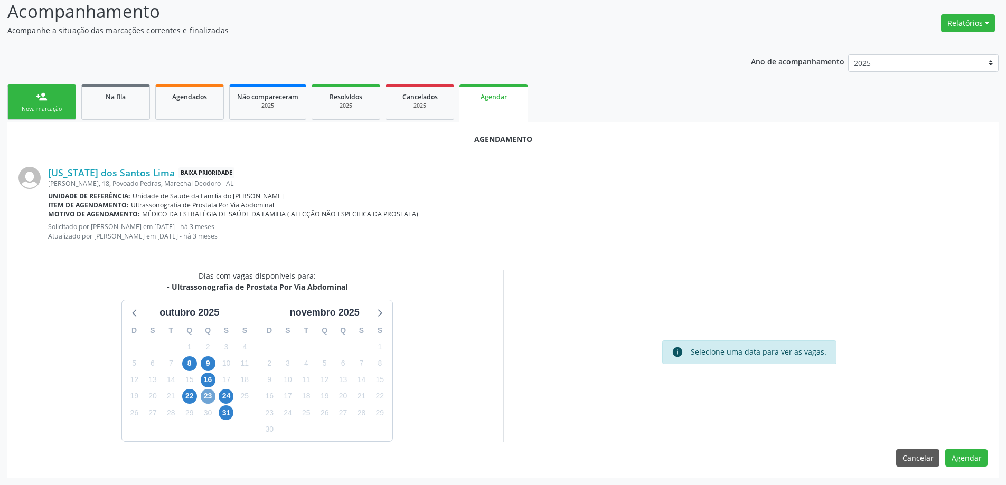
click at [205, 396] on span "23" at bounding box center [208, 396] width 15 height 15
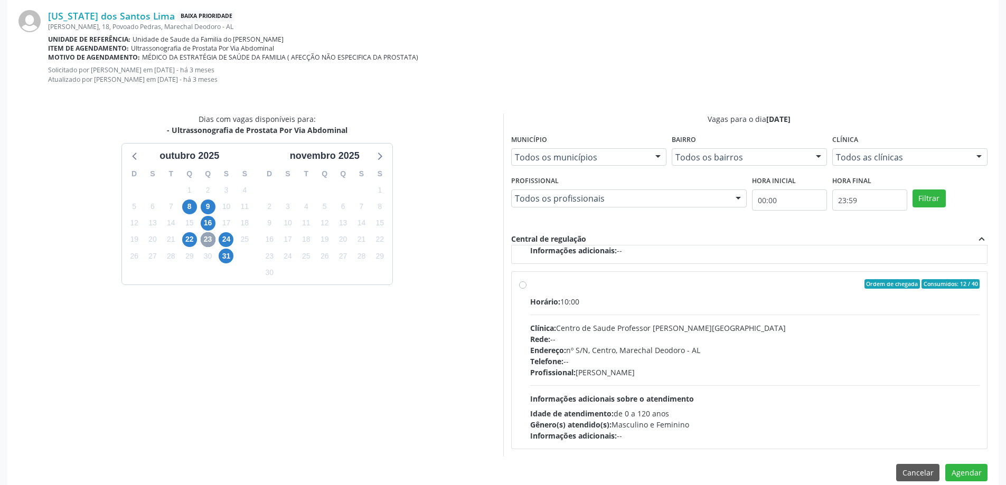
scroll to position [308, 0]
click at [530, 284] on label "Ordem de chegada Consumidos: 12 / 40 Horário: 10:00 Clínica: Centro de Saude Pr…" at bounding box center [755, 359] width 450 height 162
click at [520, 284] on input "Ordem de chegada Consumidos: 12 / 40 Horário: 10:00 Clínica: Centro de Saude Pr…" at bounding box center [522, 283] width 7 height 10
radio input "true"
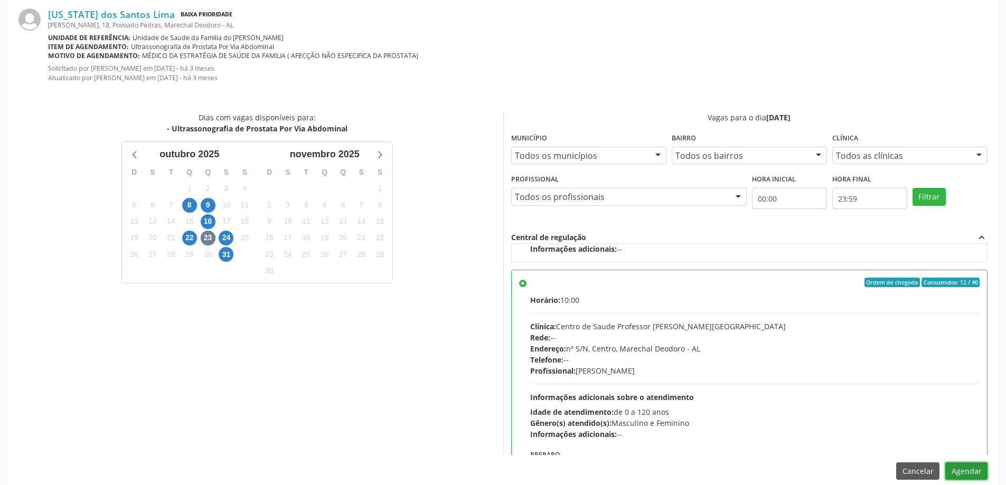
click at [960, 474] on button "Agendar" at bounding box center [966, 472] width 42 height 18
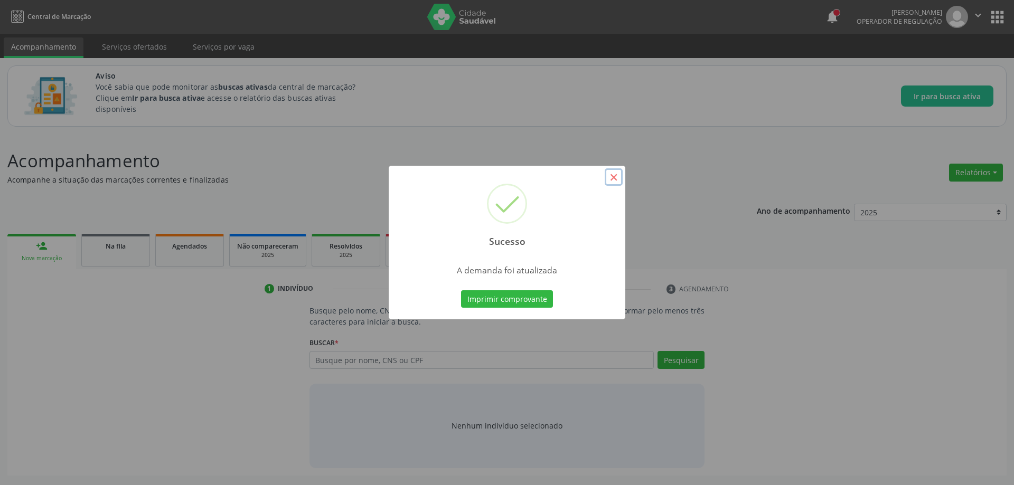
click at [613, 176] on button "×" at bounding box center [614, 177] width 18 height 18
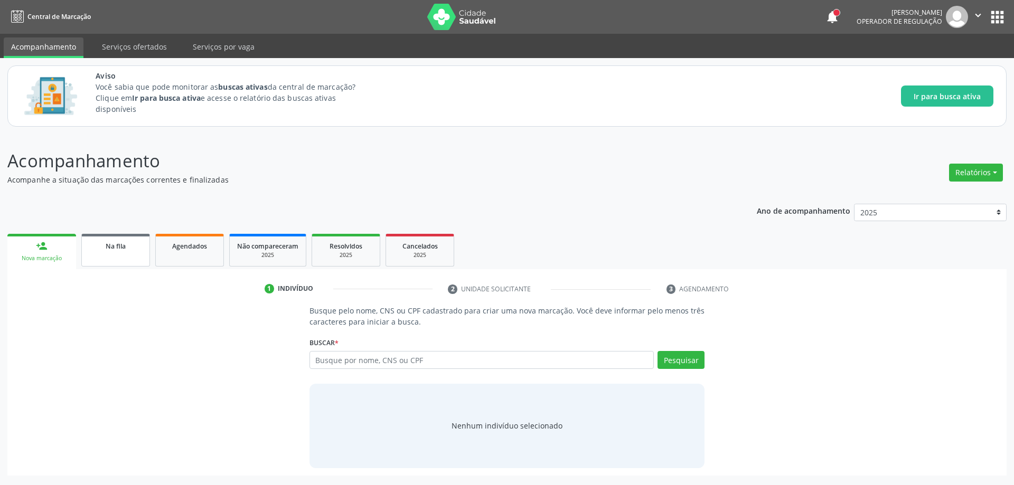
click at [130, 252] on link "Na fila" at bounding box center [115, 250] width 69 height 33
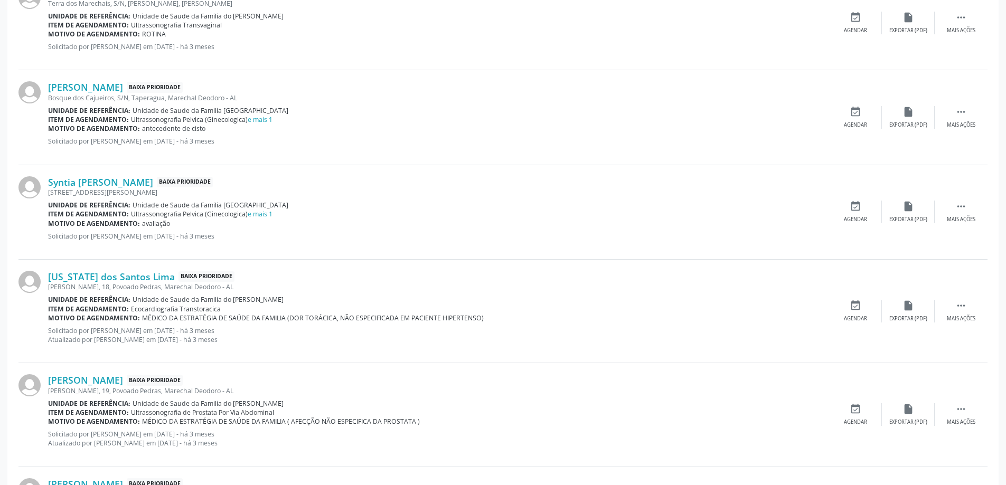
scroll to position [581, 0]
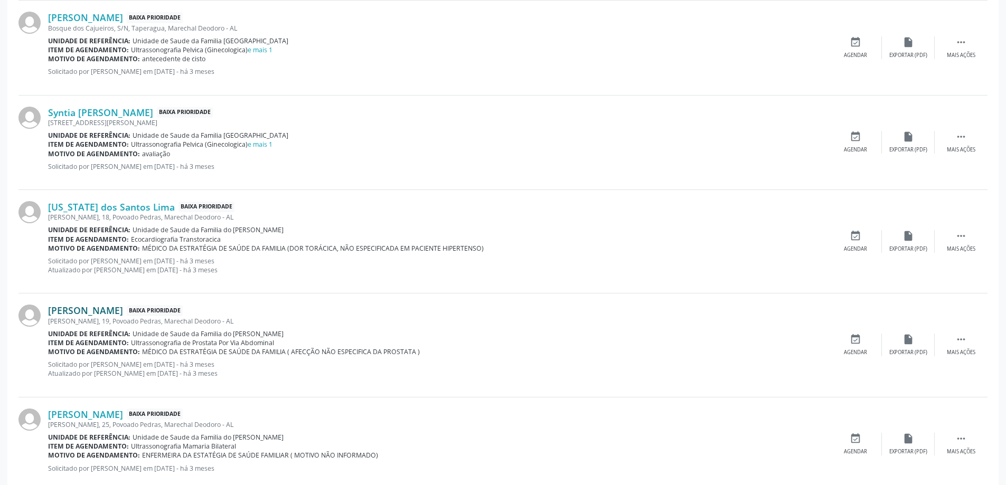
click at [106, 312] on link "[PERSON_NAME]" at bounding box center [85, 311] width 75 height 12
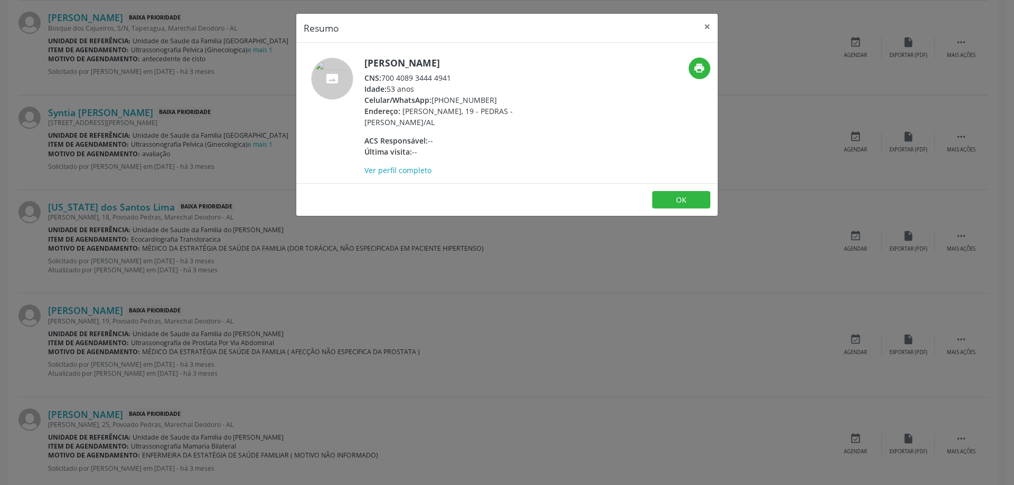
drag, startPoint x: 453, startPoint y: 77, endPoint x: 384, endPoint y: 80, distance: 69.3
click at [384, 80] on div "CNS: 700 4089 3444 4941" at bounding box center [466, 77] width 205 height 11
click at [708, 30] on button "×" at bounding box center [707, 27] width 21 height 26
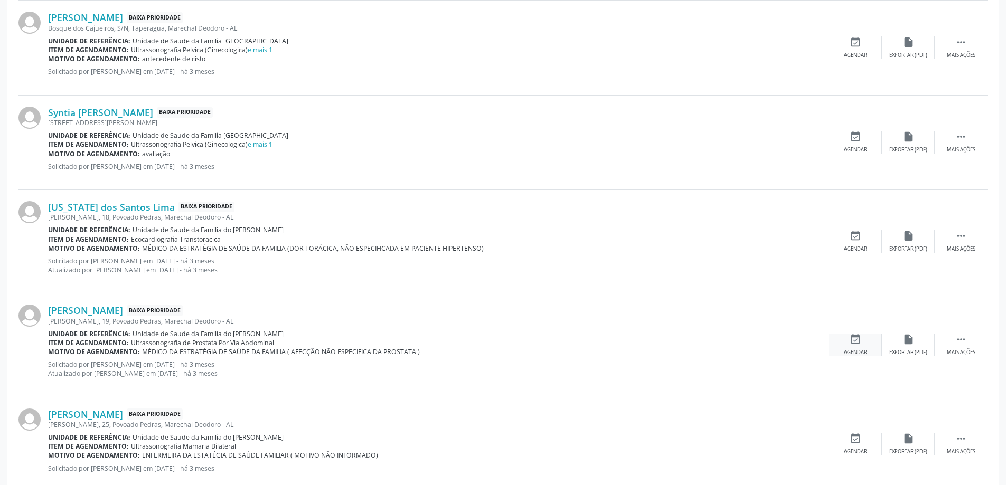
click at [853, 350] on div "Agendar" at bounding box center [855, 352] width 23 height 7
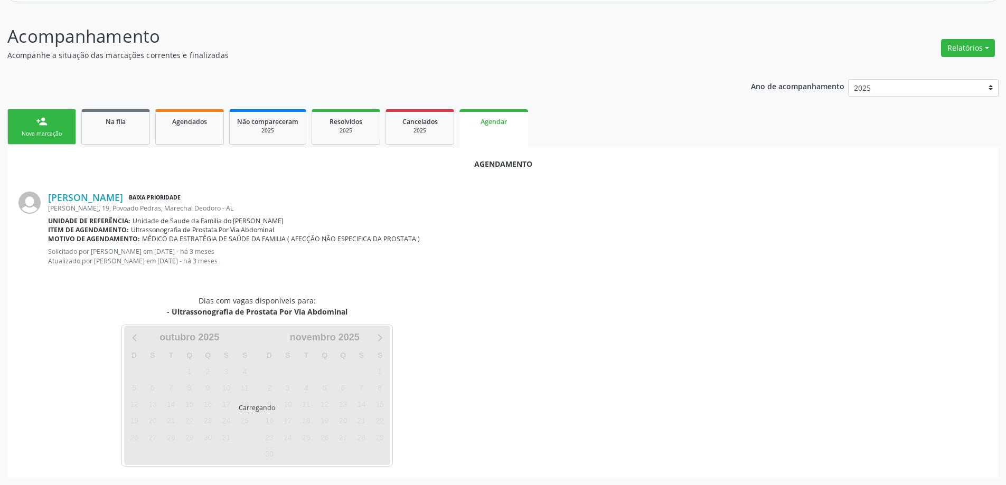
scroll to position [149, 0]
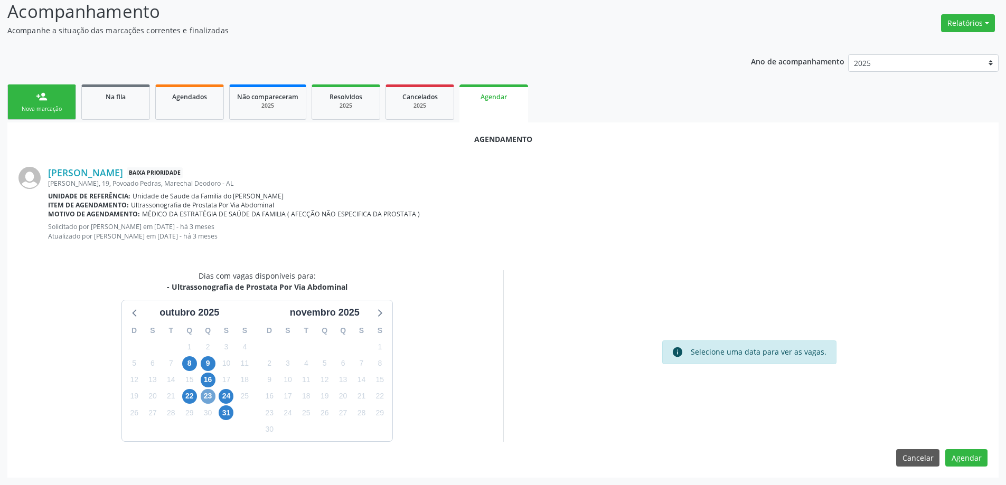
click at [211, 399] on span "23" at bounding box center [208, 396] width 15 height 15
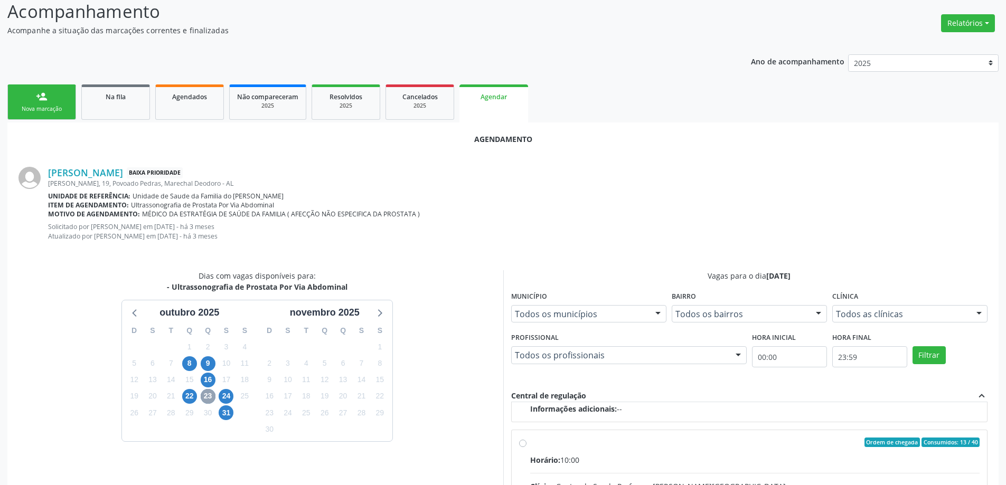
scroll to position [166, 0]
radio input "true"
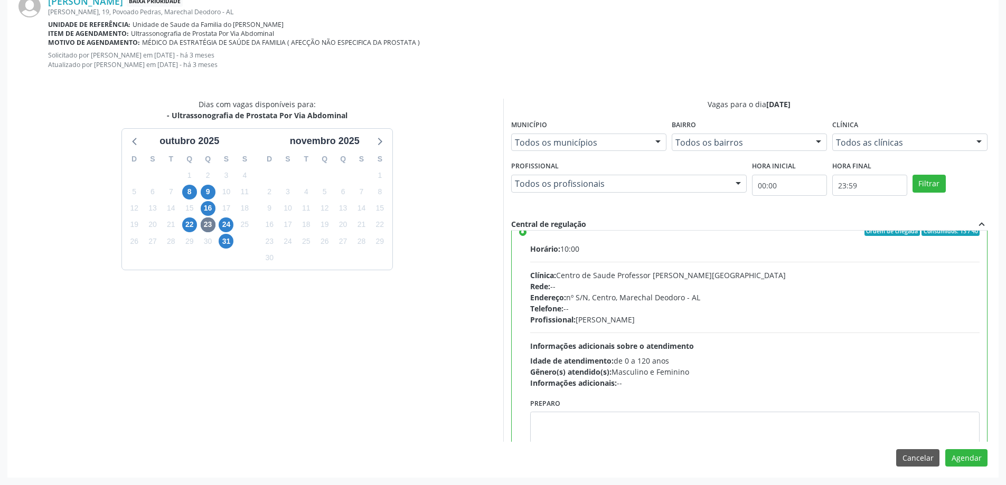
scroll to position [237, 0]
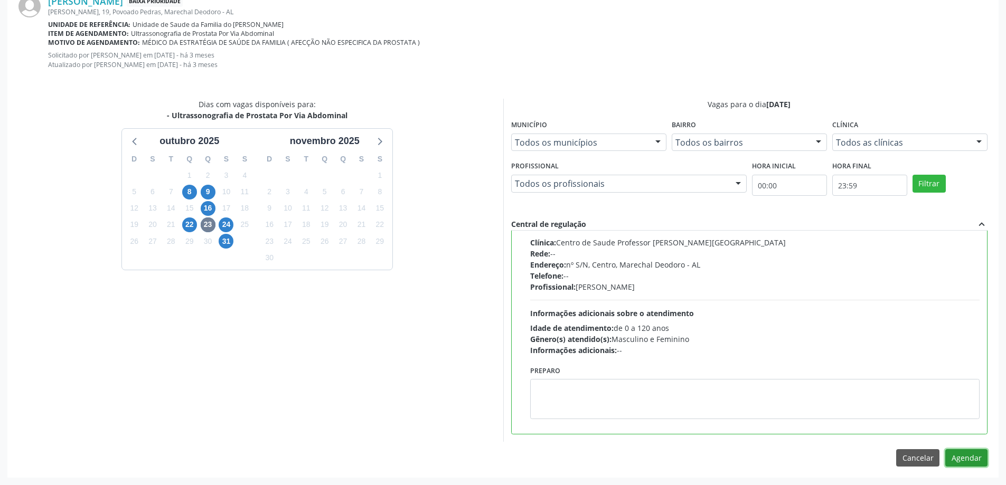
click at [956, 456] on button "Agendar" at bounding box center [966, 458] width 42 height 18
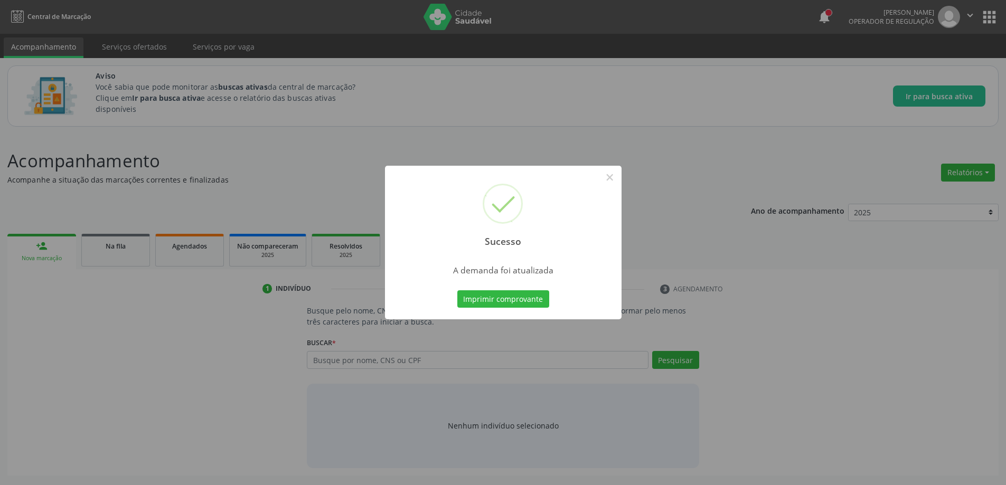
scroll to position [0, 0]
click at [618, 186] on div "Sucesso ×" at bounding box center [507, 211] width 237 height 91
click at [617, 182] on button "×" at bounding box center [614, 177] width 18 height 18
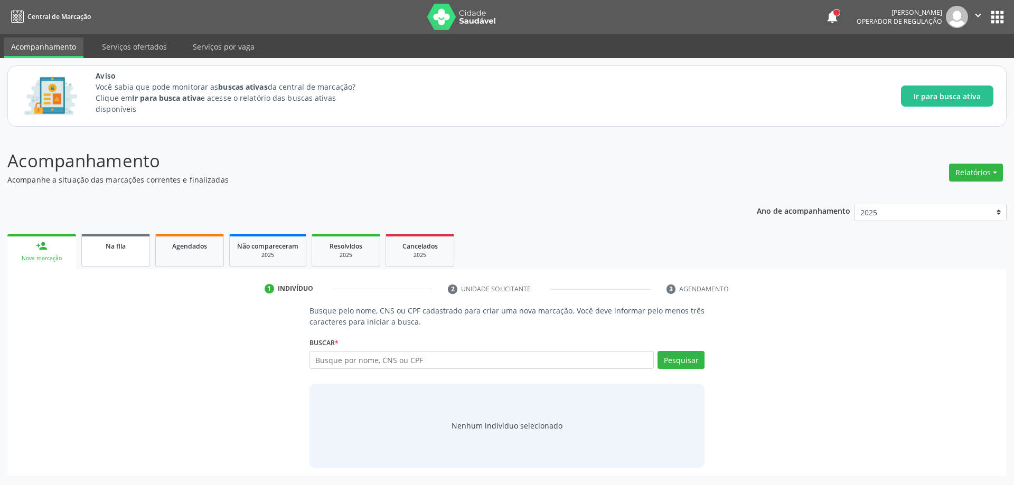
click at [124, 256] on link "Na fila" at bounding box center [115, 250] width 69 height 33
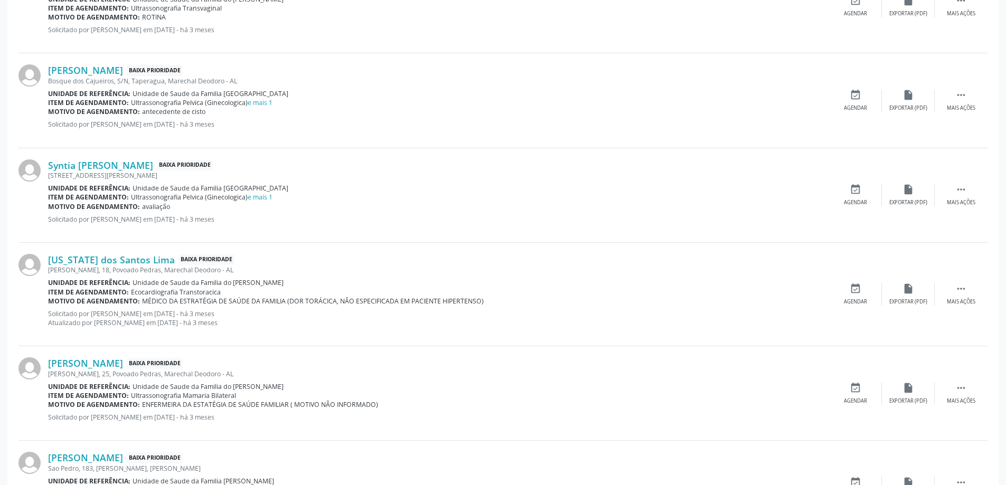
scroll to position [581, 0]
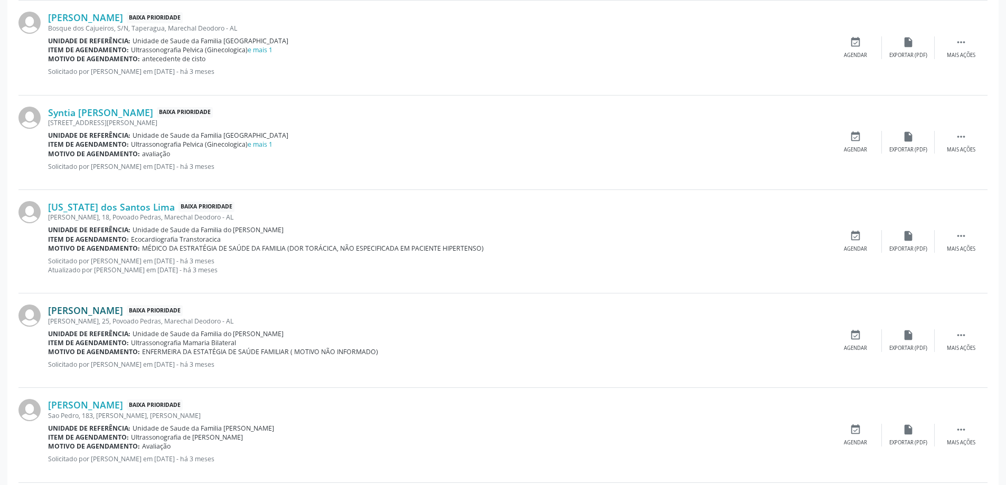
click at [86, 311] on link "[PERSON_NAME]" at bounding box center [85, 311] width 75 height 12
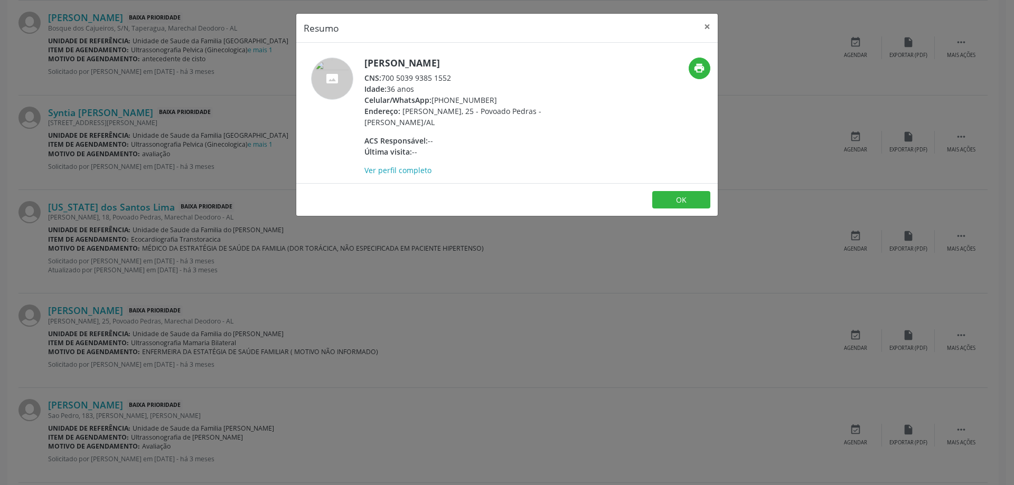
drag, startPoint x: 453, startPoint y: 76, endPoint x: 383, endPoint y: 78, distance: 70.3
click at [383, 78] on div "CNS: 700 5039 9385 1552" at bounding box center [466, 77] width 205 height 11
click at [710, 26] on button "×" at bounding box center [707, 27] width 21 height 26
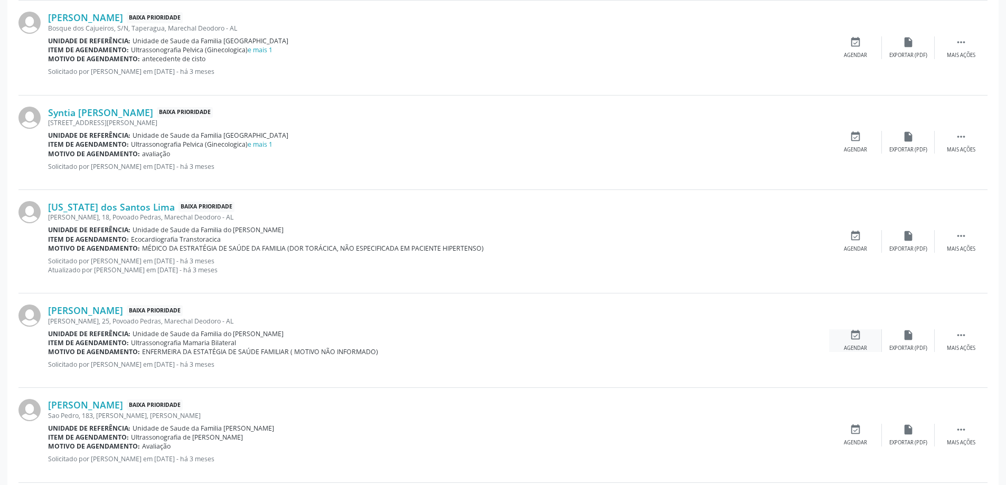
click at [851, 335] on icon "event_available" at bounding box center [856, 336] width 12 height 12
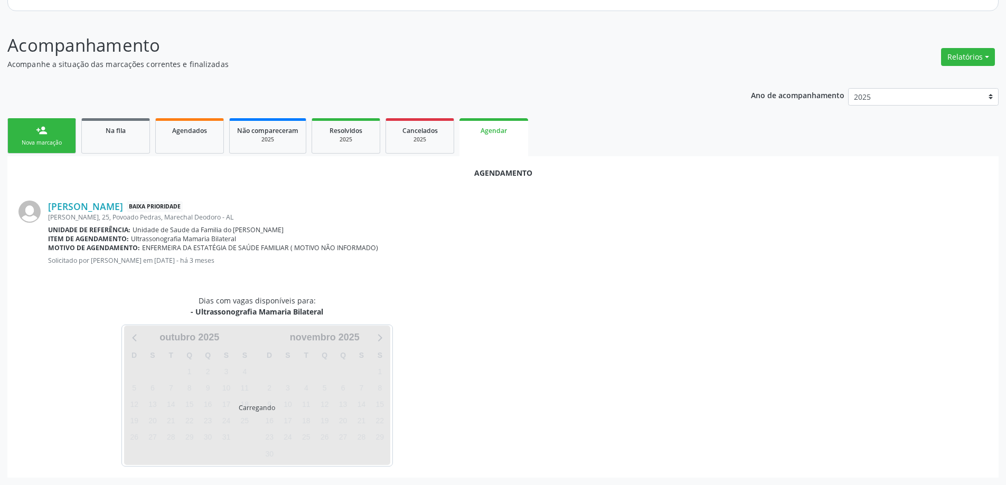
scroll to position [140, 0]
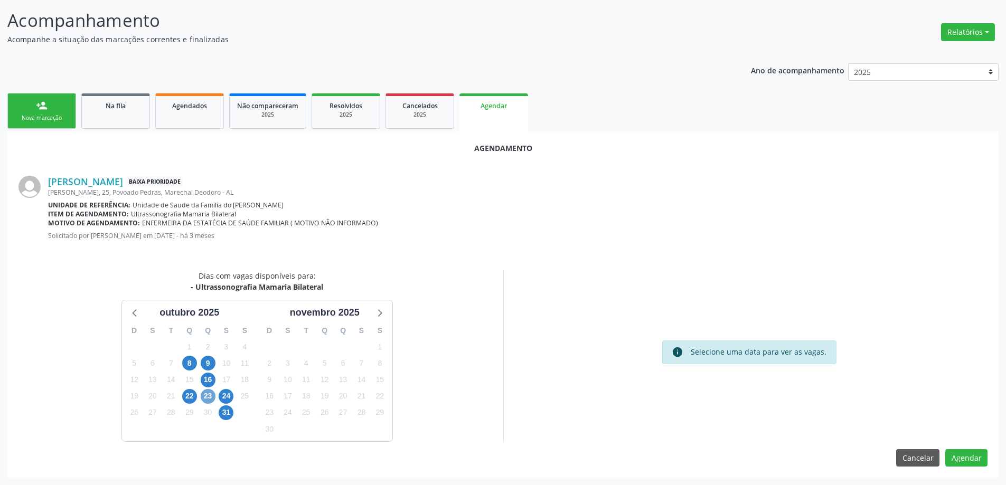
click at [205, 397] on span "23" at bounding box center [208, 396] width 15 height 15
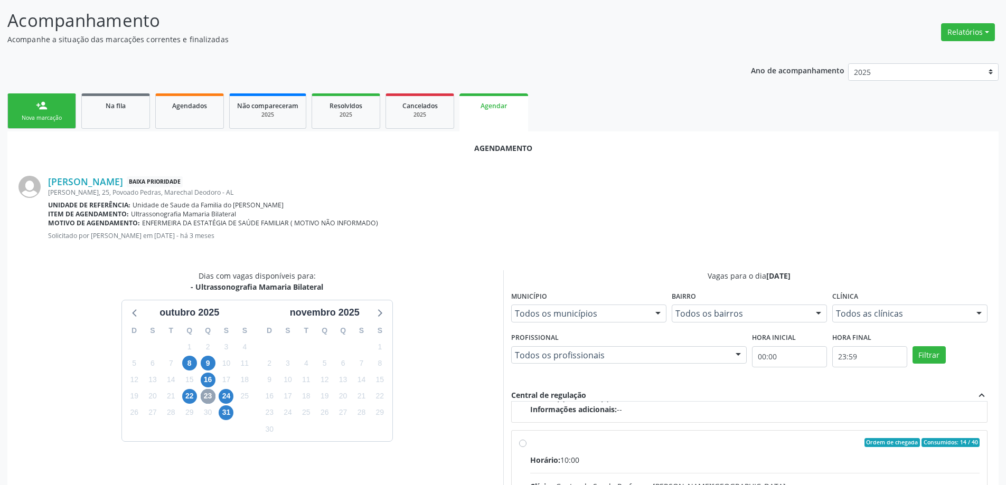
scroll to position [166, 0]
click at [523, 445] on input "Ordem de chegada Consumidos: 14 / 40 Horário: 10:00 Clínica: Centro de Saude Pr…" at bounding box center [522, 441] width 7 height 10
radio input "true"
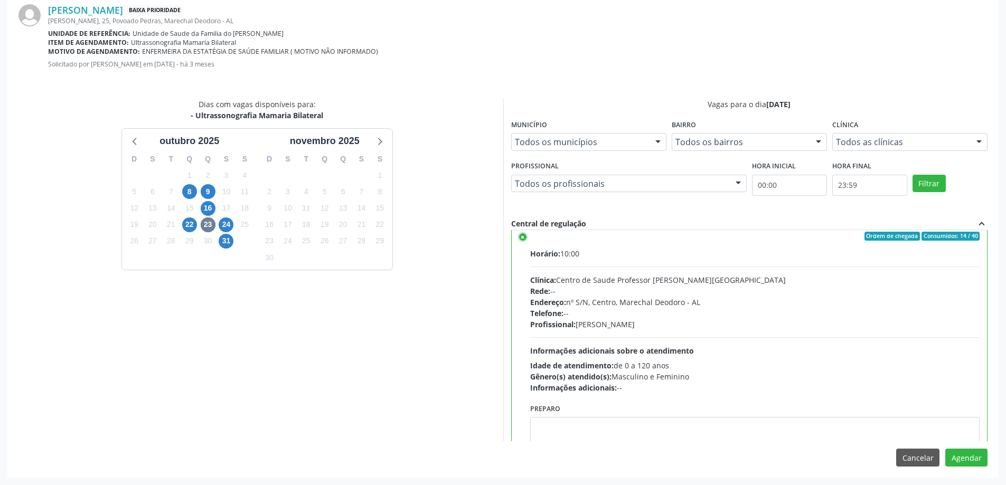
scroll to position [238, 0]
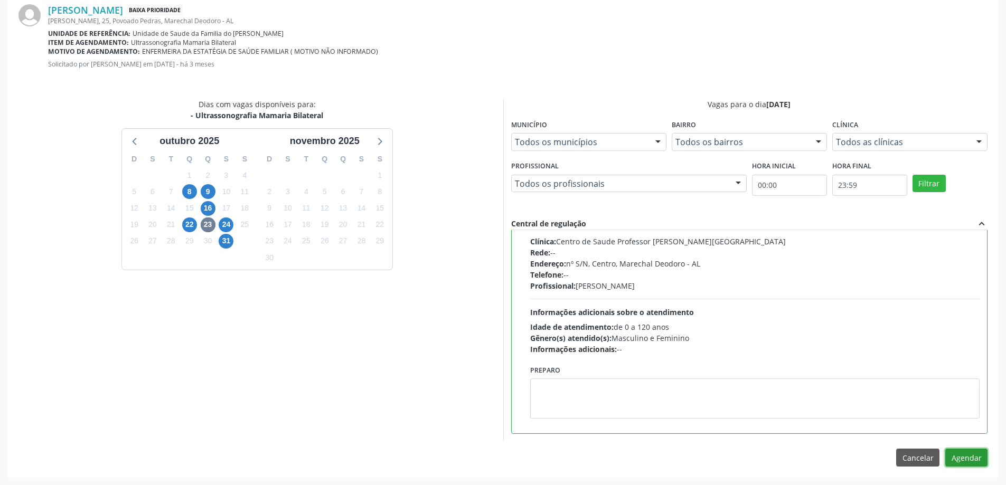
click at [973, 455] on button "Agendar" at bounding box center [966, 458] width 42 height 18
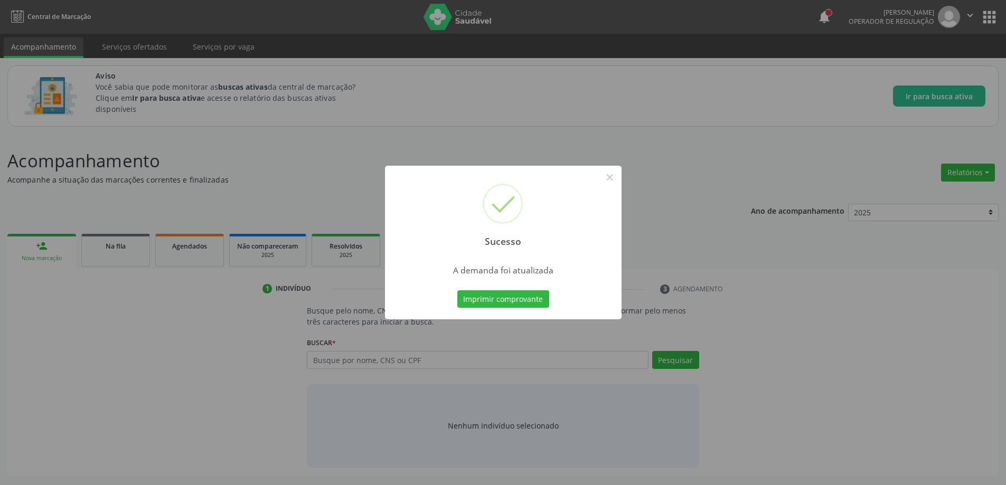
scroll to position [0, 0]
click at [608, 174] on button "×" at bounding box center [614, 177] width 18 height 18
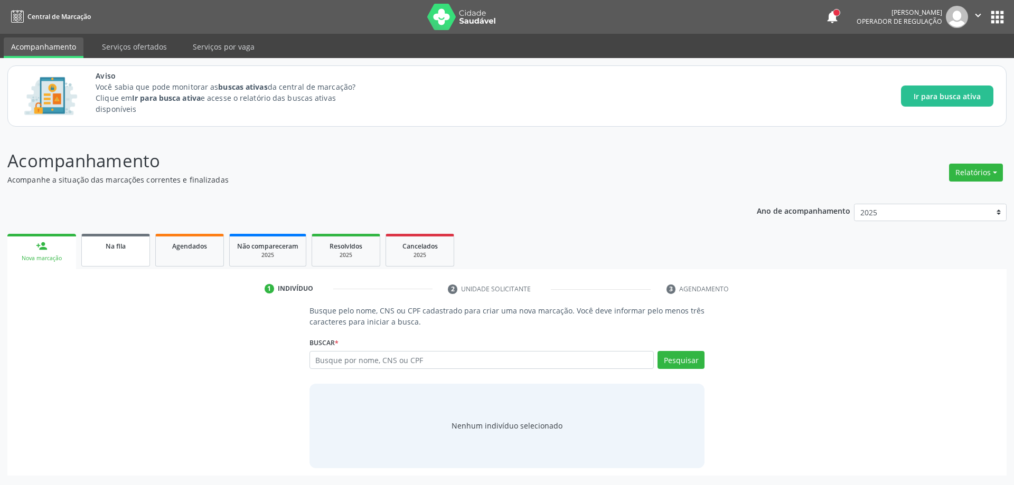
click at [129, 249] on div "Na fila" at bounding box center [115, 245] width 53 height 11
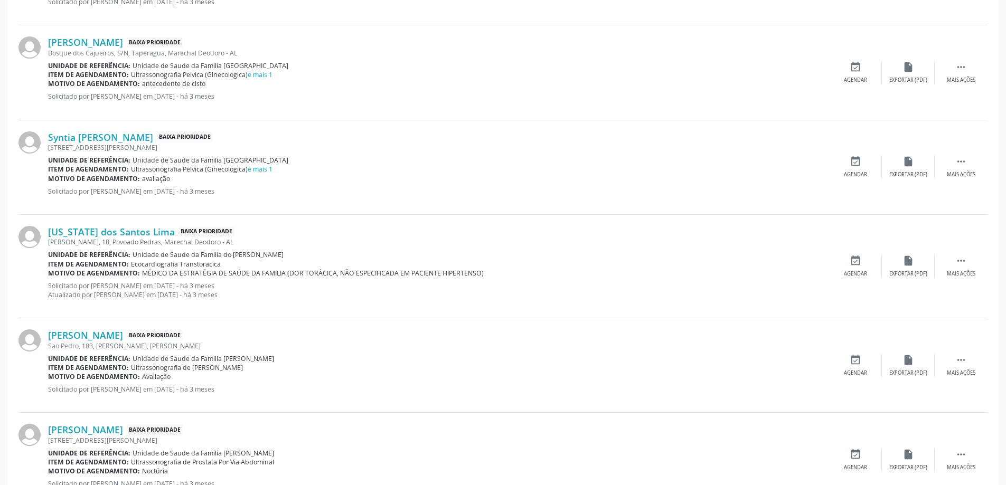
scroll to position [581, 0]
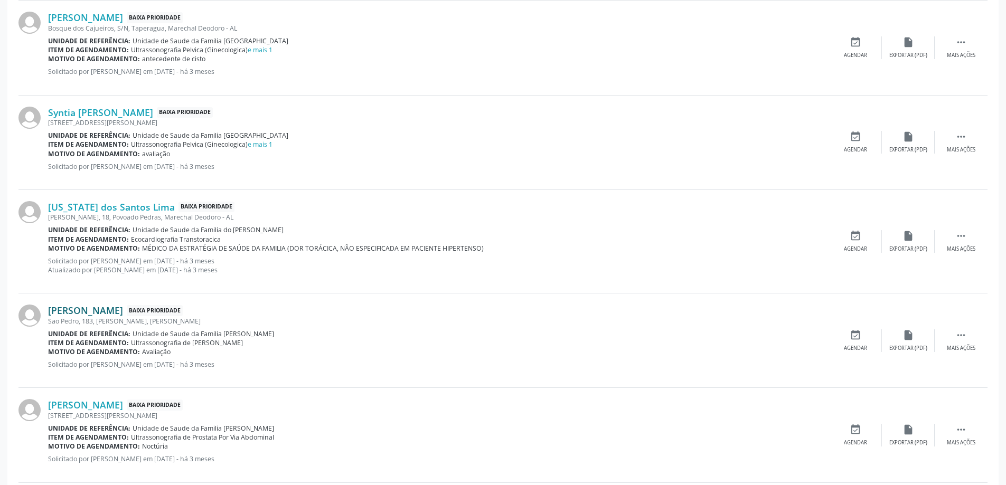
click at [106, 306] on link "[PERSON_NAME]" at bounding box center [85, 311] width 75 height 12
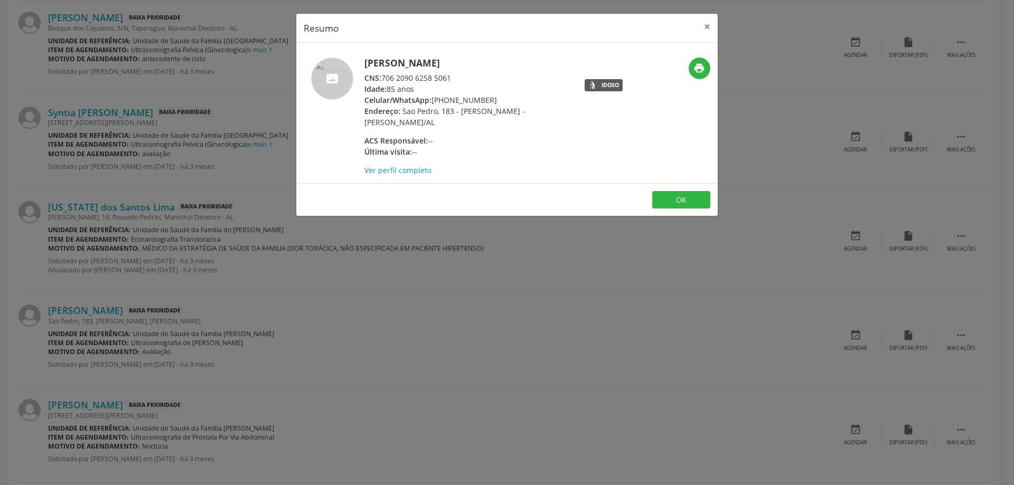
drag, startPoint x: 451, startPoint y: 77, endPoint x: 383, endPoint y: 78, distance: 67.6
click at [383, 78] on div "CNS: 706 2090 6258 5061" at bounding box center [466, 77] width 205 height 11
click at [708, 30] on button "×" at bounding box center [707, 27] width 21 height 26
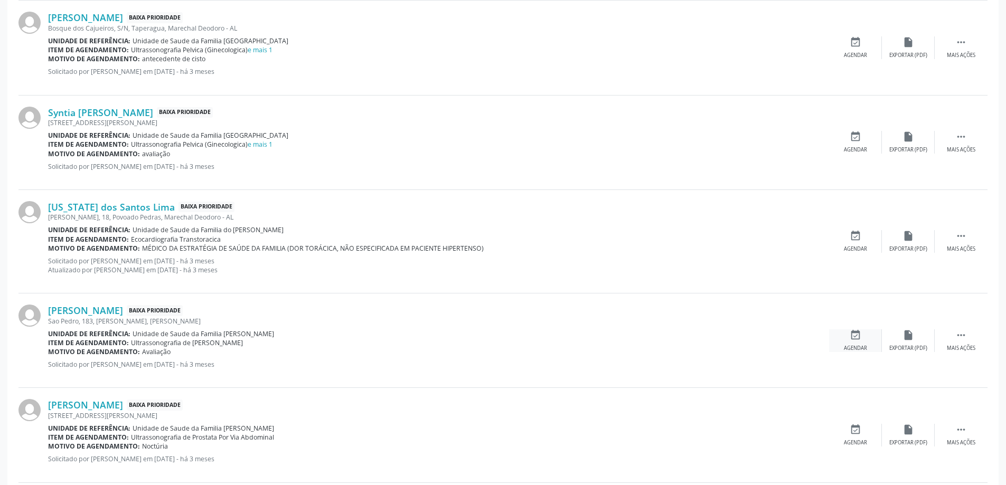
click at [854, 334] on icon "event_available" at bounding box center [856, 336] width 12 height 12
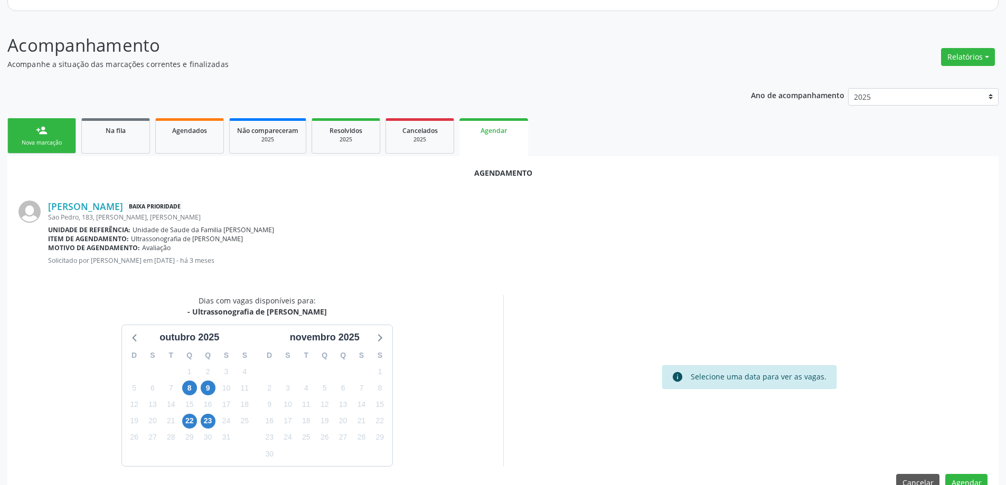
scroll to position [140, 0]
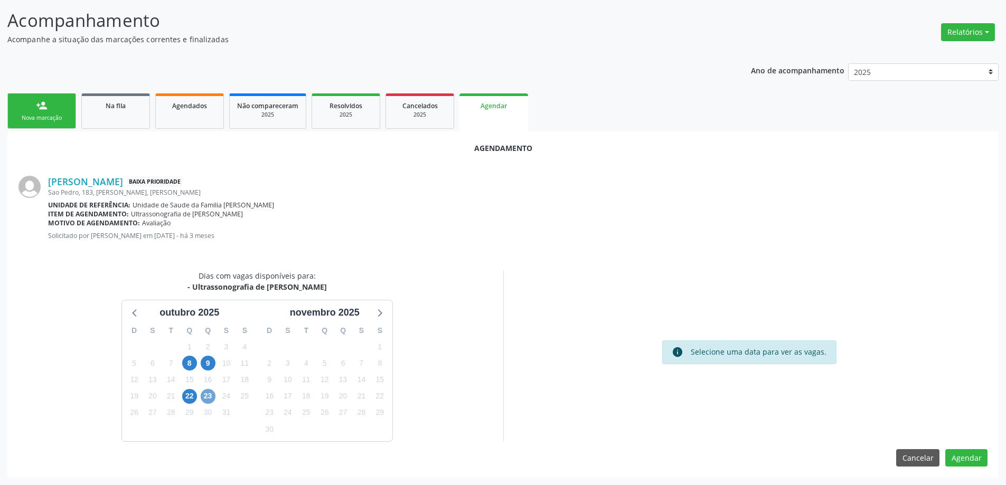
click at [208, 401] on span "23" at bounding box center [208, 396] width 15 height 15
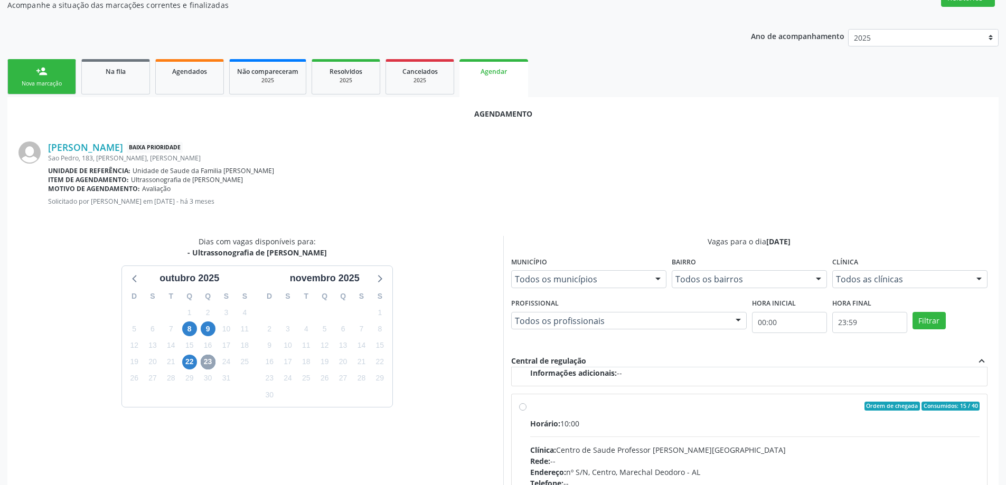
scroll to position [193, 0]
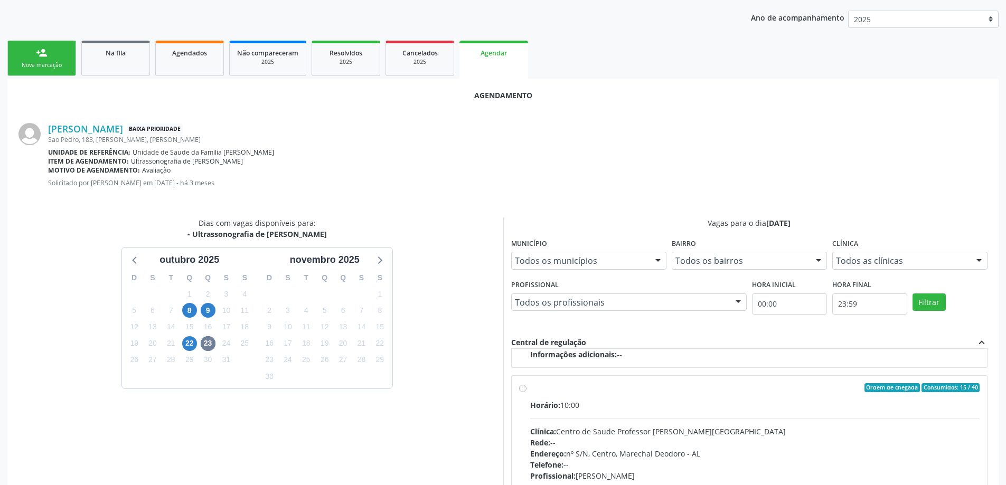
click at [530, 387] on label "Ordem de chegada Consumidos: 15 / 40 Horário: 10:00 Clínica: Centro de Saude Pr…" at bounding box center [755, 464] width 450 height 162
click at [523, 387] on input "Ordem de chegada Consumidos: 15 / 40 Horário: 10:00 Clínica: Centro de Saude Pr…" at bounding box center [522, 388] width 7 height 10
radio input "true"
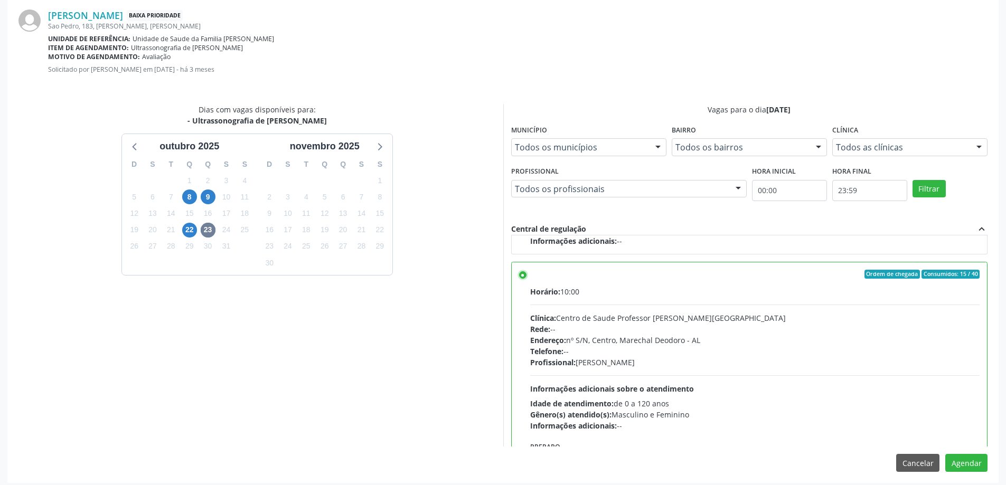
scroll to position [312, 0]
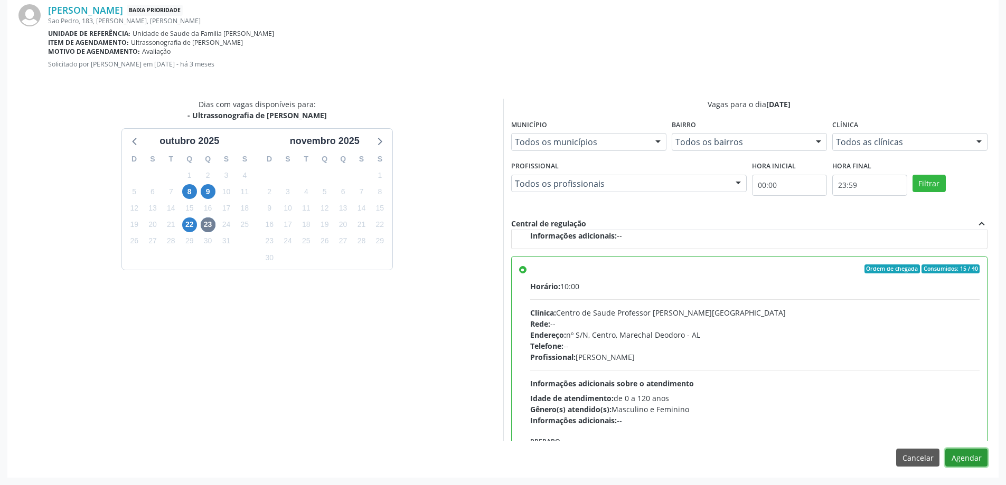
click at [974, 460] on button "Agendar" at bounding box center [966, 458] width 42 height 18
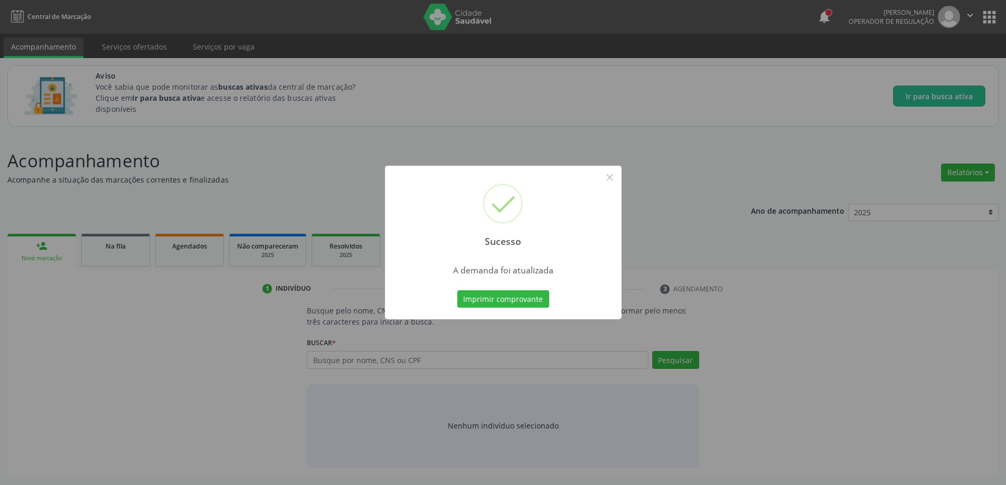
scroll to position [0, 0]
click at [609, 180] on button "×" at bounding box center [614, 177] width 18 height 18
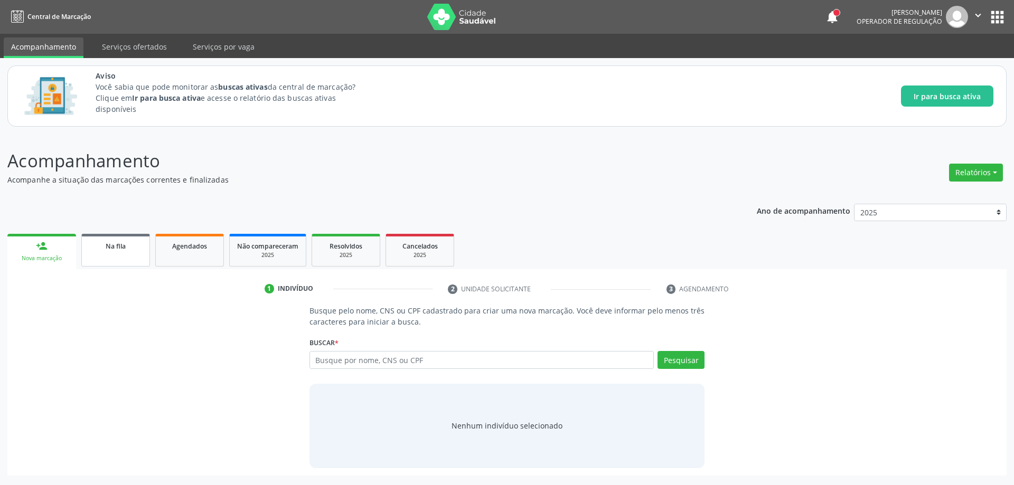
click at [118, 249] on span "Na fila" at bounding box center [116, 246] width 20 height 9
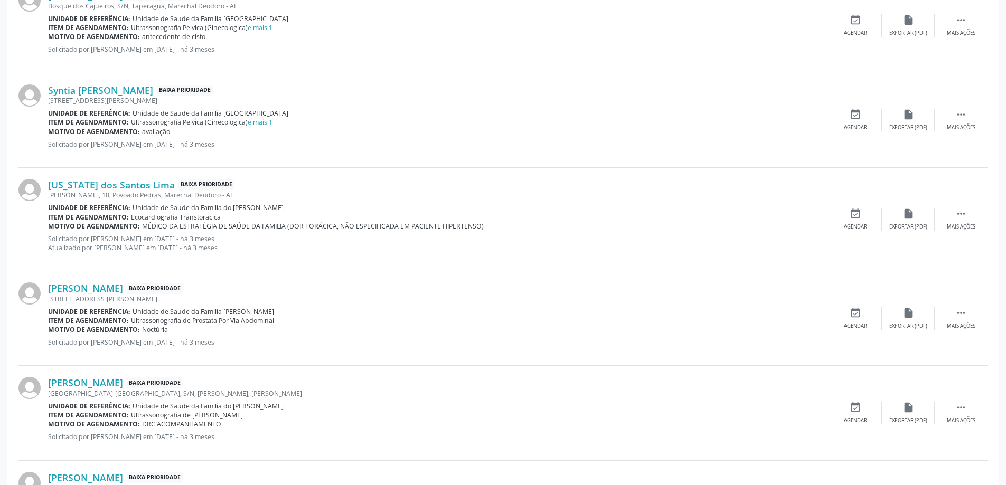
scroll to position [634, 0]
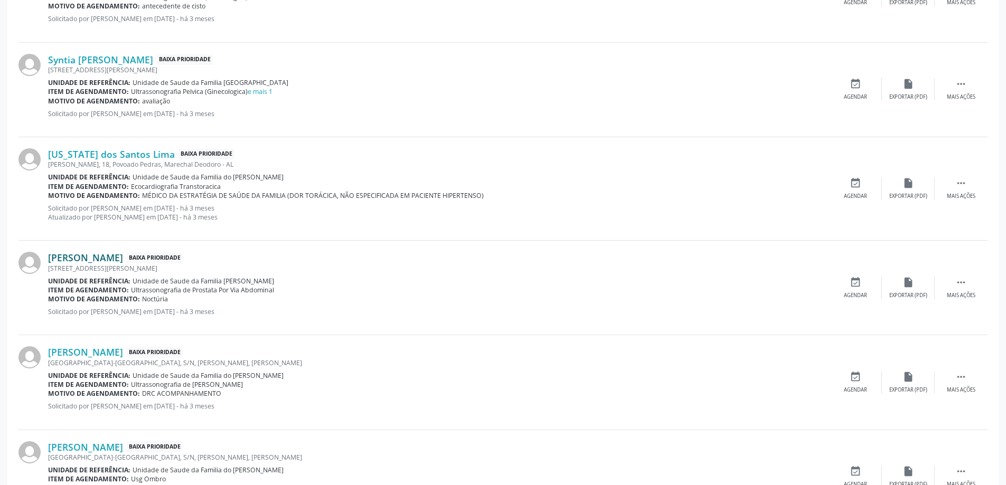
click at [123, 255] on link "[PERSON_NAME]" at bounding box center [85, 258] width 75 height 12
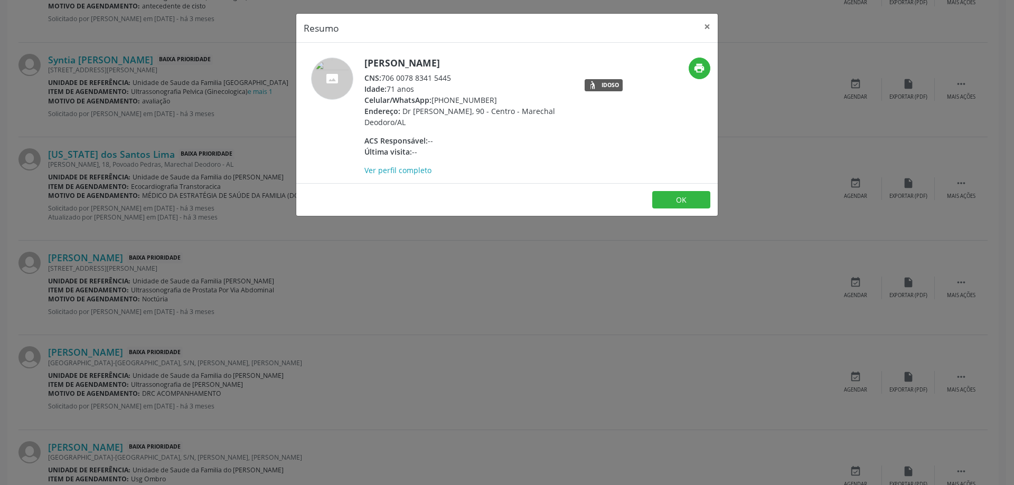
drag, startPoint x: 452, startPoint y: 78, endPoint x: 384, endPoint y: 80, distance: 67.6
click at [384, 80] on div "CNS: 706 0078 8341 5445" at bounding box center [466, 77] width 205 height 11
click at [710, 28] on button "×" at bounding box center [707, 27] width 21 height 26
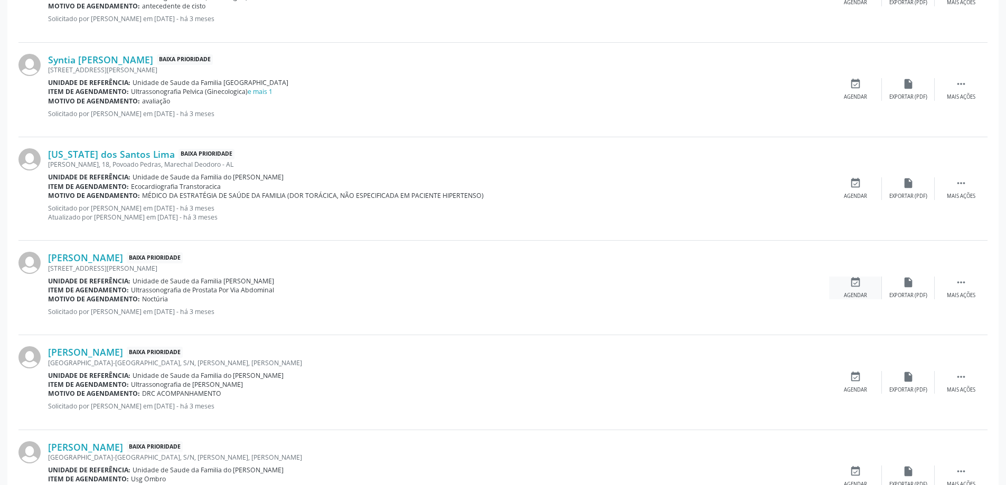
click at [864, 293] on div "Agendar" at bounding box center [855, 295] width 23 height 7
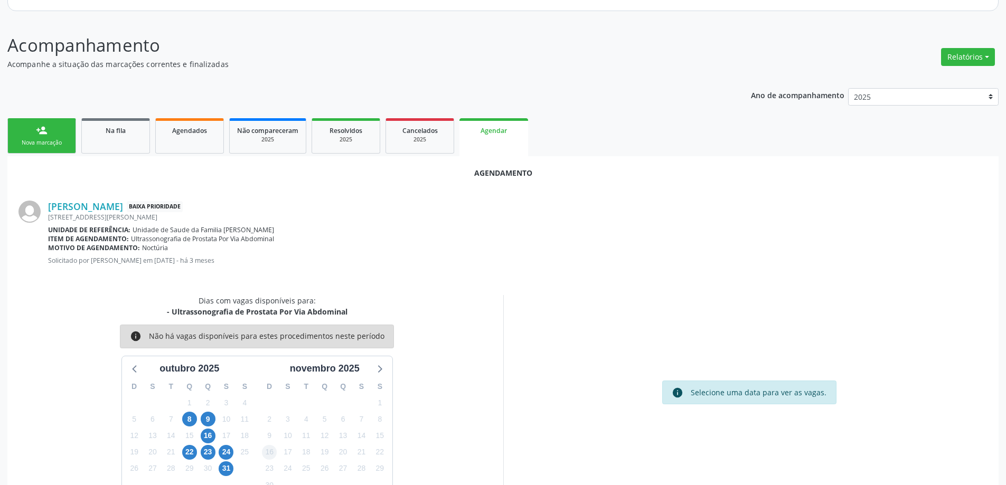
scroll to position [140, 0]
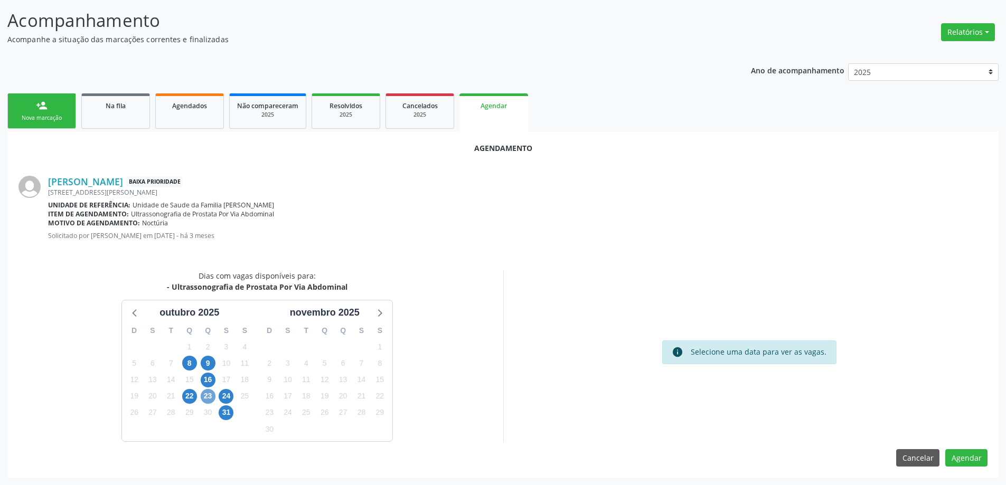
click at [212, 395] on span "23" at bounding box center [208, 396] width 15 height 15
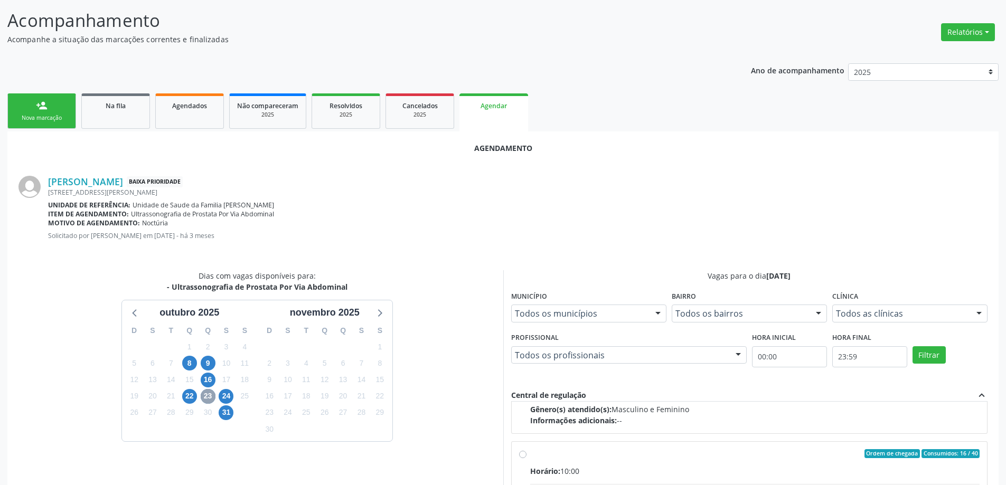
scroll to position [166, 0]
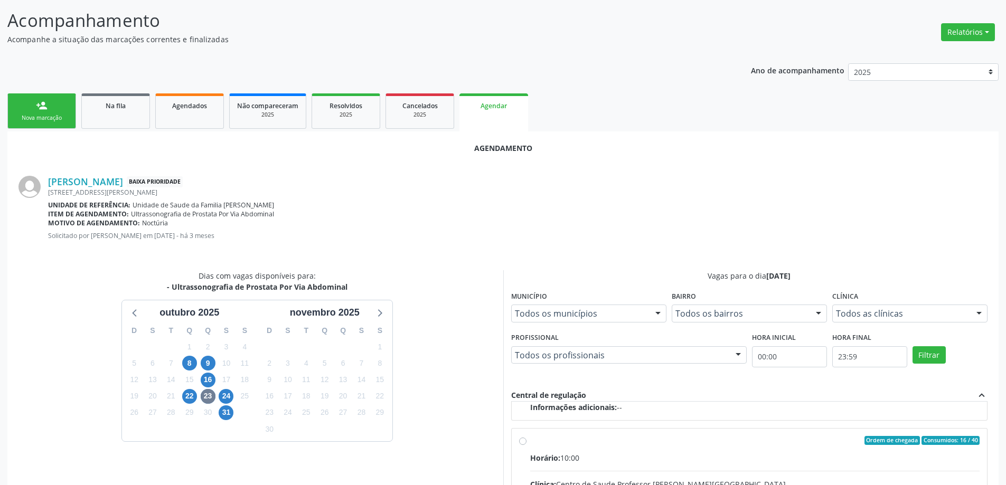
click at [519, 439] on input "Ordem de chegada Consumidos: 16 / 40 Horário: 10:00 Clínica: Centro de Saude Pr…" at bounding box center [522, 441] width 7 height 10
radio input "true"
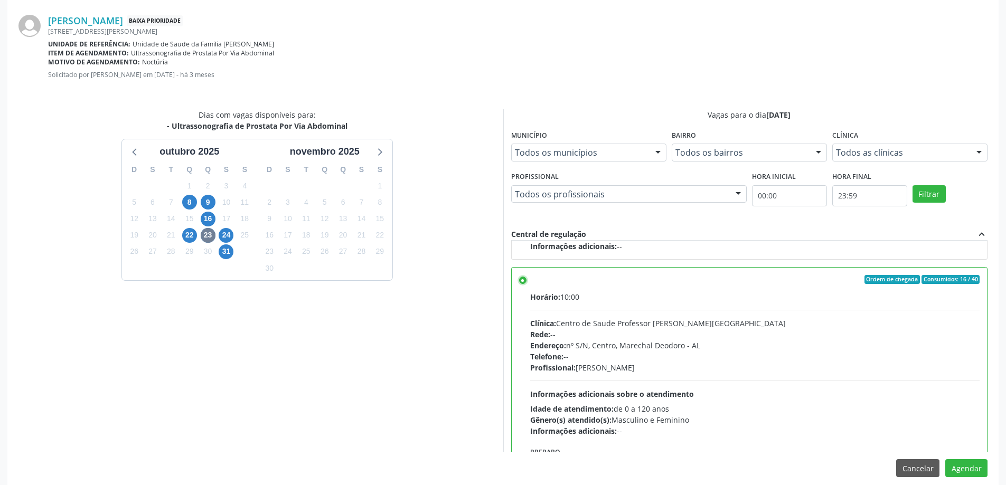
scroll to position [312, 0]
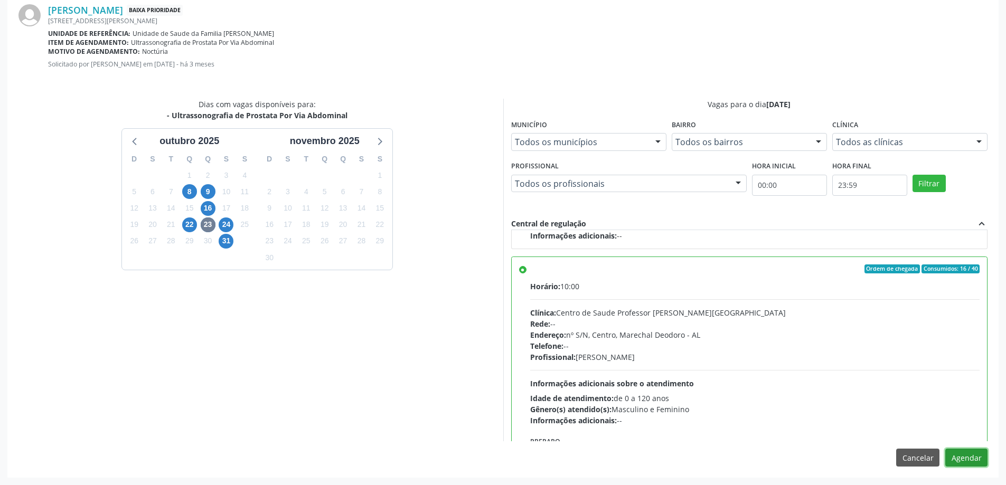
click at [977, 460] on button "Agendar" at bounding box center [966, 458] width 42 height 18
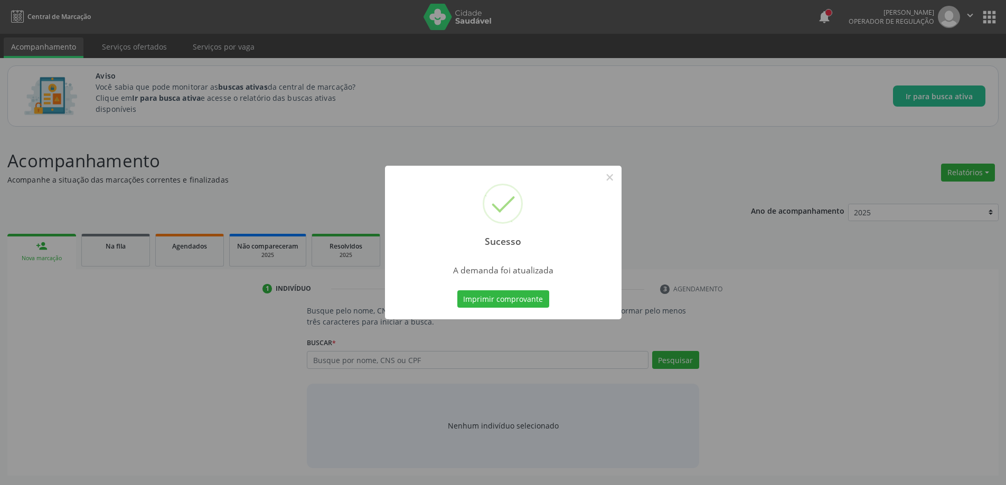
scroll to position [0, 0]
click at [611, 175] on button "×" at bounding box center [614, 177] width 18 height 18
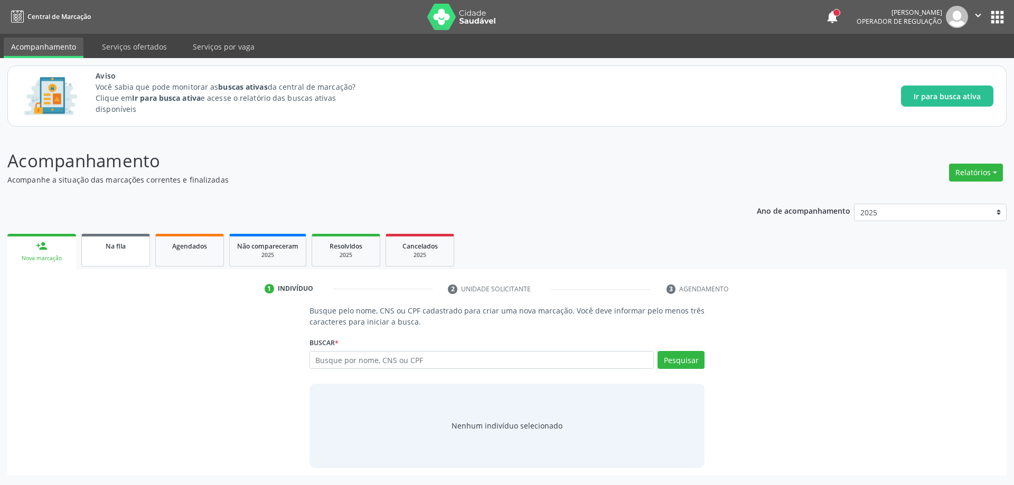
click at [133, 250] on div "Na fila" at bounding box center [115, 245] width 53 height 11
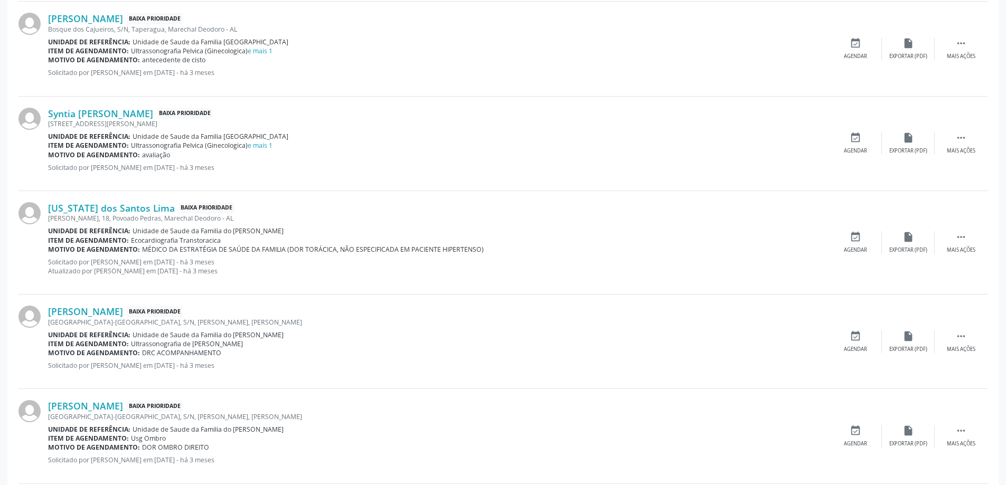
scroll to position [581, 0]
click at [120, 314] on link "[PERSON_NAME]" at bounding box center [85, 311] width 75 height 12
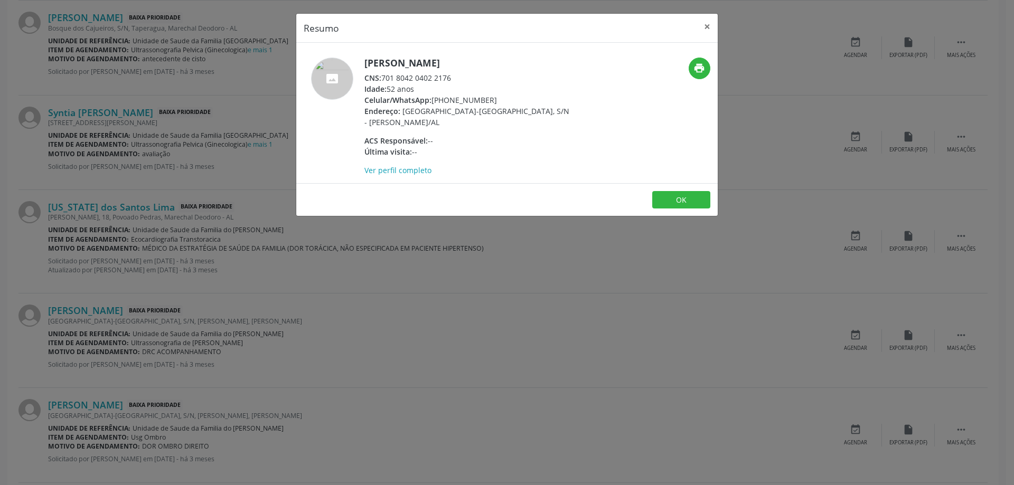
drag, startPoint x: 452, startPoint y: 78, endPoint x: 382, endPoint y: 80, distance: 69.7
click at [382, 80] on div "CNS: 701 8042 0402 2176" at bounding box center [466, 77] width 205 height 11
click at [387, 78] on div "CNS: 701 8042 0402 2176" at bounding box center [466, 77] width 205 height 11
drag, startPoint x: 382, startPoint y: 77, endPoint x: 411, endPoint y: 78, distance: 29.0
click at [411, 78] on div "CNS: 701 8042 0402 2176" at bounding box center [466, 77] width 205 height 11
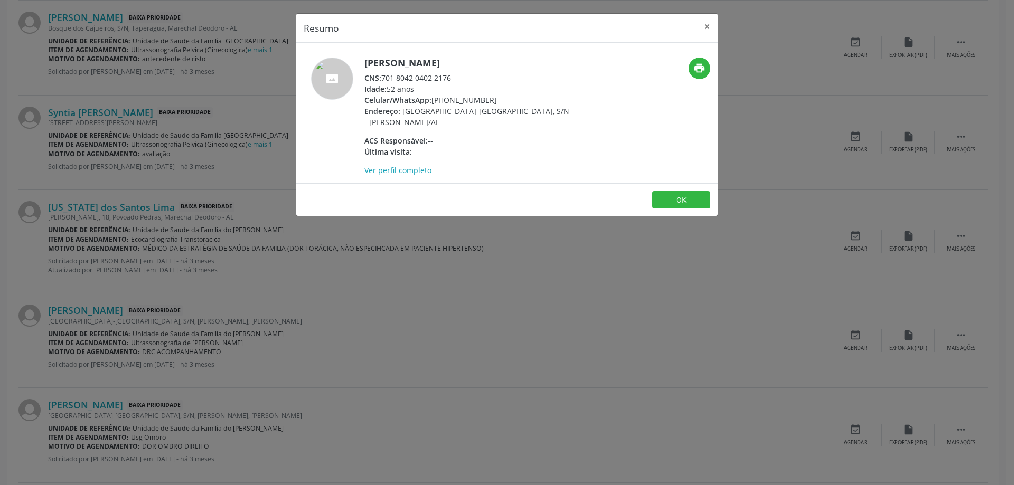
click at [469, 81] on div "CNS: 701 8042 0402 2176" at bounding box center [466, 77] width 205 height 11
drag, startPoint x: 450, startPoint y: 80, endPoint x: 384, endPoint y: 80, distance: 66.5
click at [384, 80] on div "CNS: 701 8042 0402 2176" at bounding box center [466, 77] width 205 height 11
click at [706, 31] on button "×" at bounding box center [707, 27] width 21 height 26
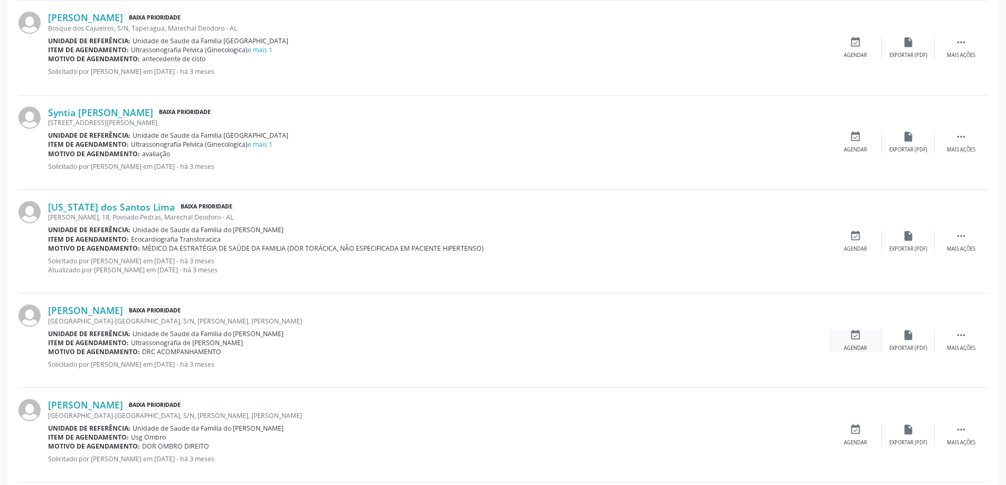
click at [850, 345] on div "Agendar" at bounding box center [855, 348] width 23 height 7
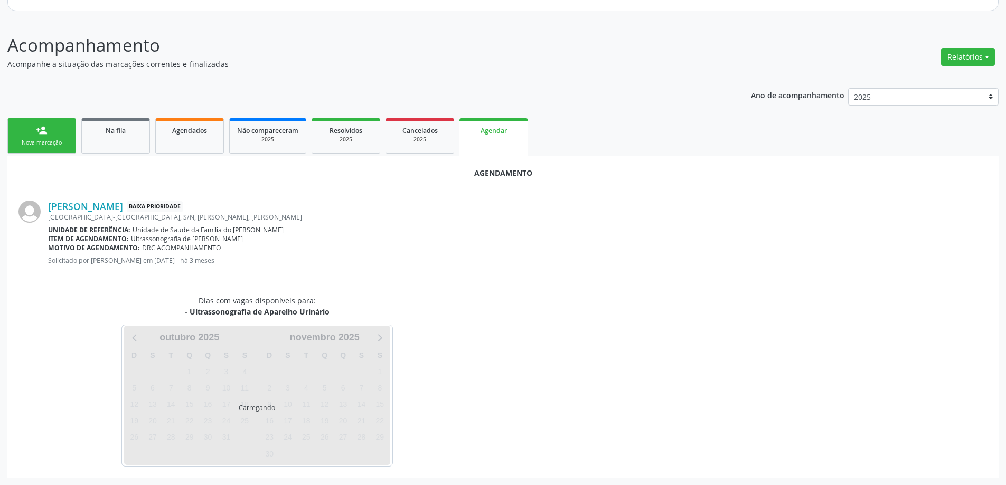
scroll to position [140, 0]
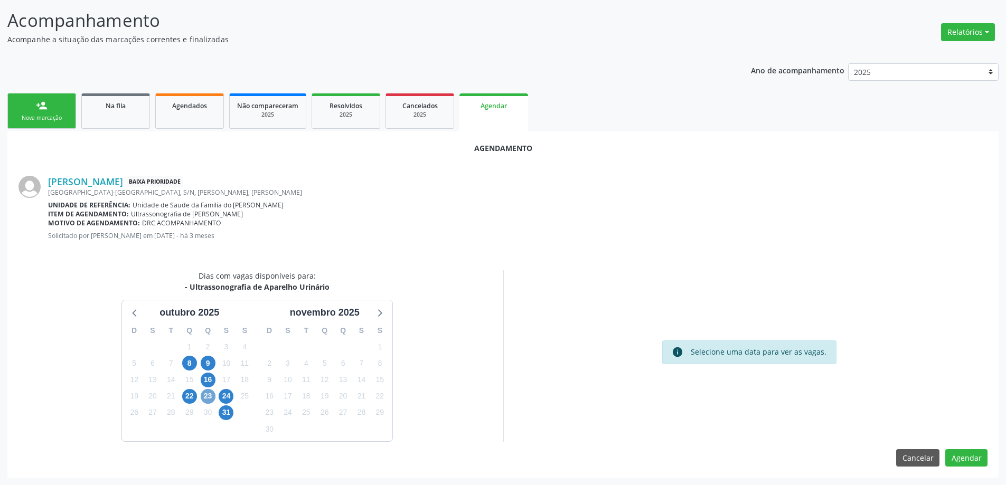
click at [208, 400] on span "23" at bounding box center [208, 396] width 15 height 15
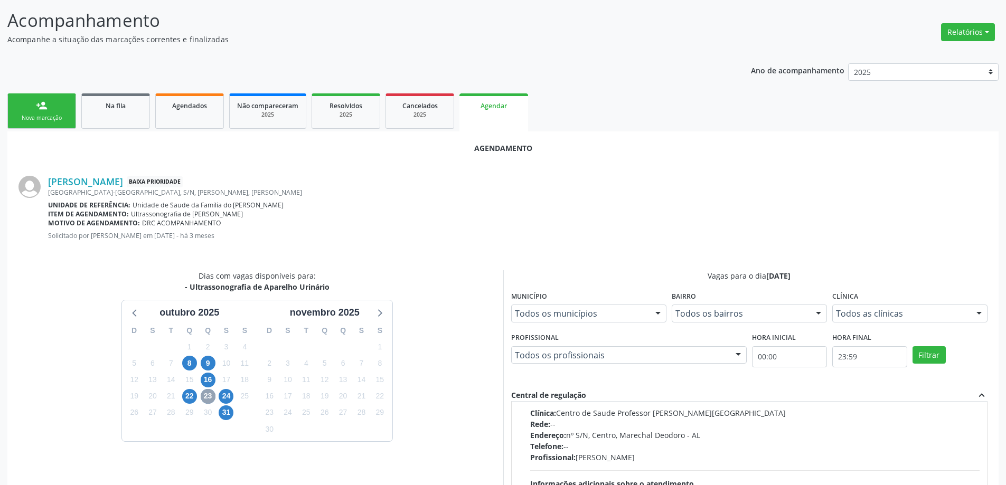
scroll to position [0, 0]
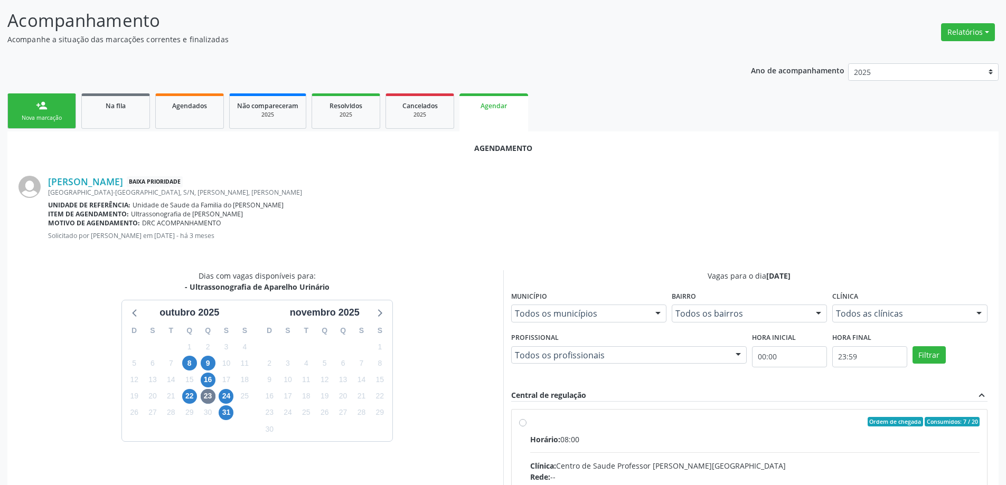
radio input "true"
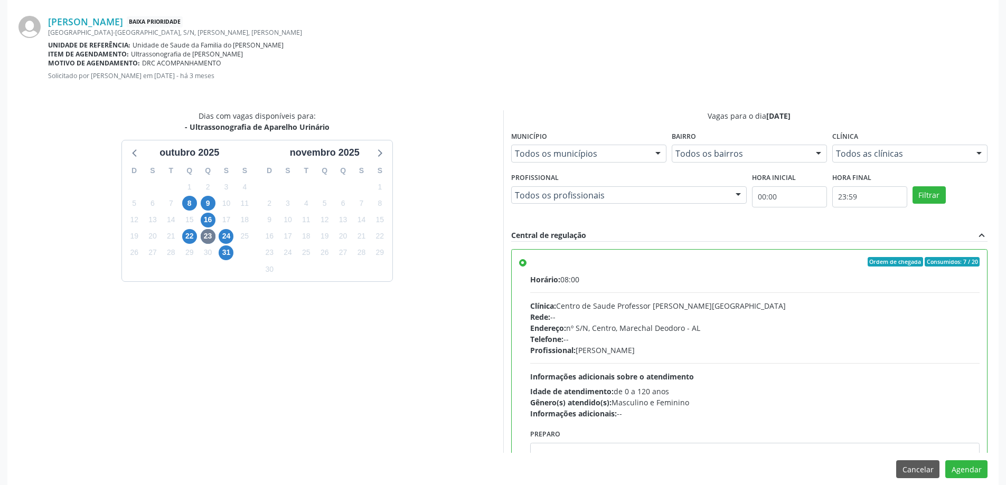
scroll to position [312, 0]
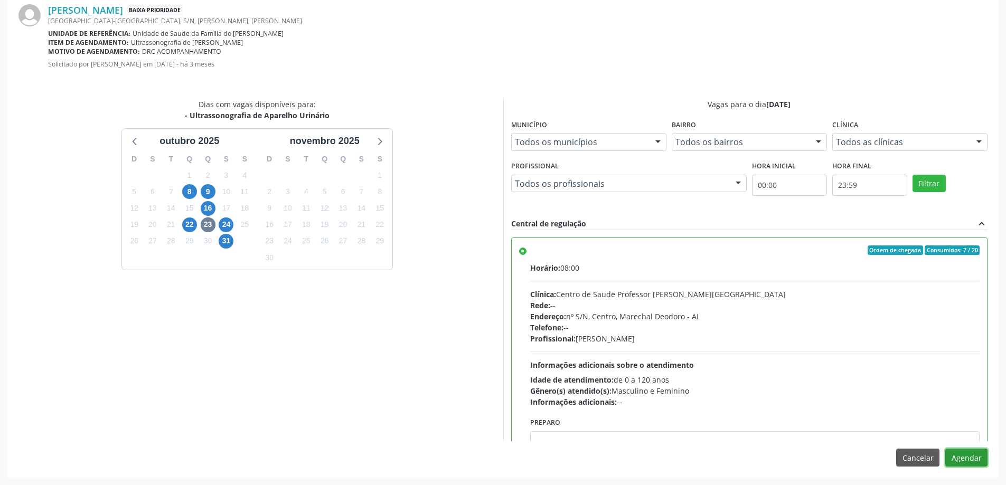
click at [972, 455] on button "Agendar" at bounding box center [966, 458] width 42 height 18
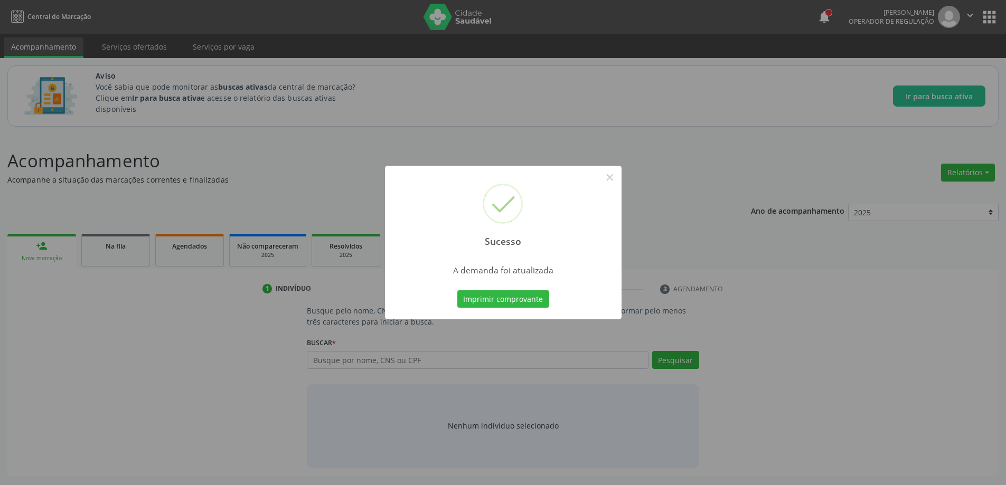
scroll to position [0, 0]
click at [613, 179] on button "×" at bounding box center [614, 177] width 18 height 18
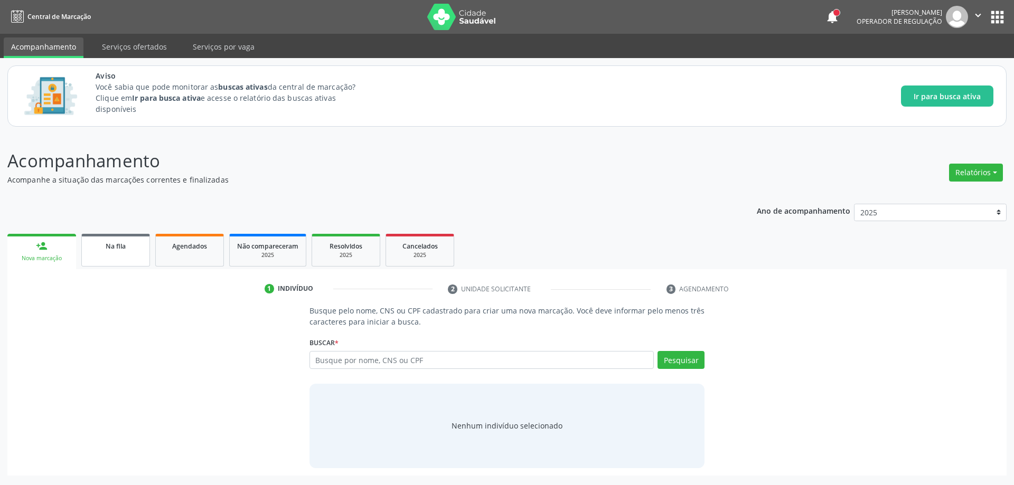
click at [119, 258] on link "Na fila" at bounding box center [115, 250] width 69 height 33
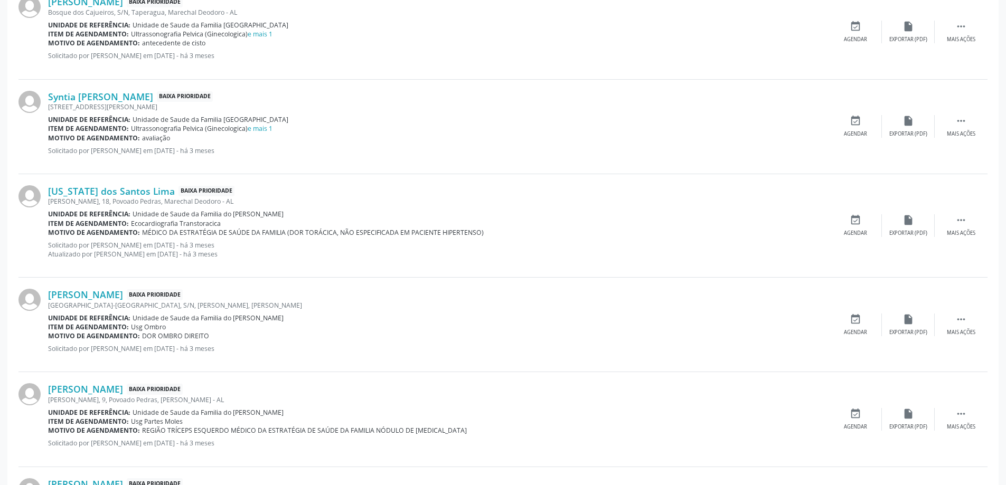
scroll to position [687, 0]
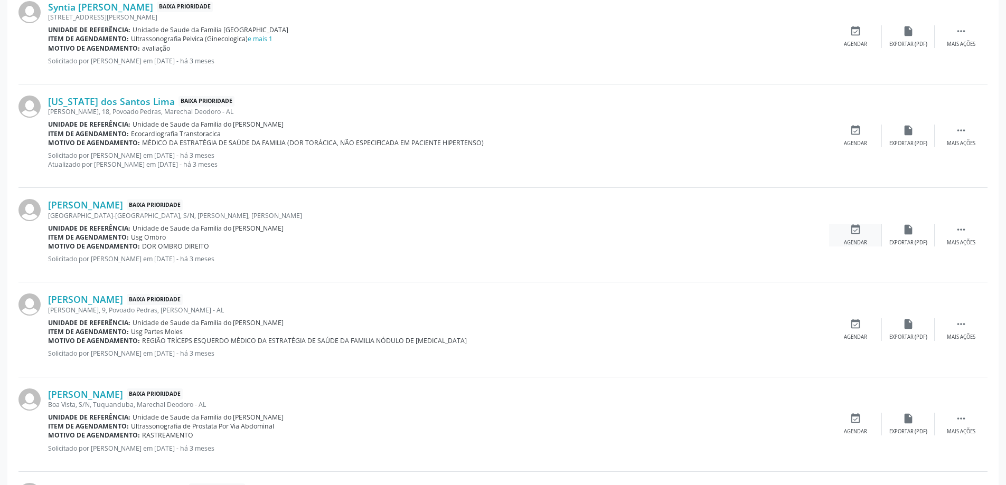
click at [860, 234] on icon "event_available" at bounding box center [856, 230] width 12 height 12
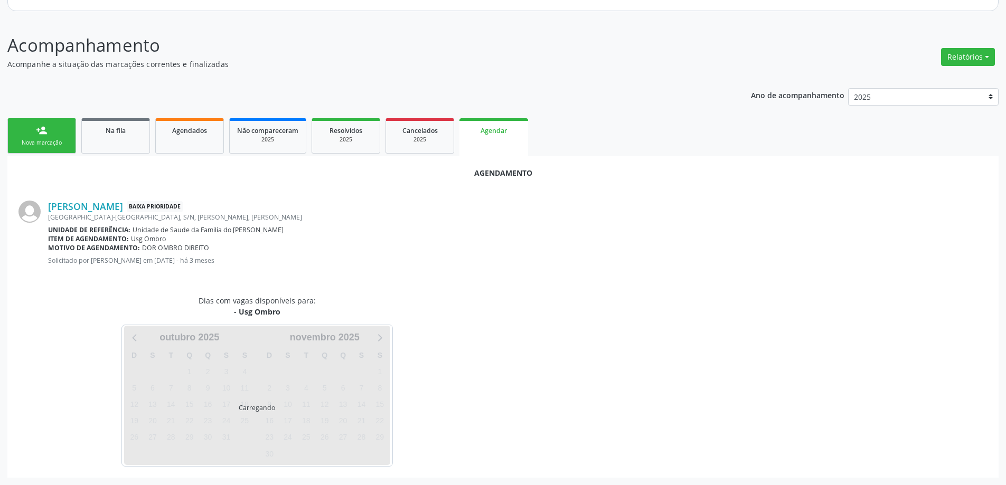
scroll to position [140, 0]
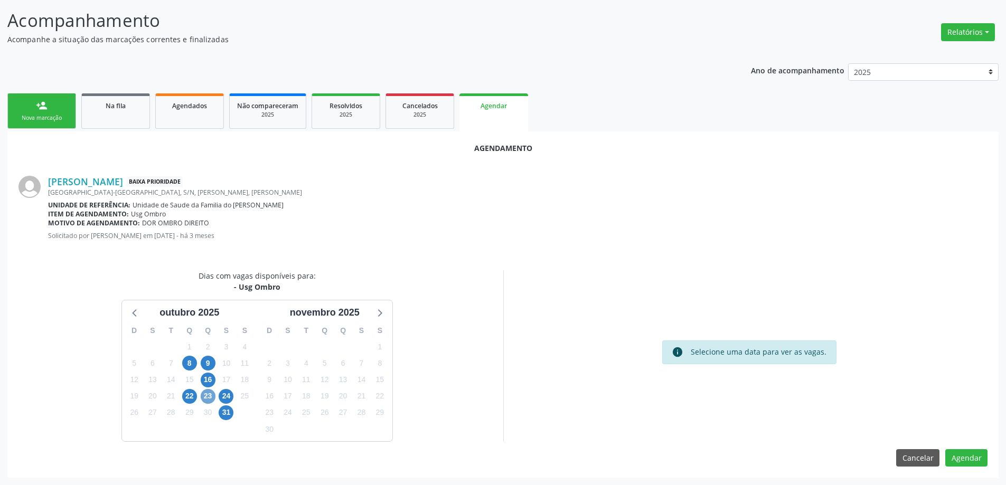
click at [211, 400] on span "23" at bounding box center [208, 396] width 15 height 15
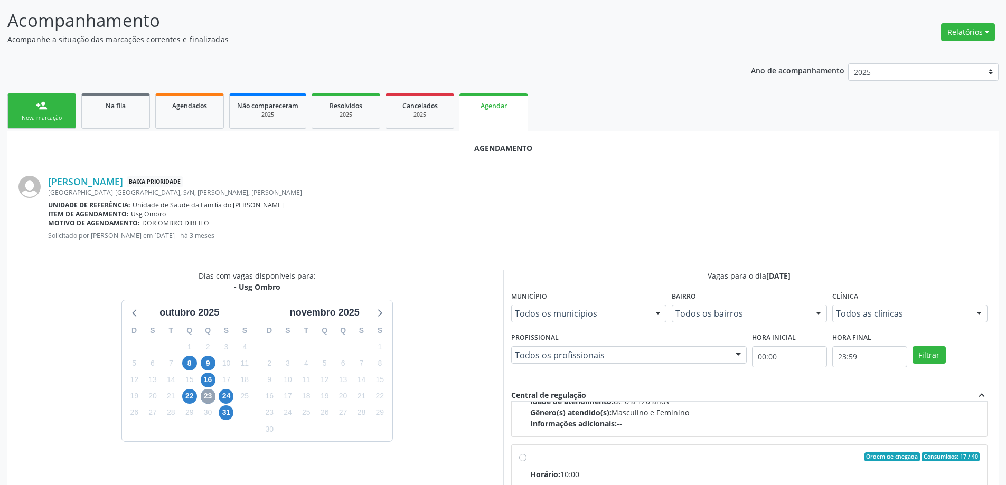
scroll to position [158, 0]
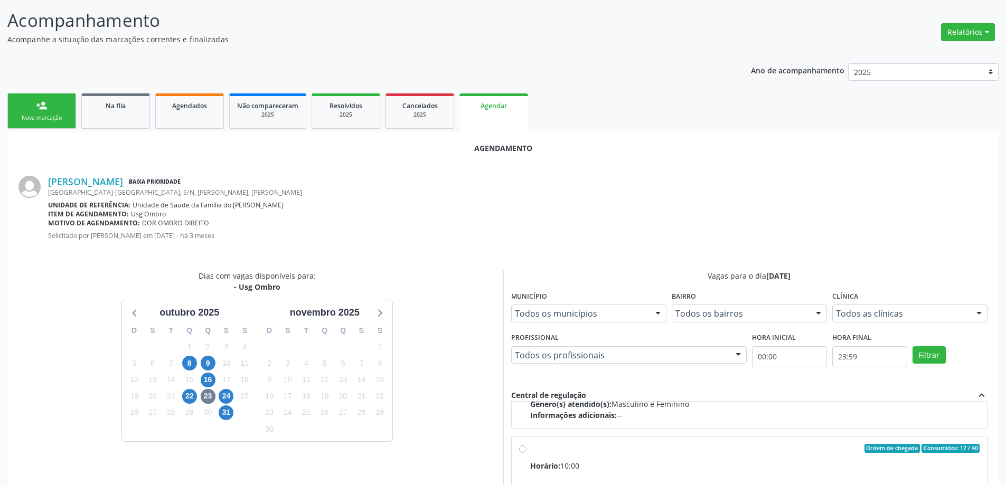
radio input "true"
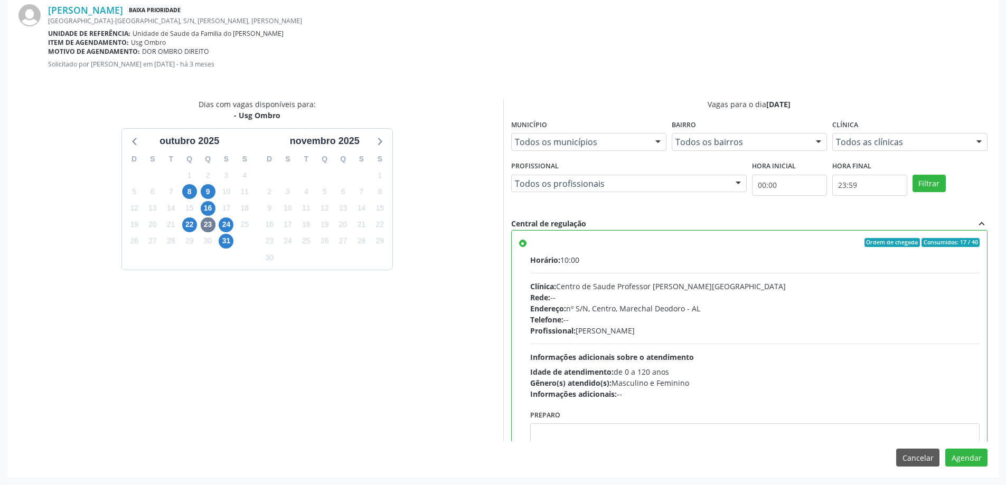
scroll to position [211, 0]
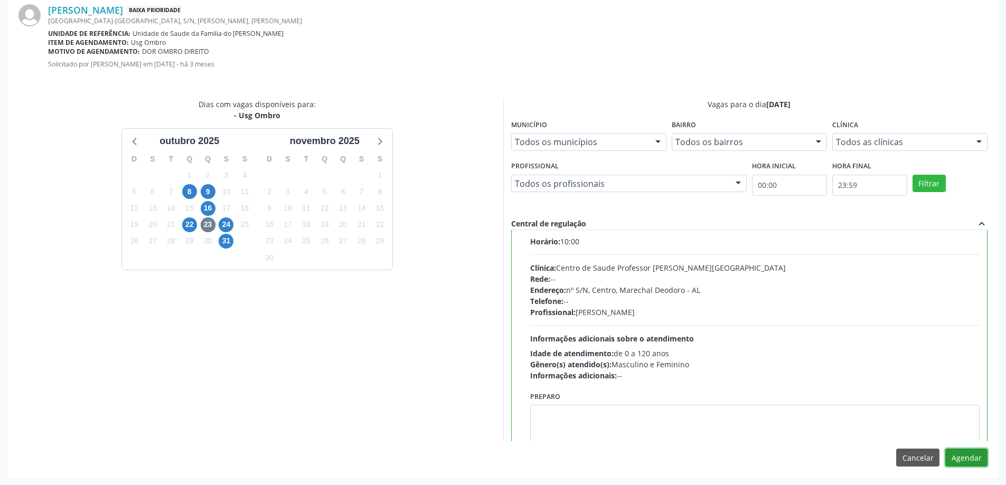
click at [968, 459] on button "Agendar" at bounding box center [966, 458] width 42 height 18
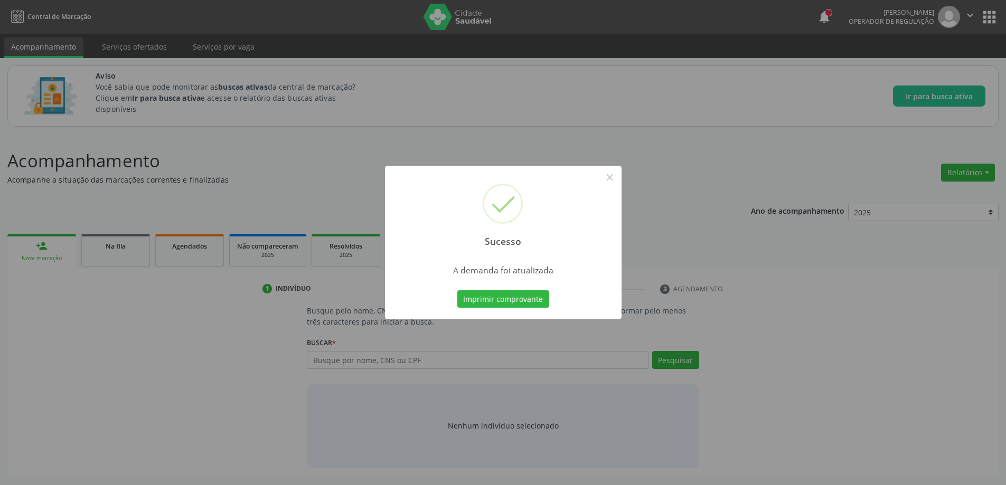
scroll to position [0, 0]
click at [613, 173] on button "×" at bounding box center [614, 177] width 18 height 18
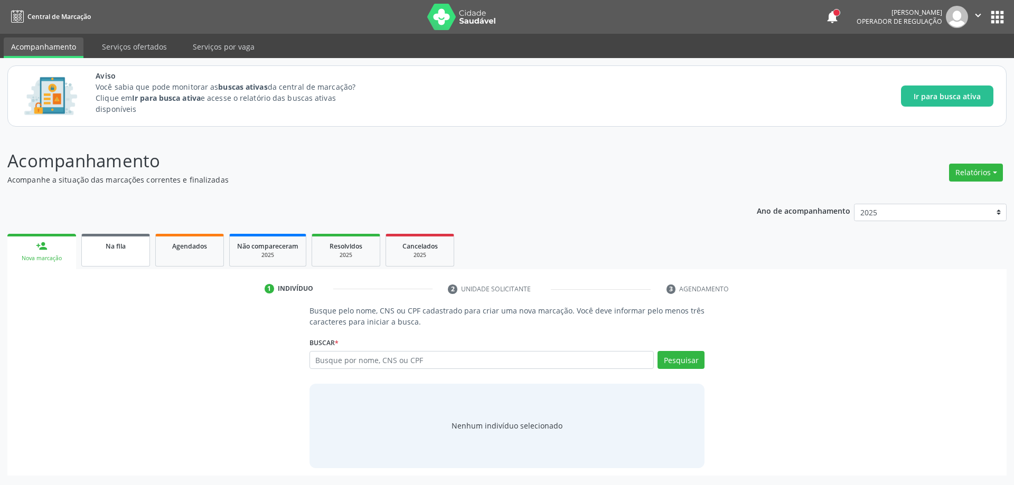
click at [124, 244] on span "Na fila" at bounding box center [116, 246] width 20 height 9
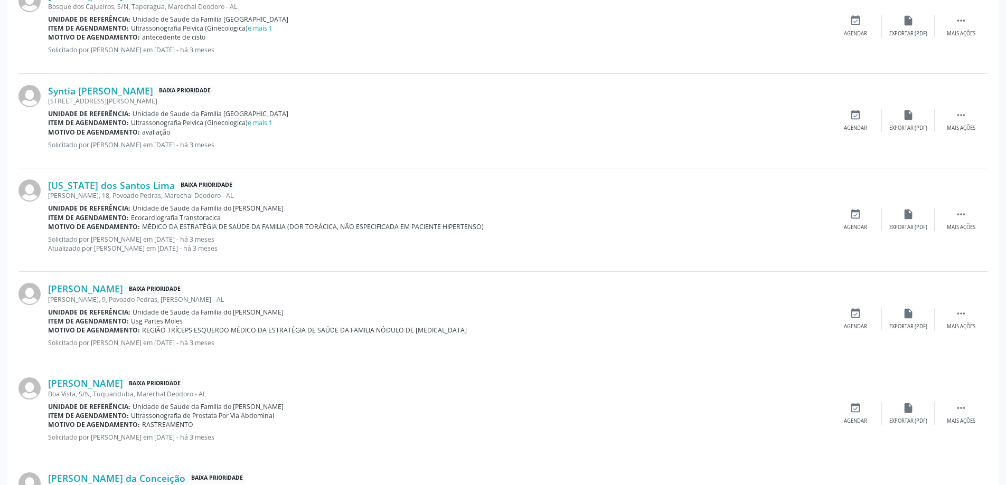
scroll to position [634, 0]
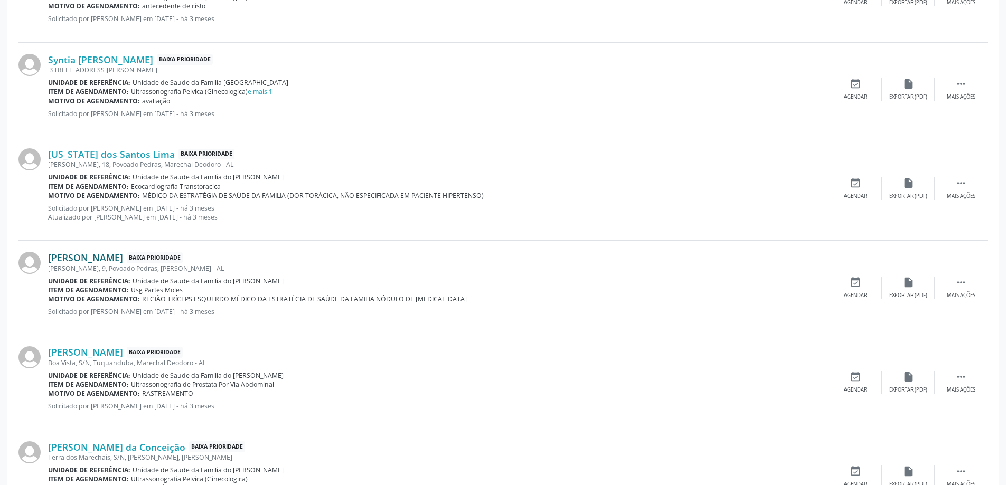
click at [81, 252] on link "[PERSON_NAME]" at bounding box center [85, 258] width 75 height 12
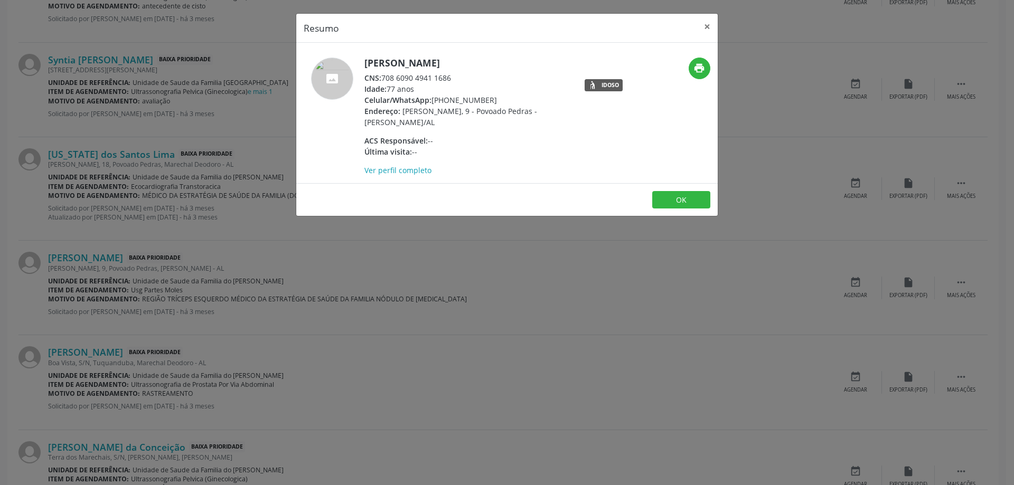
drag, startPoint x: 455, startPoint y: 77, endPoint x: 383, endPoint y: 81, distance: 72.5
click at [383, 81] on div "CNS: 708 6090 4941 1686" at bounding box center [466, 77] width 205 height 11
click at [703, 28] on button "×" at bounding box center [707, 27] width 21 height 26
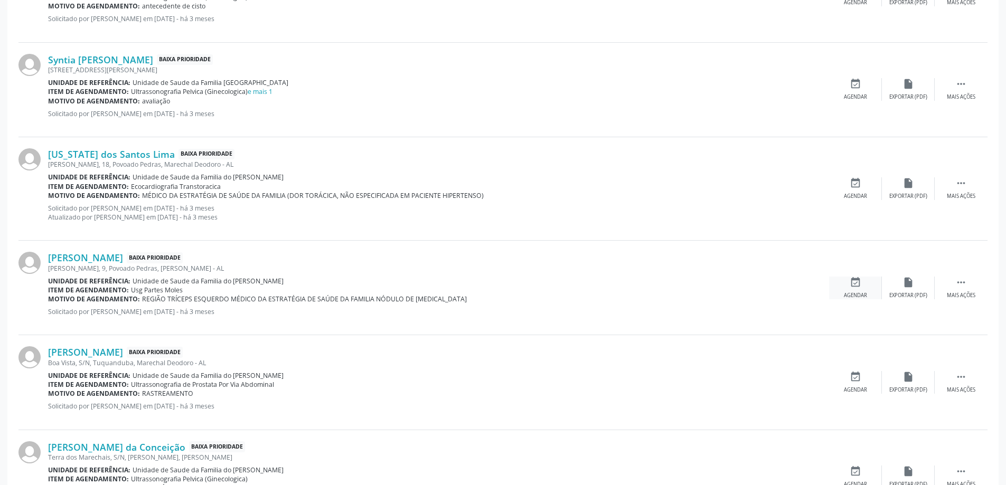
click at [858, 291] on div "event_available Agendar" at bounding box center [855, 288] width 53 height 23
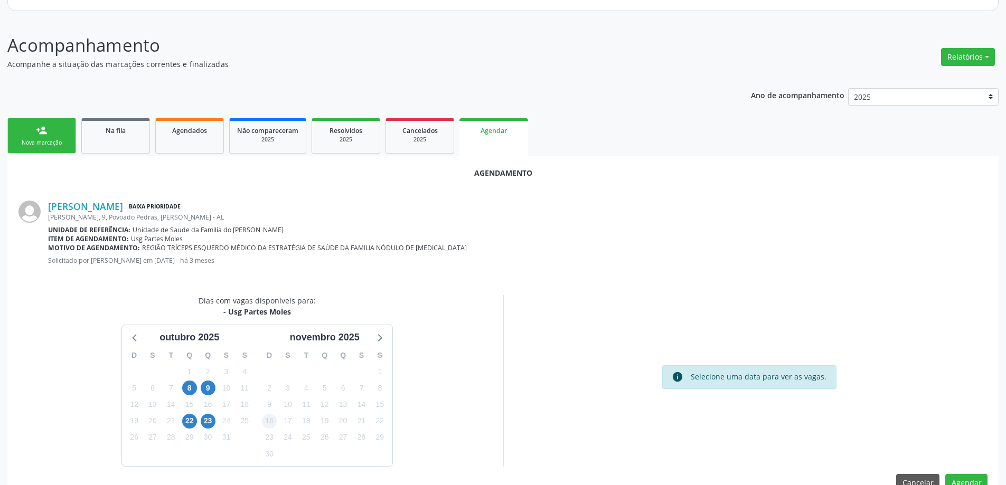
scroll to position [140, 0]
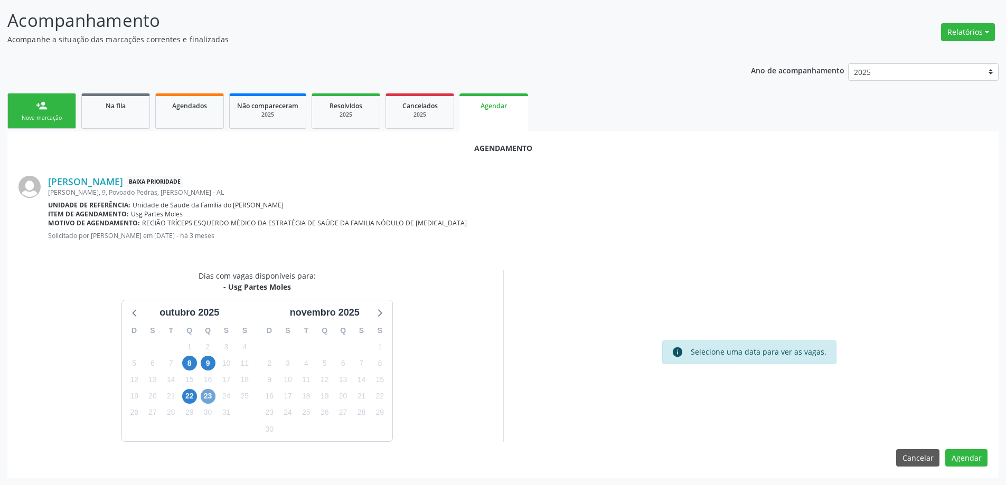
click at [205, 396] on span "23" at bounding box center [208, 396] width 15 height 15
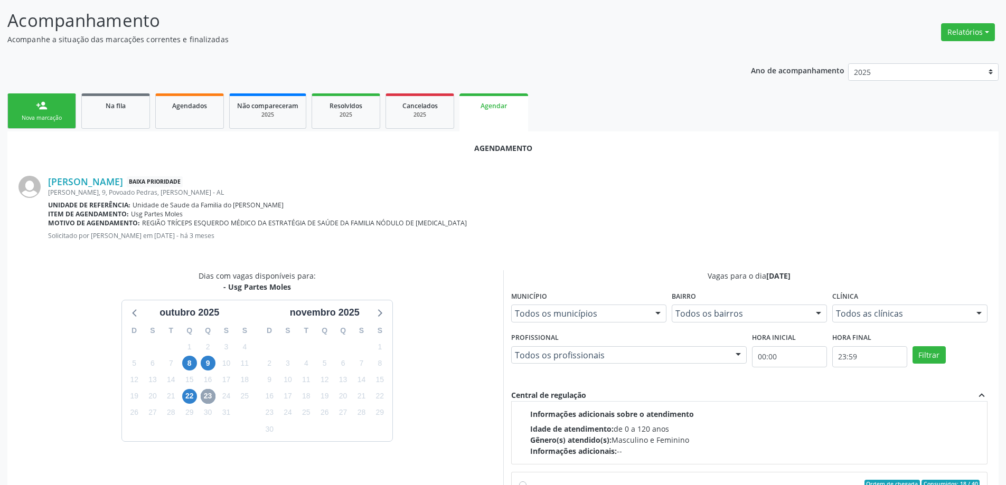
scroll to position [158, 0]
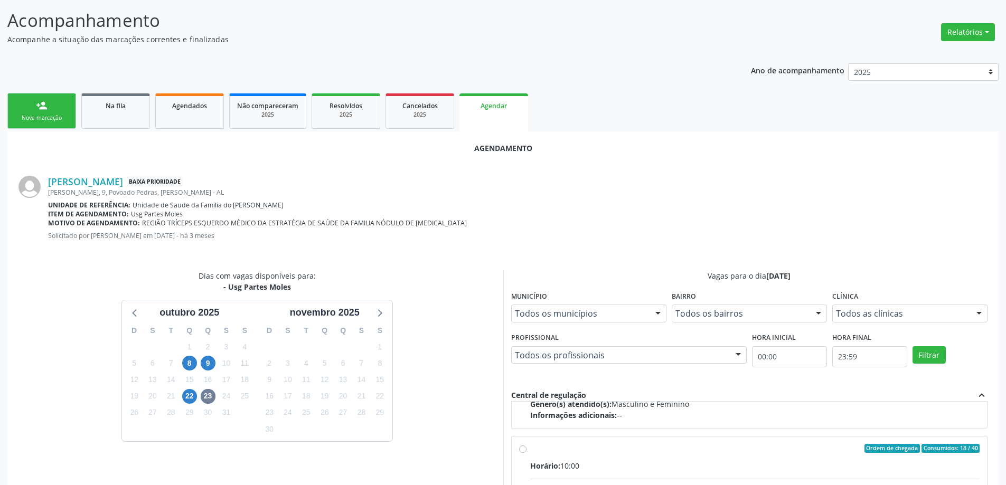
click at [520, 453] on input "Ordem de chegada Consumidos: 18 / 40 Horário: 10:00 Clínica: Centro de Saude Pr…" at bounding box center [522, 449] width 7 height 10
radio input "true"
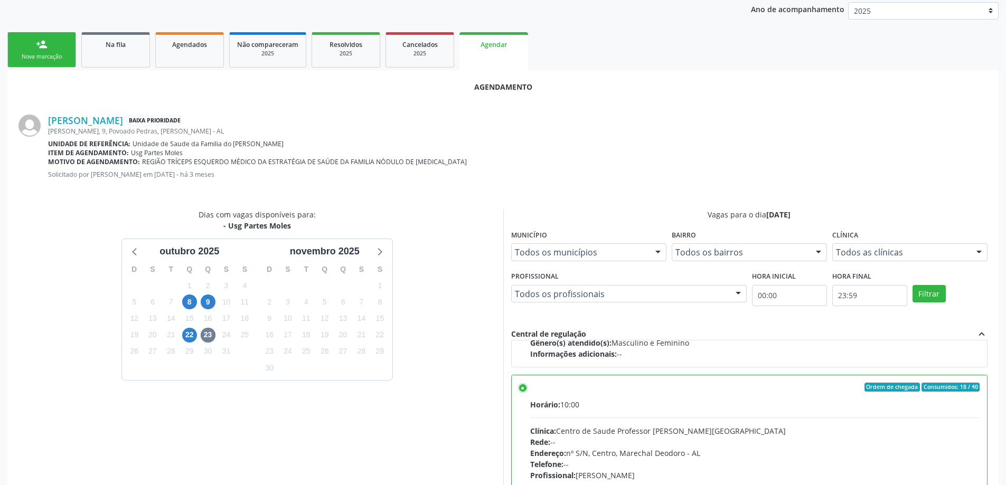
scroll to position [312, 0]
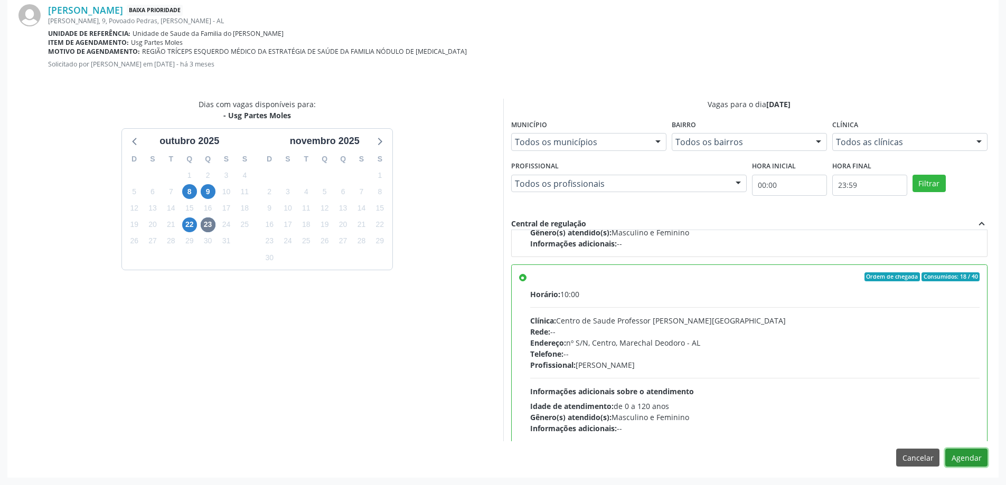
click at [957, 454] on button "Agendar" at bounding box center [966, 458] width 42 height 18
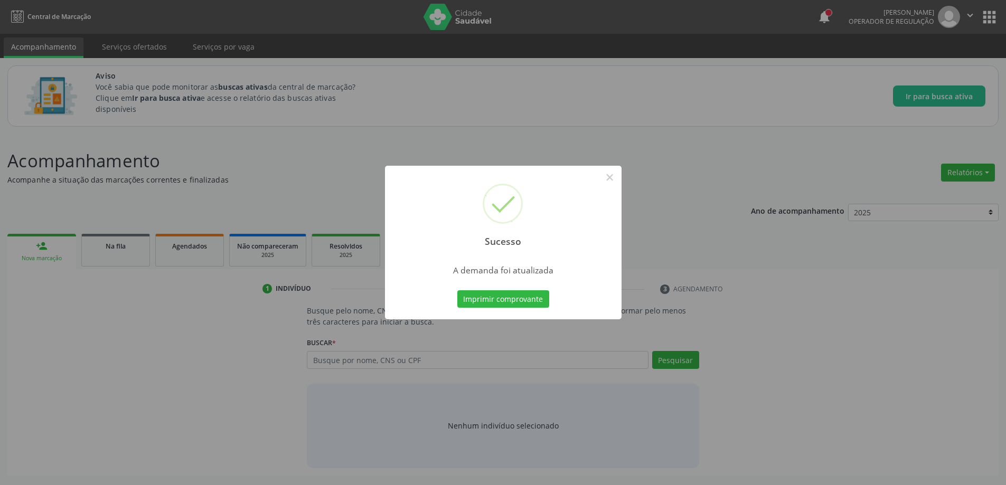
scroll to position [0, 0]
click at [622, 176] on button "×" at bounding box center [614, 177] width 18 height 18
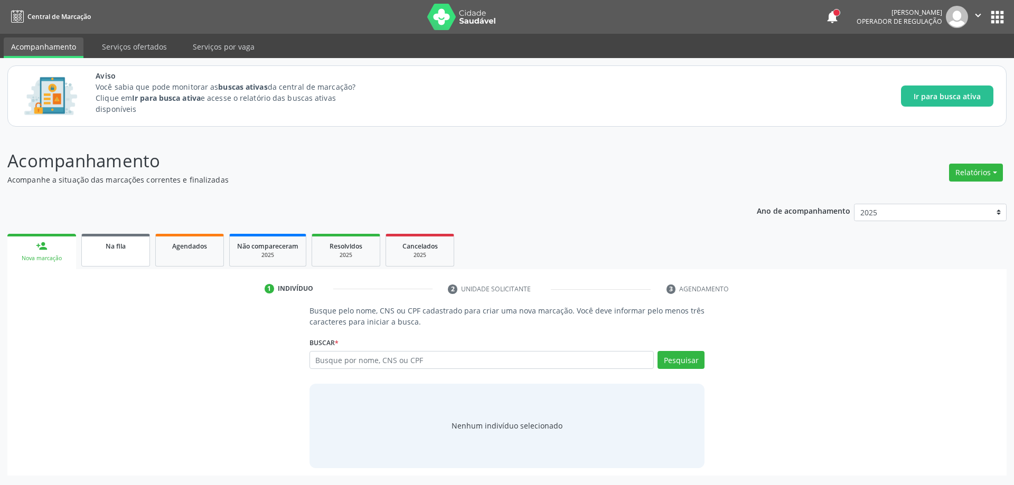
click at [114, 252] on link "Na fila" at bounding box center [115, 250] width 69 height 33
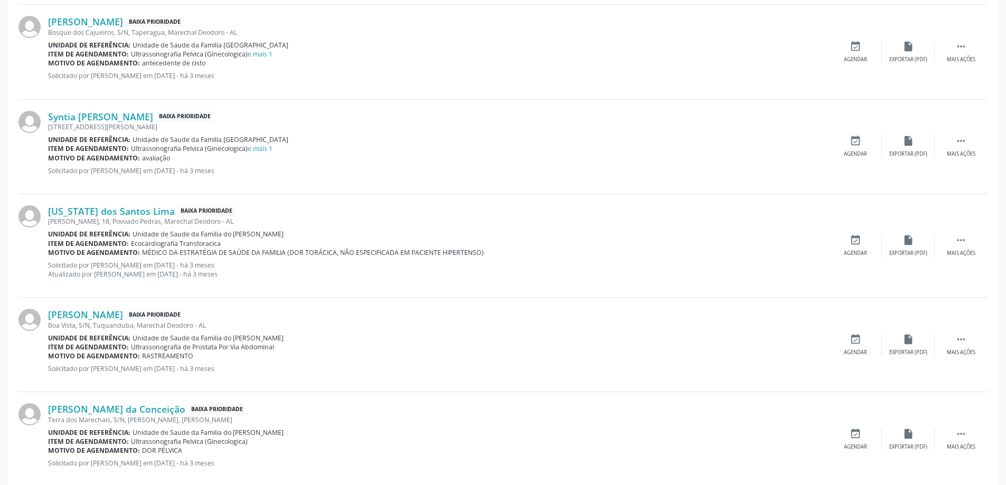
scroll to position [581, 0]
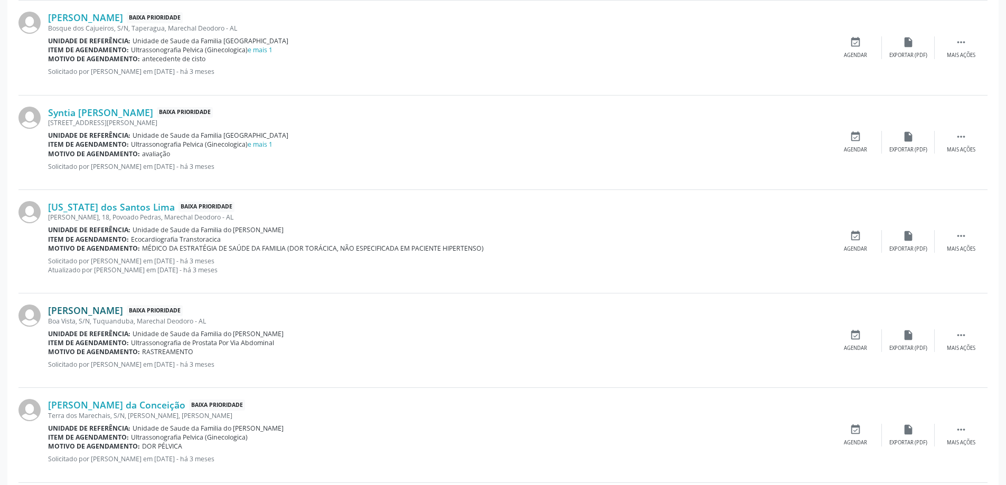
click at [77, 315] on link "[PERSON_NAME]" at bounding box center [85, 311] width 75 height 12
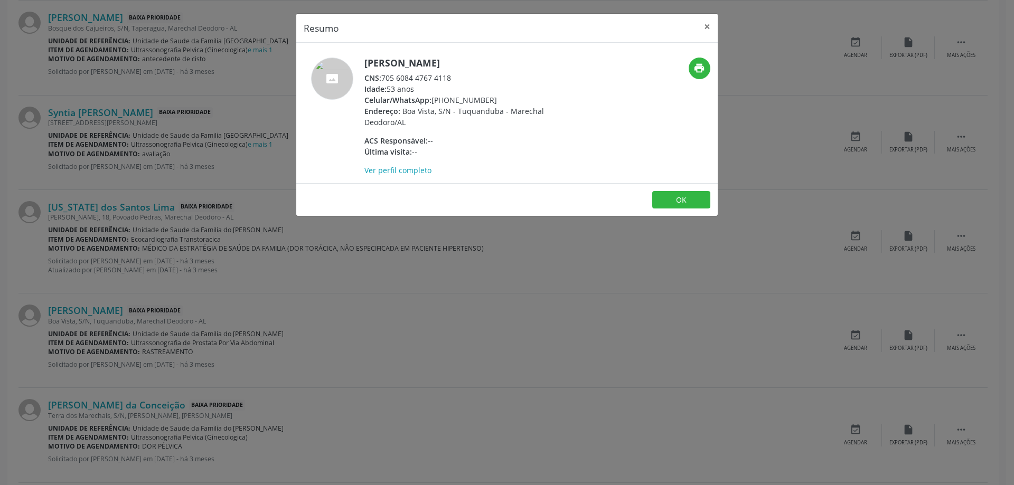
drag, startPoint x: 453, startPoint y: 77, endPoint x: 384, endPoint y: 78, distance: 68.7
click at [384, 78] on div "CNS: 705 6084 4767 4118" at bounding box center [466, 77] width 205 height 11
click at [704, 31] on button "×" at bounding box center [707, 27] width 21 height 26
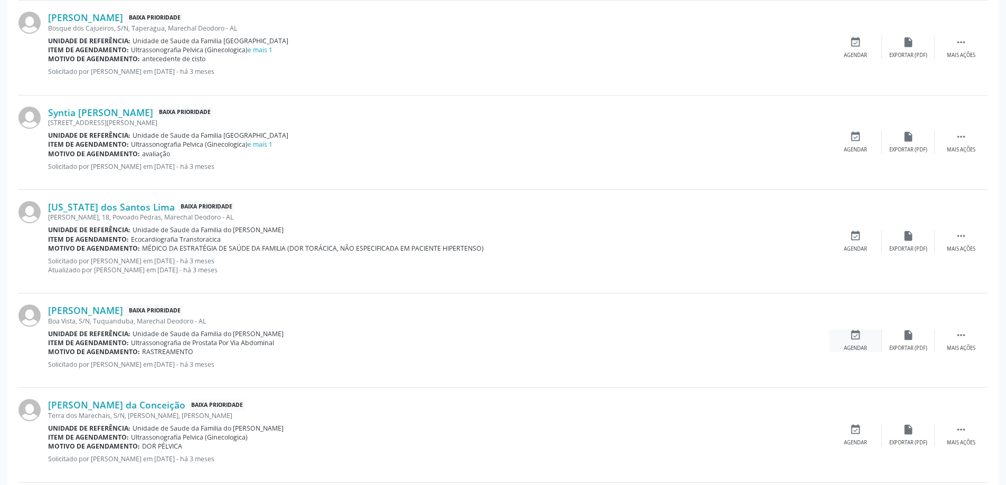
click at [852, 331] on icon "event_available" at bounding box center [856, 336] width 12 height 12
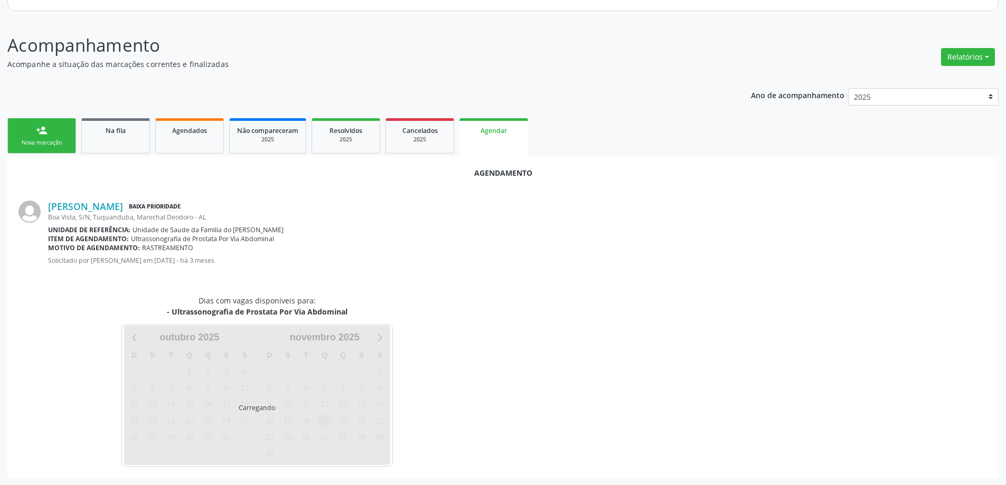
scroll to position [140, 0]
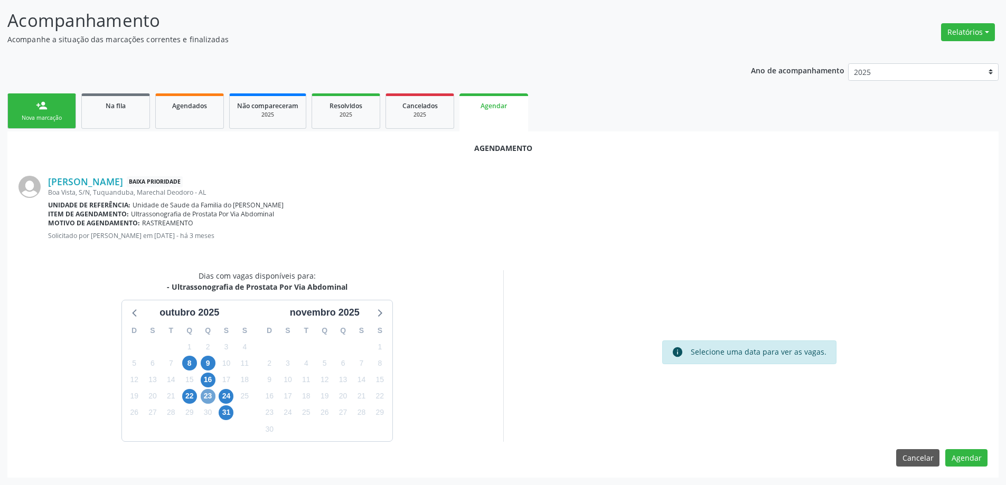
click at [211, 396] on span "23" at bounding box center [208, 396] width 15 height 15
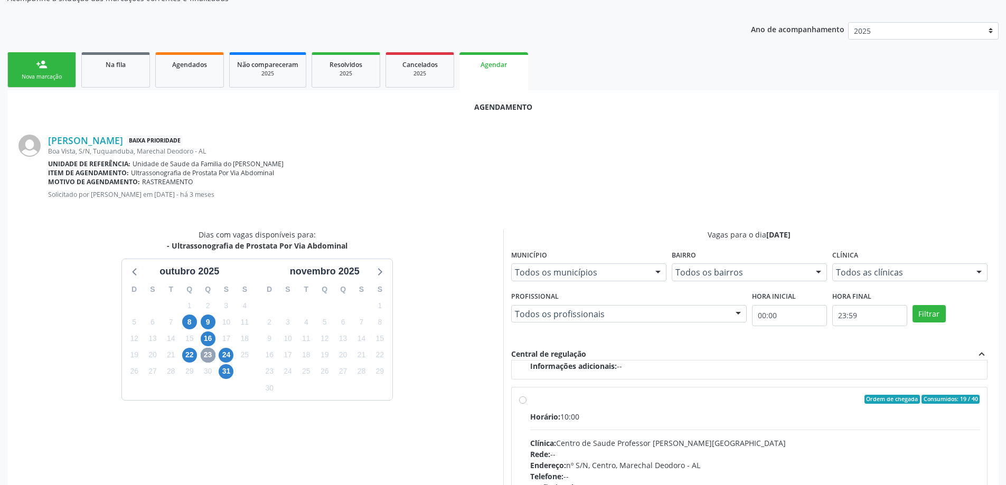
scroll to position [246, 0]
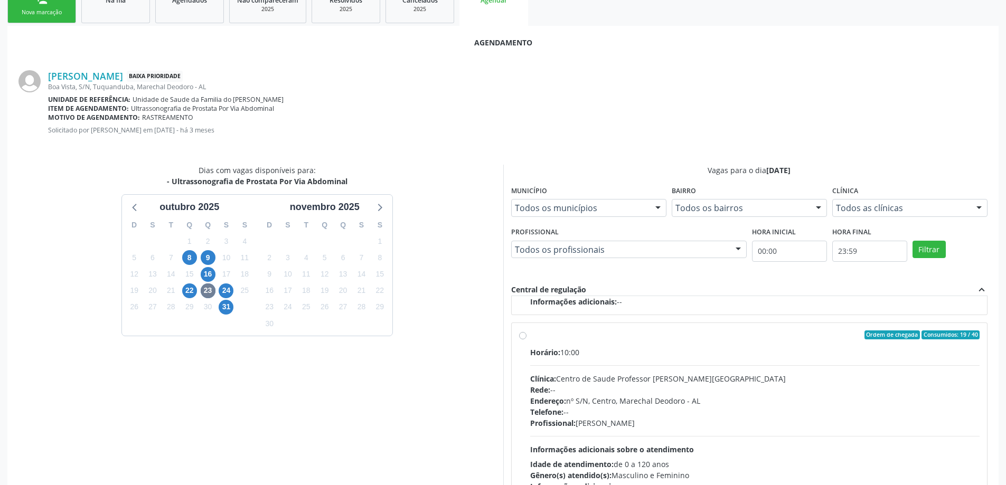
click at [530, 334] on label "Ordem de chegada Consumidos: 19 / 40 Horário: 10:00 Clínica: Centro de Saude Pr…" at bounding box center [755, 412] width 450 height 162
click at [526, 334] on input "Ordem de chegada Consumidos: 19 / 40 Horário: 10:00 Clínica: Centro de Saude Pr…" at bounding box center [522, 336] width 7 height 10
radio input "true"
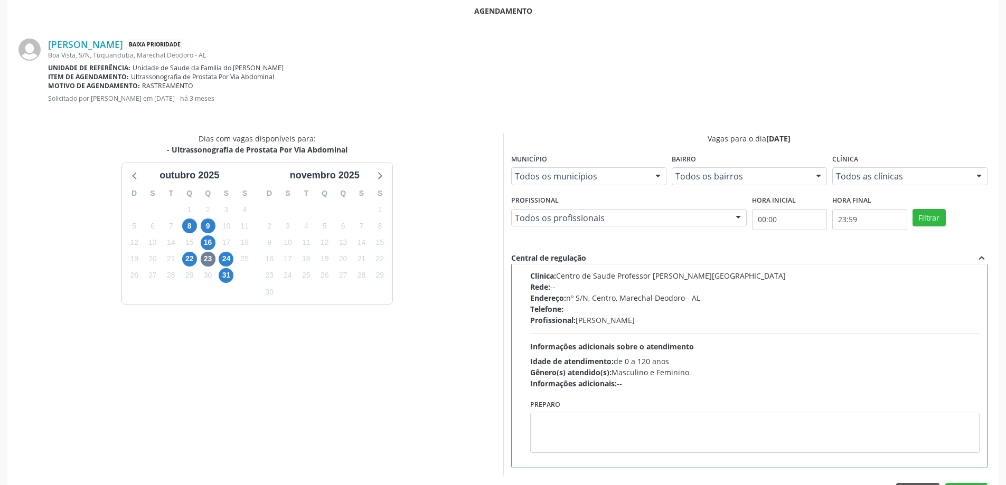
scroll to position [312, 0]
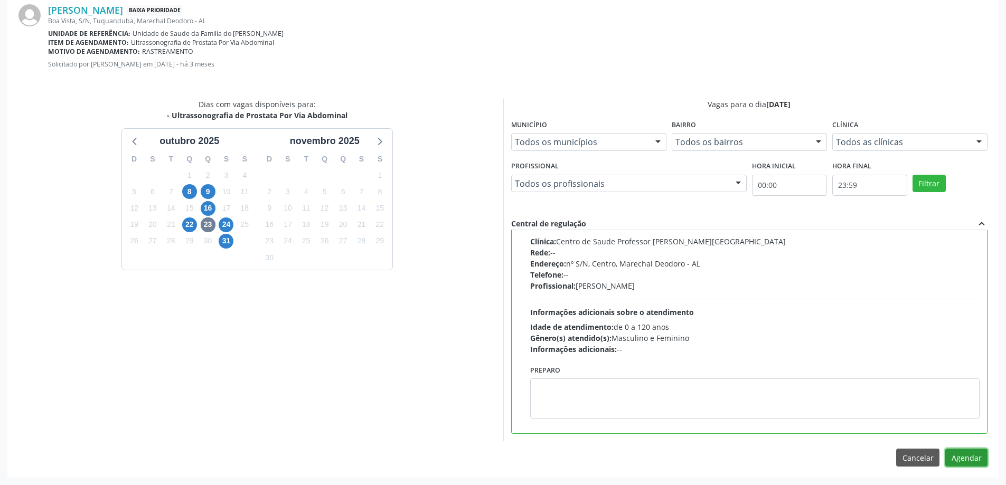
click at [974, 457] on button "Agendar" at bounding box center [966, 458] width 42 height 18
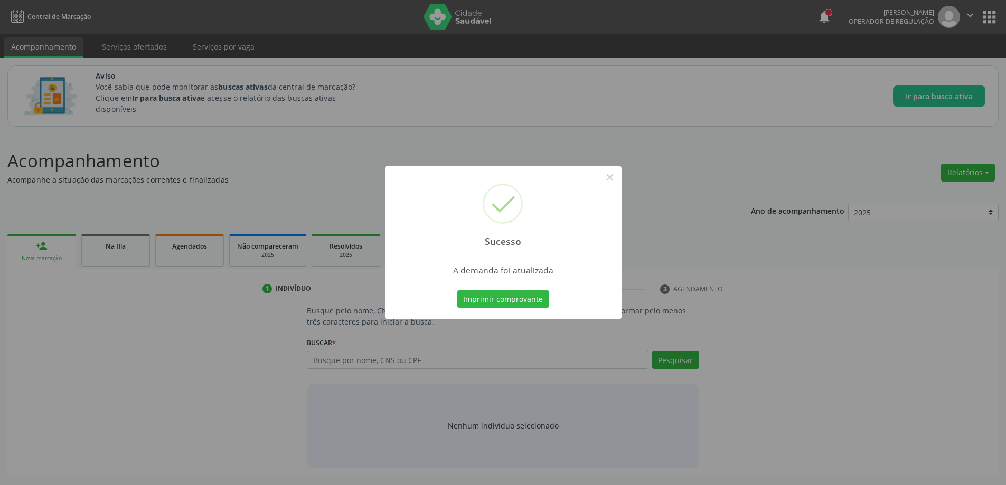
scroll to position [0, 0]
click at [614, 177] on button "×" at bounding box center [614, 177] width 18 height 18
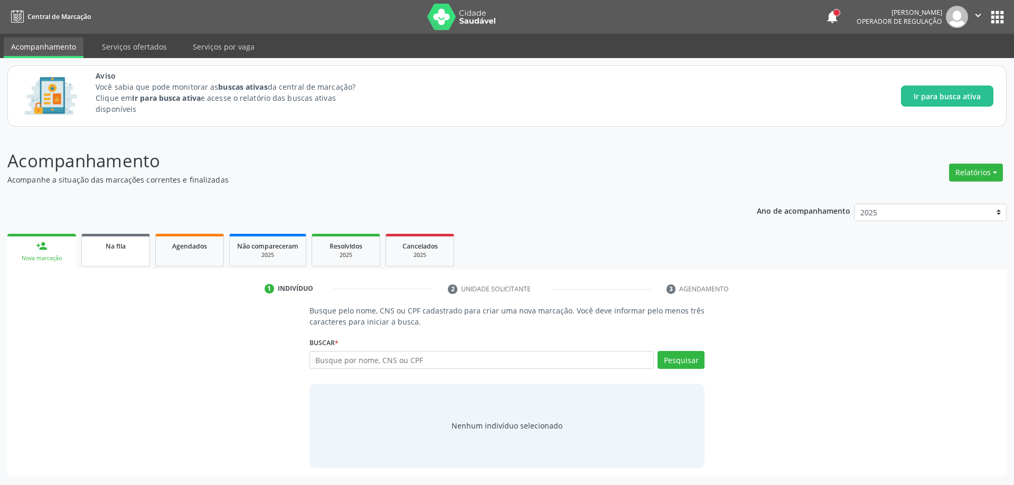
click at [126, 260] on link "Na fila" at bounding box center [115, 250] width 69 height 33
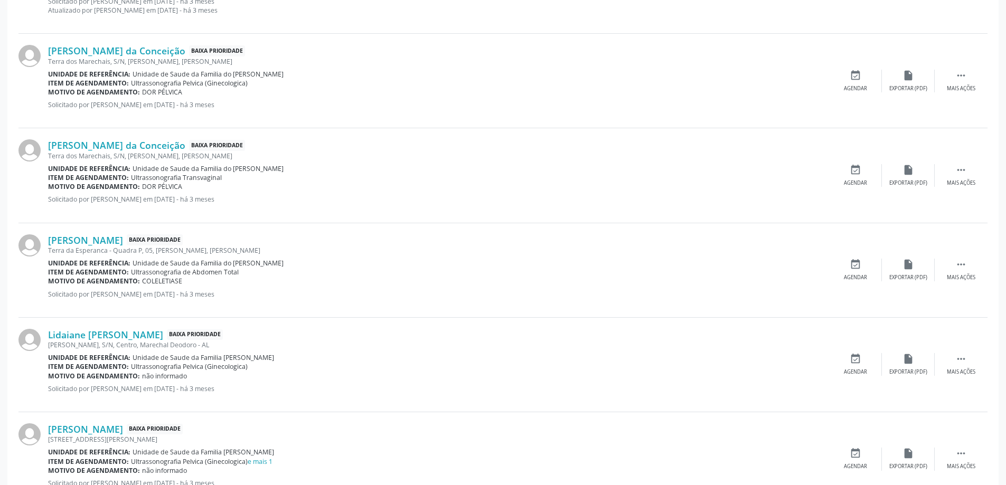
scroll to position [845, 0]
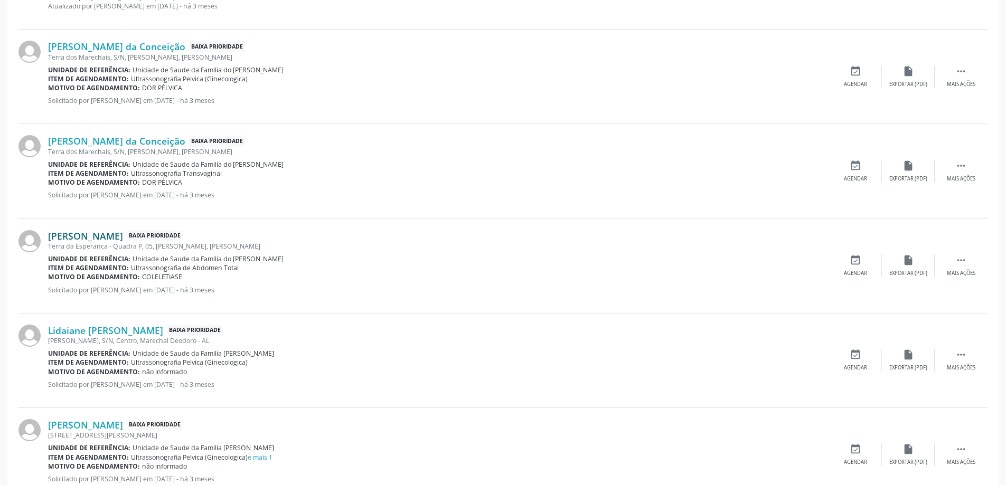
click at [106, 239] on link "[PERSON_NAME]" at bounding box center [85, 236] width 75 height 12
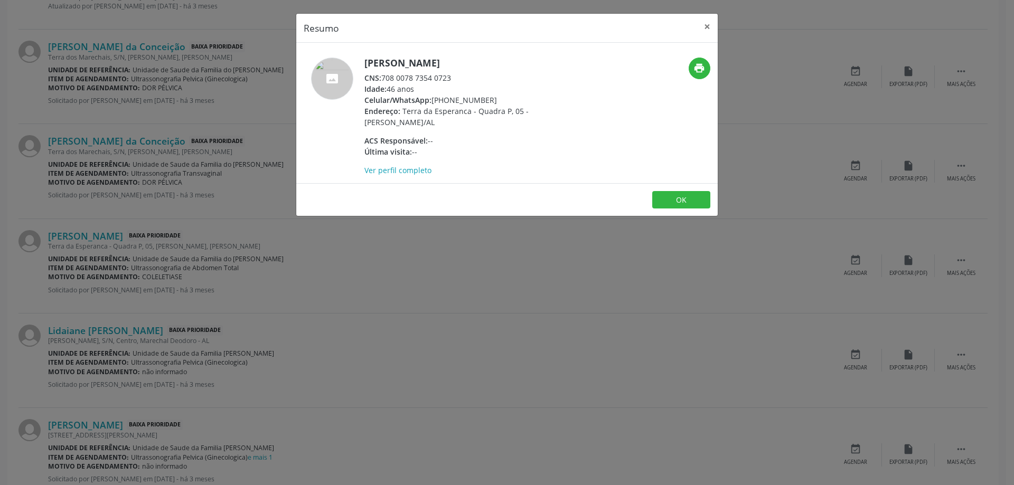
drag, startPoint x: 454, startPoint y: 79, endPoint x: 384, endPoint y: 81, distance: 70.3
click at [384, 81] on div "CNS: 708 0078 7354 0723" at bounding box center [466, 77] width 205 height 11
click at [705, 35] on button "×" at bounding box center [707, 27] width 21 height 26
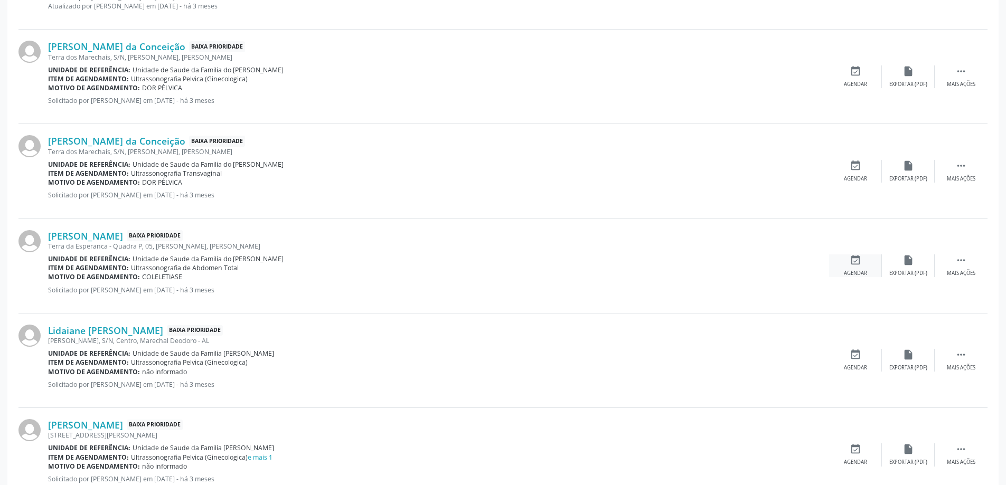
click at [868, 267] on div "event_available Agendar" at bounding box center [855, 266] width 53 height 23
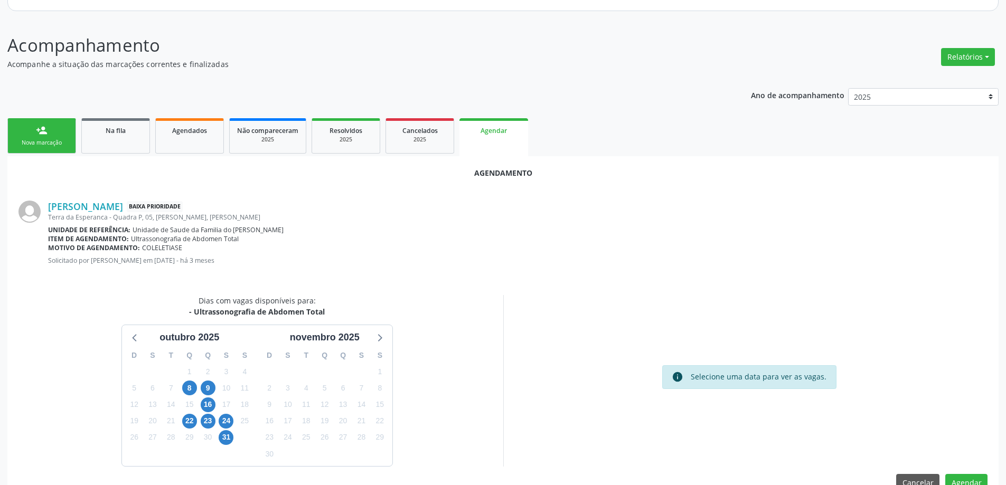
scroll to position [140, 0]
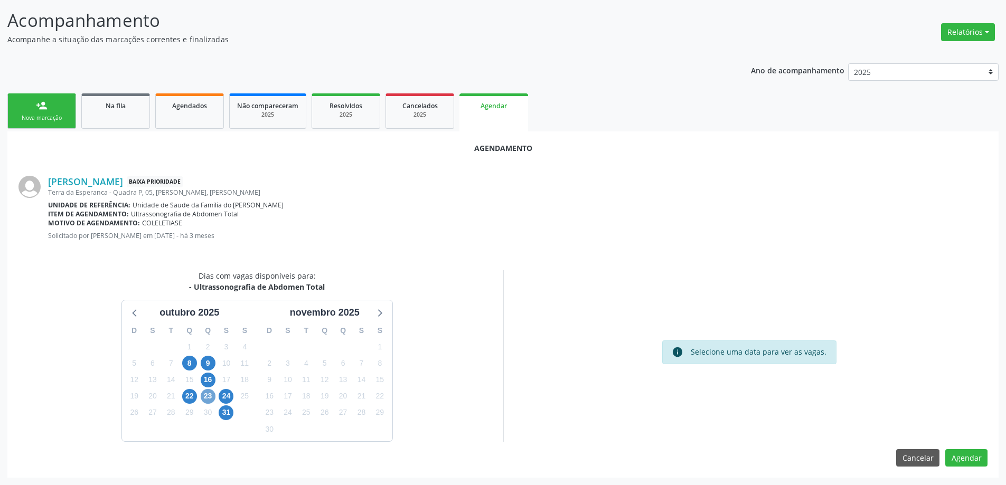
click at [204, 395] on span "23" at bounding box center [208, 396] width 15 height 15
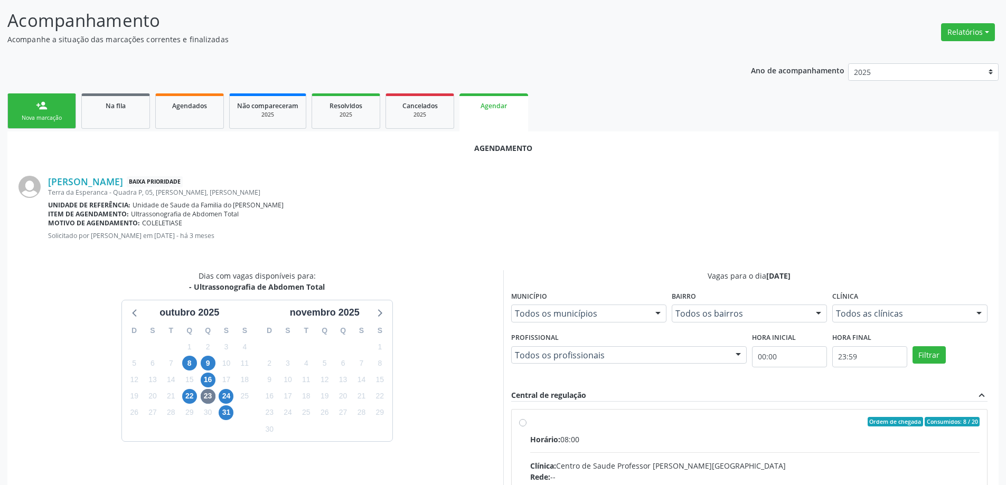
click at [522, 424] on input "Ordem de chegada Consumidos: 8 / 20 Horário: 08:00 Clínica: Centro de Saude Pro…" at bounding box center [522, 422] width 7 height 10
radio input "true"
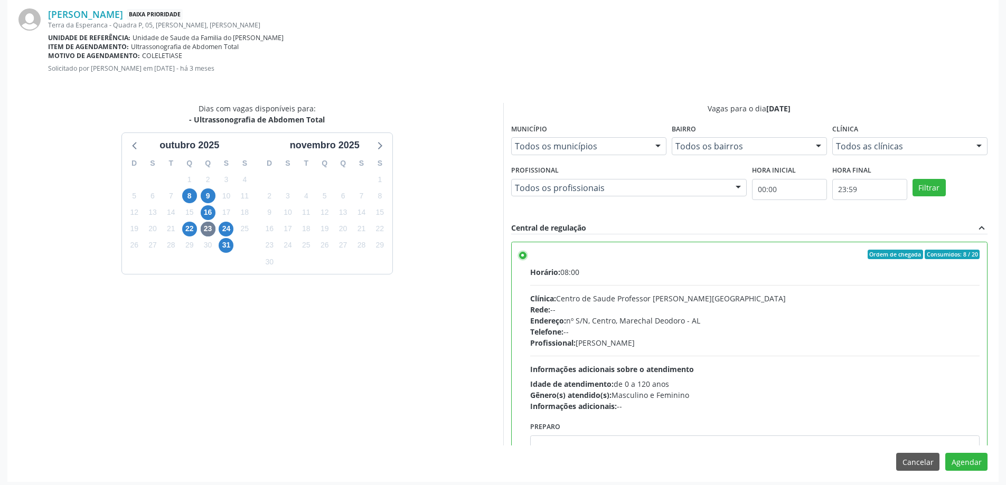
scroll to position [312, 0]
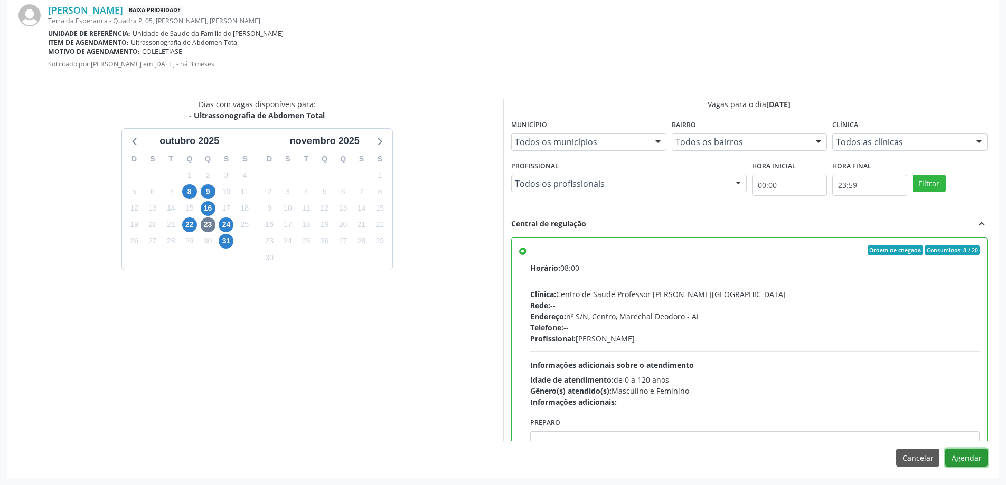
click at [963, 452] on button "Agendar" at bounding box center [966, 458] width 42 height 18
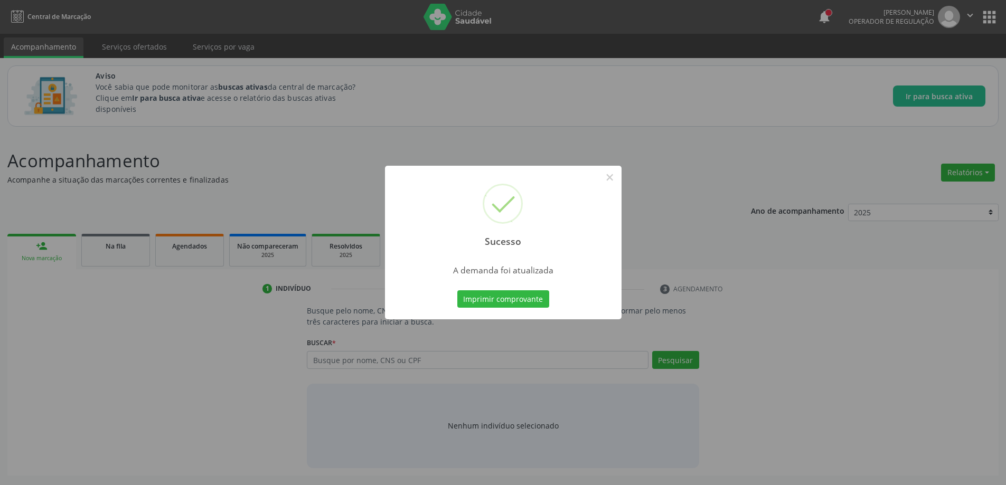
scroll to position [0, 0]
click at [615, 174] on button "×" at bounding box center [614, 177] width 18 height 18
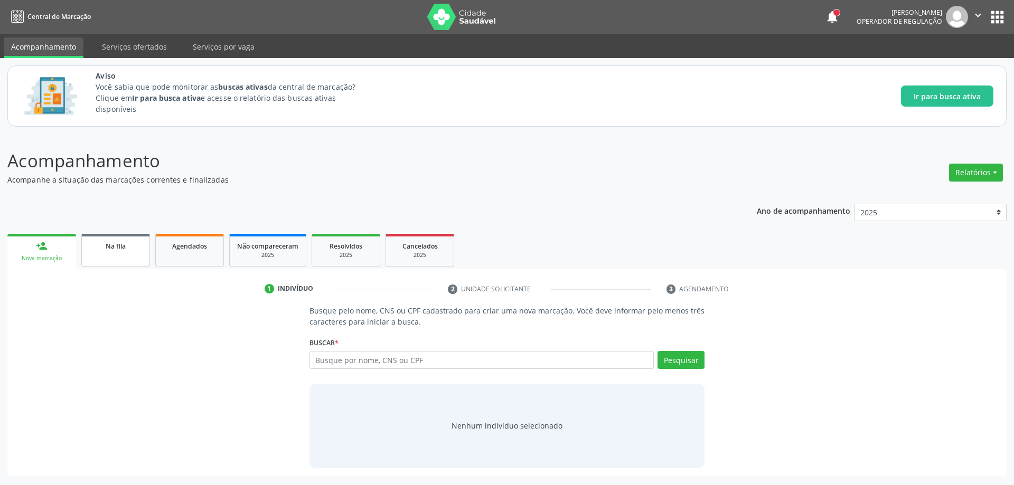
click at [112, 259] on link "Na fila" at bounding box center [115, 250] width 69 height 33
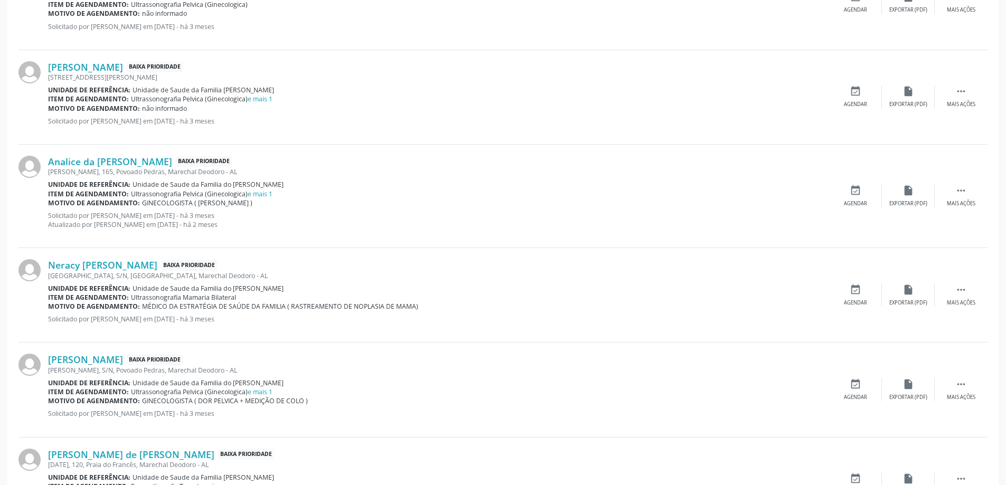
scroll to position [1109, 0]
click at [131, 266] on link "Neracy [PERSON_NAME]" at bounding box center [102, 265] width 109 height 12
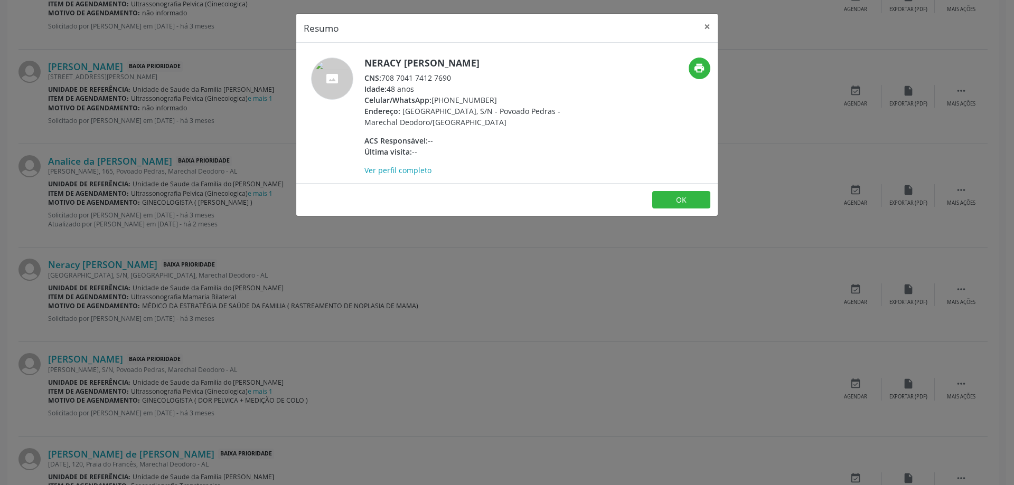
drag, startPoint x: 451, startPoint y: 78, endPoint x: 384, endPoint y: 81, distance: 67.1
click at [384, 81] on div "CNS: 708 7041 7412 7690" at bounding box center [466, 77] width 205 height 11
click at [707, 32] on button "×" at bounding box center [707, 27] width 21 height 26
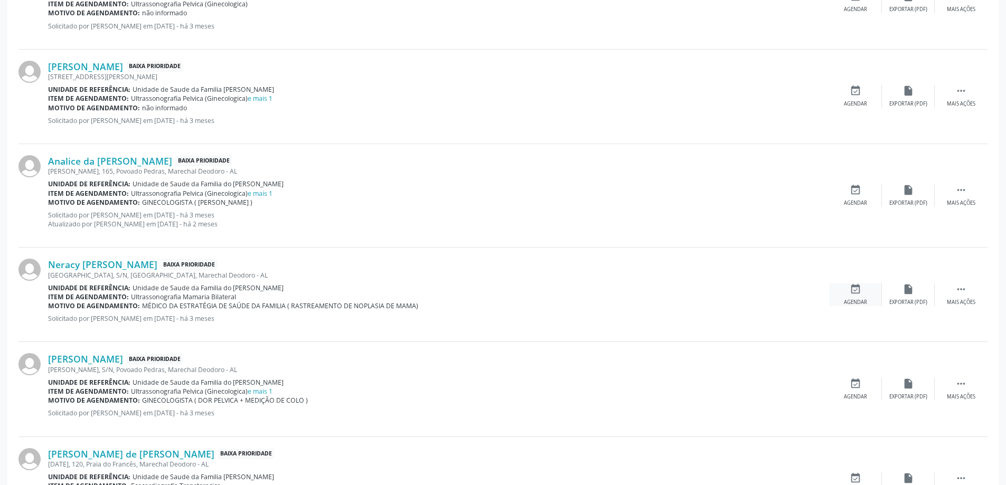
click at [861, 291] on div "event_available Agendar" at bounding box center [855, 295] width 53 height 23
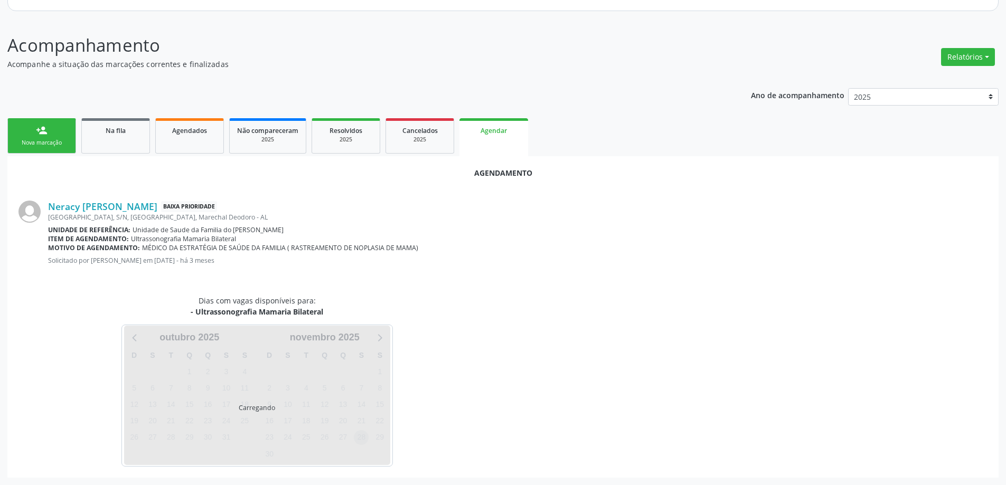
scroll to position [140, 0]
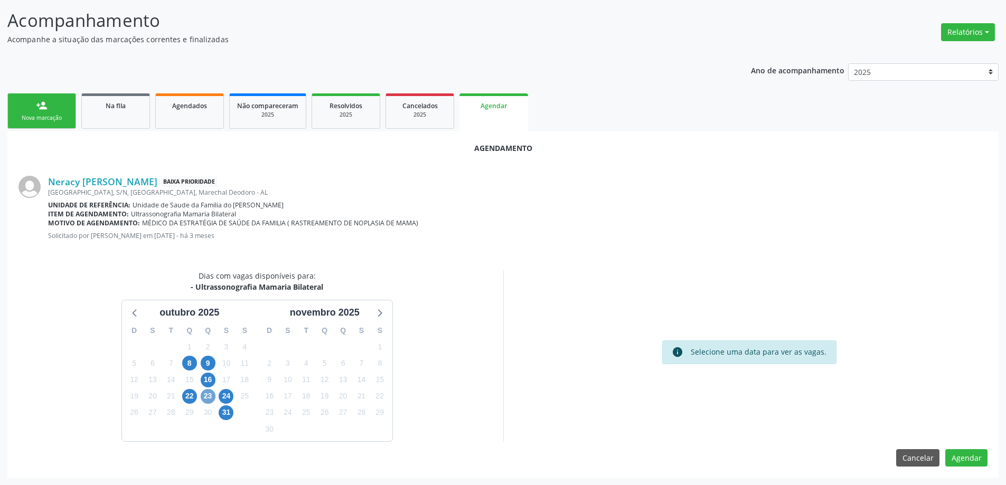
click at [208, 398] on span "23" at bounding box center [208, 396] width 15 height 15
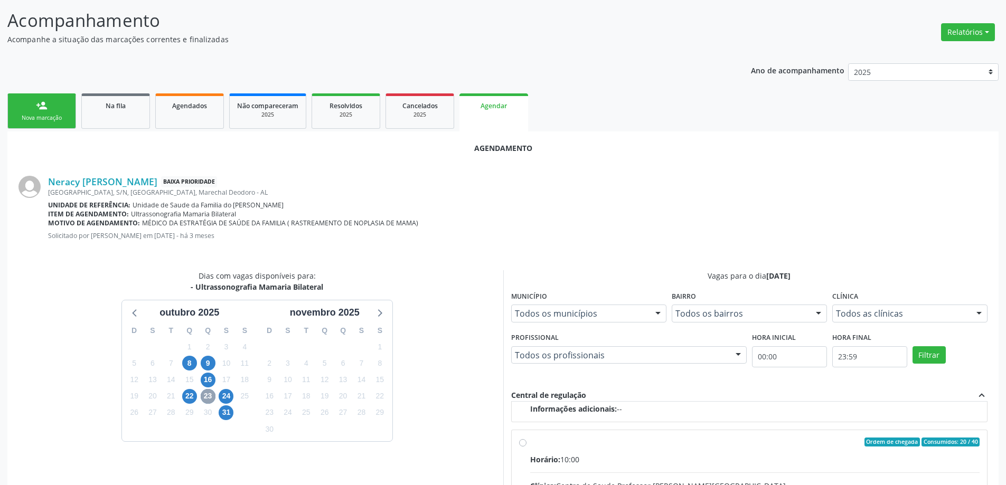
scroll to position [166, 0]
radio input "true"
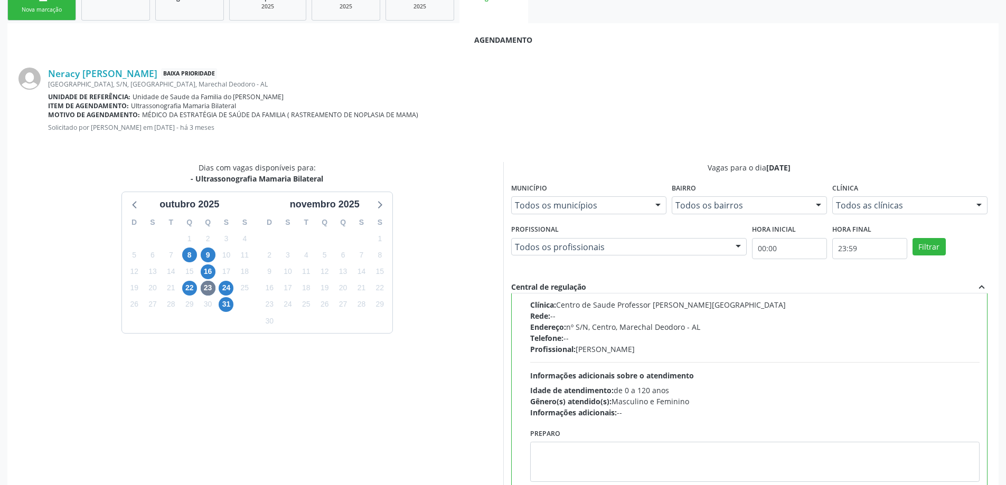
scroll to position [312, 0]
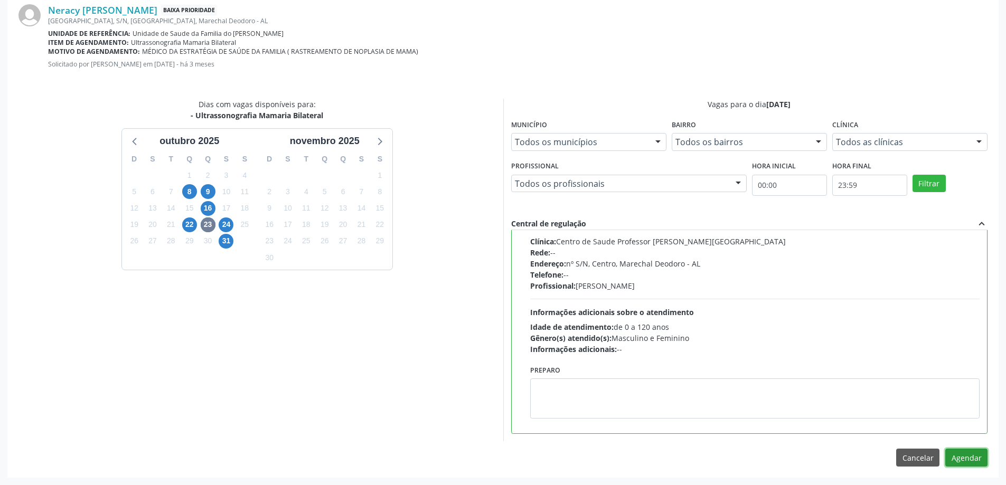
click at [965, 462] on button "Agendar" at bounding box center [966, 458] width 42 height 18
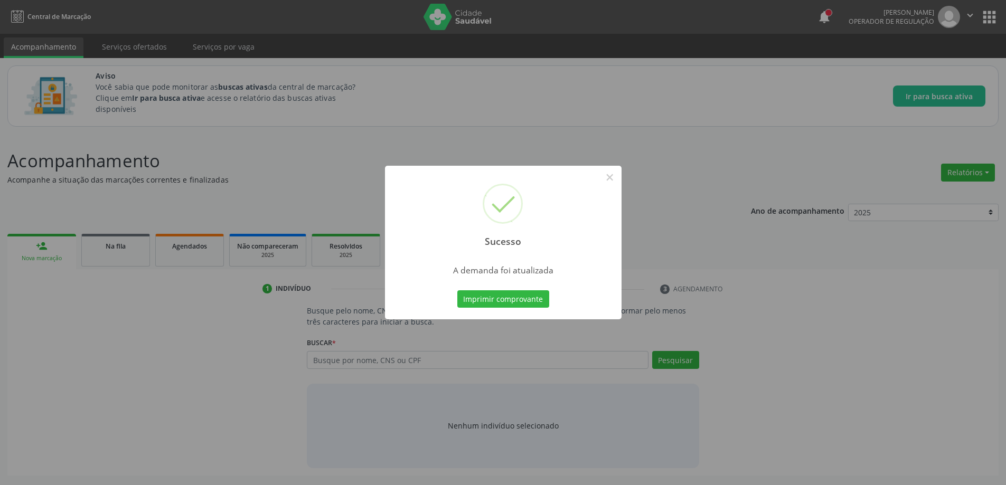
scroll to position [0, 0]
click at [610, 184] on button "×" at bounding box center [614, 177] width 18 height 18
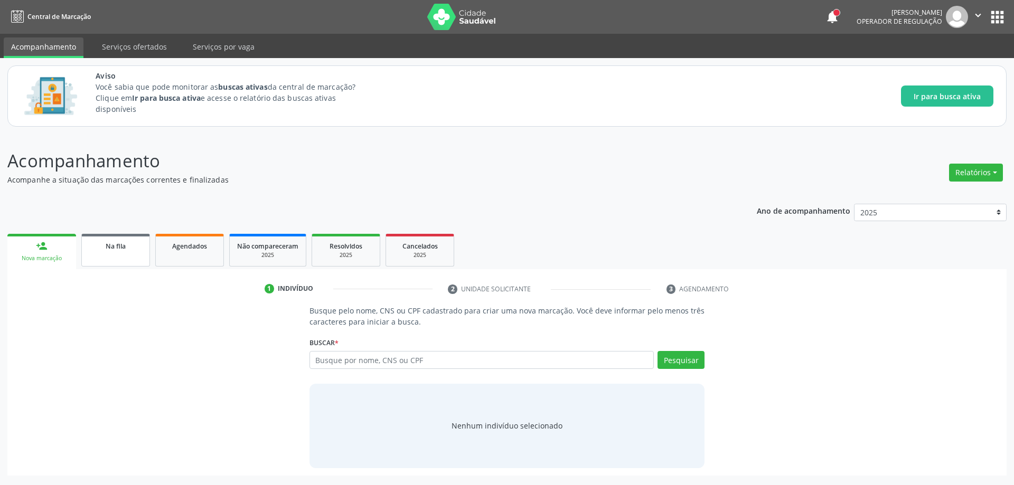
click at [143, 265] on link "Na fila" at bounding box center [115, 250] width 69 height 33
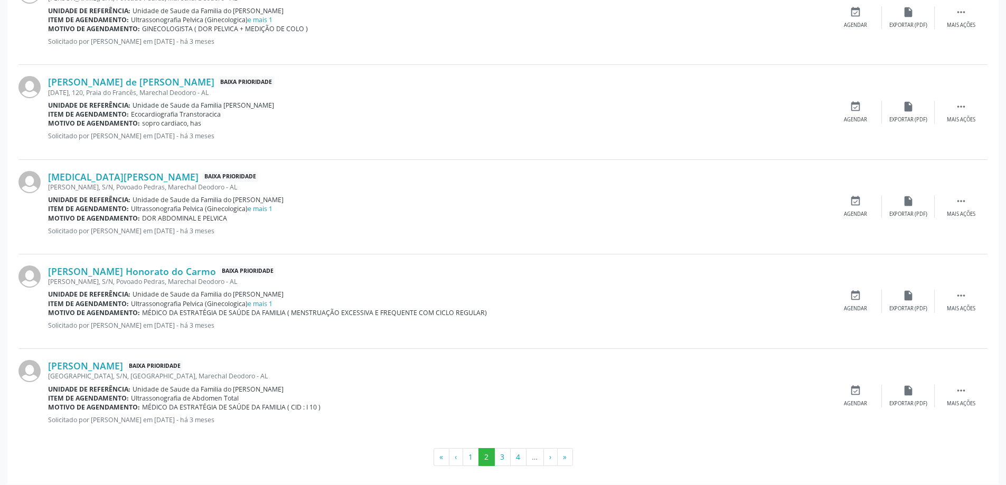
scroll to position [1393, 0]
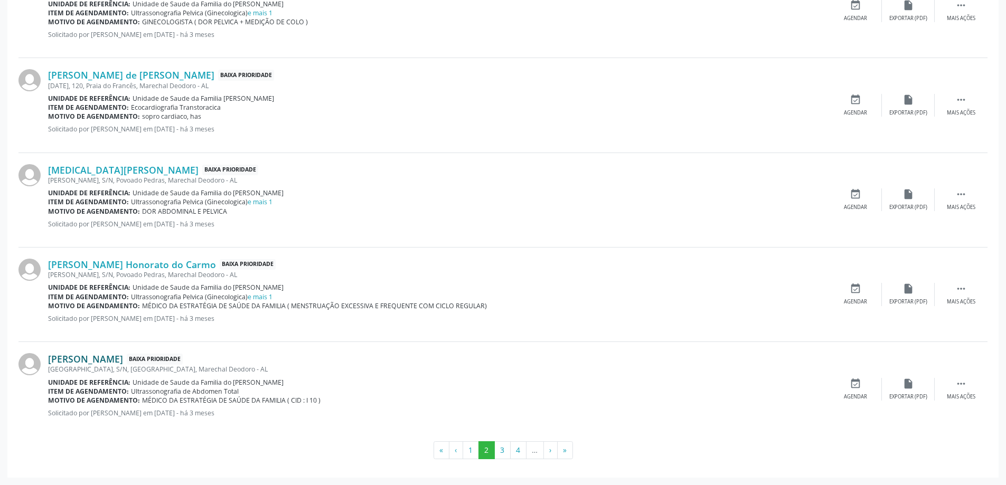
click at [105, 360] on link "[PERSON_NAME]" at bounding box center [85, 359] width 75 height 12
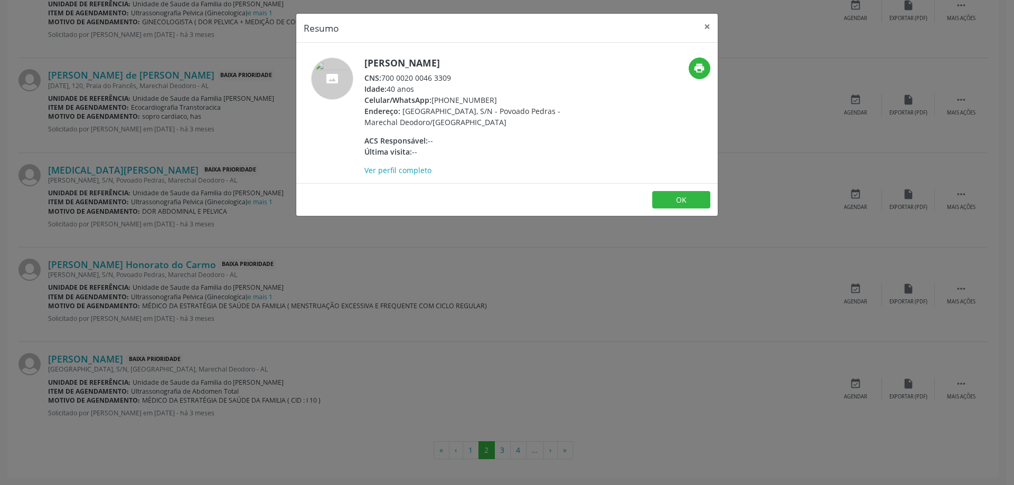
drag, startPoint x: 451, startPoint y: 76, endPoint x: 385, endPoint y: 80, distance: 66.1
click at [385, 80] on div "CNS: 700 0020 0046 3309" at bounding box center [466, 77] width 205 height 11
click at [703, 32] on button "×" at bounding box center [707, 27] width 21 height 26
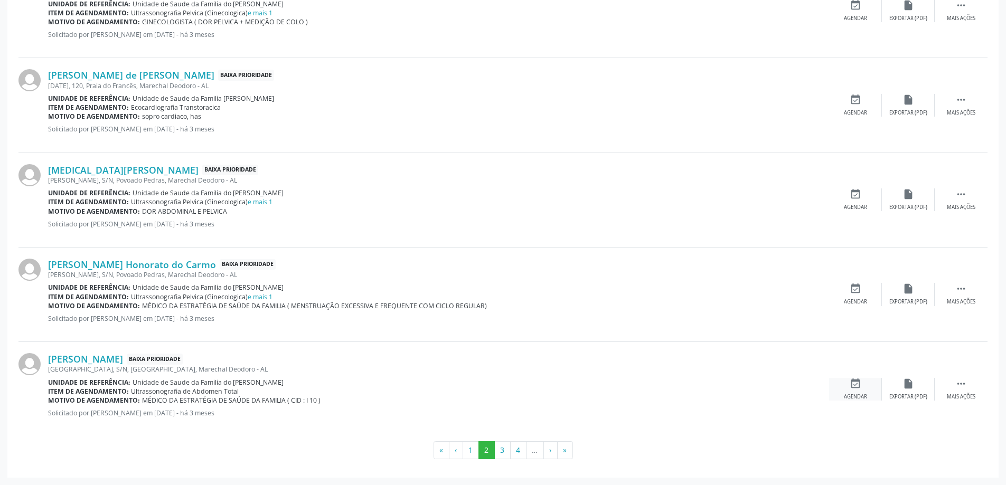
click at [862, 398] on div "Agendar" at bounding box center [855, 396] width 23 height 7
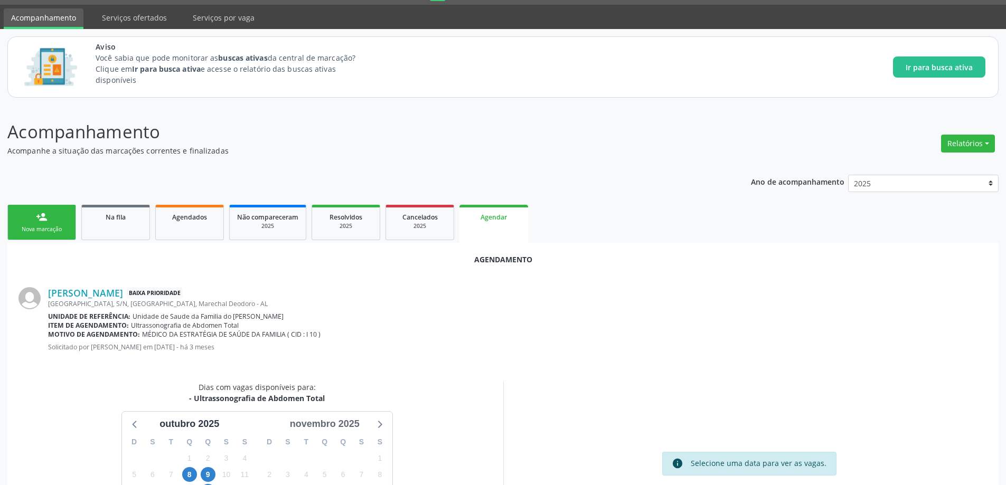
scroll to position [140, 0]
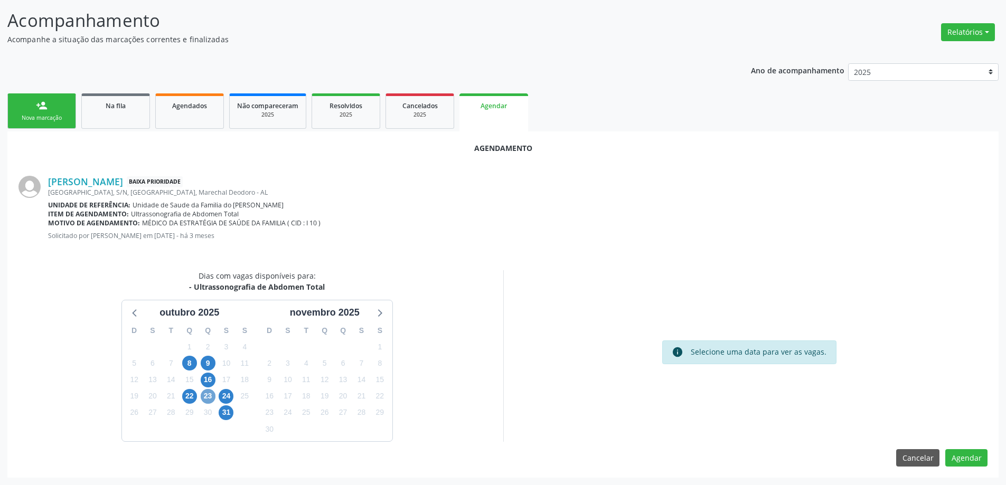
click at [211, 398] on span "23" at bounding box center [208, 396] width 15 height 15
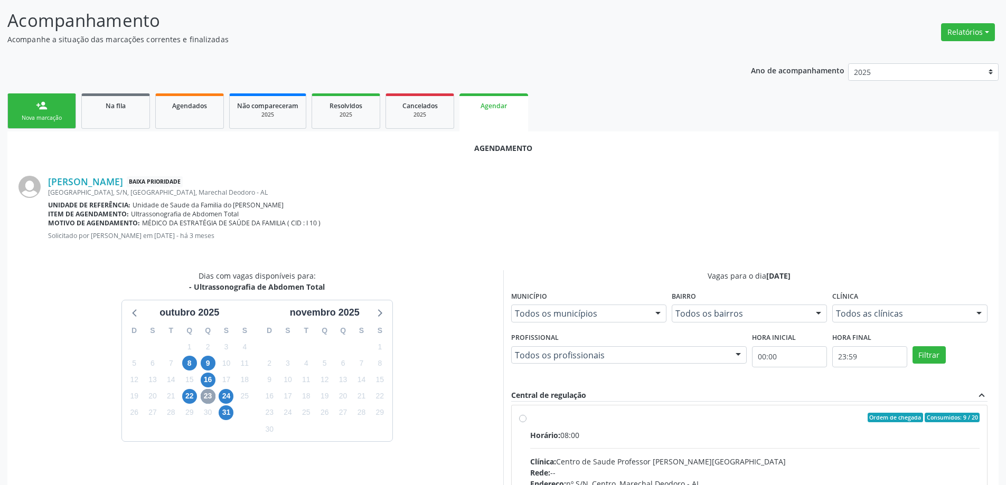
scroll to position [0, 0]
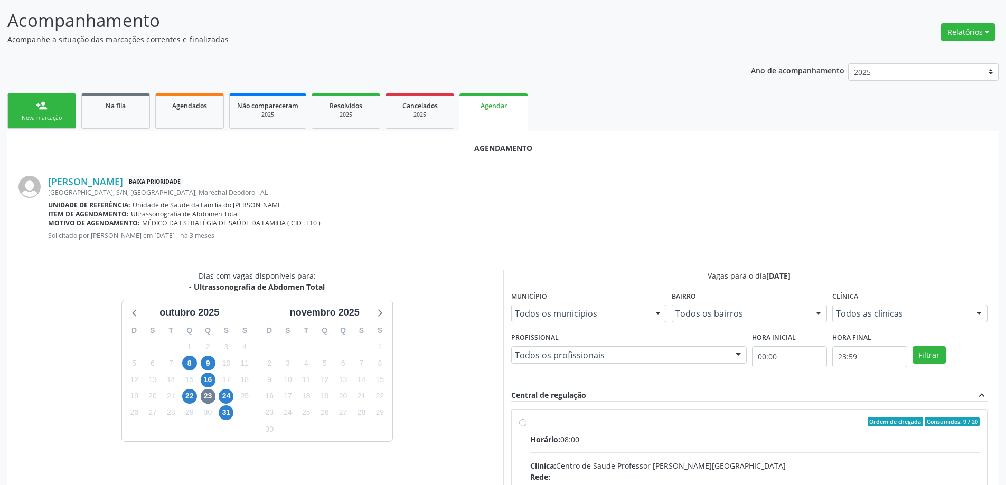
click at [525, 423] on input "Ordem de chegada Consumidos: 9 / 20 Horário: 08:00 Clínica: Centro de Saude Pro…" at bounding box center [522, 422] width 7 height 10
radio input "true"
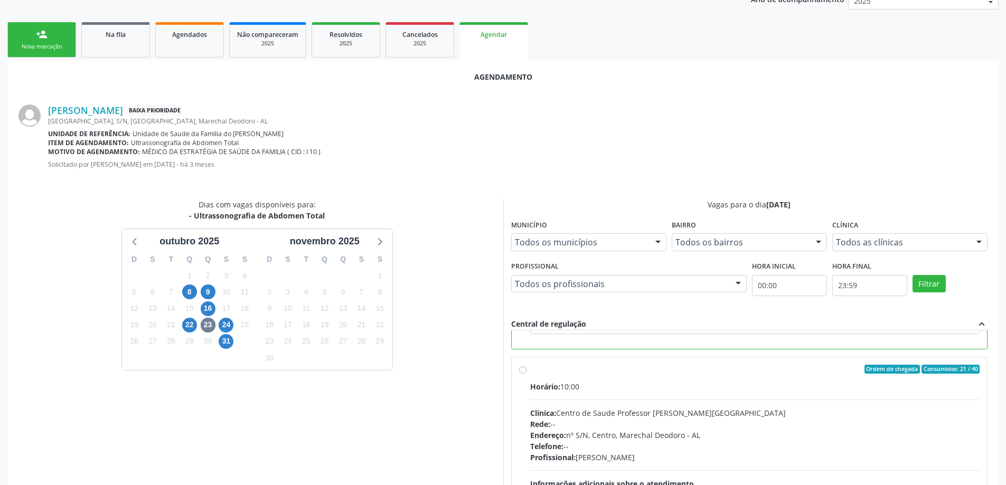
scroll to position [312, 0]
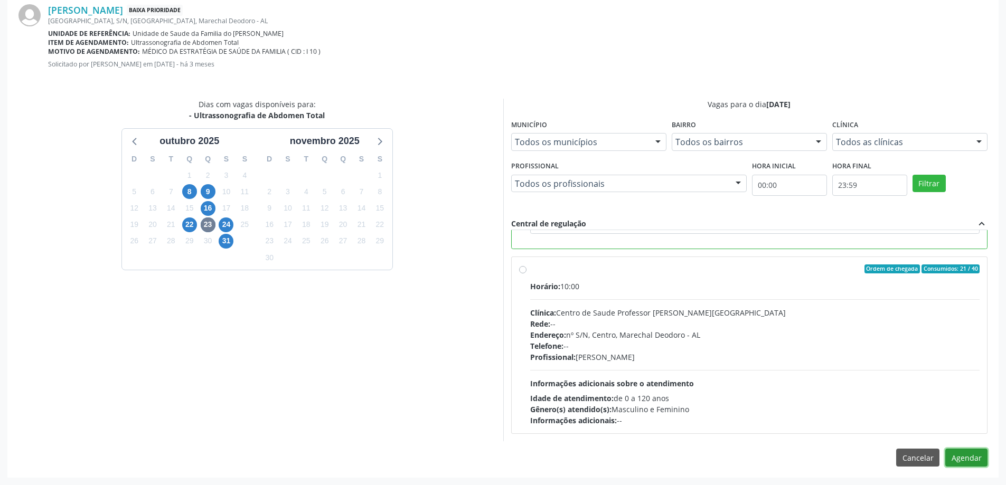
click at [965, 453] on button "Agendar" at bounding box center [966, 458] width 42 height 18
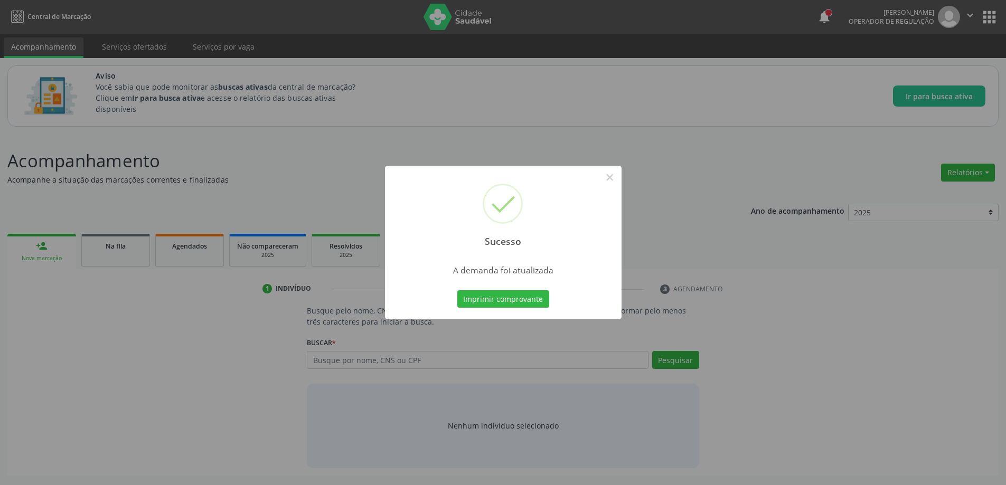
scroll to position [0, 0]
click at [612, 181] on button "×" at bounding box center [614, 177] width 18 height 18
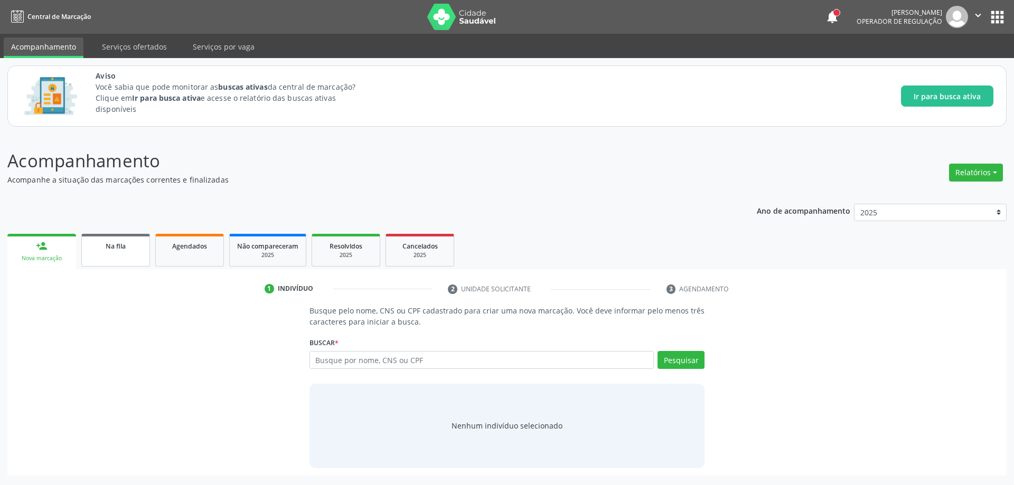
click at [110, 258] on link "Na fila" at bounding box center [115, 250] width 69 height 33
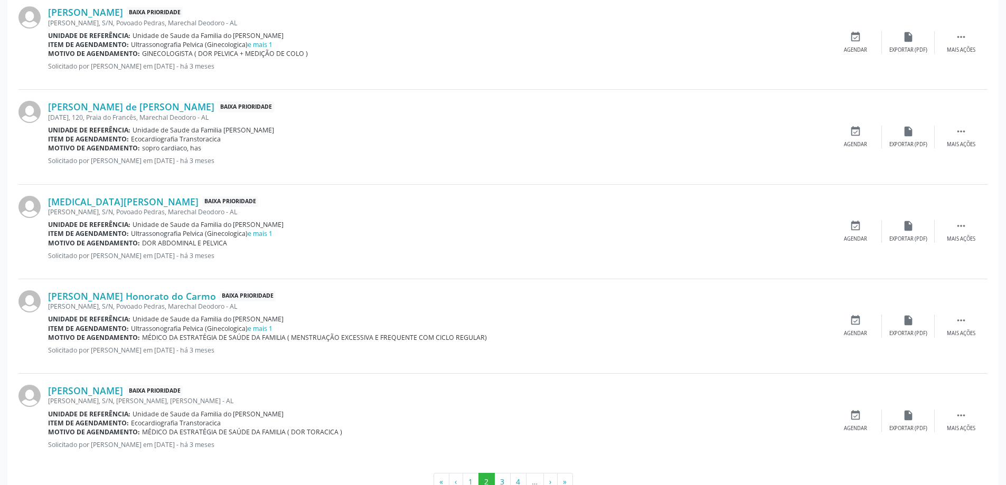
scroll to position [1393, 0]
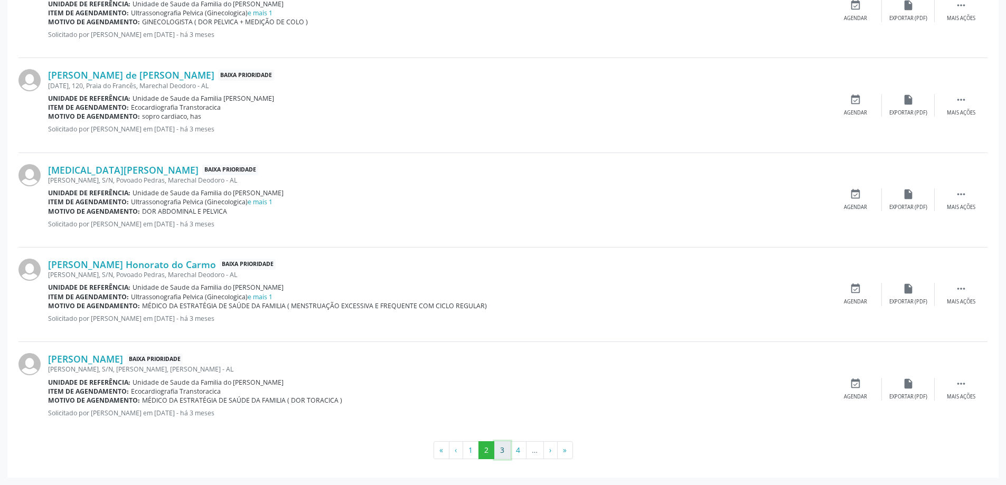
click at [502, 453] on button "3" at bounding box center [502, 450] width 16 height 18
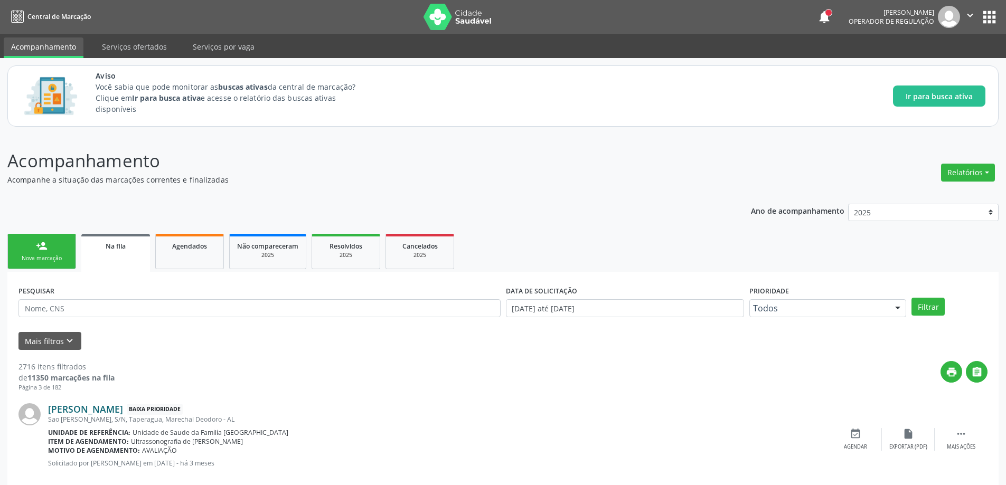
click at [104, 409] on link "[PERSON_NAME]" at bounding box center [85, 409] width 75 height 12
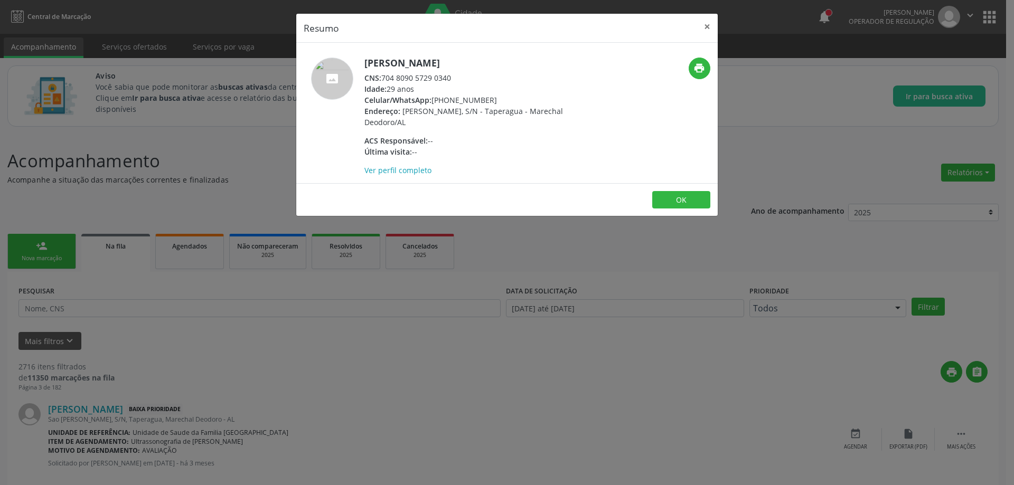
drag, startPoint x: 454, startPoint y: 76, endPoint x: 382, endPoint y: 77, distance: 71.8
click at [382, 77] on div "CNS: 704 8090 5729 0340" at bounding box center [466, 77] width 205 height 11
click at [707, 31] on button "×" at bounding box center [707, 27] width 21 height 26
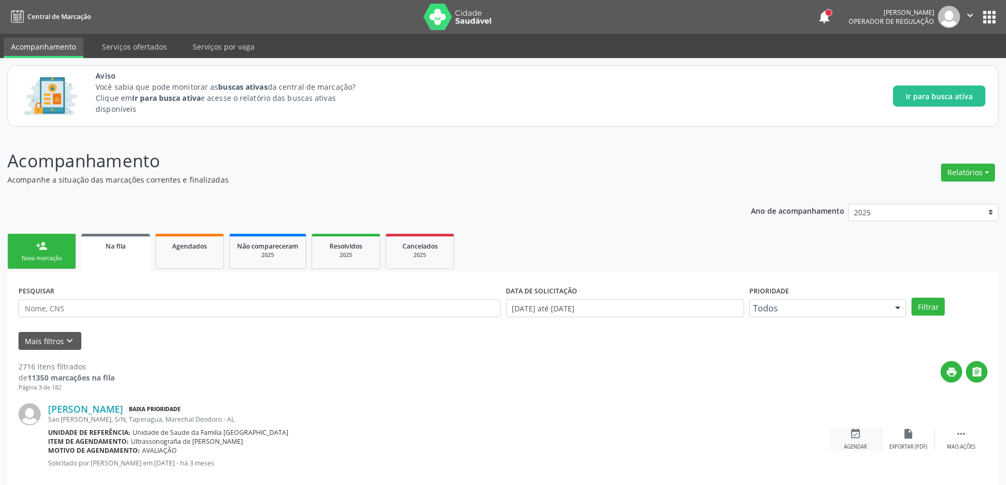
click at [848, 434] on div "event_available Agendar" at bounding box center [855, 439] width 53 height 23
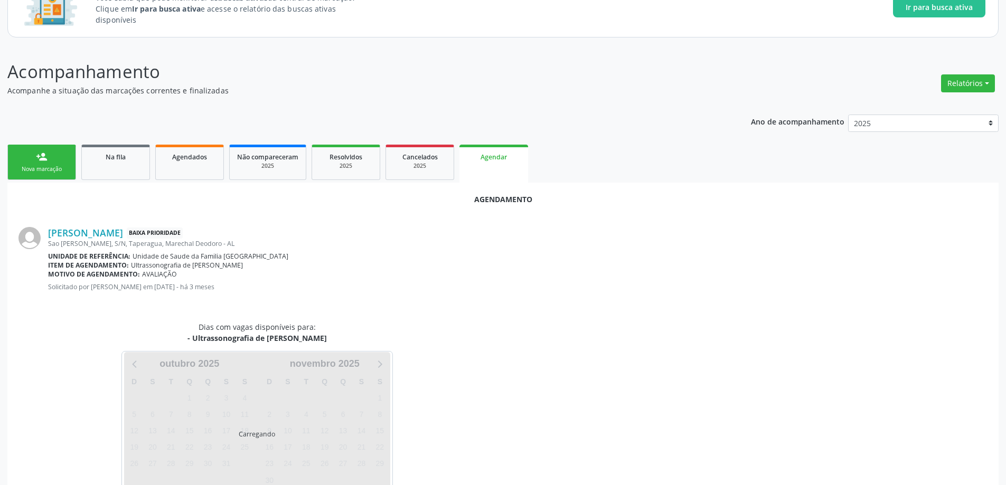
scroll to position [116, 0]
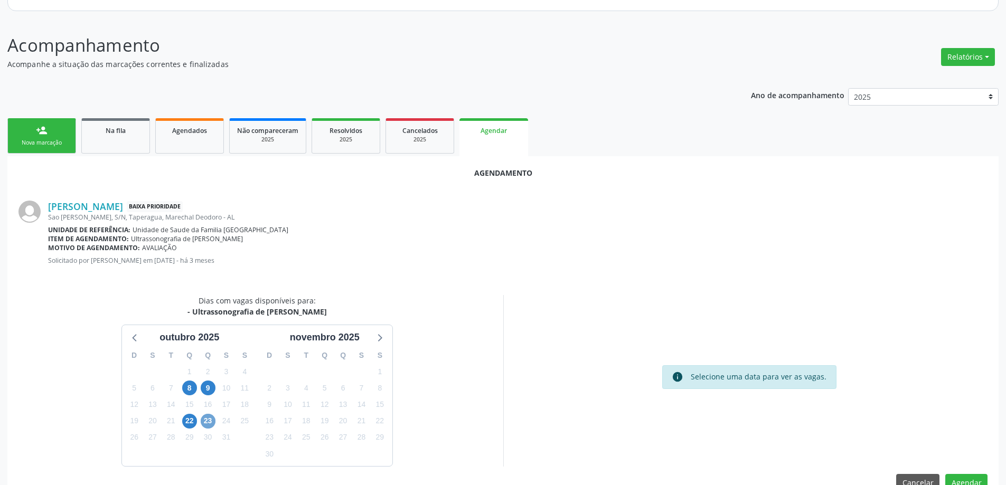
click at [209, 420] on span "23" at bounding box center [208, 421] width 15 height 15
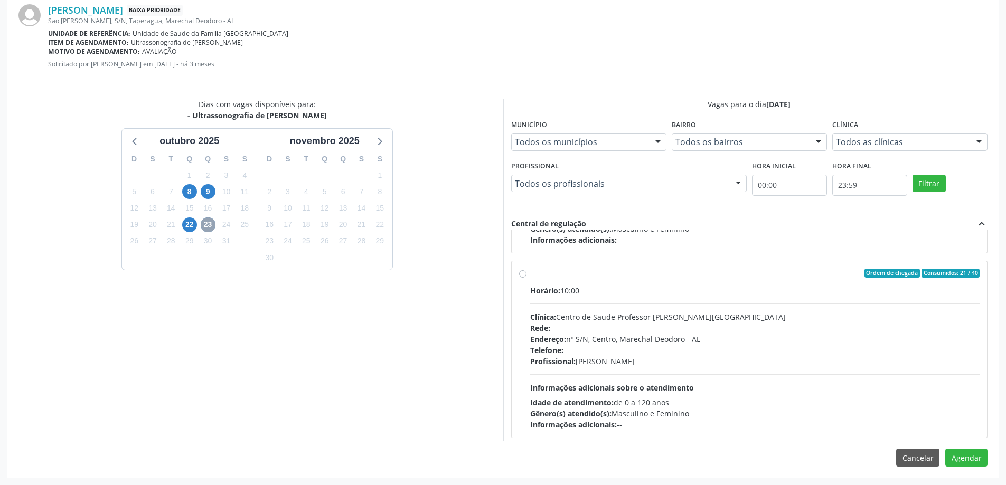
scroll to position [166, 0]
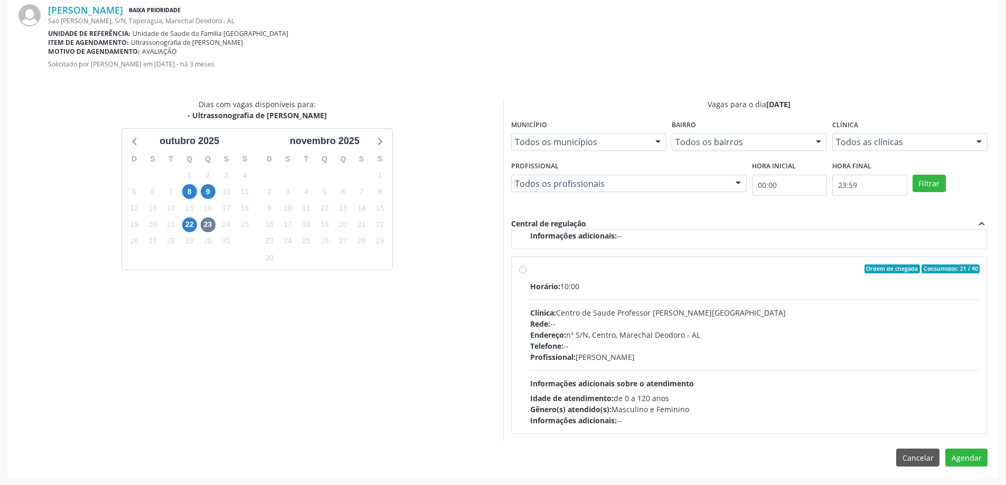
click at [530, 266] on label "Ordem de chegada Consumidos: 21 / 40 Horário: 10:00 Clínica: Centro de Saude Pr…" at bounding box center [755, 346] width 450 height 162
click at [520, 266] on input "Ordem de chegada Consumidos: 21 / 40 Horário: 10:00 Clínica: Centro de Saude Pr…" at bounding box center [522, 270] width 7 height 10
radio input "true"
click at [956, 453] on button "Agendar" at bounding box center [966, 458] width 42 height 18
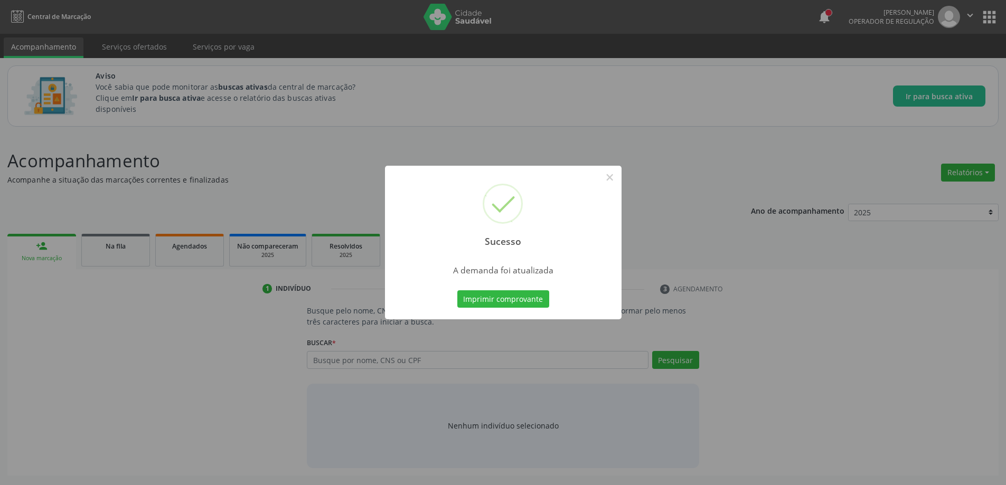
scroll to position [0, 0]
click at [611, 184] on button "×" at bounding box center [614, 177] width 18 height 18
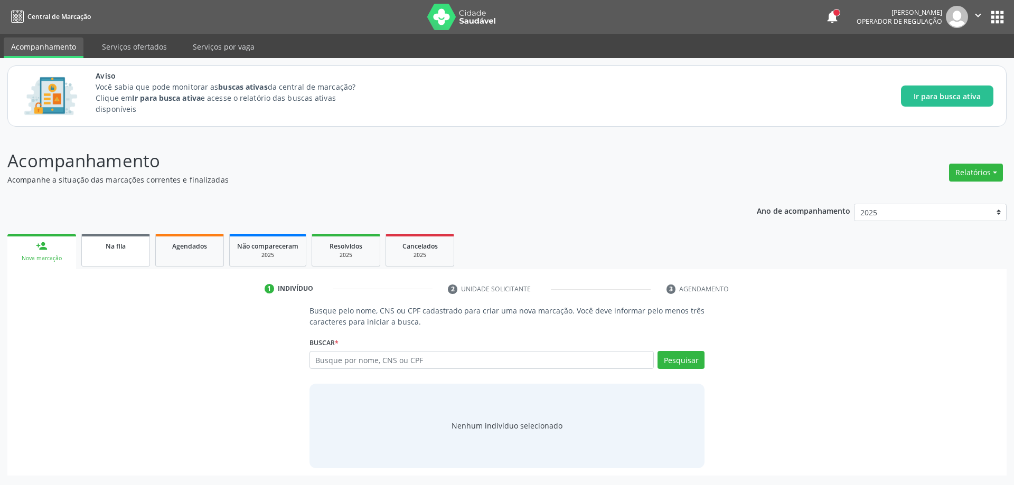
click at [145, 257] on link "Na fila" at bounding box center [115, 250] width 69 height 33
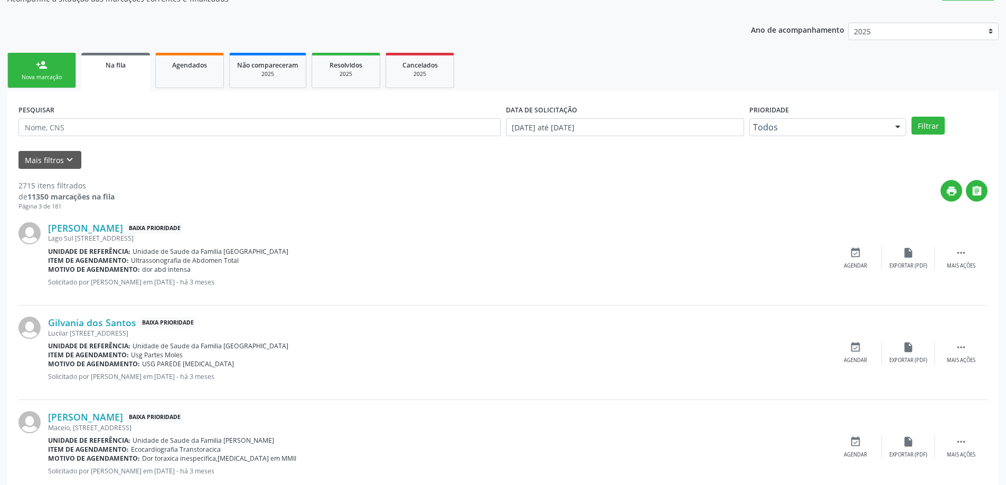
scroll to position [211, 0]
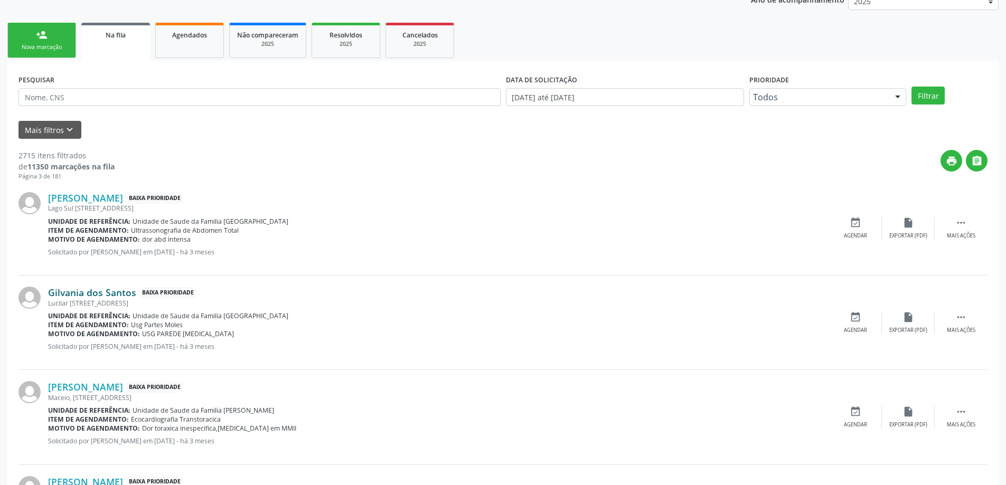
click at [89, 291] on link "Gilvania dos Santos" at bounding box center [92, 293] width 88 height 12
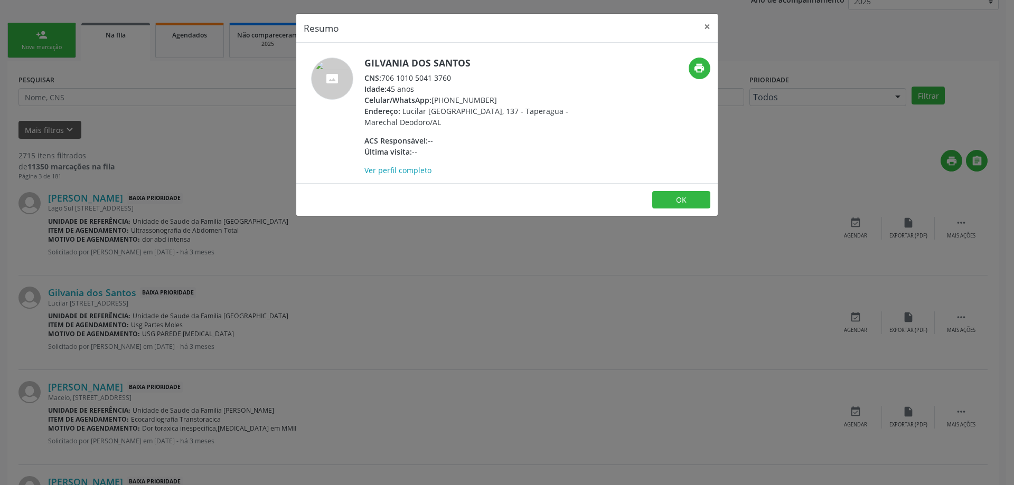
drag, startPoint x: 452, startPoint y: 79, endPoint x: 384, endPoint y: 78, distance: 68.1
click at [384, 78] on div "CNS: 706 1010 5041 3760" at bounding box center [466, 77] width 205 height 11
click at [706, 24] on button "×" at bounding box center [707, 27] width 21 height 26
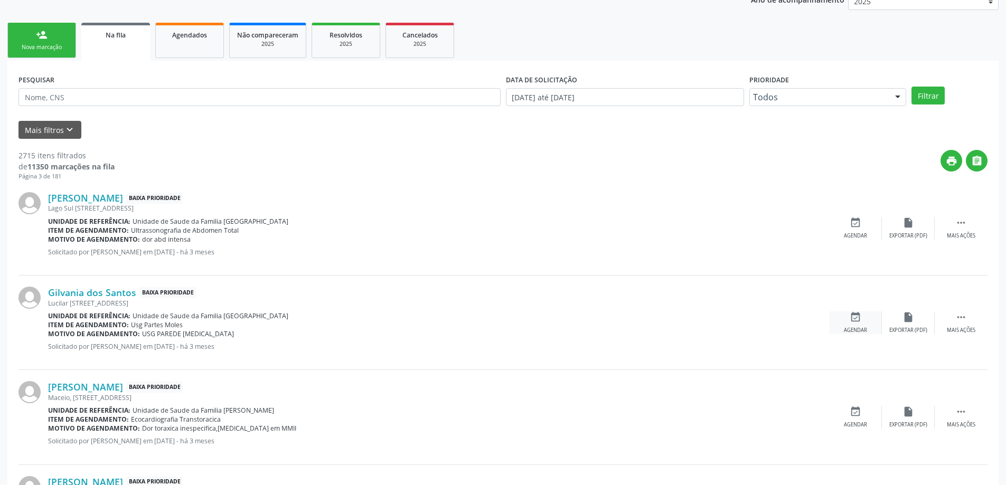
click at [860, 316] on icon "event_available" at bounding box center [856, 318] width 12 height 12
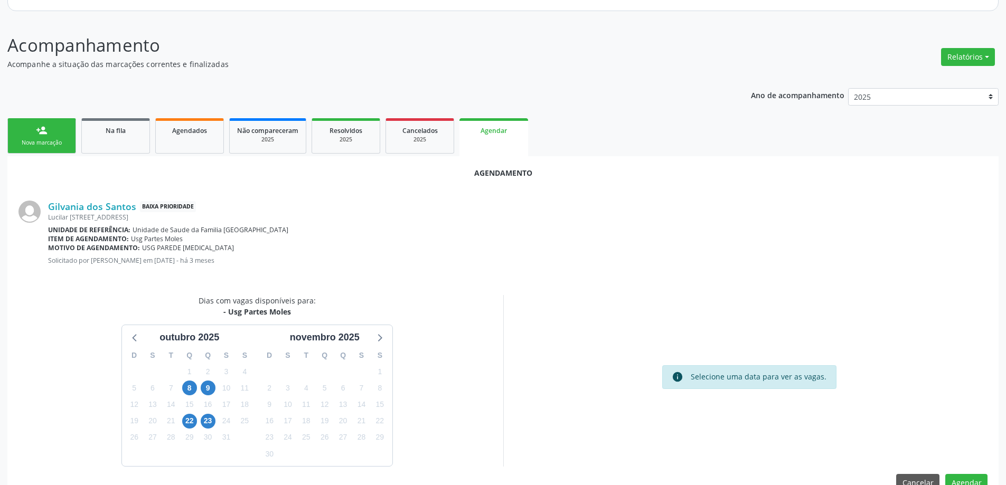
scroll to position [140, 0]
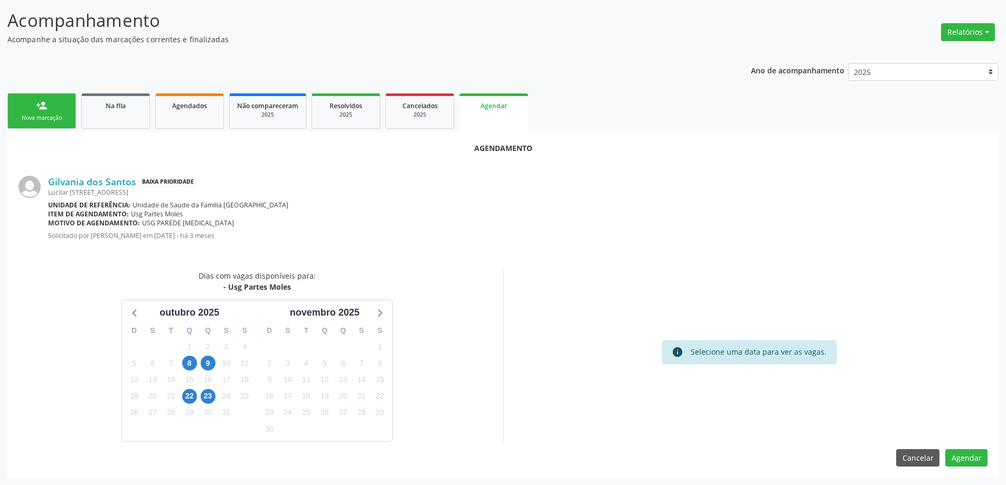
click at [217, 394] on div "23" at bounding box center [208, 396] width 18 height 16
click at [210, 397] on span "23" at bounding box center [208, 396] width 15 height 15
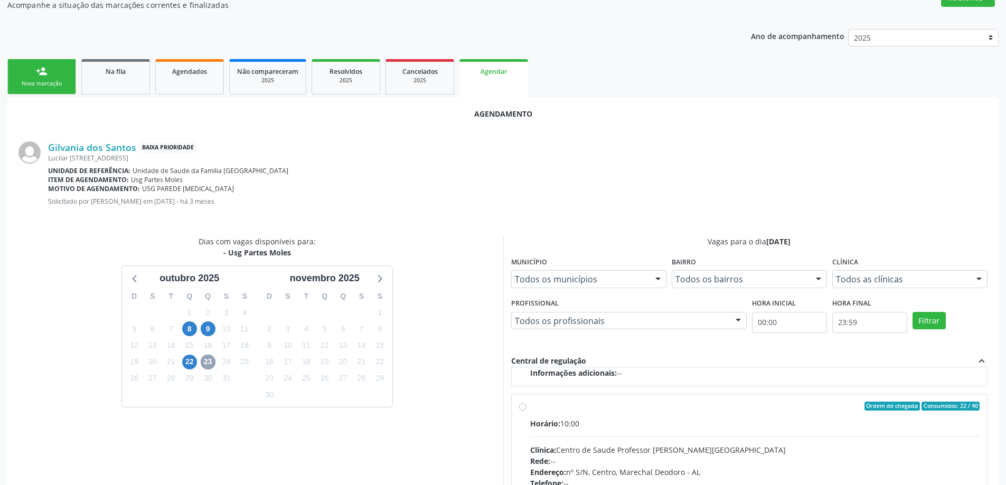
scroll to position [193, 0]
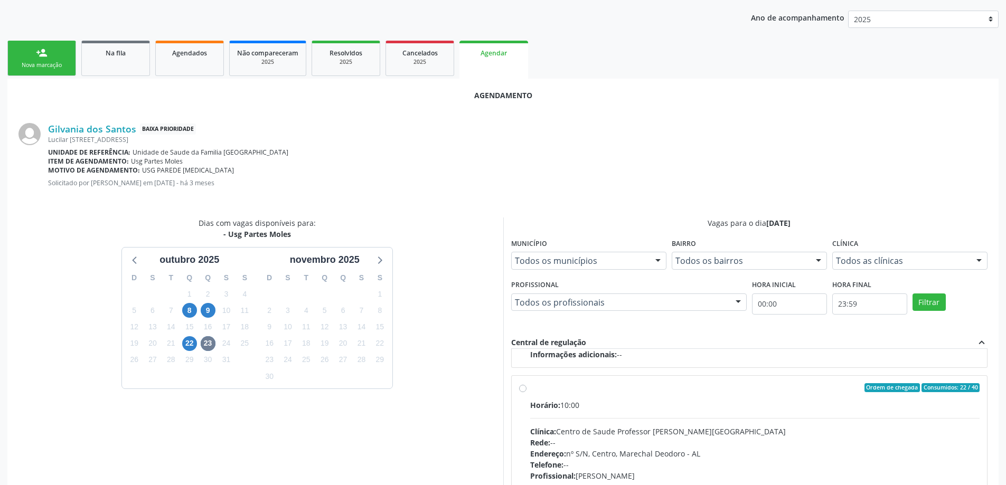
click at [522, 394] on div "Ordem de chegada Consumidos: 22 / 40 Horário: 10:00 Clínica: Centro de Saude Pr…" at bounding box center [749, 464] width 461 height 162
radio input "true"
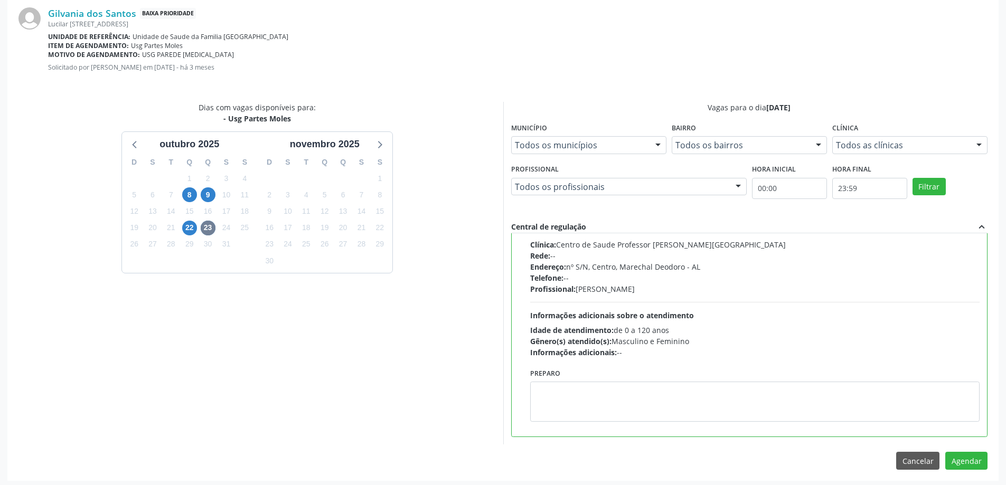
scroll to position [312, 0]
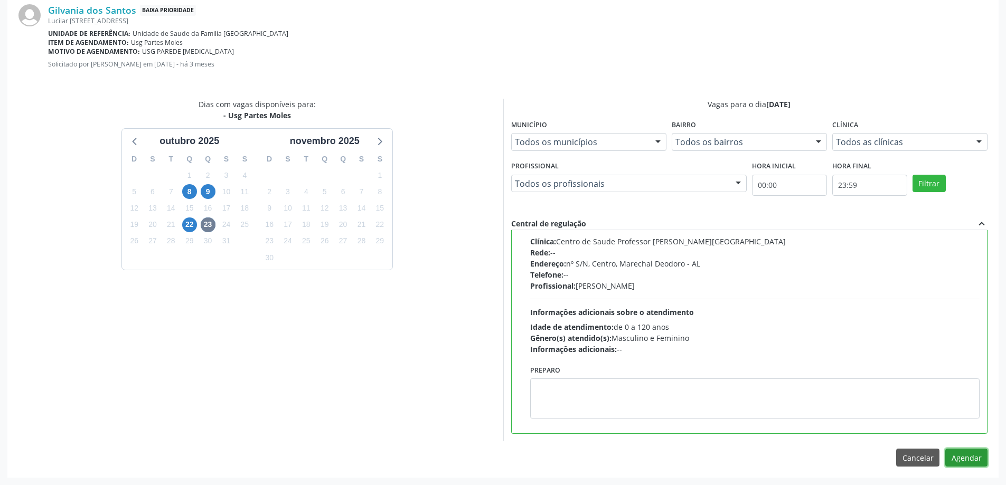
click at [954, 462] on button "Agendar" at bounding box center [966, 458] width 42 height 18
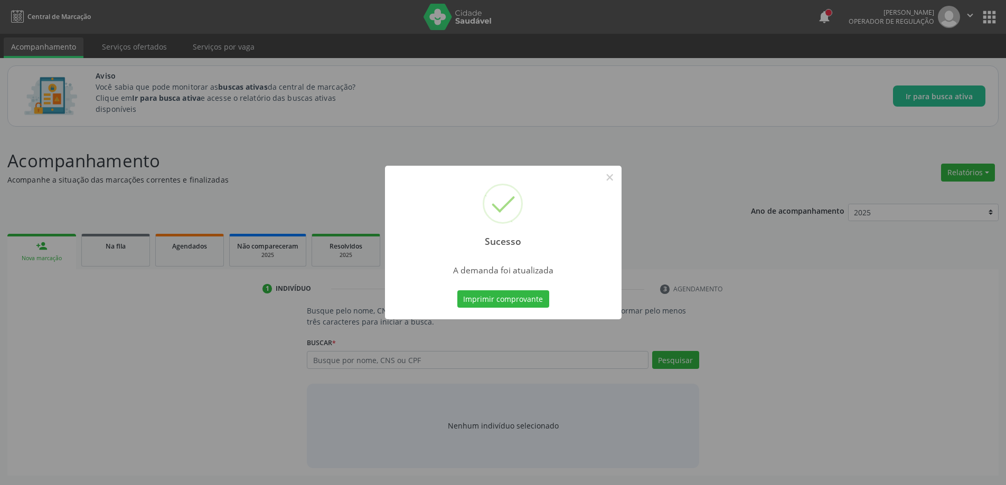
scroll to position [0, 0]
click at [618, 178] on button "×" at bounding box center [614, 177] width 18 height 18
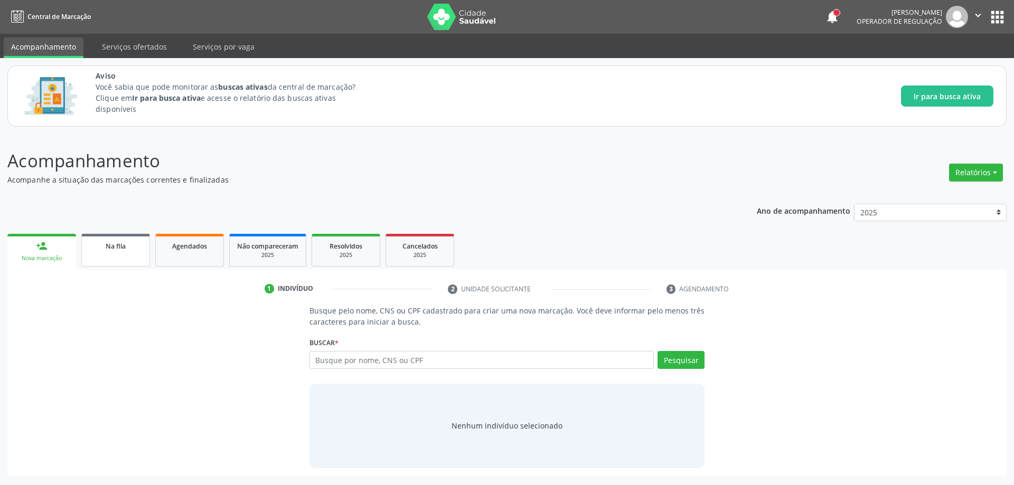
click at [97, 255] on link "Na fila" at bounding box center [115, 250] width 69 height 33
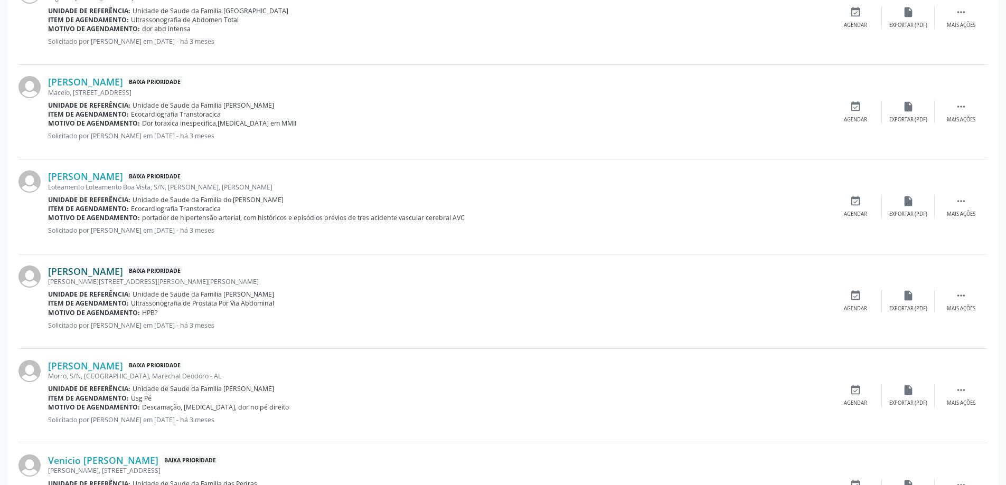
scroll to position [422, 0]
click at [123, 269] on link "[PERSON_NAME]" at bounding box center [85, 271] width 75 height 12
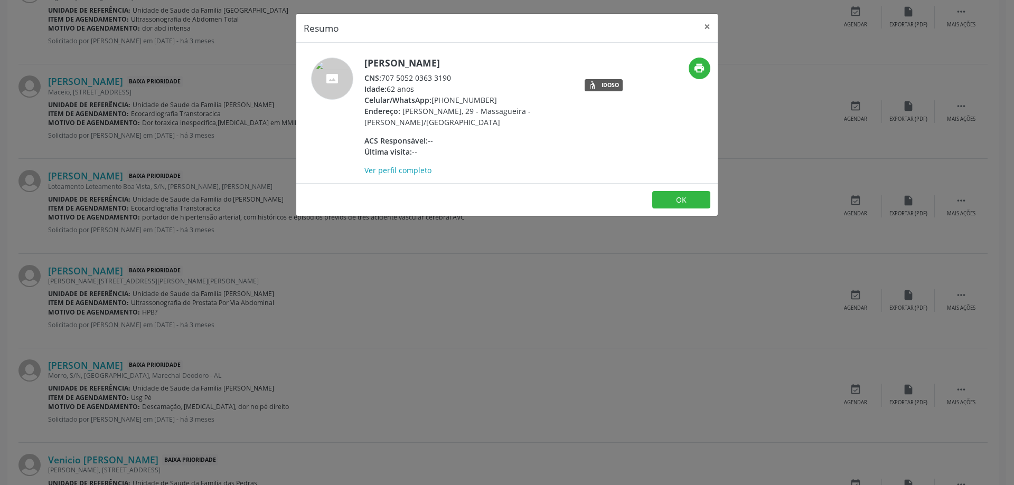
drag, startPoint x: 455, startPoint y: 76, endPoint x: 382, endPoint y: 74, distance: 72.4
click at [382, 74] on div "CNS: 707 5052 0363 3190" at bounding box center [466, 77] width 205 height 11
click at [705, 29] on button "×" at bounding box center [707, 27] width 21 height 26
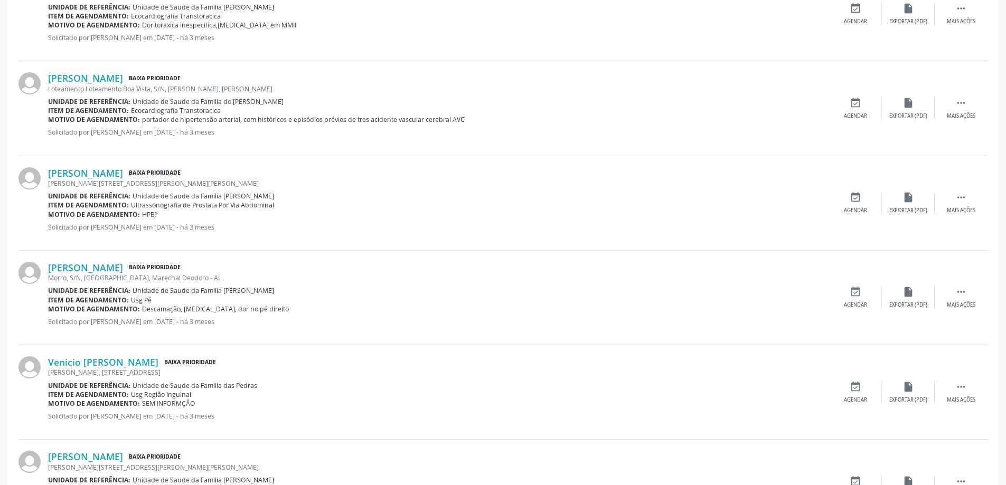
scroll to position [528, 0]
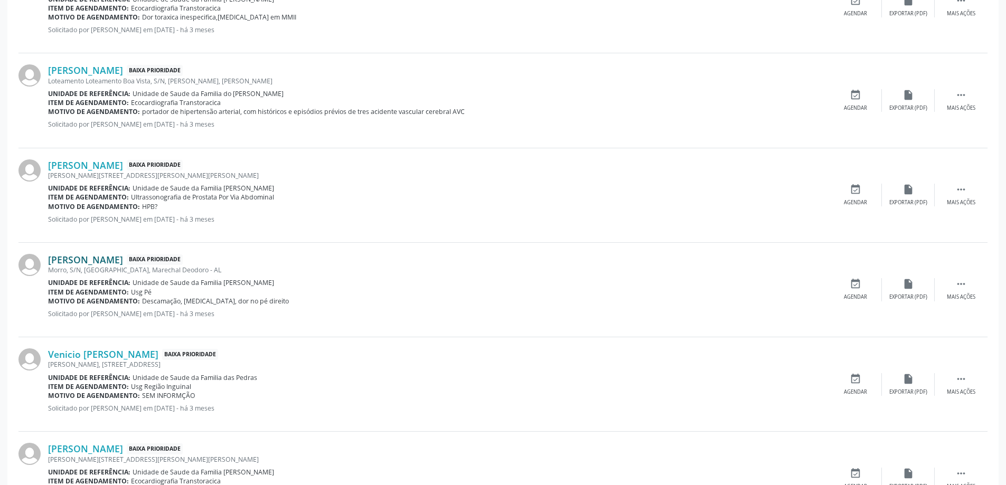
click at [82, 258] on link "[PERSON_NAME]" at bounding box center [85, 260] width 75 height 12
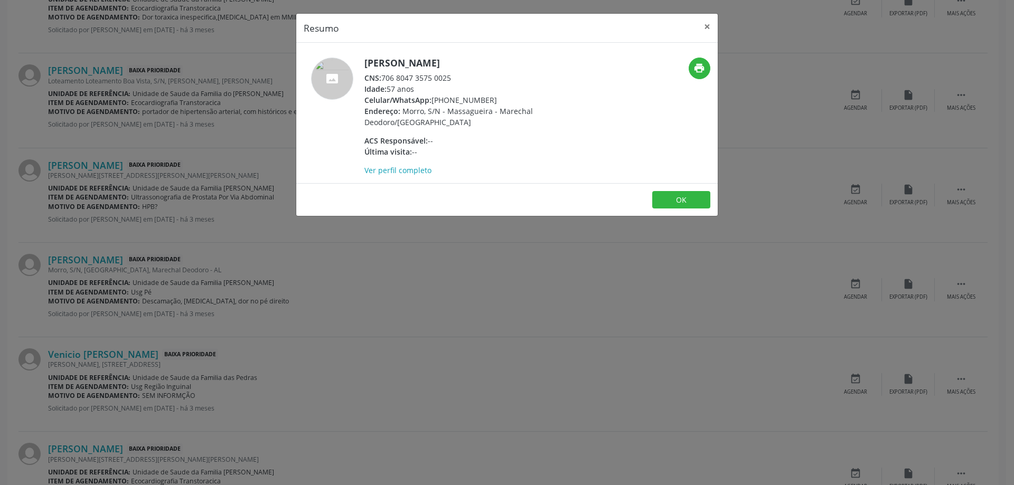
drag, startPoint x: 453, startPoint y: 78, endPoint x: 384, endPoint y: 78, distance: 68.7
click at [384, 78] on div "CNS: 706 8047 3575 0025" at bounding box center [466, 77] width 205 height 11
click at [706, 23] on button "×" at bounding box center [707, 27] width 21 height 26
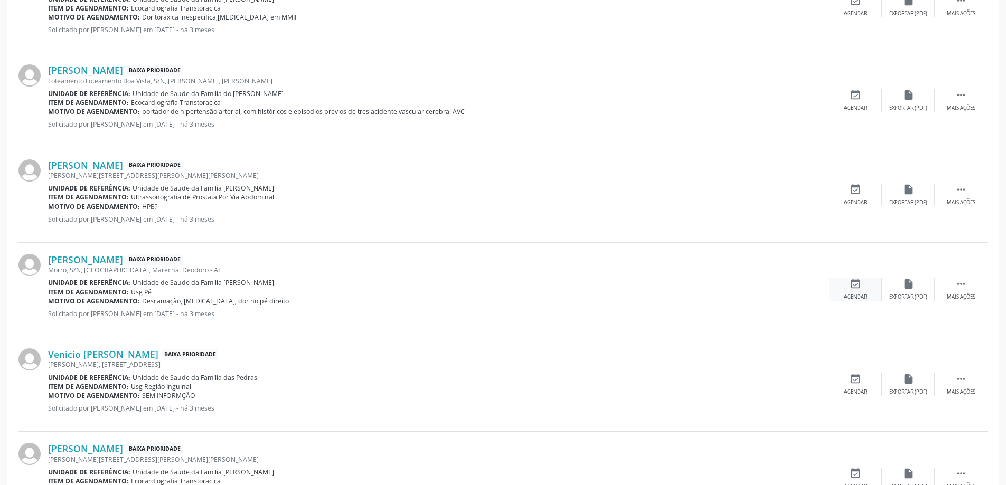
click at [851, 289] on icon "event_available" at bounding box center [856, 284] width 12 height 12
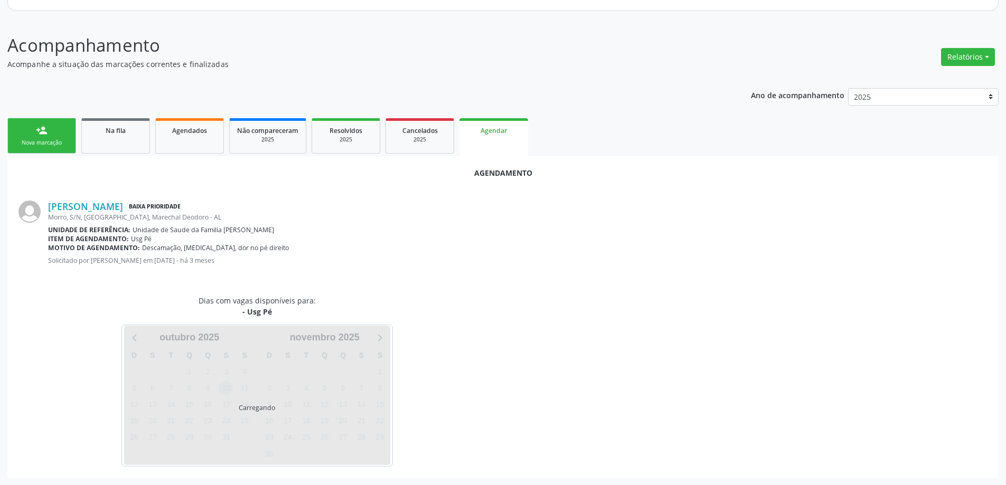
scroll to position [140, 0]
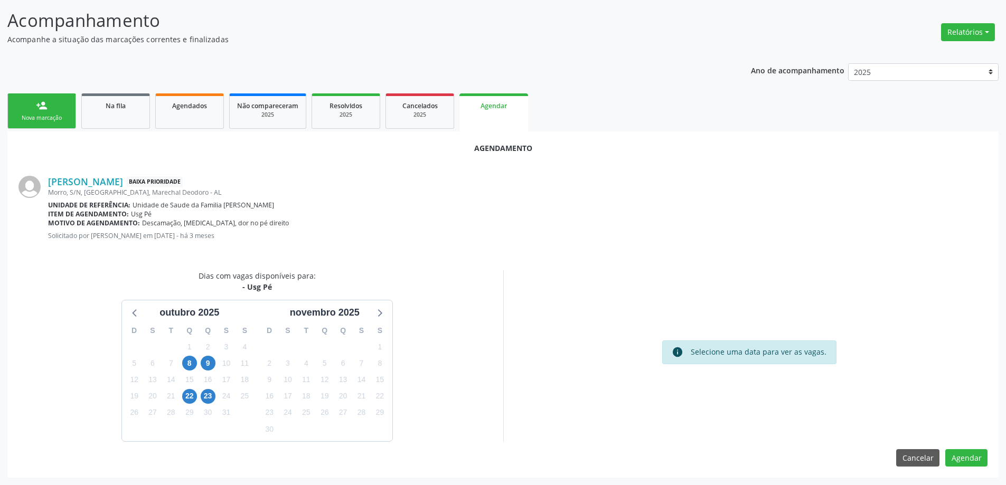
click at [201, 400] on div "23" at bounding box center [208, 396] width 15 height 16
click at [206, 397] on span "23" at bounding box center [208, 396] width 15 height 15
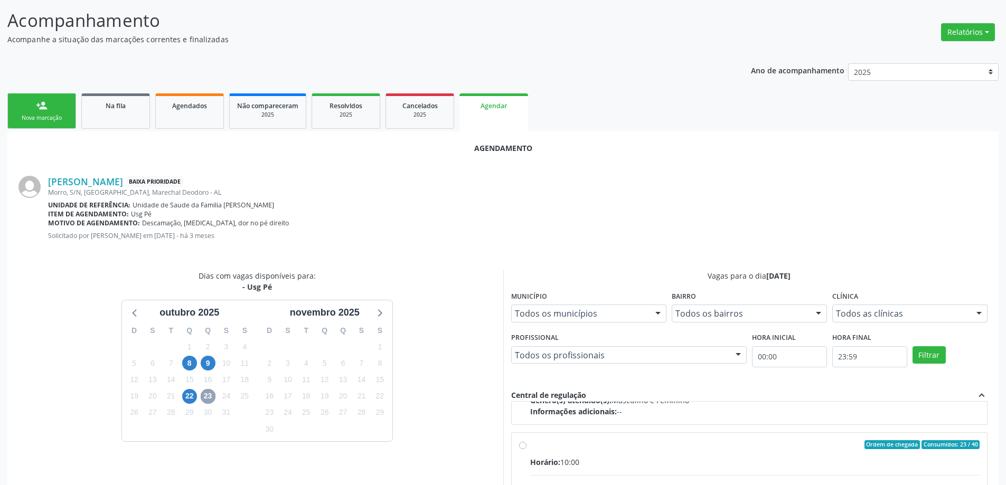
scroll to position [166, 0]
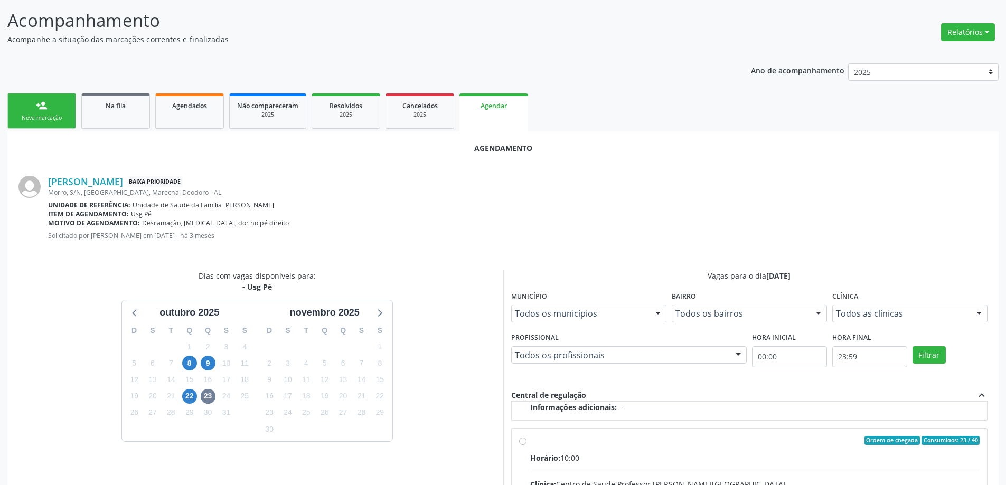
radio input "true"
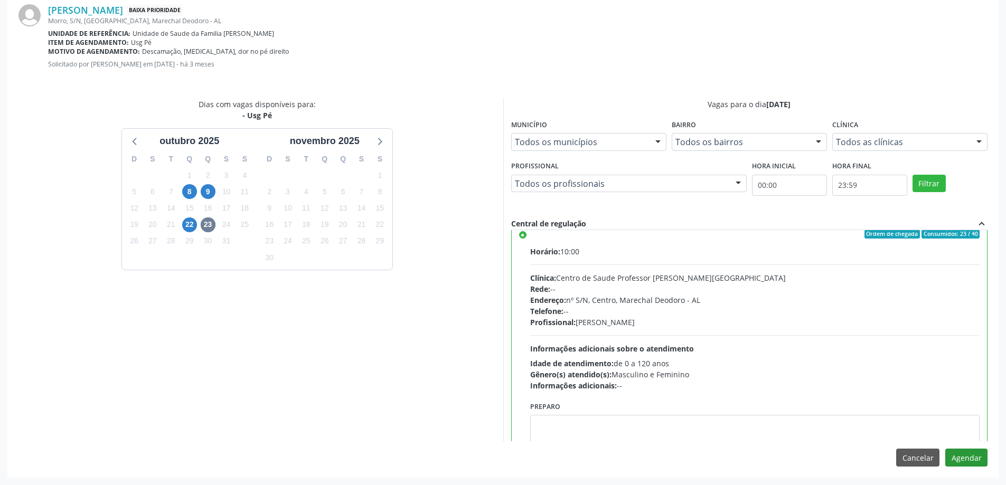
scroll to position [238, 0]
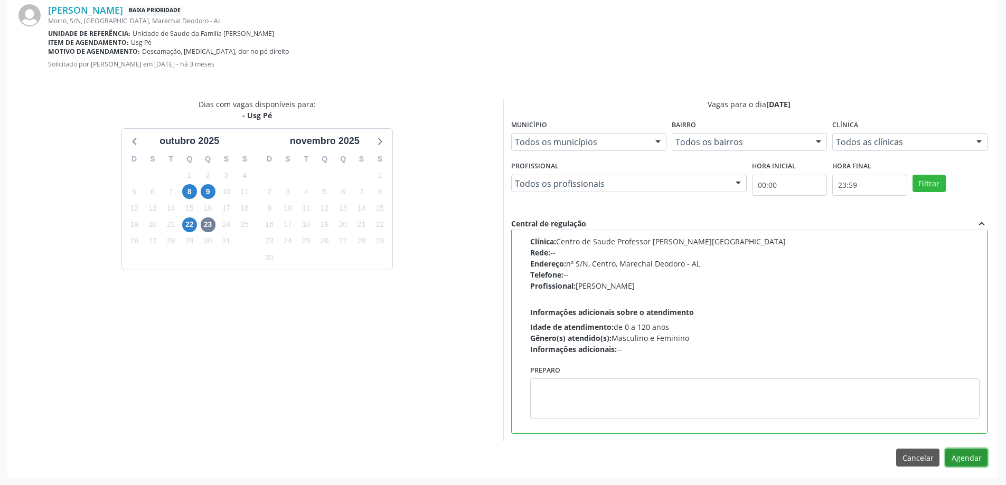
click at [960, 453] on button "Agendar" at bounding box center [966, 458] width 42 height 18
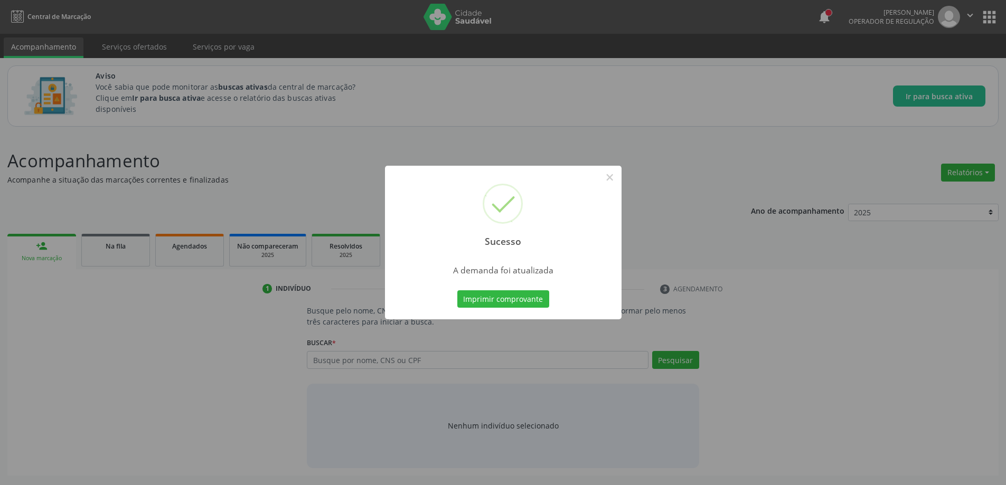
scroll to position [0, 0]
click at [617, 180] on button "×" at bounding box center [614, 177] width 18 height 18
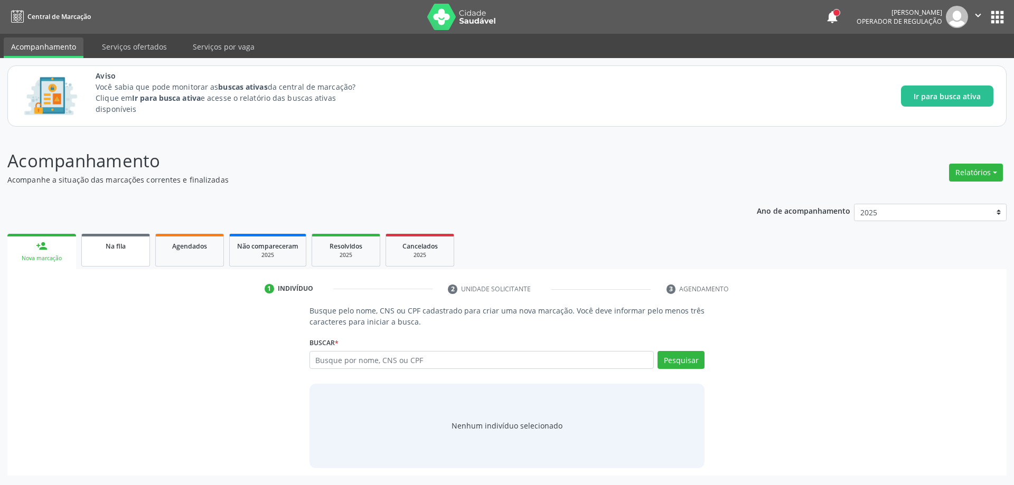
click at [124, 262] on link "Na fila" at bounding box center [115, 250] width 69 height 33
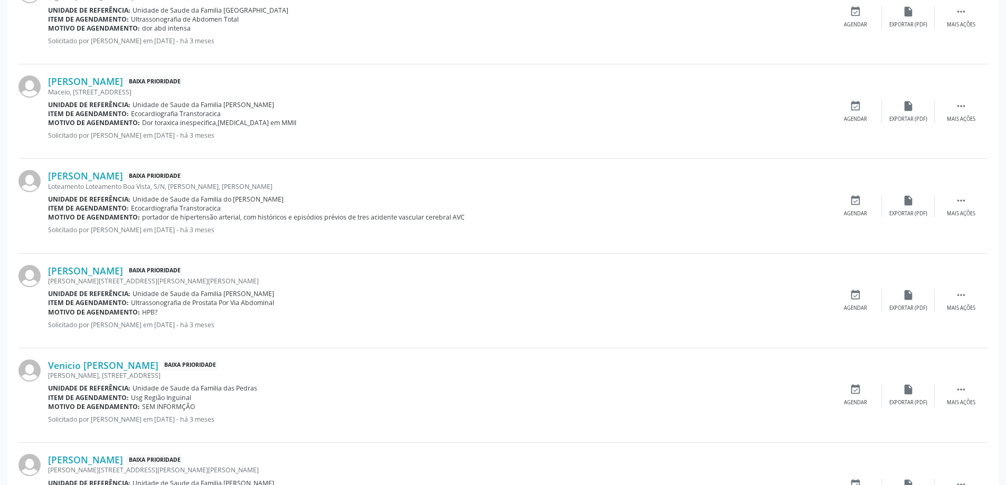
scroll to position [475, 0]
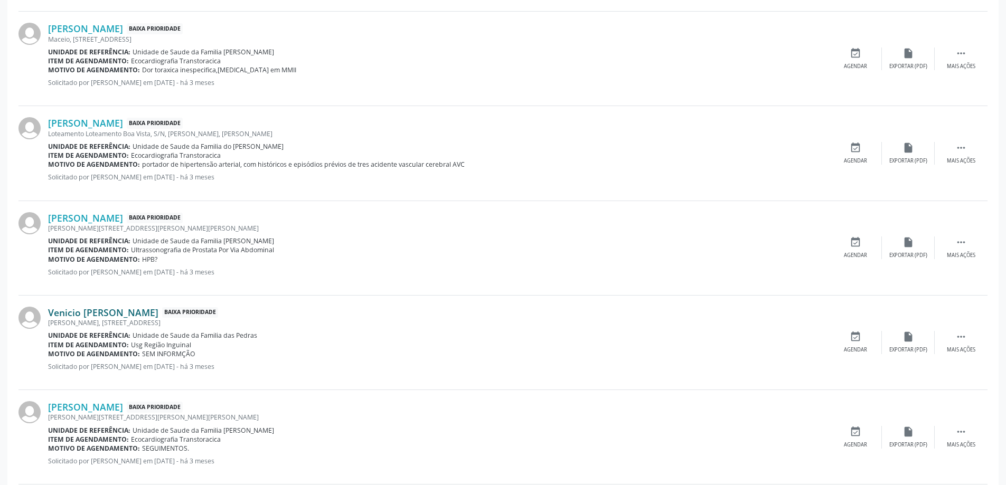
click at [91, 315] on link "Venicio [PERSON_NAME]" at bounding box center [103, 313] width 110 height 12
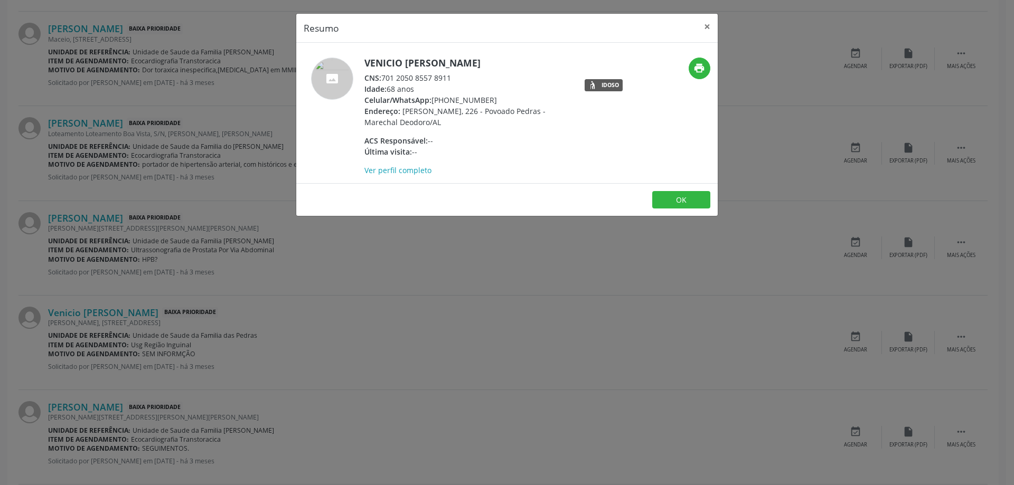
drag, startPoint x: 452, startPoint y: 77, endPoint x: 383, endPoint y: 79, distance: 68.7
click at [383, 79] on div "CNS: 701 2050 8557 8911" at bounding box center [466, 77] width 205 height 11
click at [702, 25] on button "×" at bounding box center [707, 27] width 21 height 26
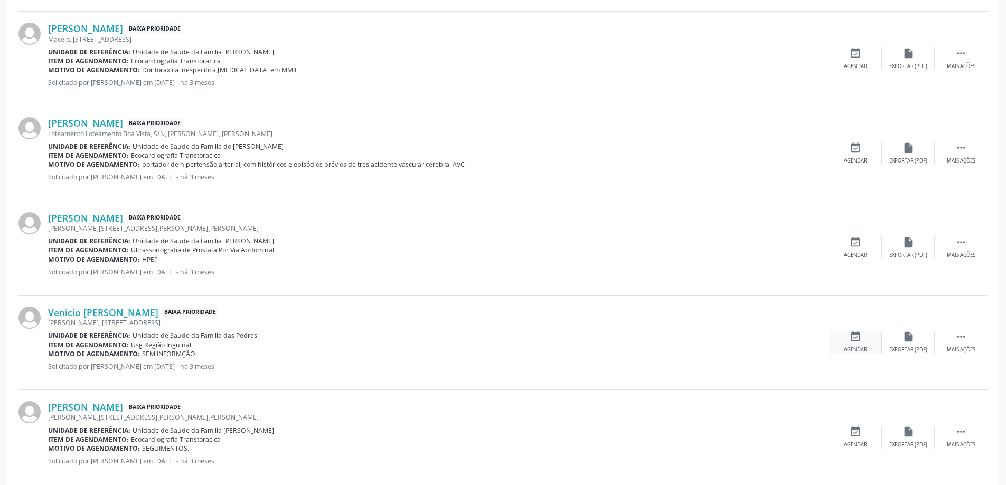
click at [856, 340] on icon "event_available" at bounding box center [856, 337] width 12 height 12
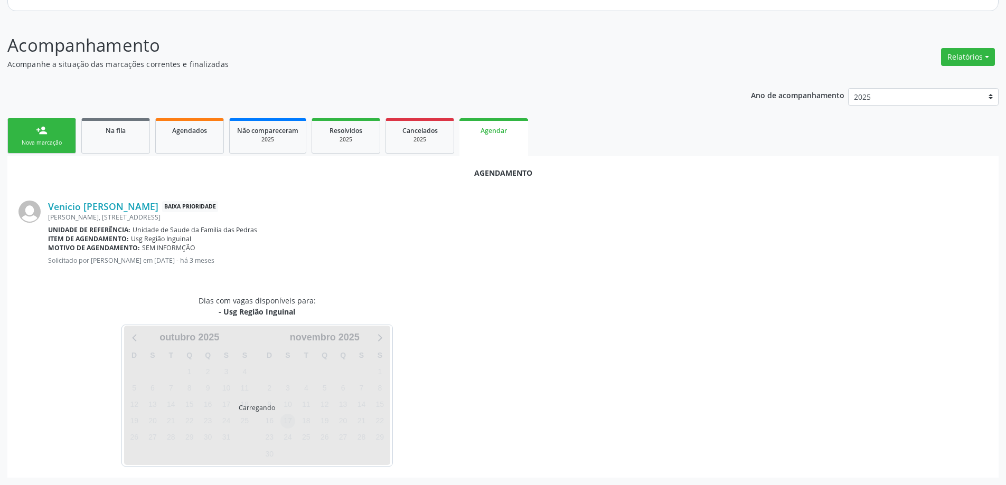
scroll to position [140, 0]
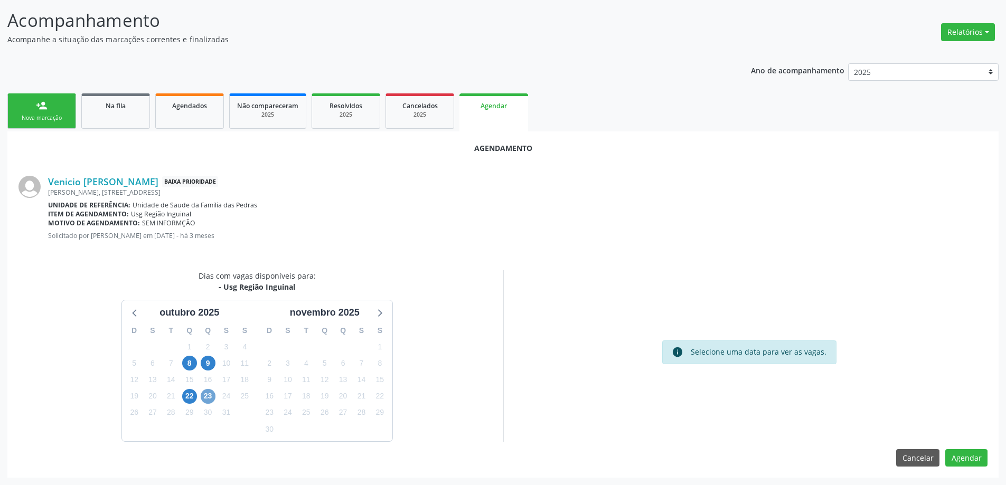
click at [212, 397] on span "23" at bounding box center [208, 396] width 15 height 15
click at [204, 396] on span "23" at bounding box center [208, 396] width 15 height 15
click at [204, 397] on span "23" at bounding box center [208, 396] width 15 height 15
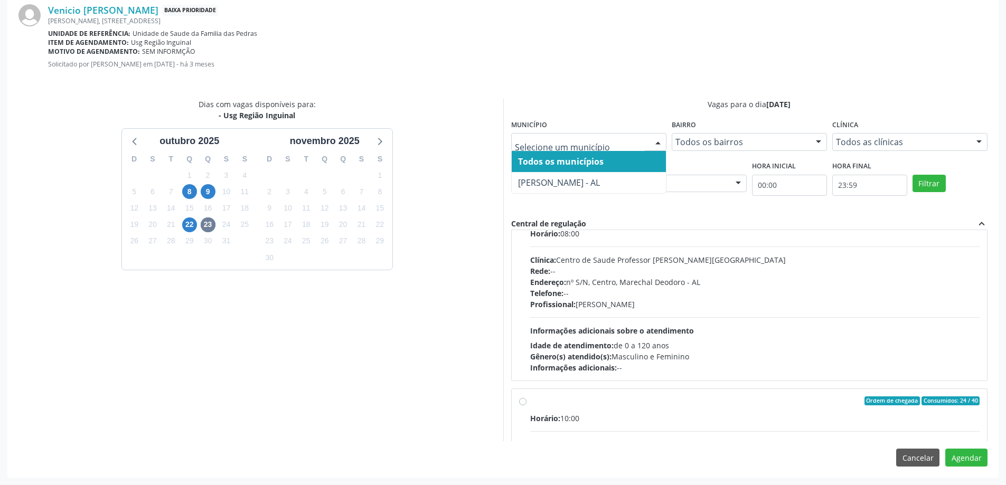
scroll to position [53, 0]
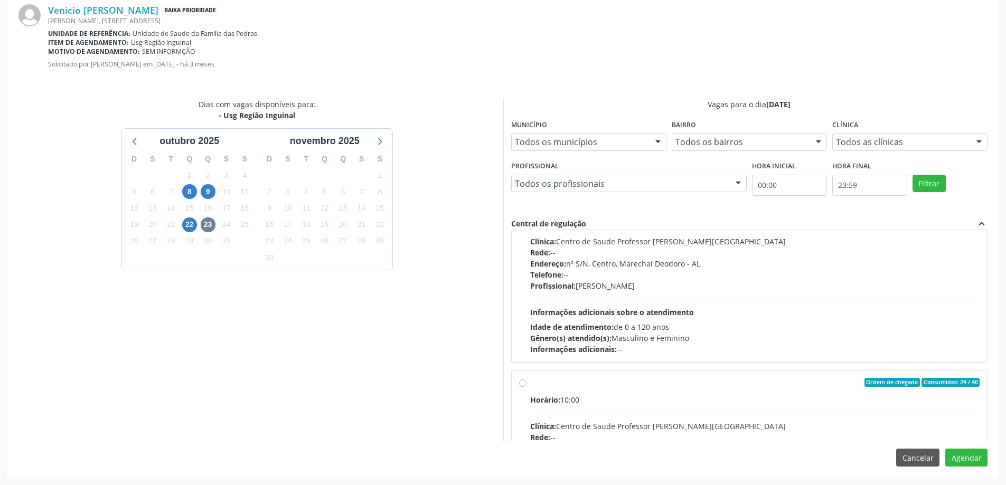
click at [530, 384] on label "Ordem de chegada Consumidos: 24 / 40 Horário: 10:00 Clínica: Centro de Saude Pr…" at bounding box center [755, 459] width 450 height 162
click at [521, 384] on input "Ordem de chegada Consumidos: 24 / 40 Horário: 10:00 Clínica: Centro de Saude Pr…" at bounding box center [522, 383] width 7 height 10
radio input "true"
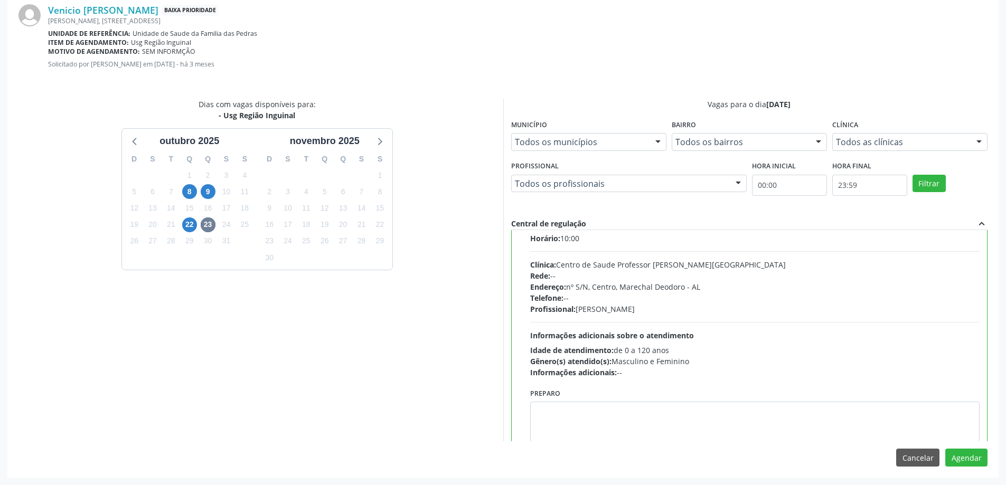
scroll to position [238, 0]
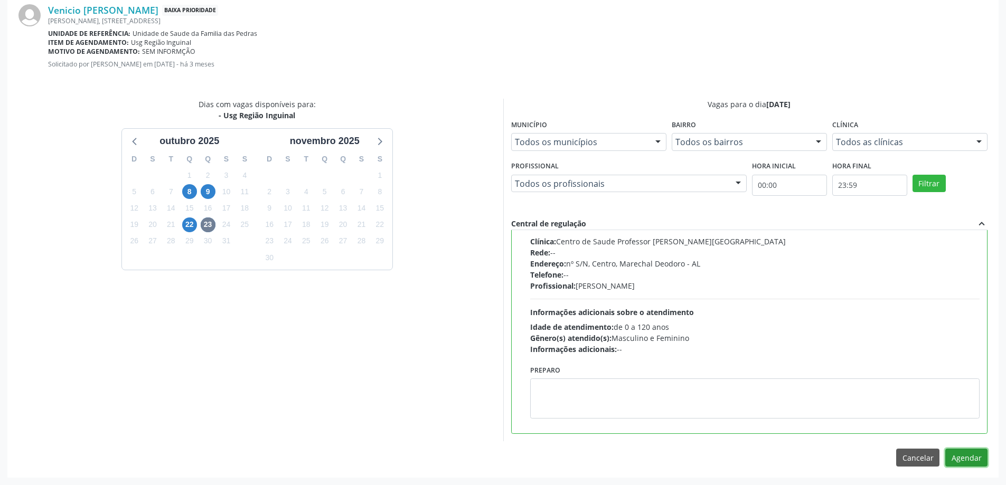
click at [966, 463] on button "Agendar" at bounding box center [966, 458] width 42 height 18
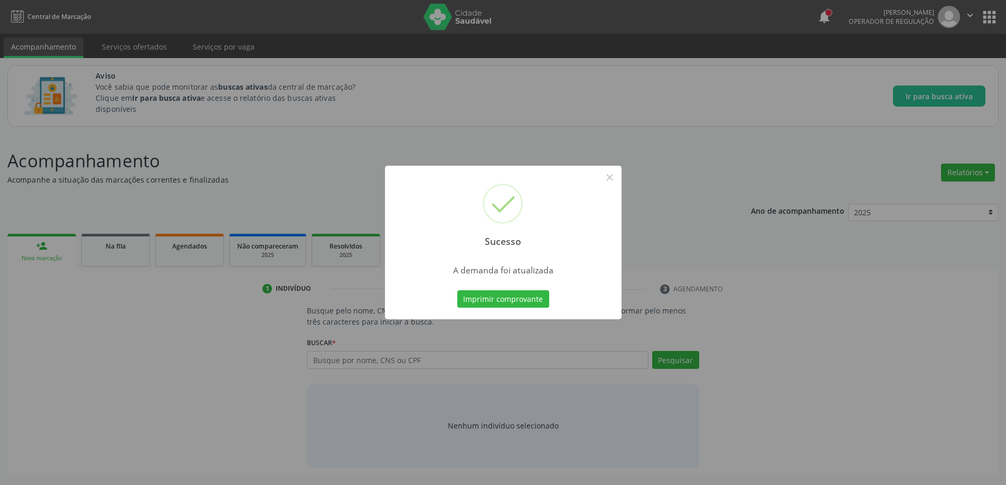
scroll to position [0, 0]
click at [616, 180] on button "×" at bounding box center [614, 177] width 18 height 18
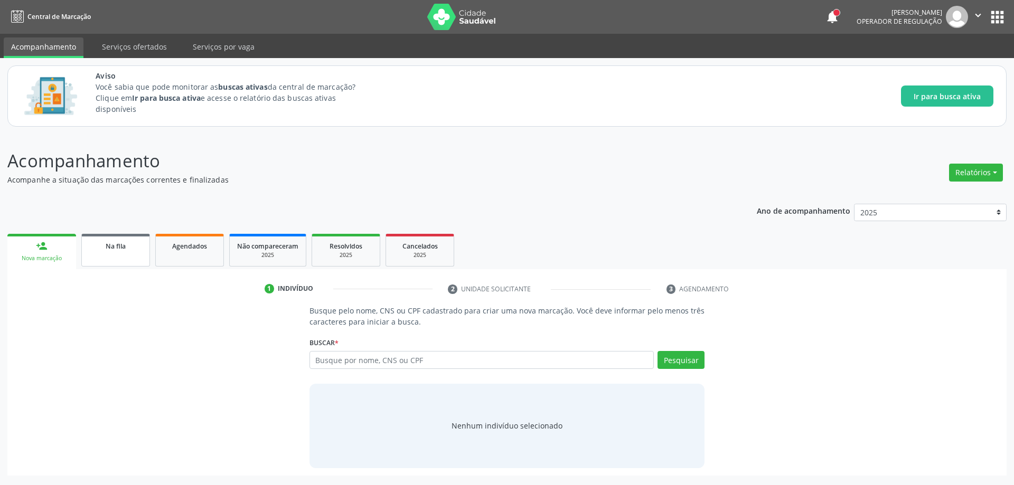
click at [103, 256] on link "Na fila" at bounding box center [115, 250] width 69 height 33
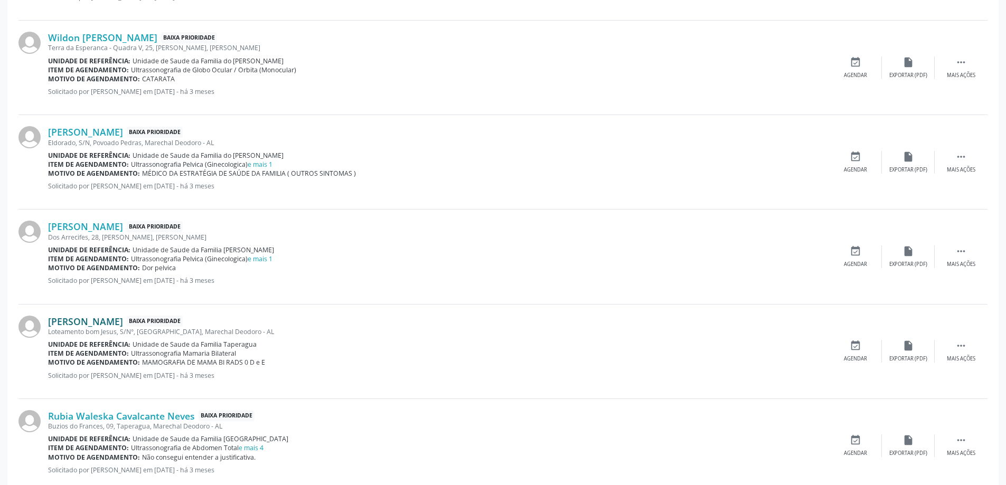
scroll to position [898, 0]
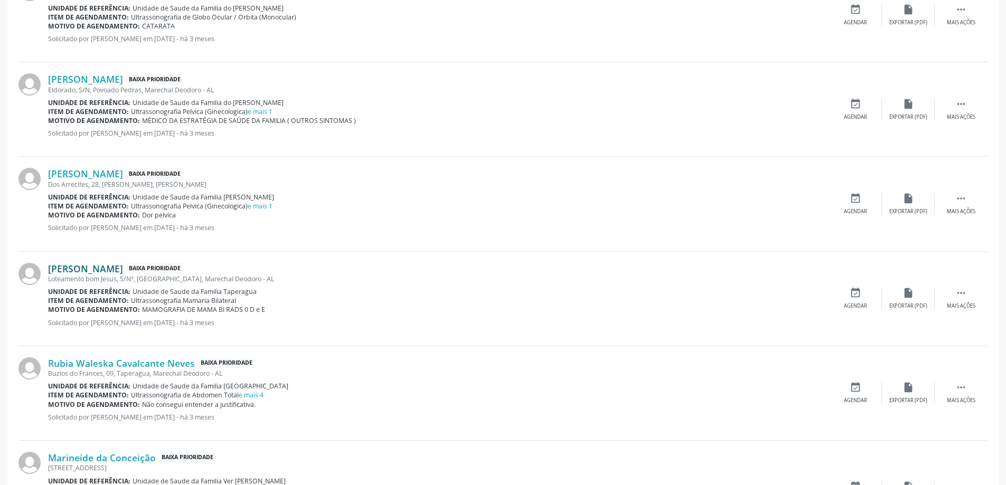
click at [107, 270] on link "[PERSON_NAME]" at bounding box center [85, 269] width 75 height 12
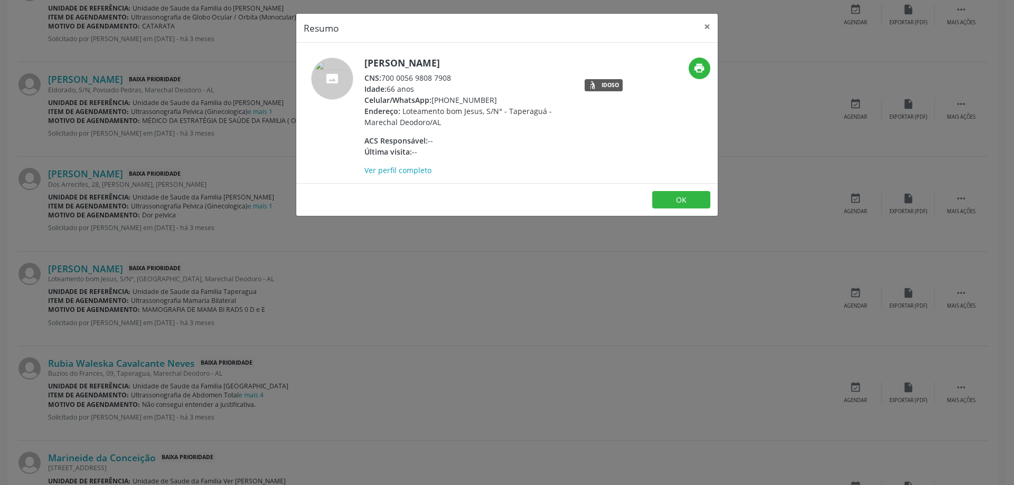
drag, startPoint x: 455, startPoint y: 78, endPoint x: 384, endPoint y: 77, distance: 70.2
click at [384, 77] on div "CNS: 700 0056 9808 7908" at bounding box center [466, 77] width 205 height 11
click at [708, 30] on button "×" at bounding box center [707, 27] width 21 height 26
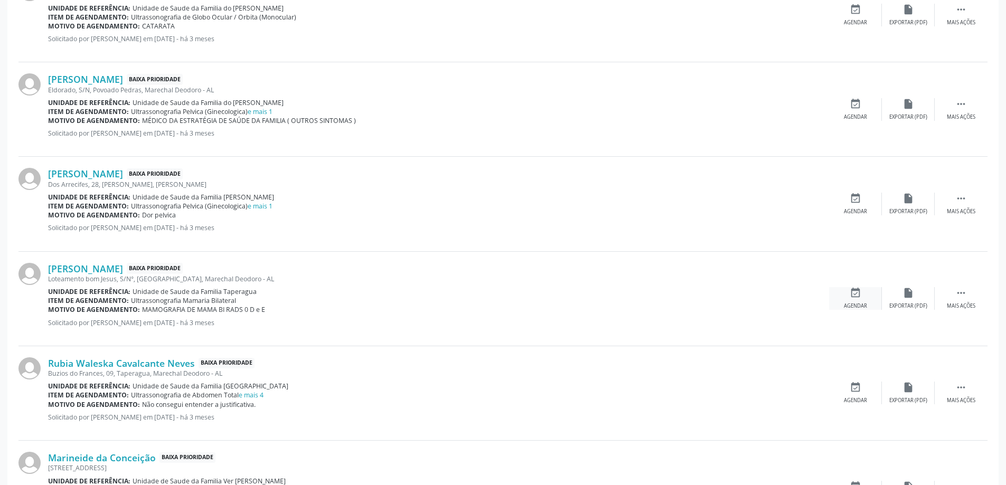
click at [839, 303] on div "event_available Agendar" at bounding box center [855, 298] width 53 height 23
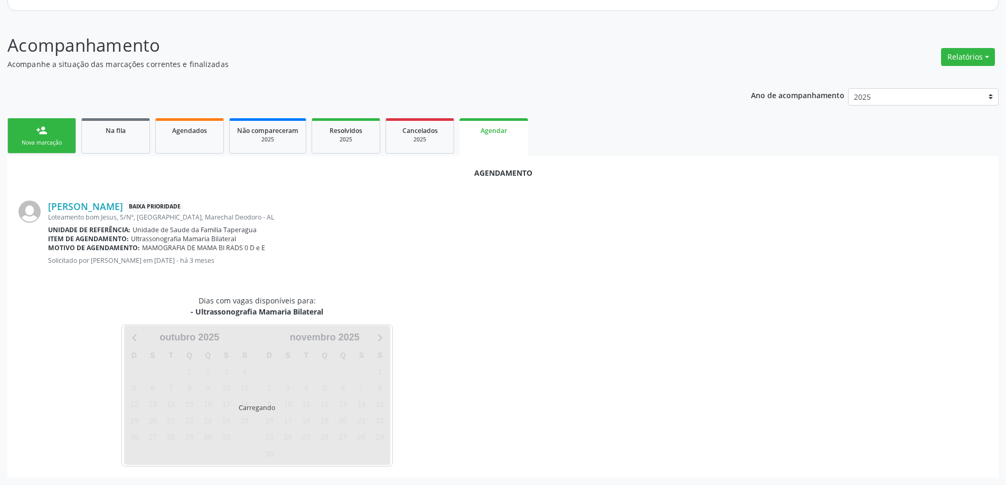
scroll to position [140, 0]
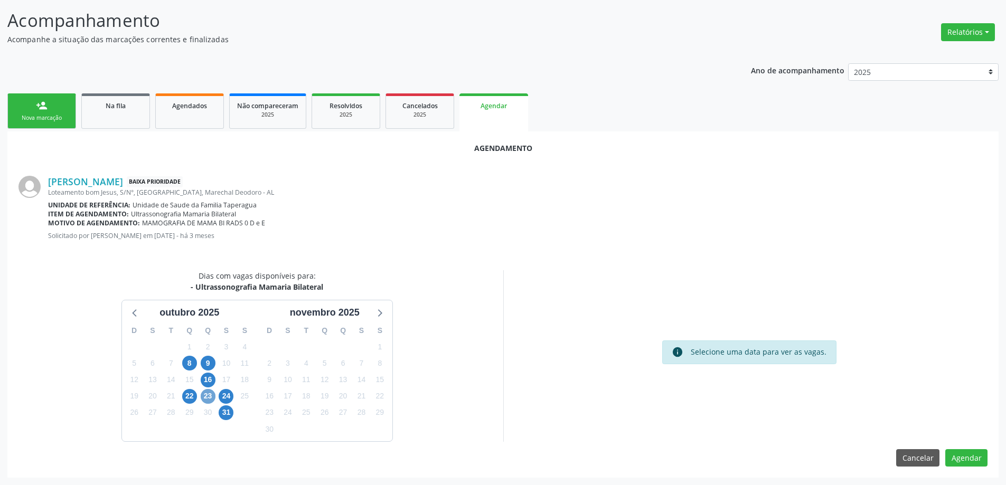
click at [205, 398] on span "23" at bounding box center [208, 396] width 15 height 15
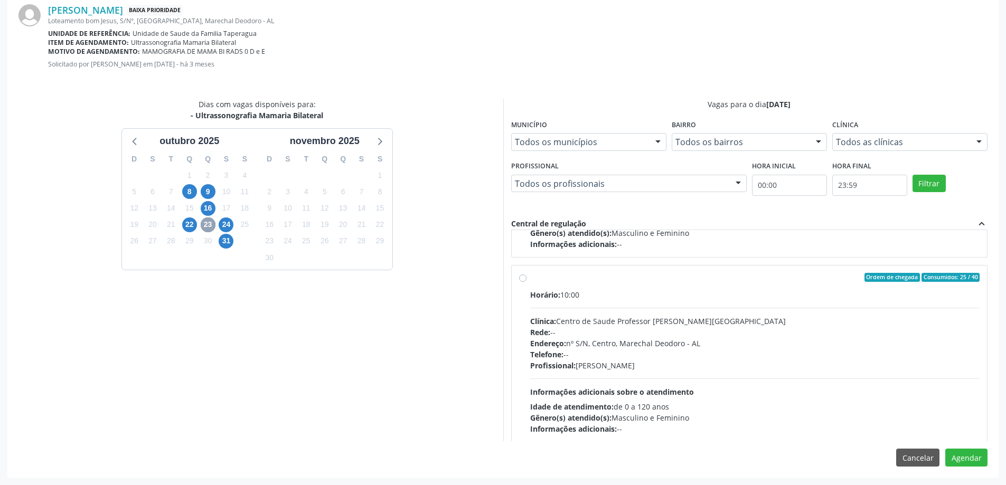
scroll to position [158, 0]
click at [530, 281] on label "Ordem de chegada Consumidos: 25 / 40 Horário: 10:00 Clínica: Centro de Saude Pr…" at bounding box center [755, 353] width 450 height 162
click at [523, 281] on input "Ordem de chegada Consumidos: 25 / 40 Horário: 10:00 Clínica: Centro de Saude Pr…" at bounding box center [522, 277] width 7 height 10
radio input "true"
click at [979, 462] on button "Agendar" at bounding box center [966, 458] width 42 height 18
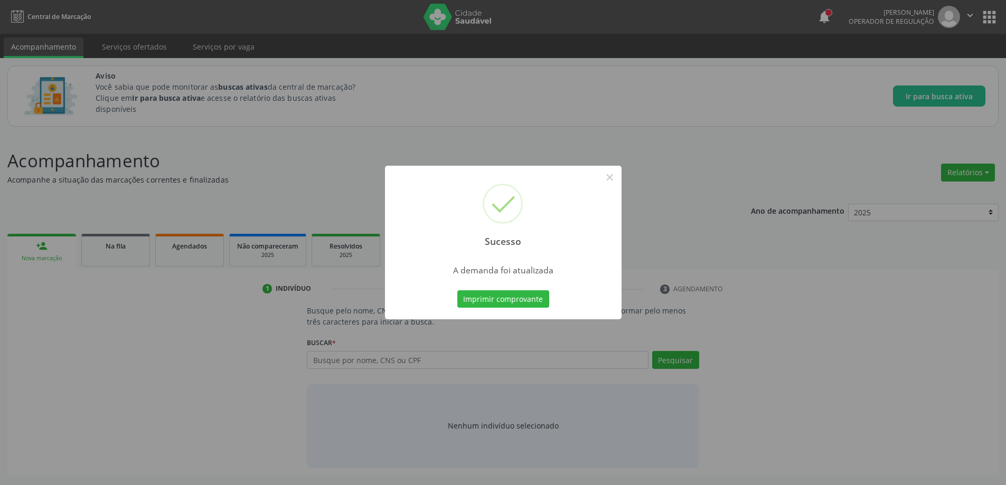
scroll to position [0, 0]
click at [617, 180] on button "×" at bounding box center [614, 177] width 18 height 18
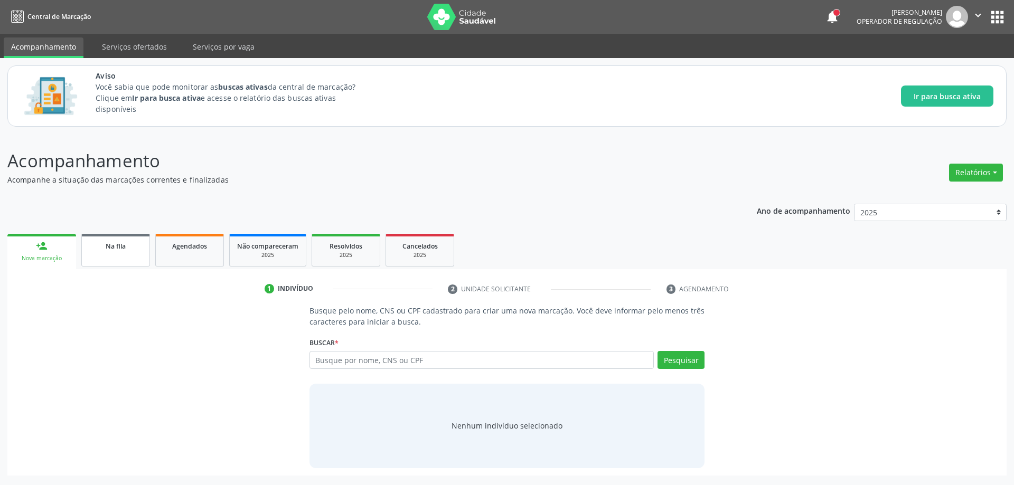
click at [110, 253] on link "Na fila" at bounding box center [115, 250] width 69 height 33
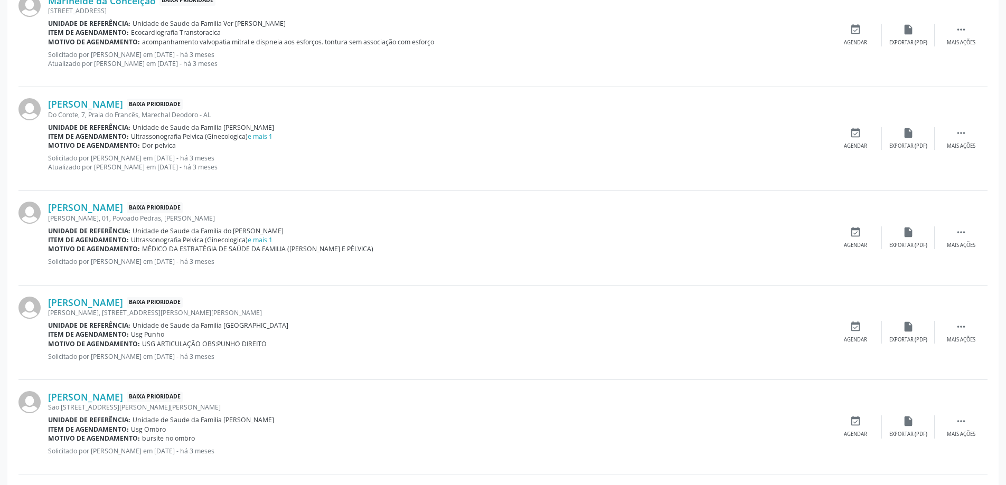
scroll to position [1267, 0]
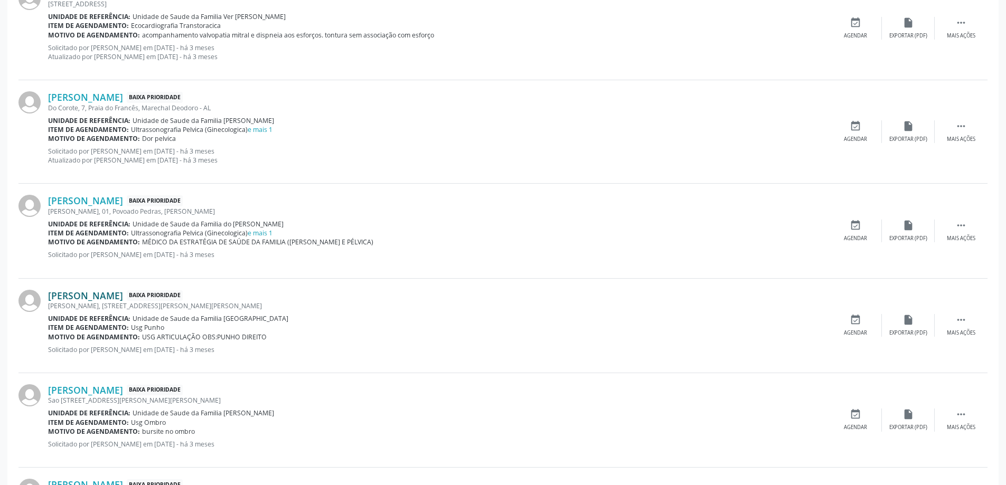
click at [123, 298] on link "[PERSON_NAME]" at bounding box center [85, 296] width 75 height 12
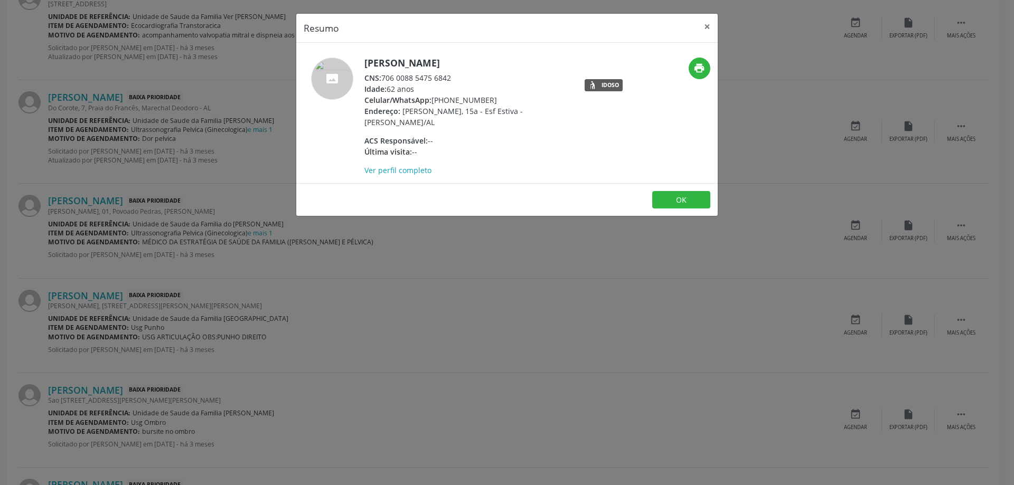
drag, startPoint x: 453, startPoint y: 76, endPoint x: 384, endPoint y: 78, distance: 68.7
click at [384, 78] on div "CNS: 706 0088 5475 6842" at bounding box center [466, 77] width 205 height 11
click at [708, 27] on button "×" at bounding box center [707, 27] width 21 height 26
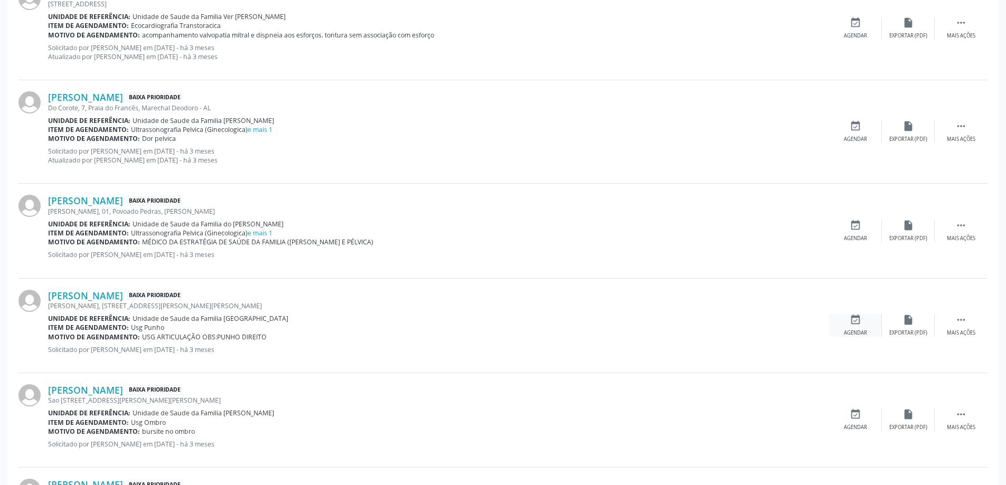
click at [844, 326] on div "event_available Agendar" at bounding box center [855, 325] width 53 height 23
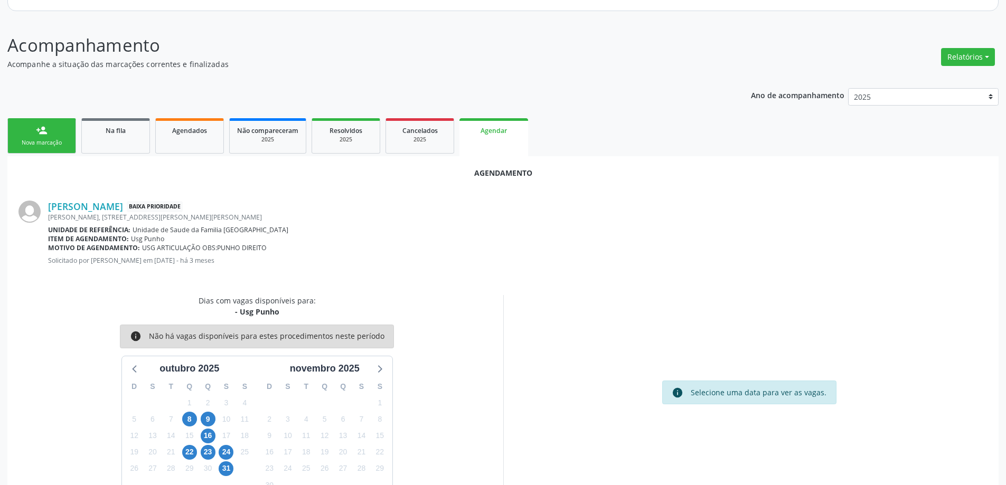
scroll to position [140, 0]
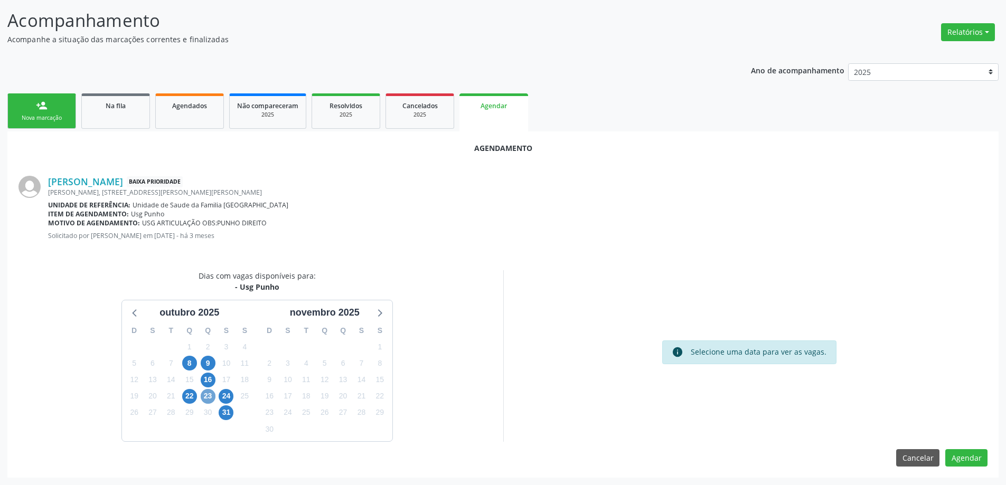
click at [204, 393] on span "23" at bounding box center [208, 396] width 15 height 15
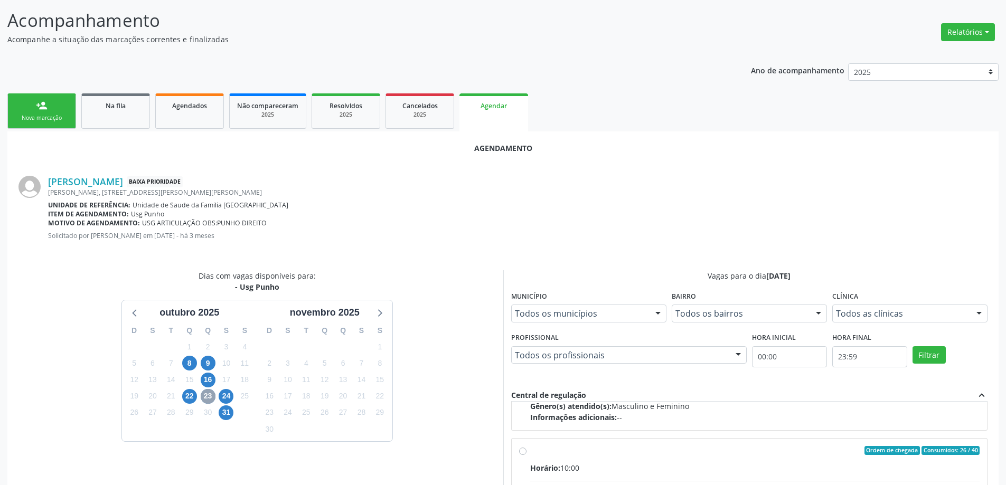
scroll to position [158, 0]
click at [522, 450] on input "Ordem de chegada Consumidos: 26 / 40 Horário: 10:00 Clínica: Centro de Saude Pr…" at bounding box center [522, 449] width 7 height 10
radio input "true"
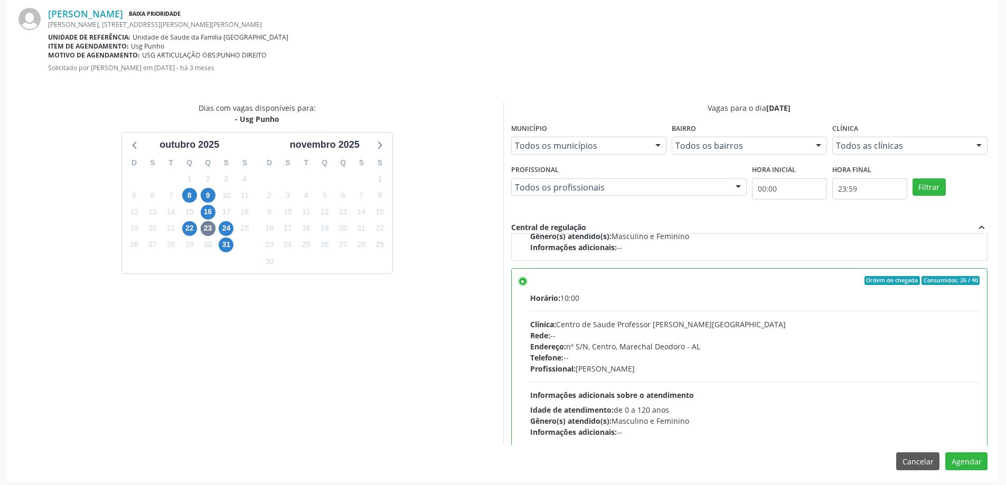
scroll to position [312, 0]
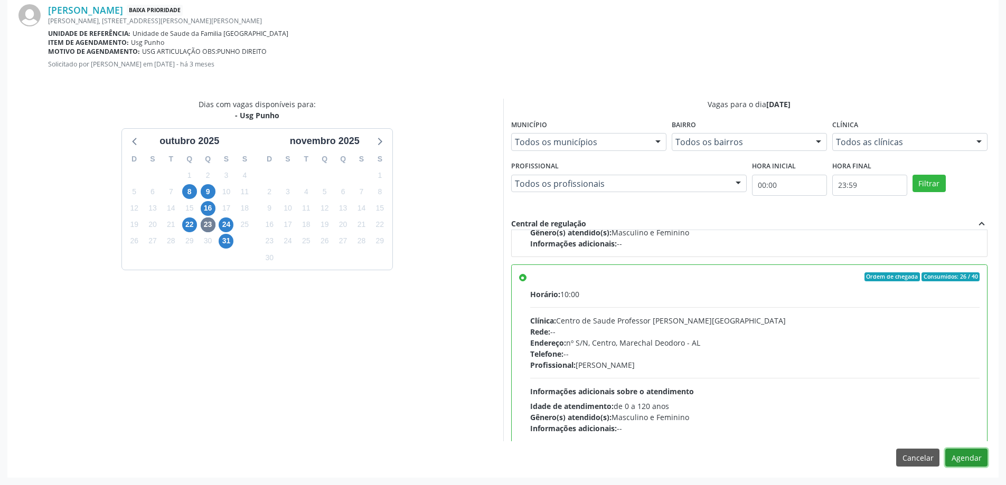
click at [969, 462] on button "Agendar" at bounding box center [966, 458] width 42 height 18
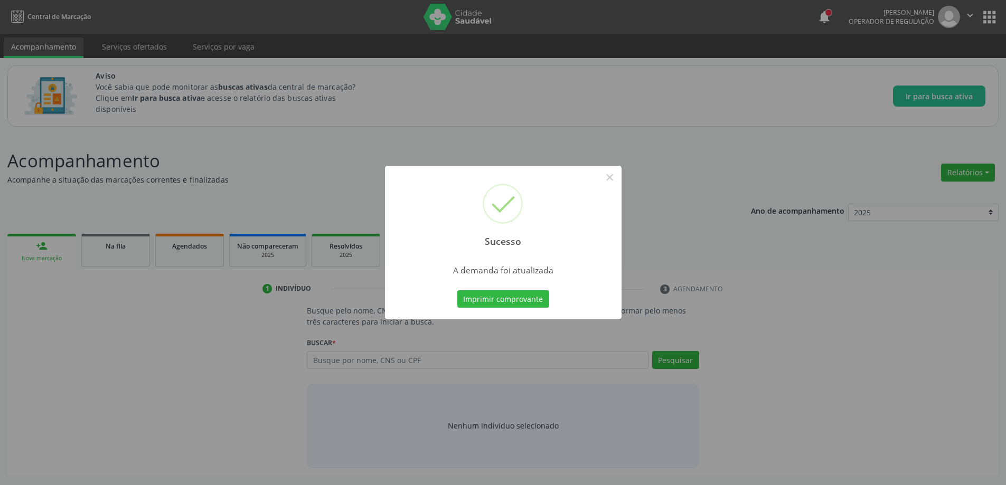
scroll to position [0, 0]
click at [615, 174] on button "×" at bounding box center [614, 177] width 18 height 18
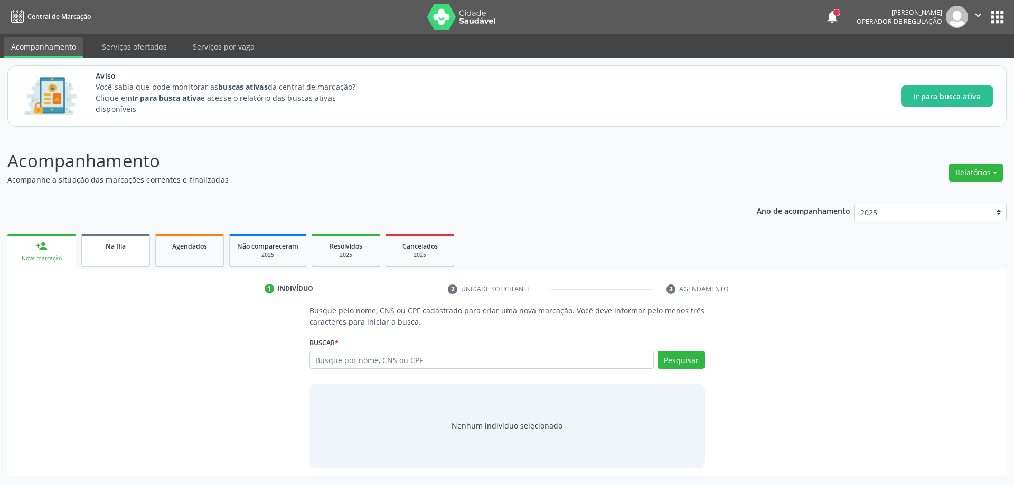
click at [110, 249] on span "Na fila" at bounding box center [116, 246] width 20 height 9
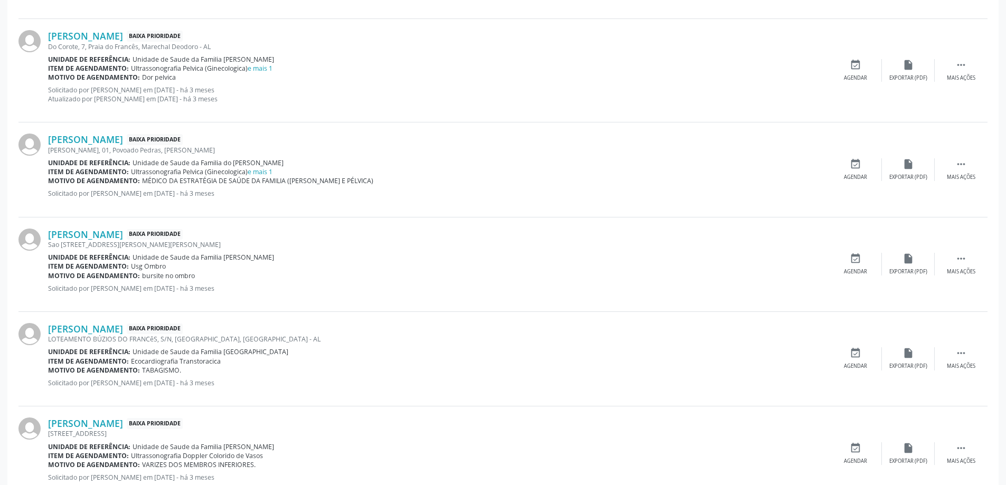
scroll to position [1373, 0]
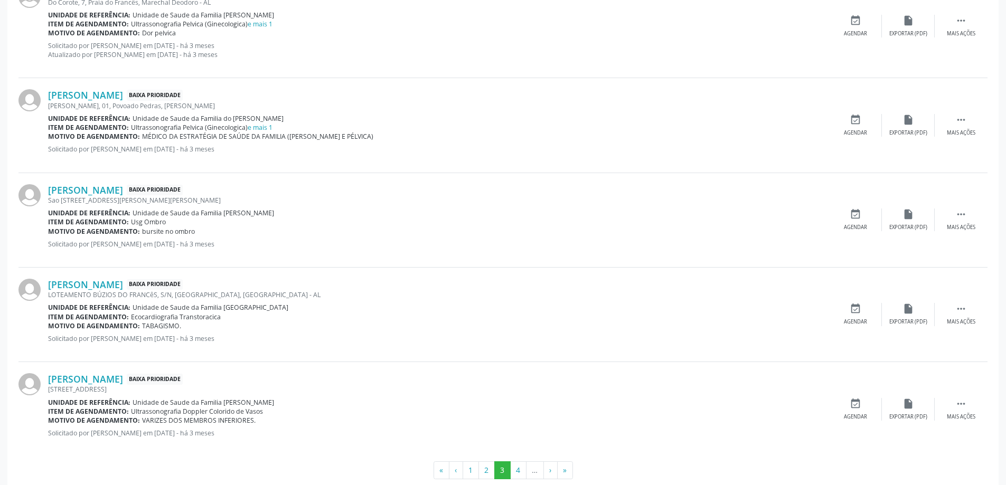
click at [109, 198] on div "Sao [STREET_ADDRESS][PERSON_NAME][PERSON_NAME]" at bounding box center [438, 200] width 781 height 9
click at [111, 189] on link "[PERSON_NAME]" at bounding box center [85, 190] width 75 height 12
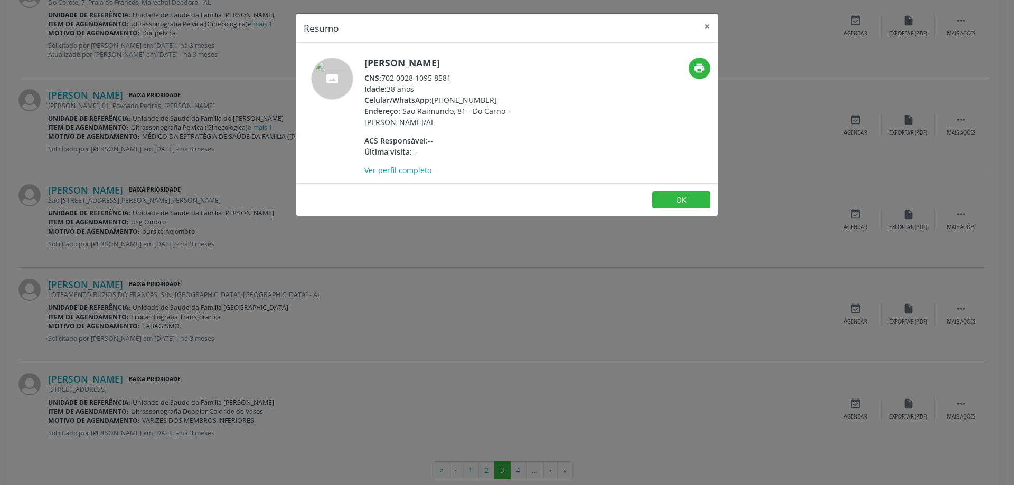
drag, startPoint x: 451, startPoint y: 78, endPoint x: 383, endPoint y: 80, distance: 68.2
click at [383, 80] on div "CNS: 702 0028 1095 8581" at bounding box center [466, 77] width 205 height 11
click at [707, 25] on button "×" at bounding box center [707, 27] width 21 height 26
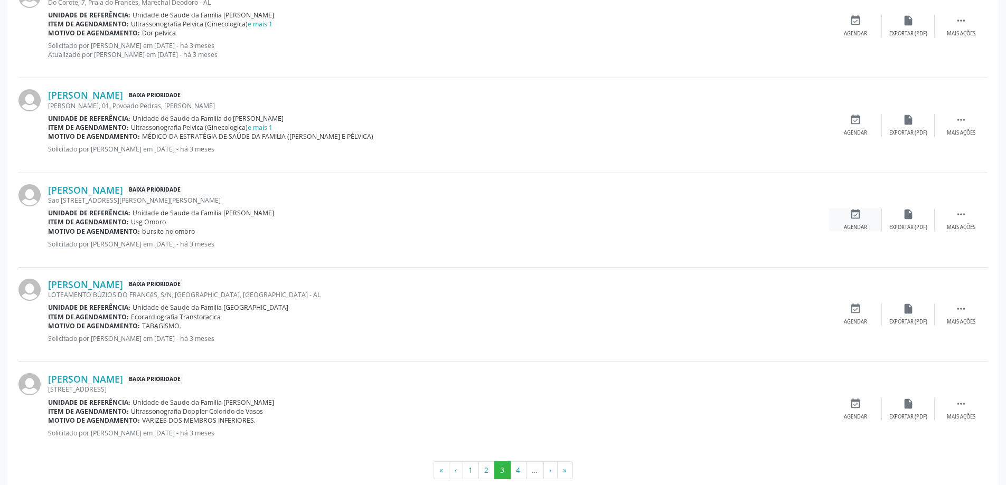
click at [848, 218] on div "event_available Agendar" at bounding box center [855, 220] width 53 height 23
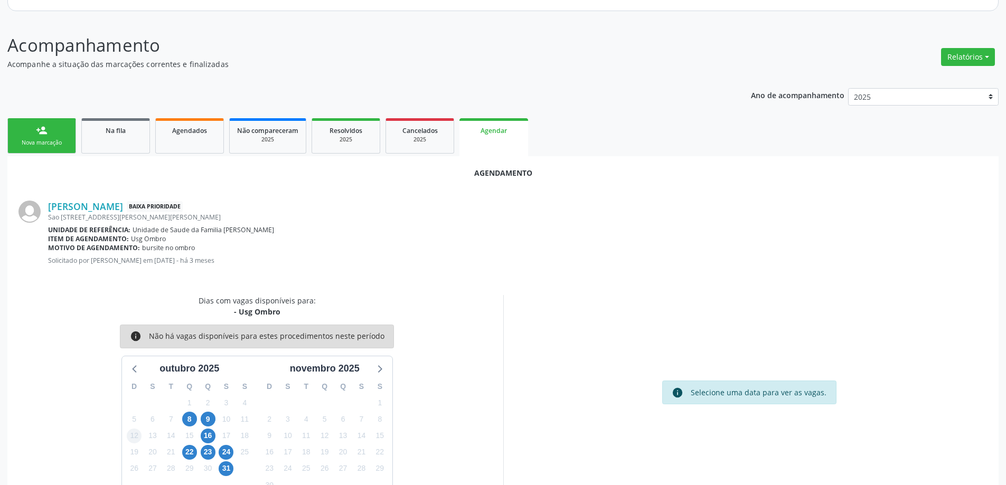
scroll to position [140, 0]
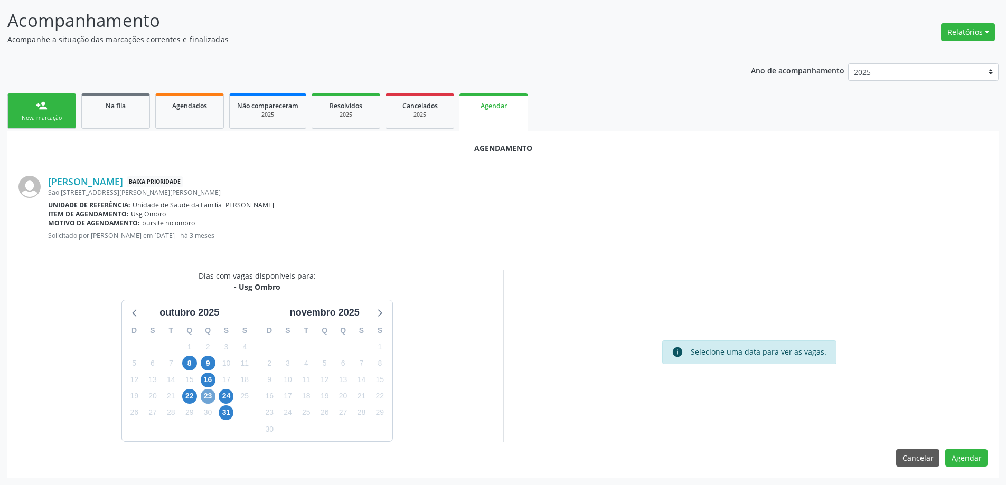
click at [206, 400] on span "23" at bounding box center [208, 396] width 15 height 15
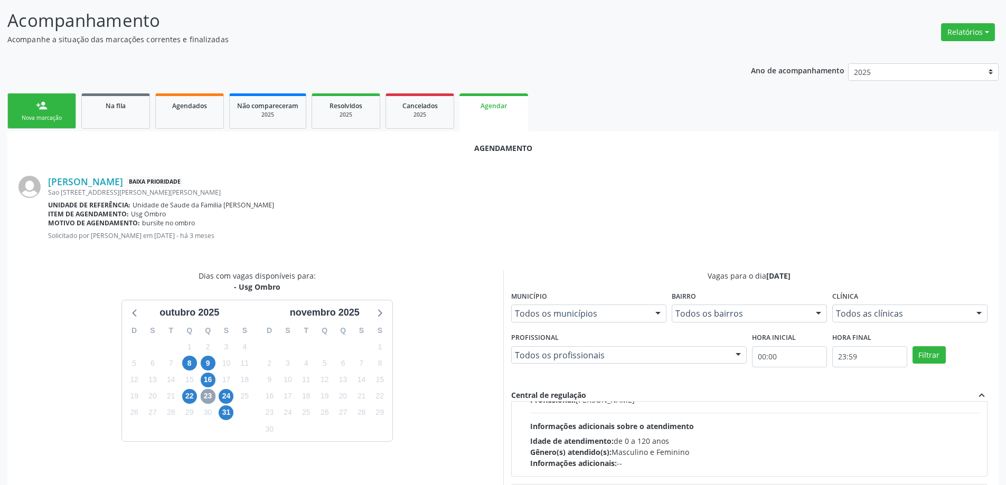
scroll to position [158, 0]
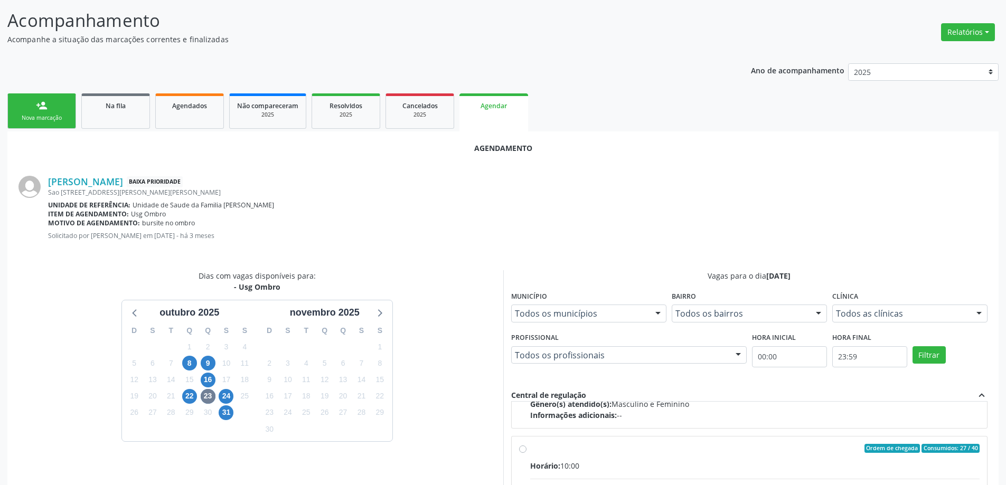
click at [522, 452] on input "Ordem de chegada Consumidos: 27 / 40 Horário: 10:00 Clínica: Centro de Saude Pr…" at bounding box center [522, 449] width 7 height 10
radio input "true"
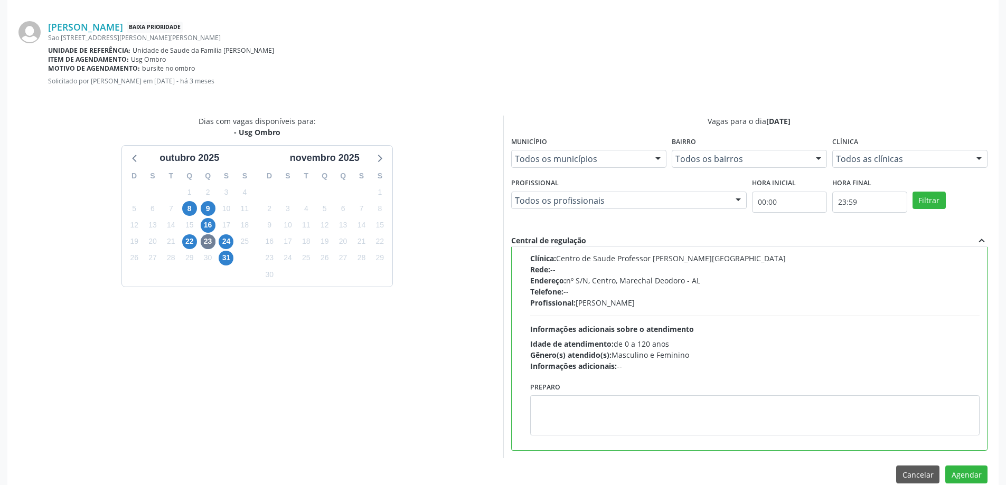
scroll to position [312, 0]
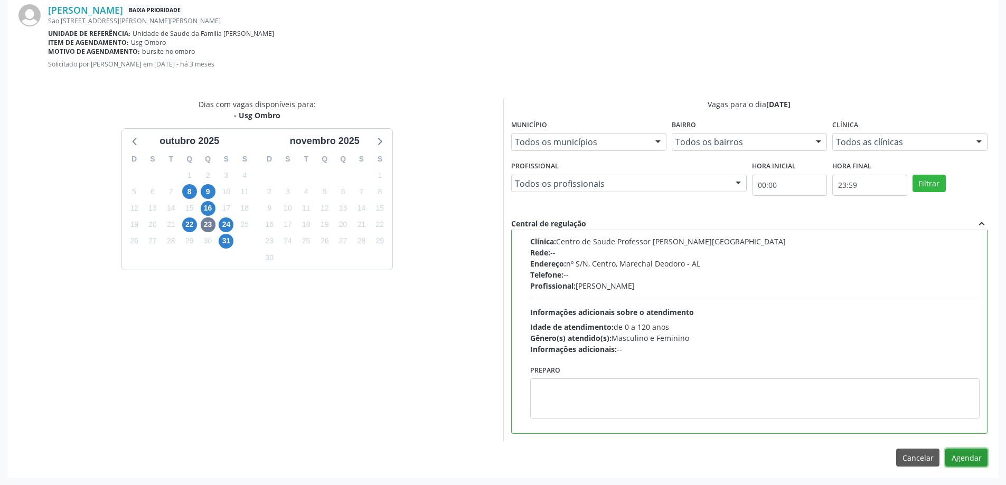
click at [964, 460] on button "Agendar" at bounding box center [966, 458] width 42 height 18
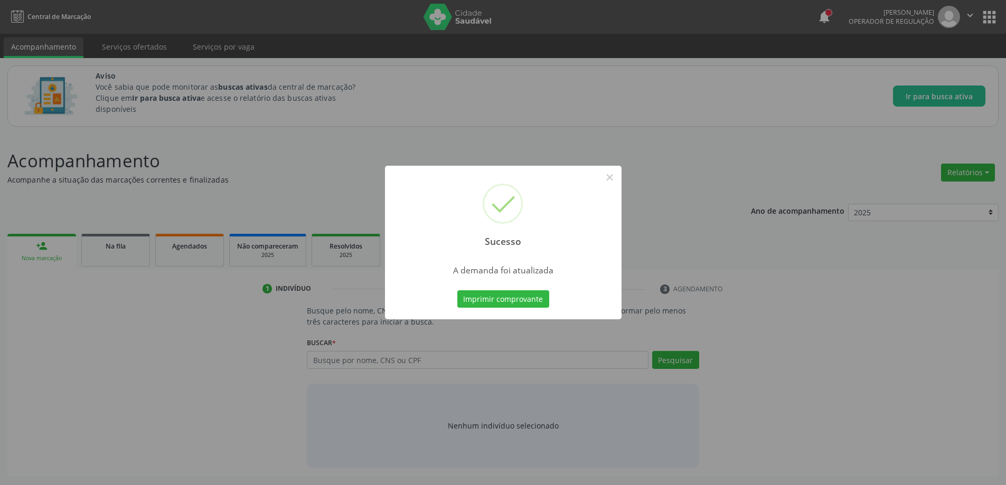
scroll to position [0, 0]
click at [609, 180] on button "×" at bounding box center [614, 177] width 18 height 18
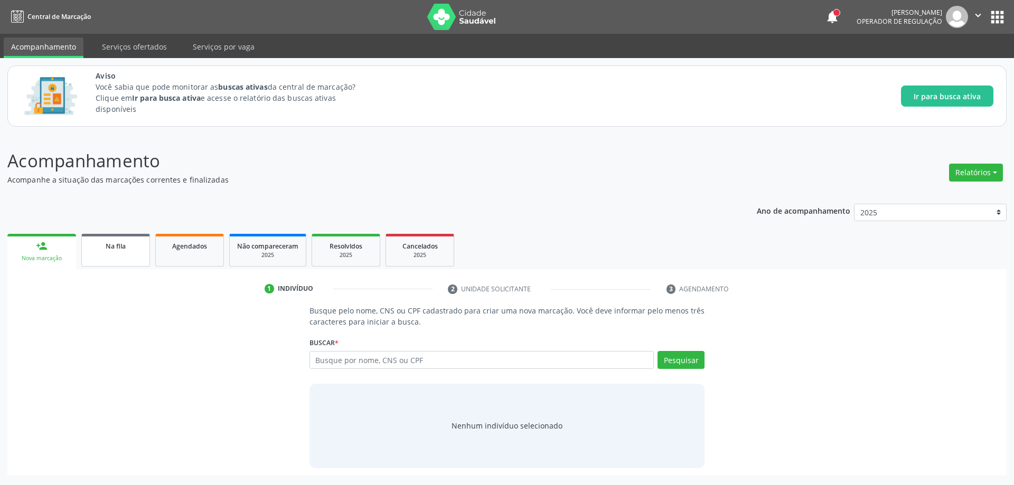
click at [107, 250] on span "Na fila" at bounding box center [116, 246] width 20 height 9
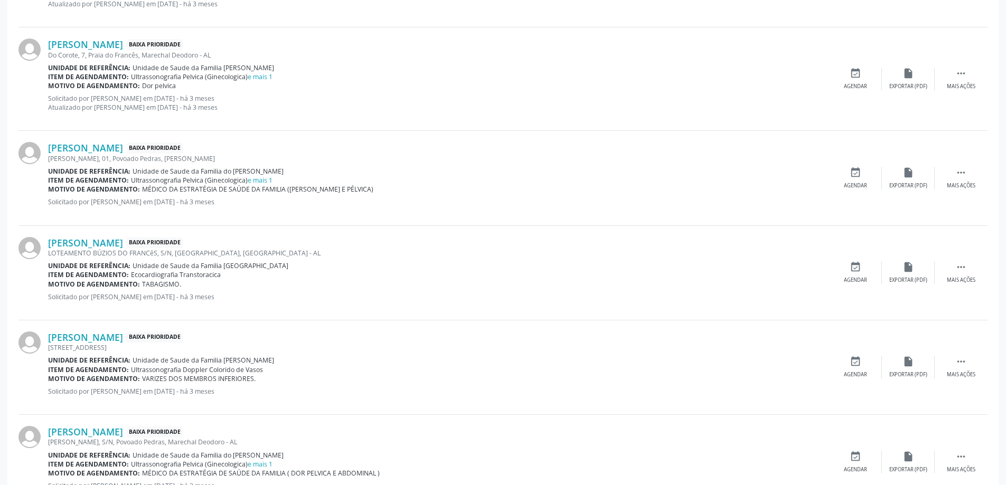
scroll to position [1373, 0]
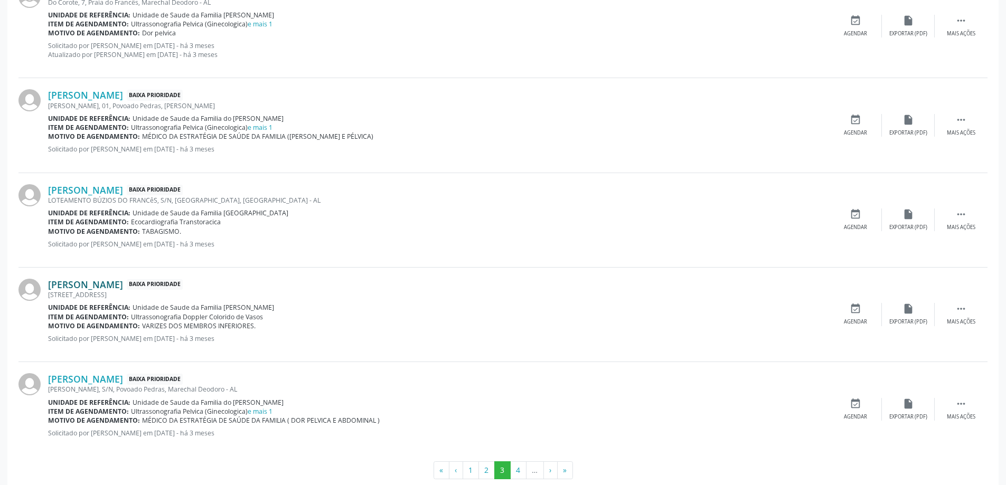
click at [104, 288] on link "[PERSON_NAME]" at bounding box center [85, 285] width 75 height 12
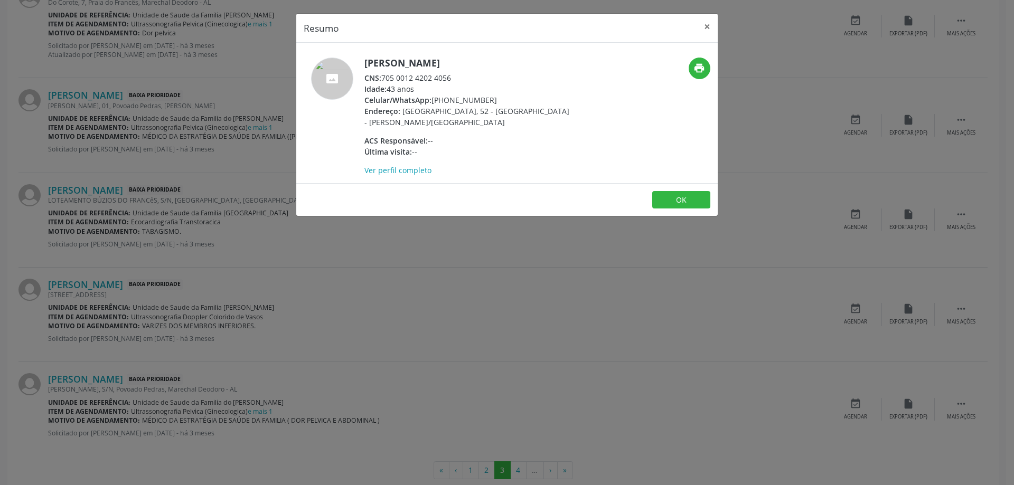
drag, startPoint x: 455, startPoint y: 78, endPoint x: 385, endPoint y: 80, distance: 69.8
click at [385, 80] on div "CNS: 705 0012 4202 4056" at bounding box center [466, 77] width 205 height 11
click at [708, 29] on button "×" at bounding box center [707, 27] width 21 height 26
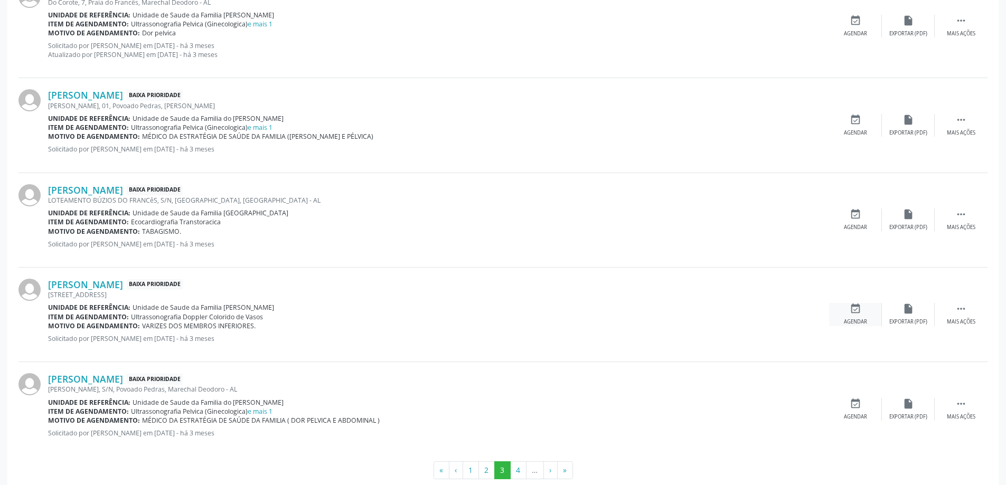
click at [854, 319] on div "Agendar" at bounding box center [855, 321] width 23 height 7
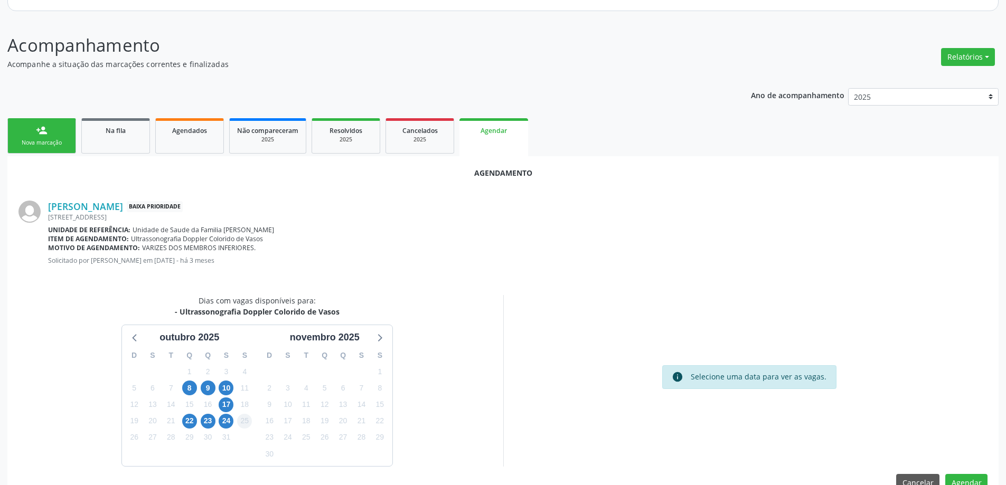
scroll to position [140, 0]
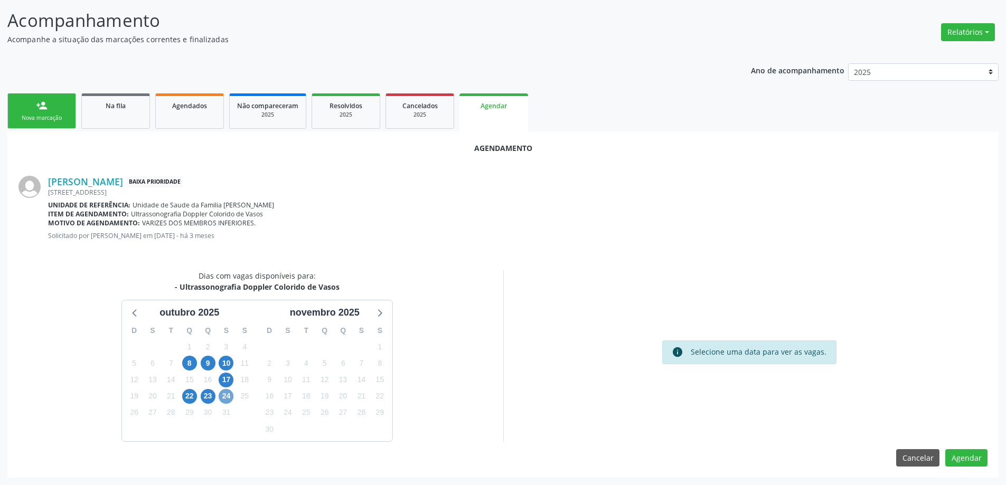
click at [227, 400] on span "24" at bounding box center [226, 396] width 15 height 15
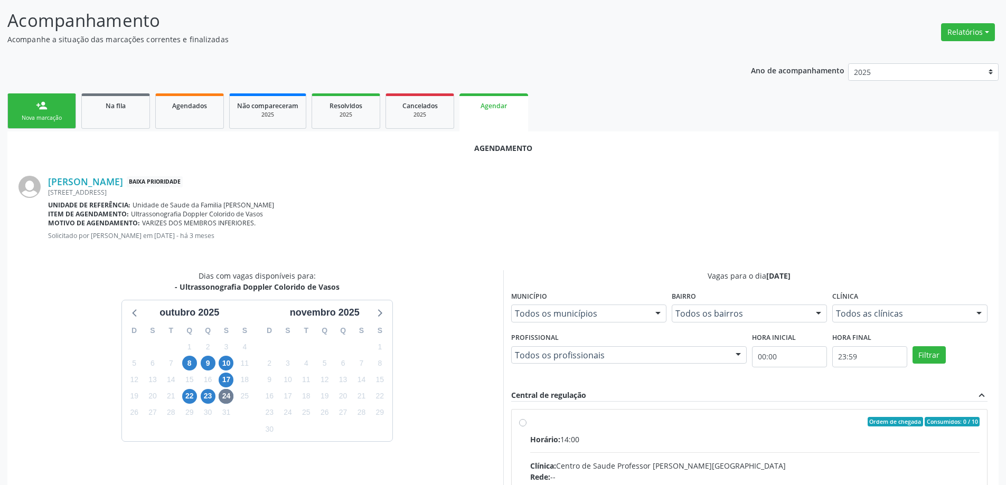
radio input "true"
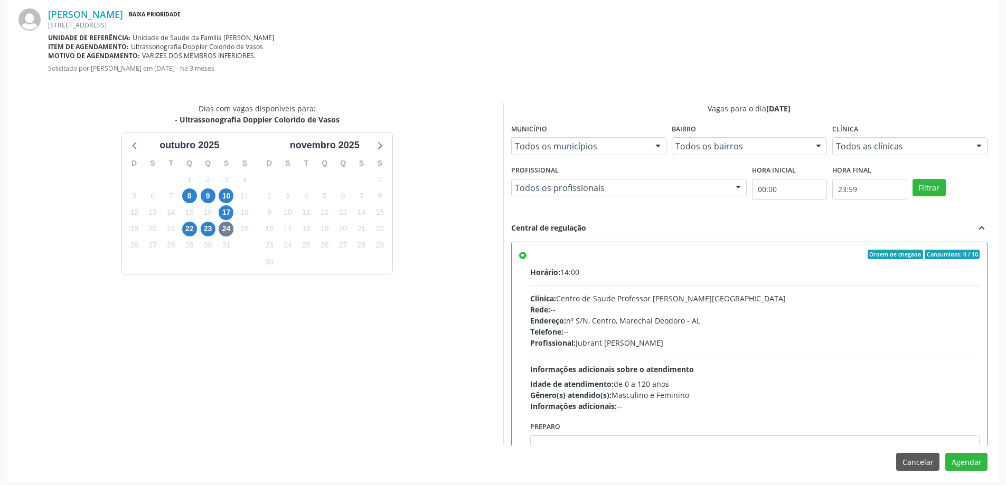
scroll to position [312, 0]
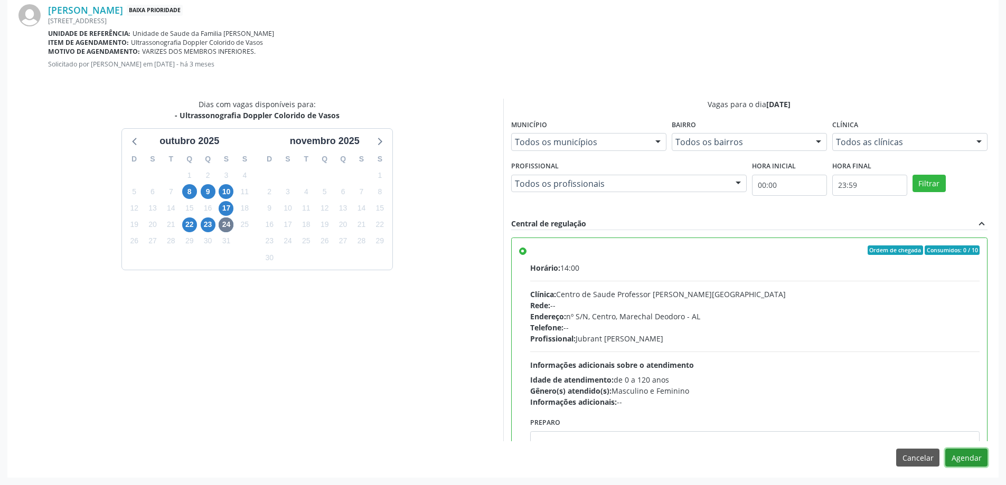
click at [964, 449] on button "Agendar" at bounding box center [966, 458] width 42 height 18
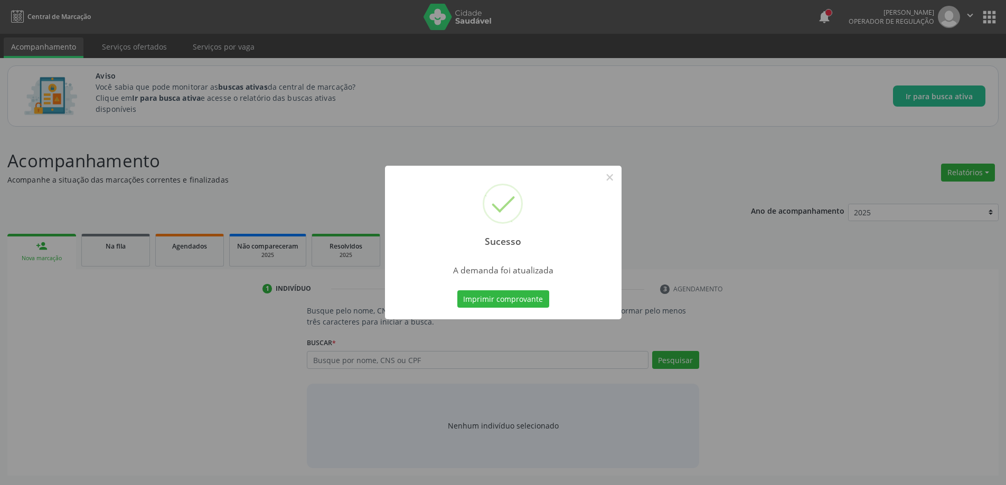
scroll to position [0, 0]
click at [613, 175] on button "×" at bounding box center [614, 177] width 18 height 18
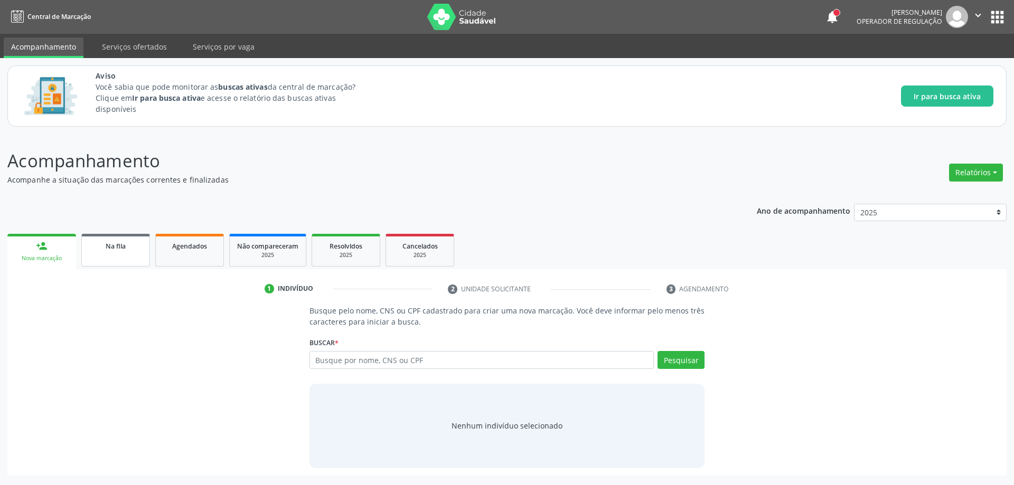
click at [96, 248] on div "Na fila" at bounding box center [115, 245] width 53 height 11
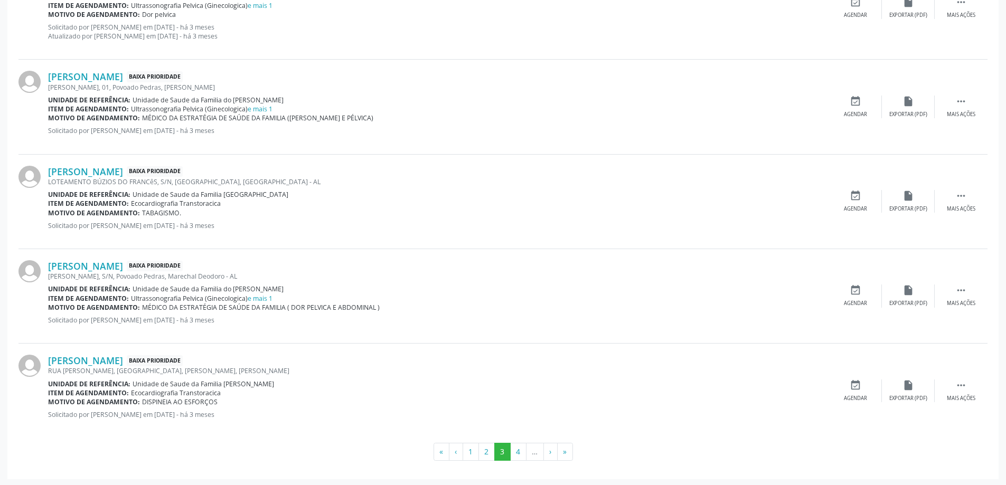
scroll to position [1393, 0]
click at [522, 454] on button "4" at bounding box center [518, 450] width 16 height 18
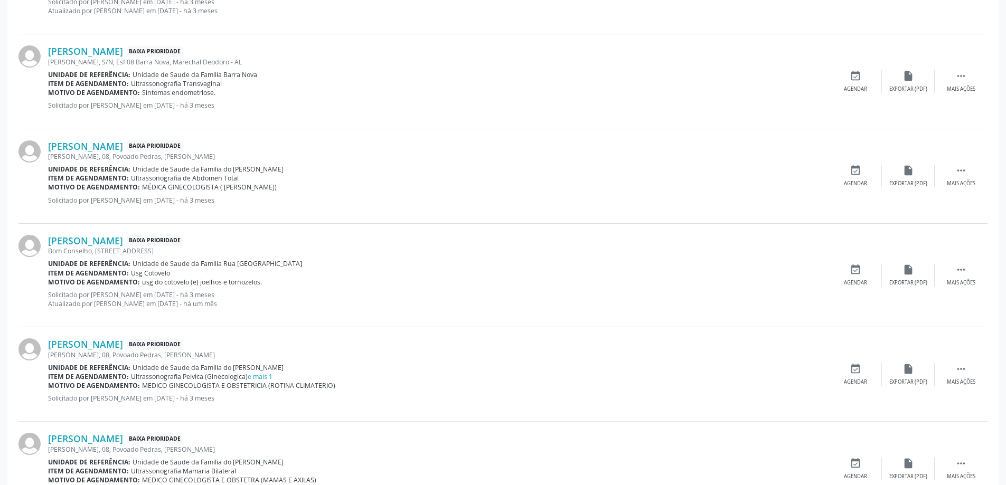
scroll to position [475, 0]
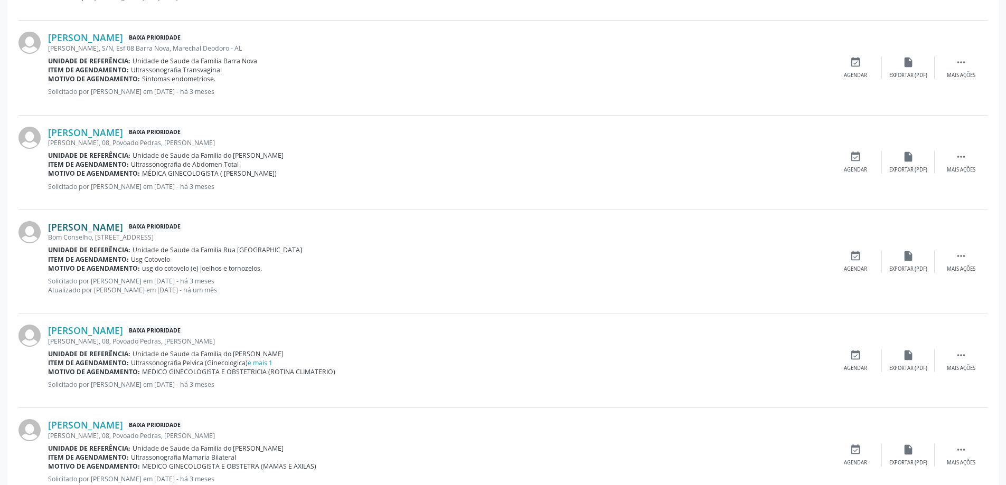
click at [106, 228] on link "[PERSON_NAME]" at bounding box center [85, 227] width 75 height 12
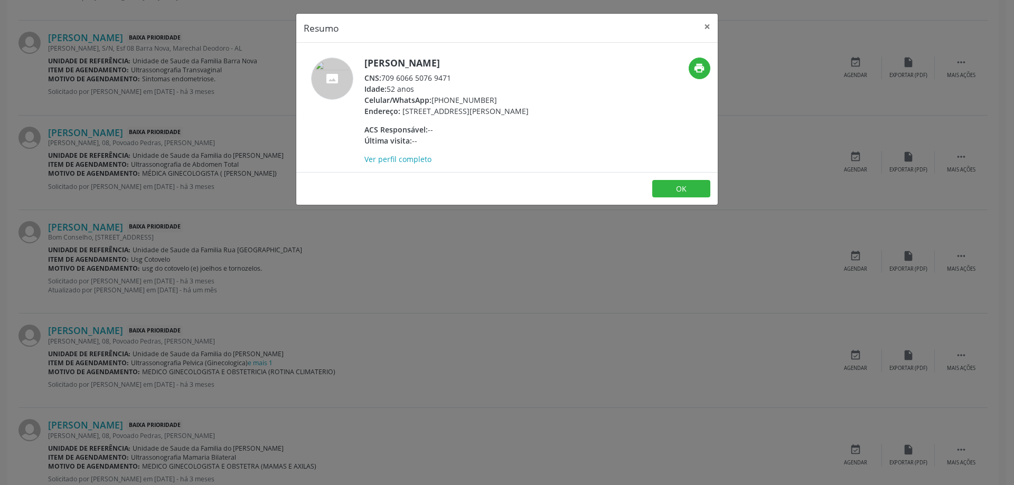
drag, startPoint x: 450, startPoint y: 79, endPoint x: 382, endPoint y: 79, distance: 68.7
click at [382, 79] on div "CNS: 709 6066 5076 9471" at bounding box center [446, 77] width 164 height 11
click at [690, 193] on button "OK" at bounding box center [681, 189] width 58 height 18
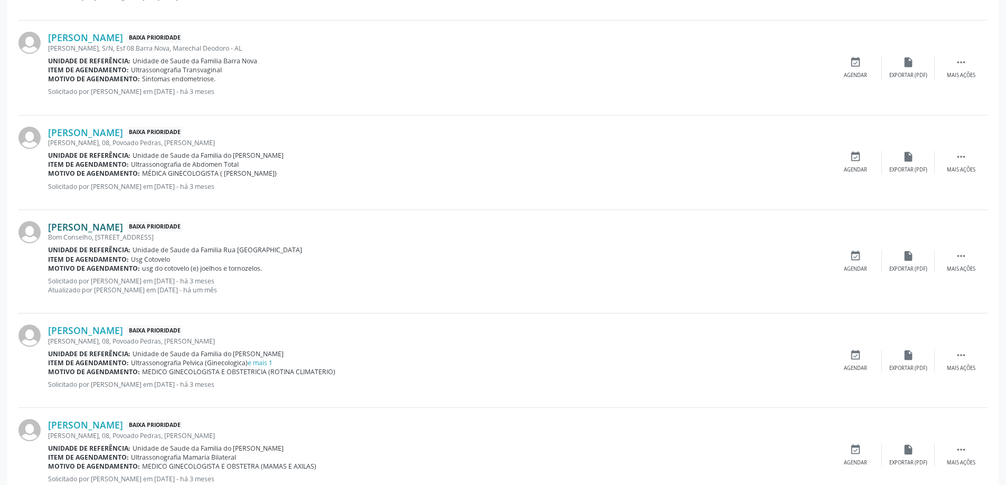
click at [123, 227] on link "[PERSON_NAME]" at bounding box center [85, 227] width 75 height 12
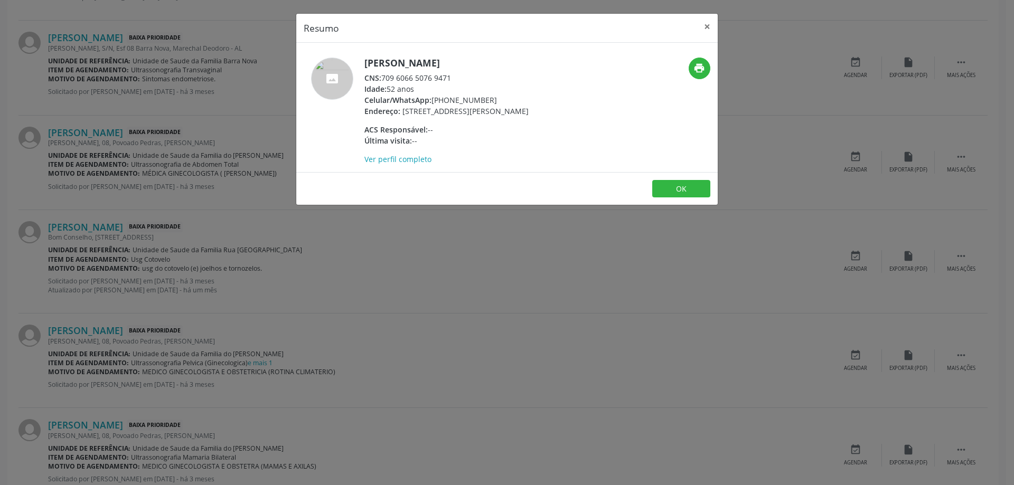
drag, startPoint x: 383, startPoint y: 75, endPoint x: 453, endPoint y: 78, distance: 70.3
click at [453, 78] on div "CNS: 709 6066 5076 9471" at bounding box center [446, 77] width 164 height 11
click at [705, 29] on button "×" at bounding box center [707, 27] width 21 height 26
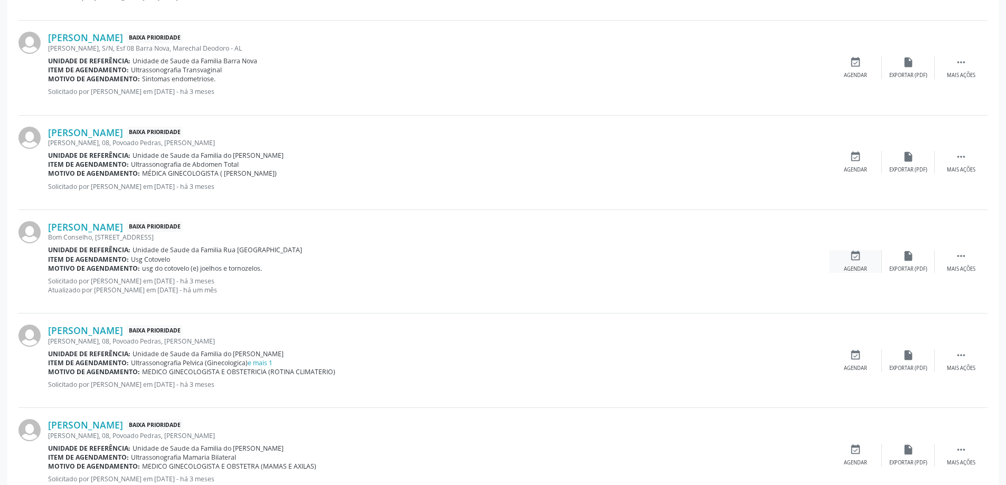
click at [850, 258] on icon "event_available" at bounding box center [856, 256] width 12 height 12
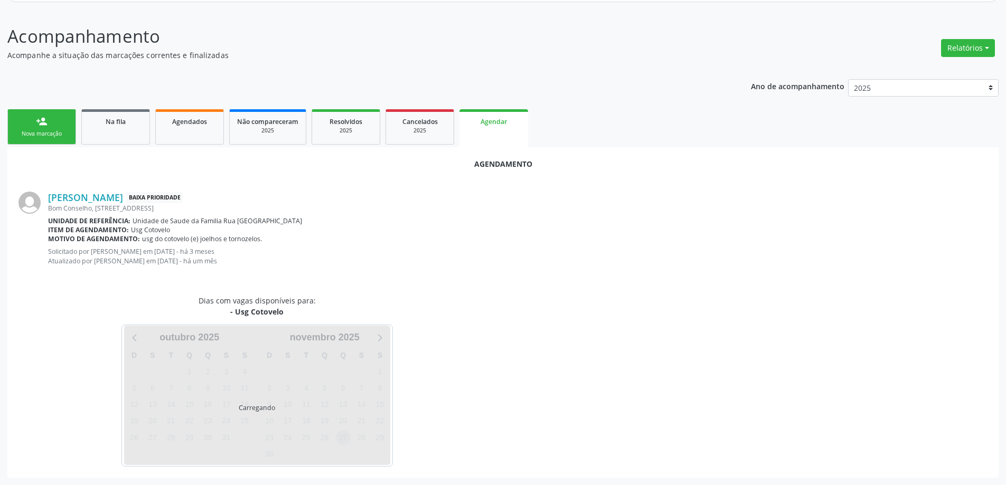
scroll to position [149, 0]
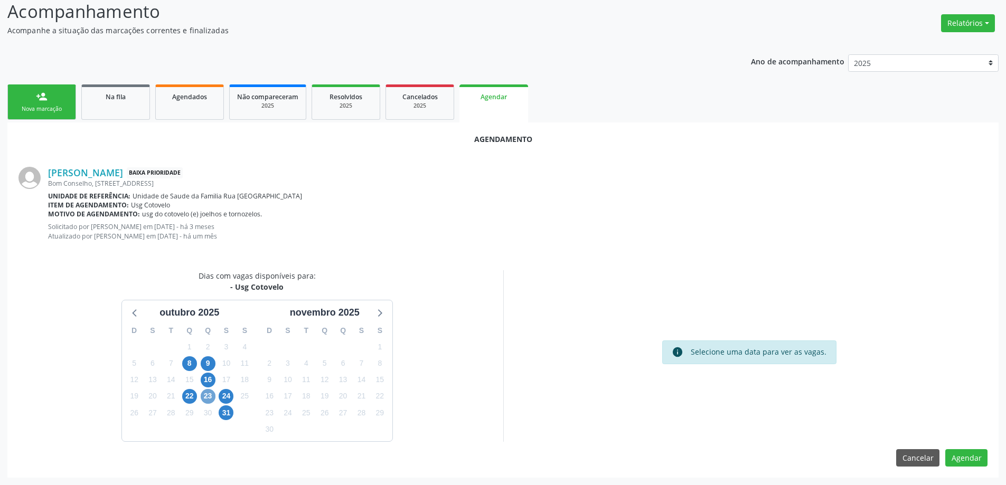
click at [212, 398] on span "23" at bounding box center [208, 396] width 15 height 15
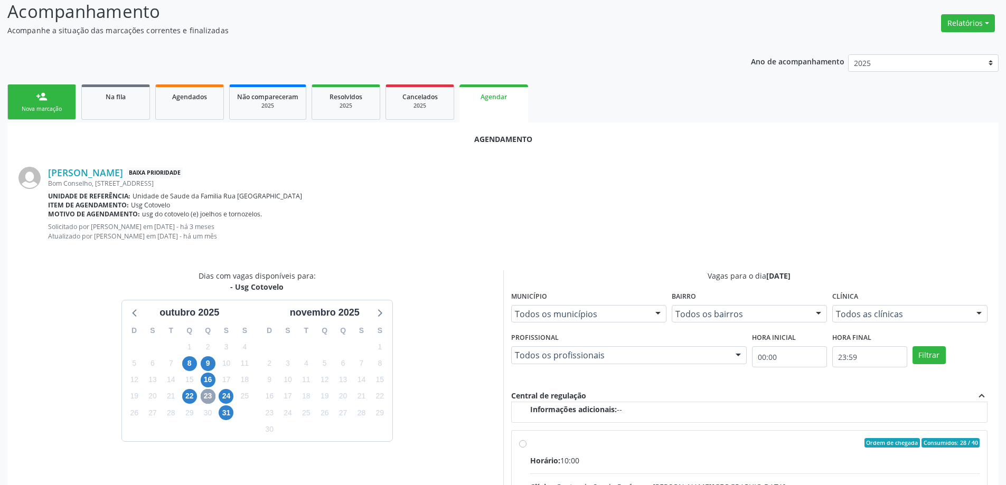
scroll to position [166, 0]
click at [524, 442] on input "Ordem de chegada Consumidos: 28 / 40 Horário: 10:00 Clínica: Centro de Saude Pr…" at bounding box center [522, 441] width 7 height 10
radio input "true"
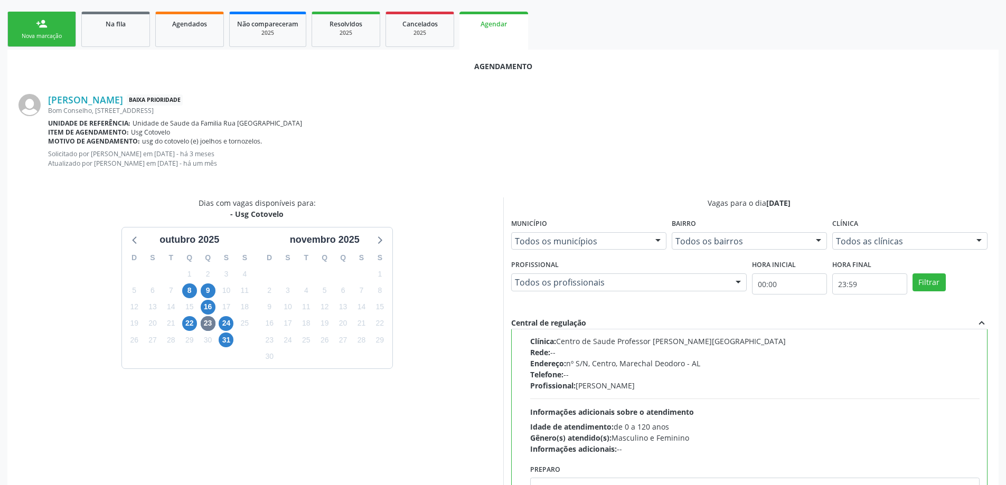
scroll to position [321, 0]
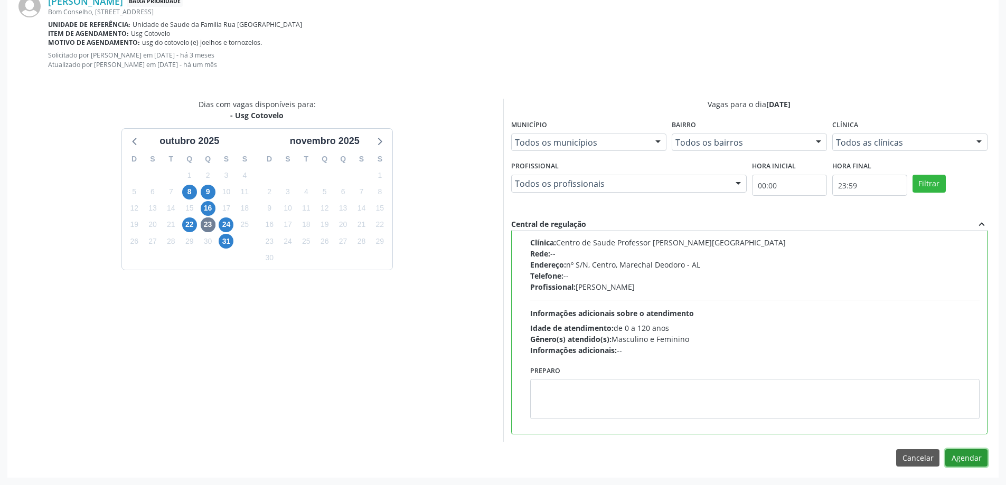
click at [960, 459] on button "Agendar" at bounding box center [966, 458] width 42 height 18
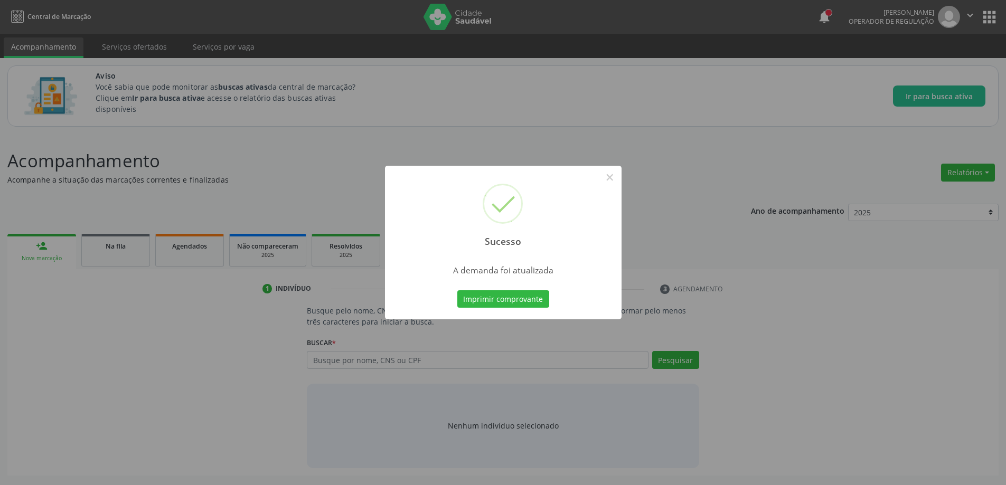
scroll to position [0, 0]
click at [616, 173] on button "×" at bounding box center [614, 177] width 18 height 18
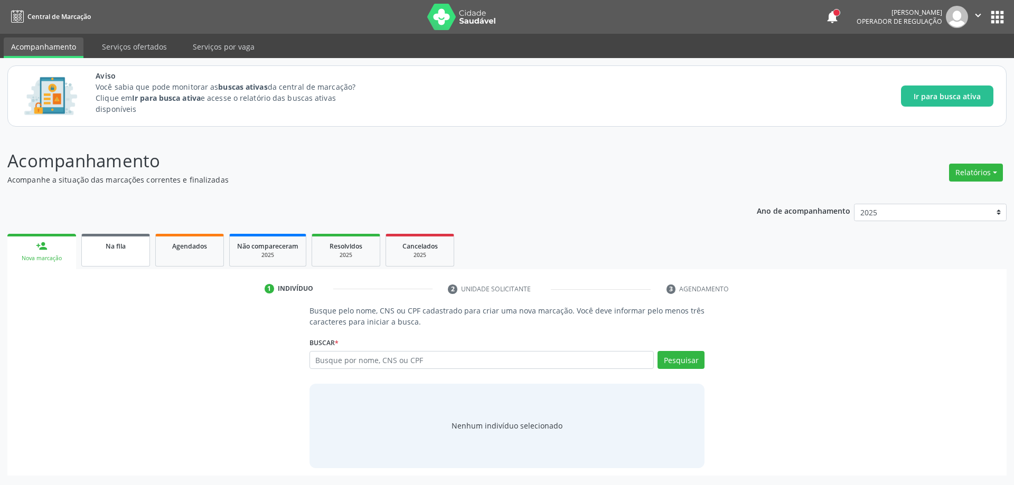
click at [124, 245] on span "Na fila" at bounding box center [116, 246] width 20 height 9
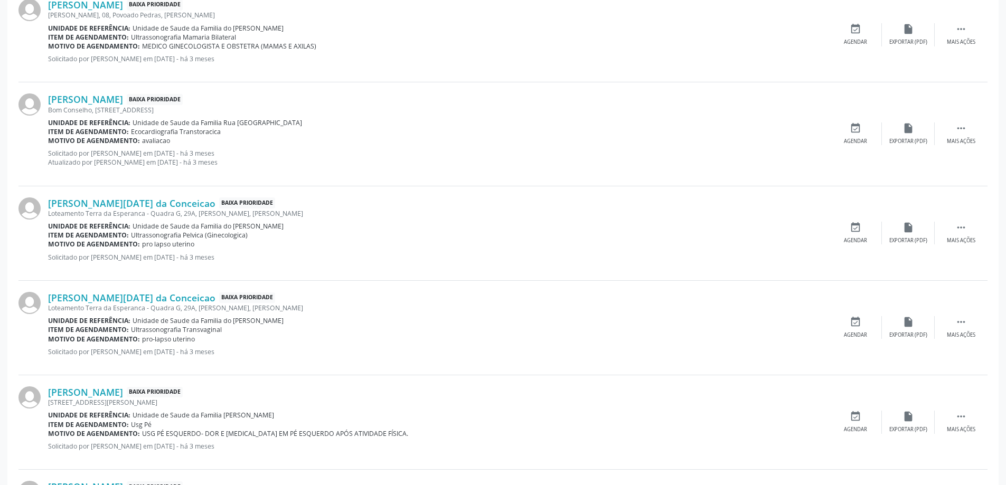
scroll to position [898, 0]
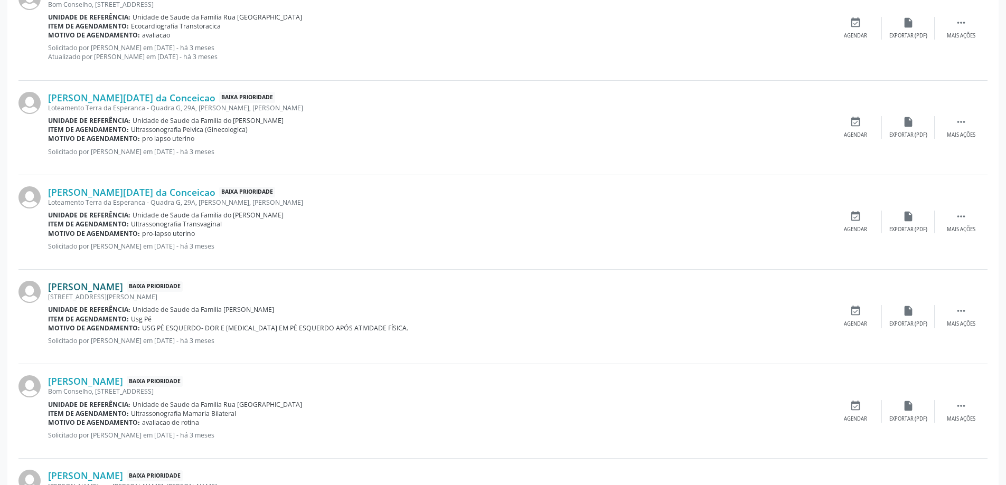
click at [92, 287] on link "[PERSON_NAME]" at bounding box center [85, 287] width 75 height 12
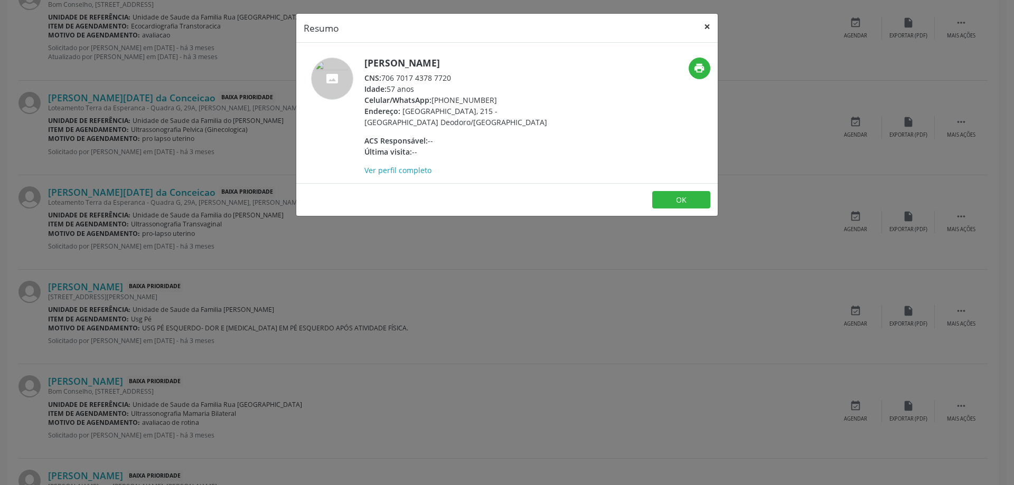
click at [706, 33] on button "×" at bounding box center [707, 27] width 21 height 26
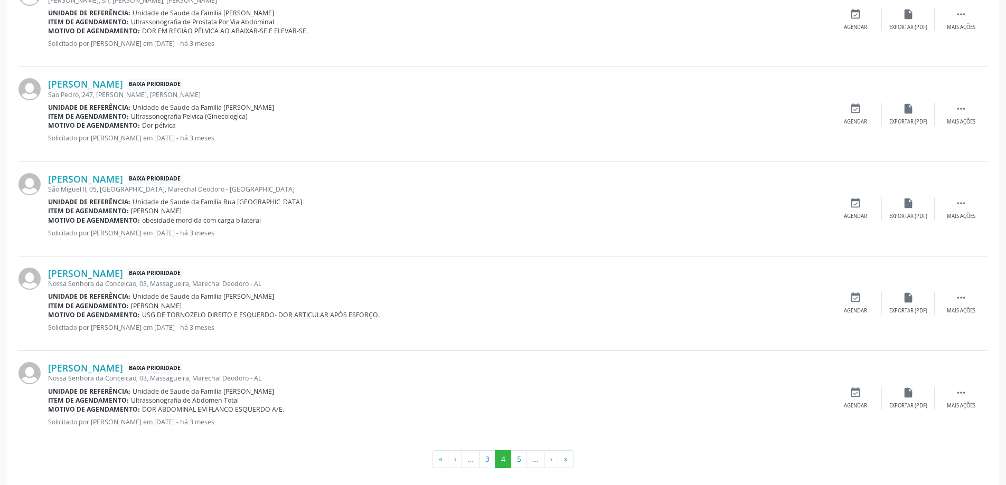
scroll to position [1393, 0]
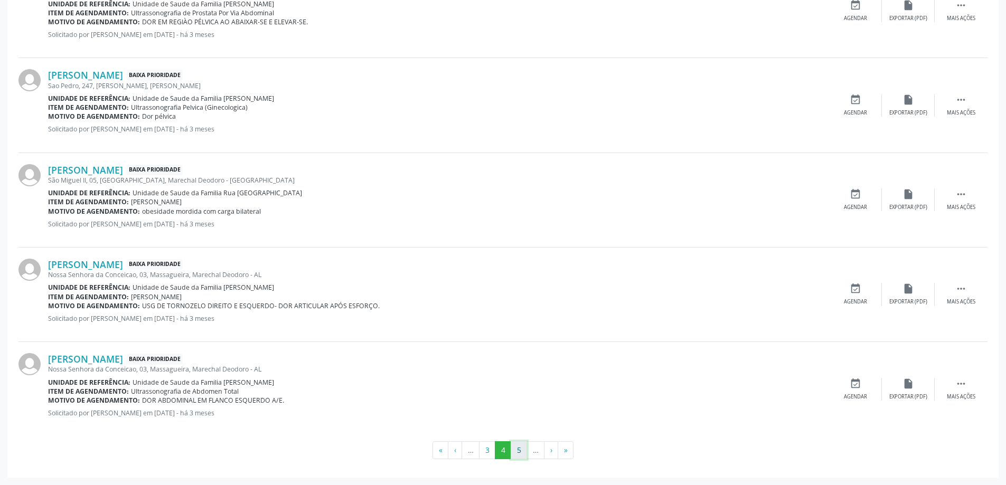
click at [517, 453] on button "5" at bounding box center [519, 450] width 16 height 18
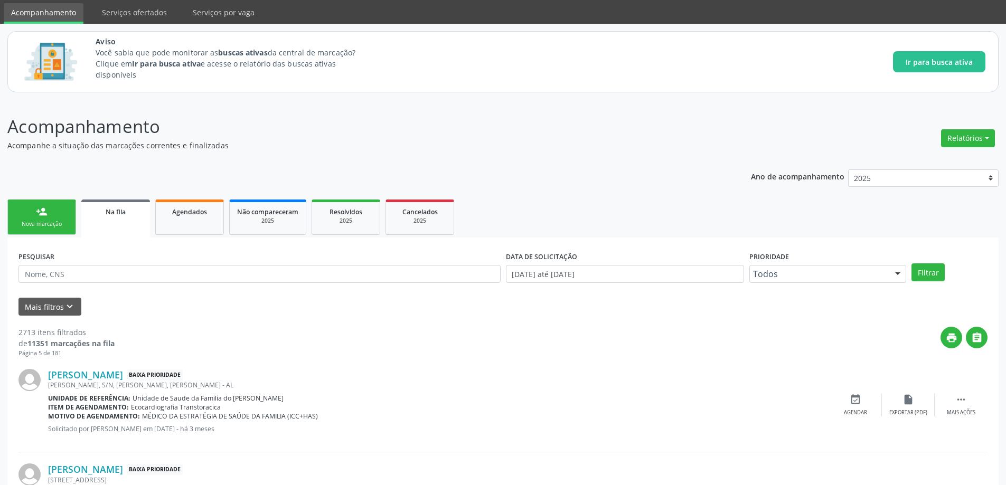
scroll to position [53, 0]
